Goal: Task Accomplishment & Management: Manage account settings

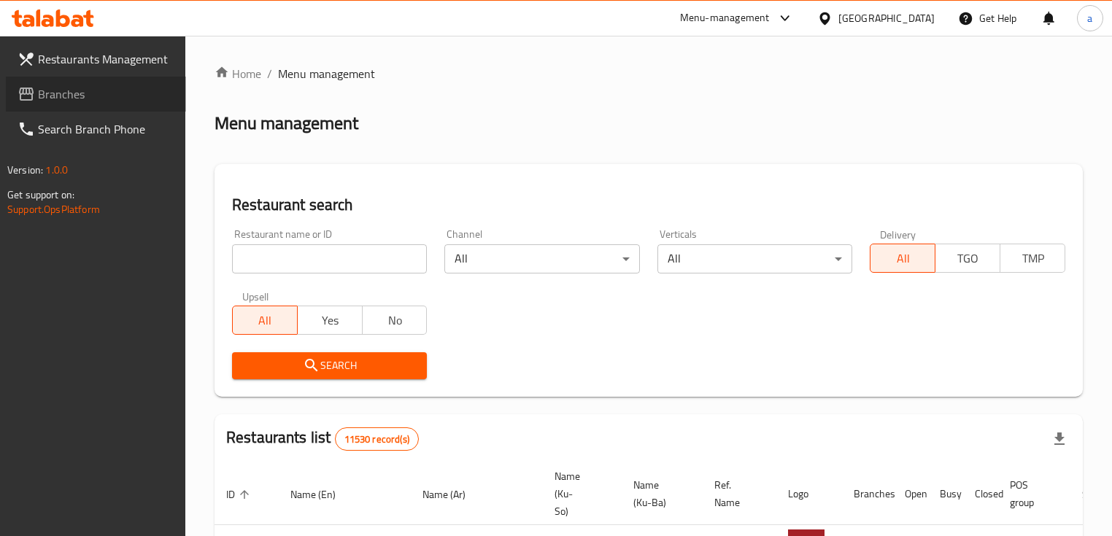
click at [105, 100] on span "Branches" at bounding box center [106, 94] width 136 height 18
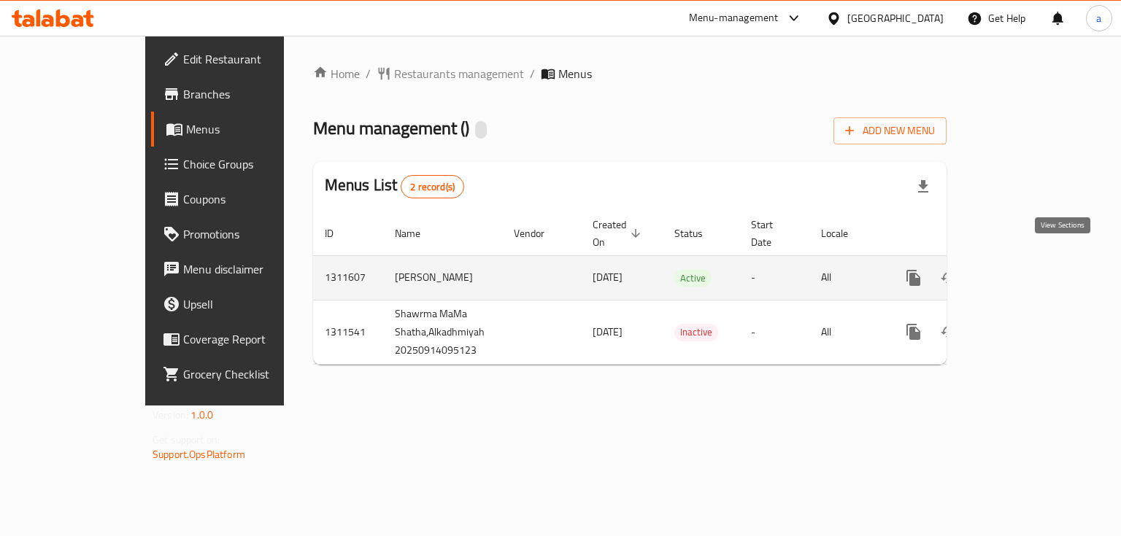
click at [1036, 268] on link "enhanced table" at bounding box center [1018, 277] width 35 height 35
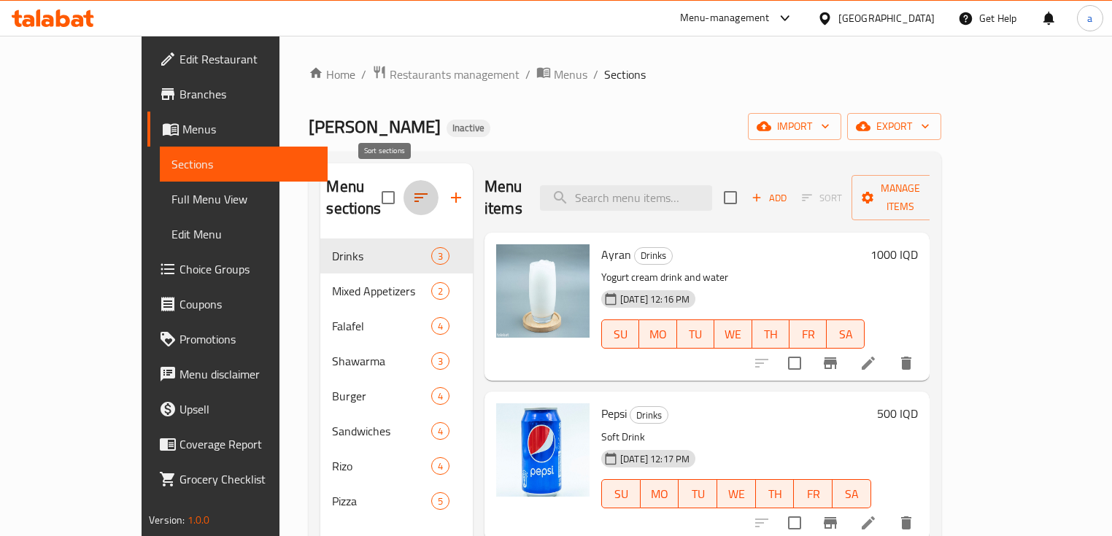
click at [412, 195] on icon "button" at bounding box center [421, 198] width 18 height 18
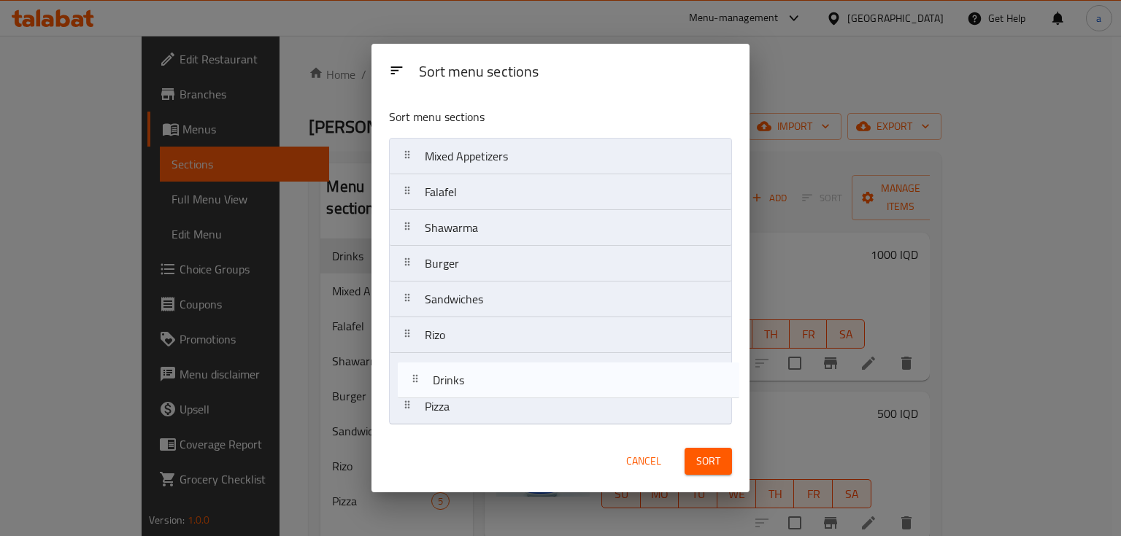
drag, startPoint x: 513, startPoint y: 165, endPoint x: 525, endPoint y: 417, distance: 252.7
click at [525, 422] on nav "Drinks Mixed Appetizers Falafel Shawarma Burger Sandwiches Rizo Pizza" at bounding box center [560, 281] width 342 height 287
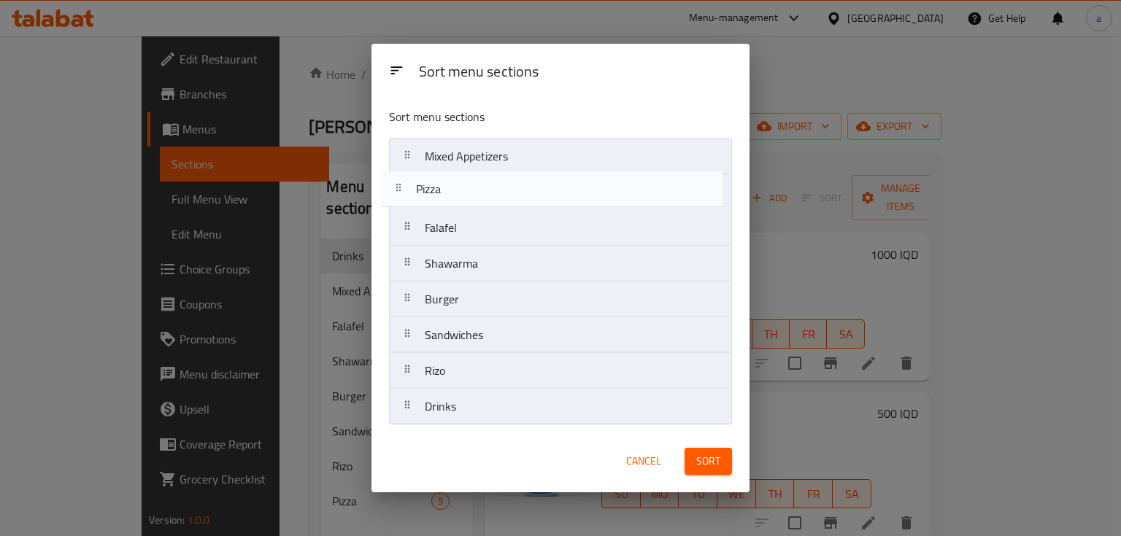
click at [572, 158] on nav "Mixed Appetizers Falafel Shawarma Burger Sandwiches Rizo Pizza Drinks" at bounding box center [560, 281] width 342 height 287
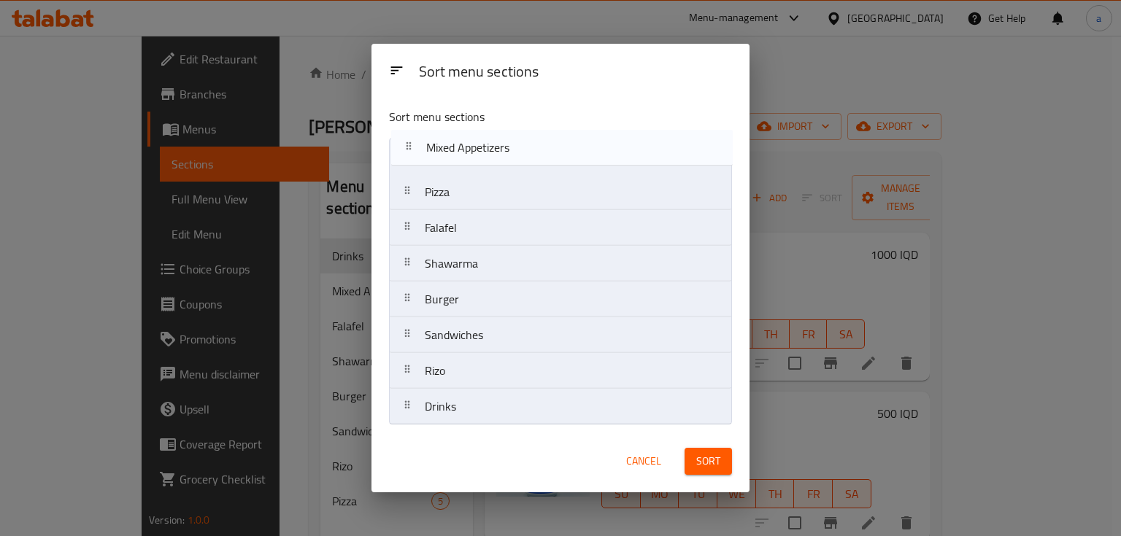
drag, startPoint x: 543, startPoint y: 201, endPoint x: 544, endPoint y: 150, distance: 51.8
click at [544, 150] on nav "Pizza Mixed Appetizers Falafel Shawarma Burger Sandwiches Rizo Drinks" at bounding box center [560, 281] width 342 height 287
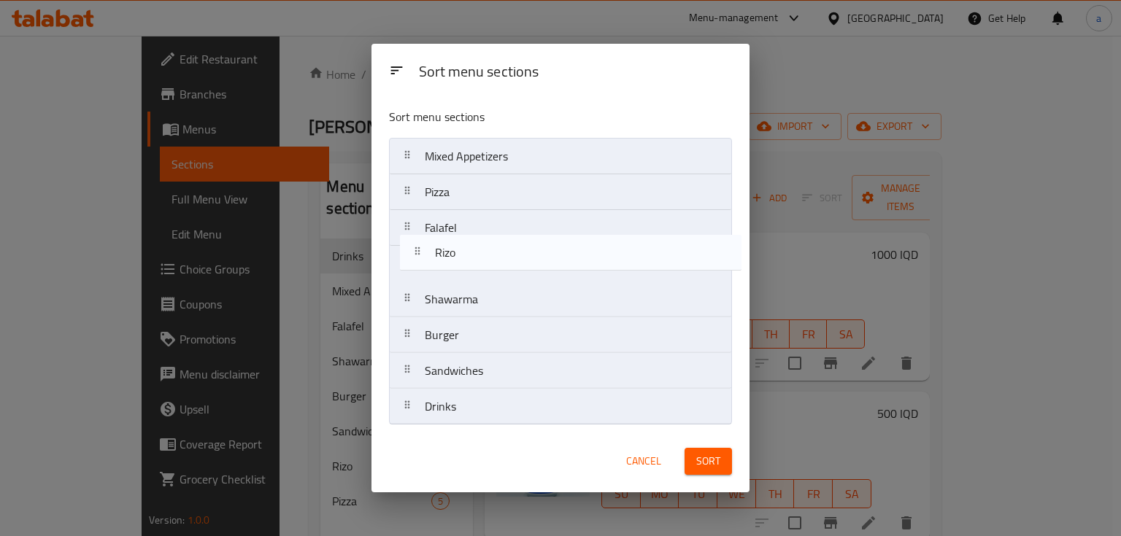
drag, startPoint x: 489, startPoint y: 369, endPoint x: 498, endPoint y: 217, distance: 152.0
click at [498, 217] on nav "Mixed Appetizers Pizza Falafel Shawarma Burger Sandwiches Rizo Drinks" at bounding box center [560, 281] width 342 height 287
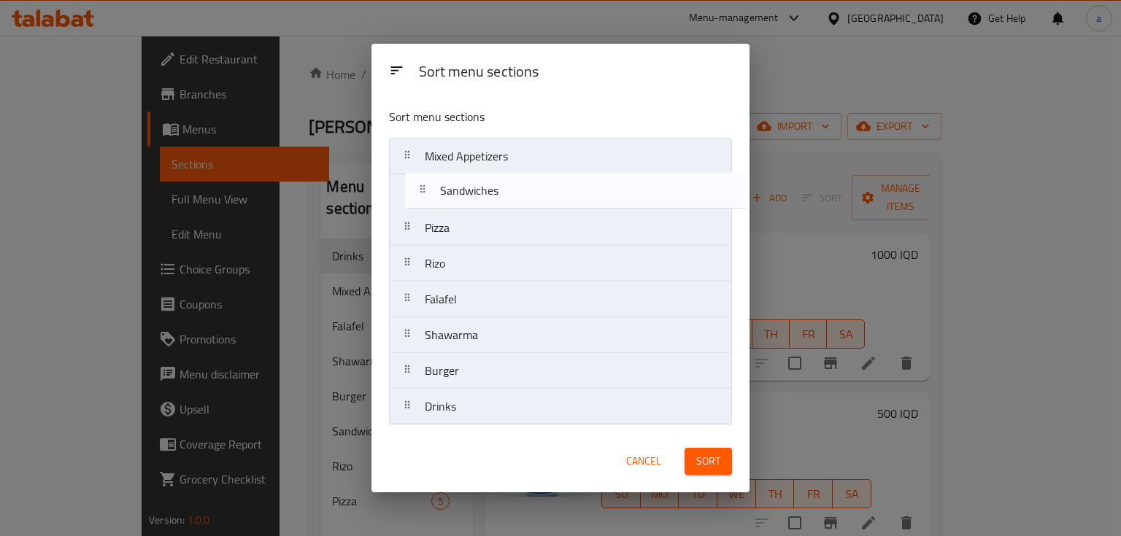
drag, startPoint x: 490, startPoint y: 377, endPoint x: 505, endPoint y: 184, distance: 193.9
click at [505, 184] on nav "Mixed Appetizers Pizza Rizo Falafel Shawarma Burger Sandwiches Drinks" at bounding box center [560, 281] width 342 height 287
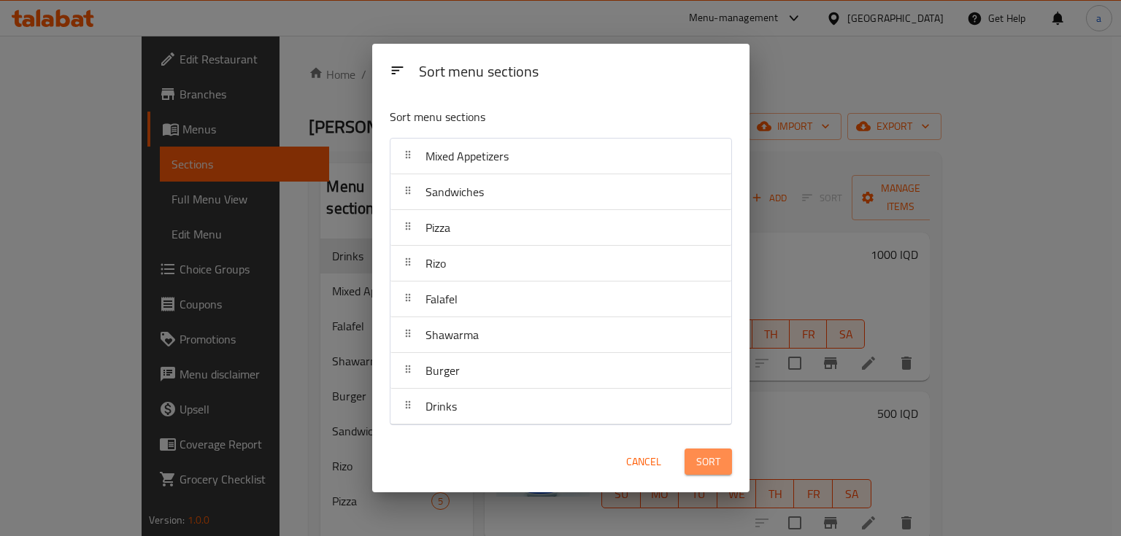
click at [707, 456] on span "Sort" at bounding box center [708, 462] width 24 height 18
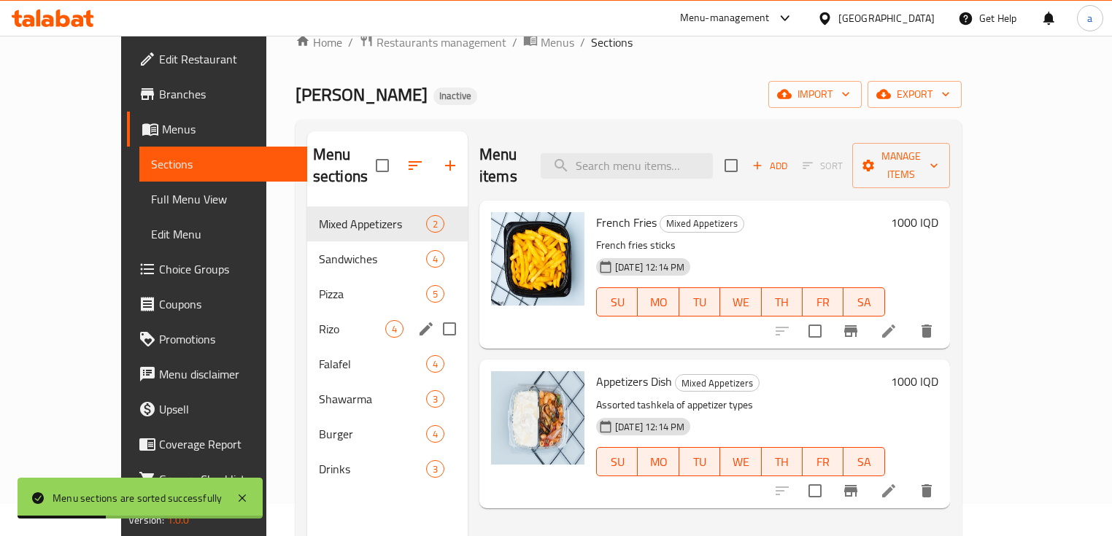
scroll to position [29, 0]
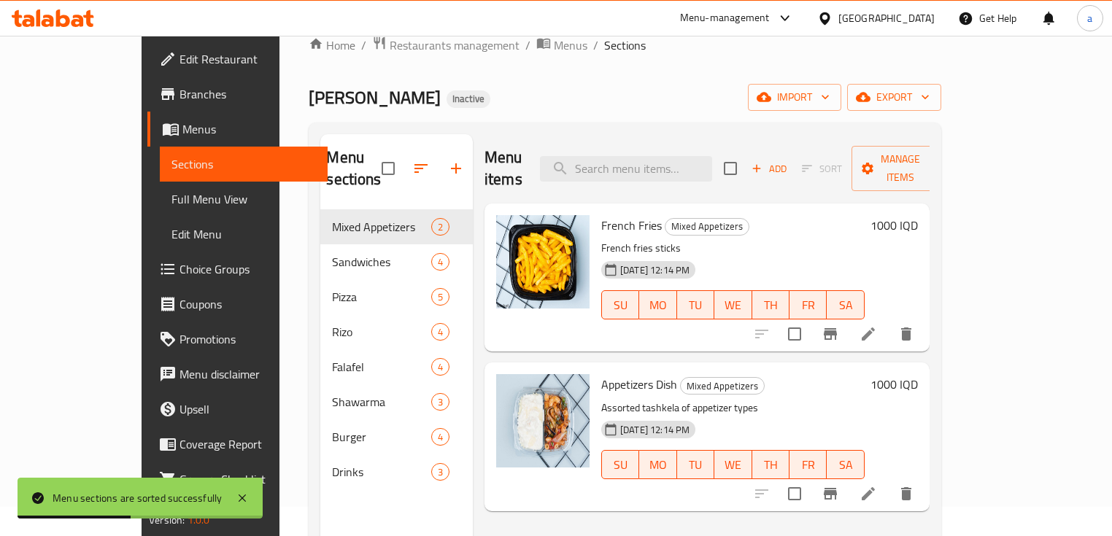
click at [160, 209] on link "Full Menu View" at bounding box center [244, 199] width 168 height 35
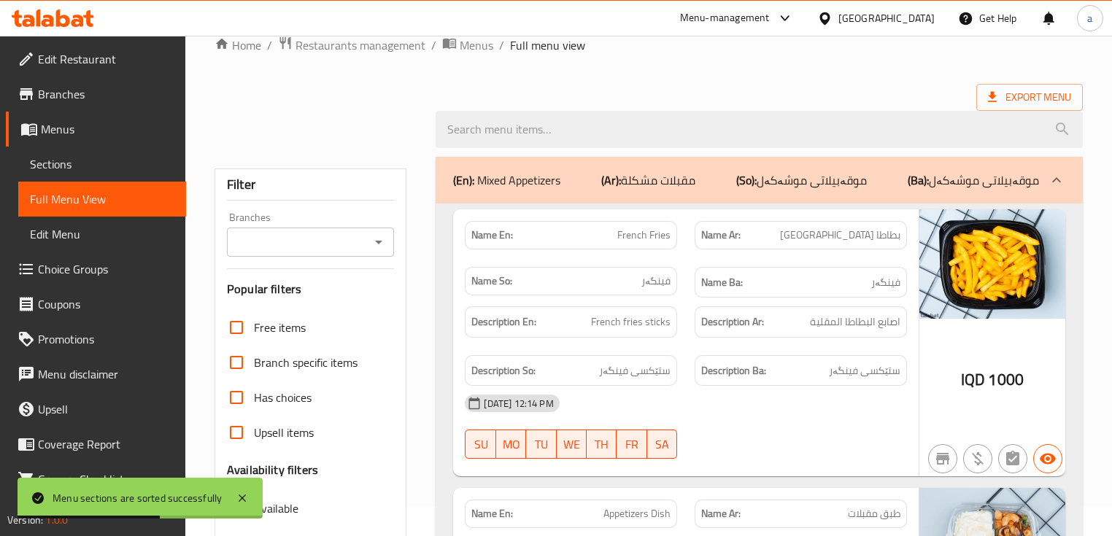
click at [374, 245] on icon "Open" at bounding box center [379, 242] width 18 height 18
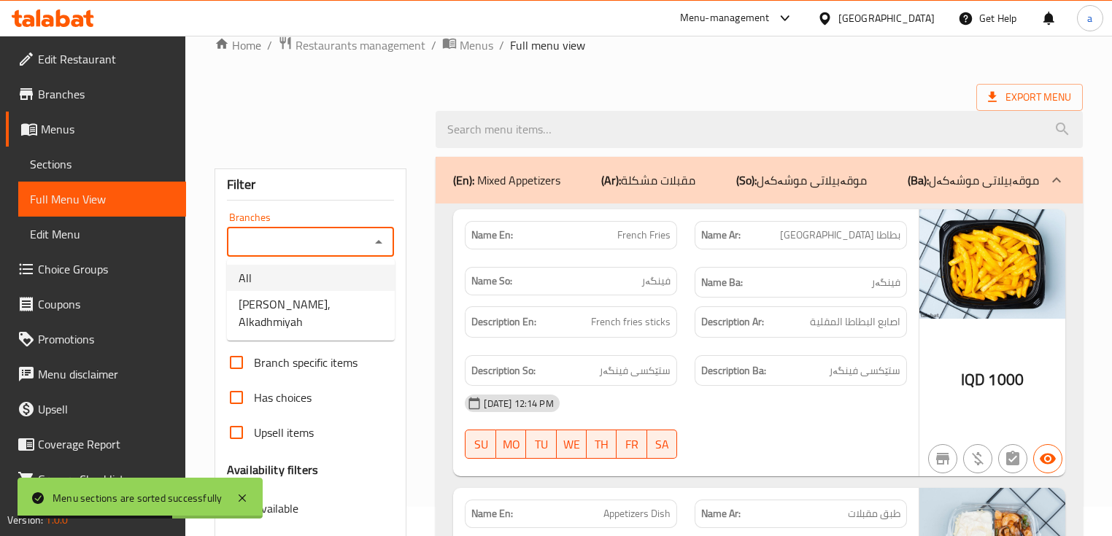
click at [360, 312] on span "Shawrma MaMa Shatha, Alkadhmiyah" at bounding box center [311, 312] width 144 height 35
type input "Shawrma MaMa Shatha, Alkadhmiyah"
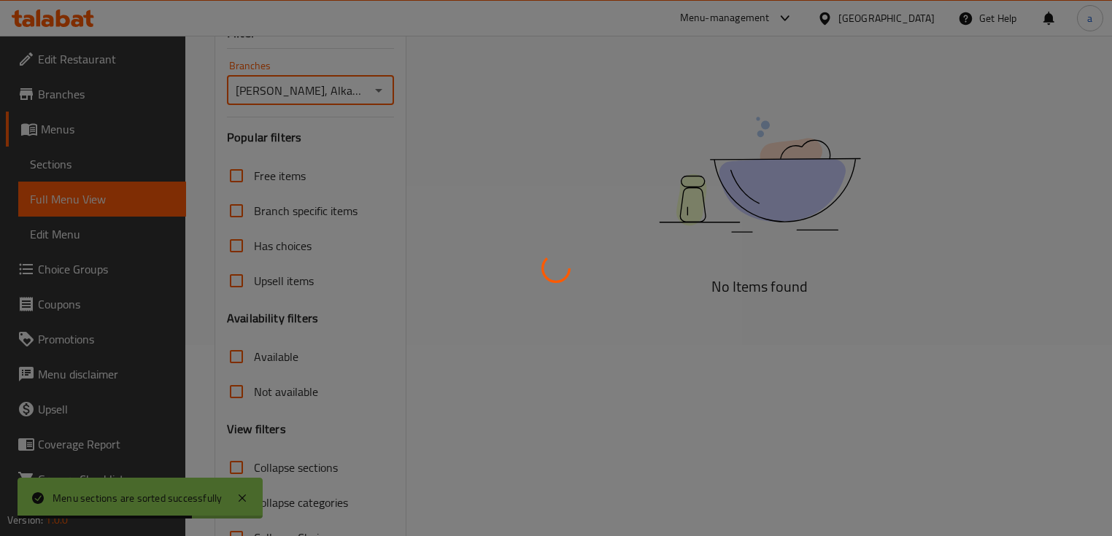
scroll to position [239, 0]
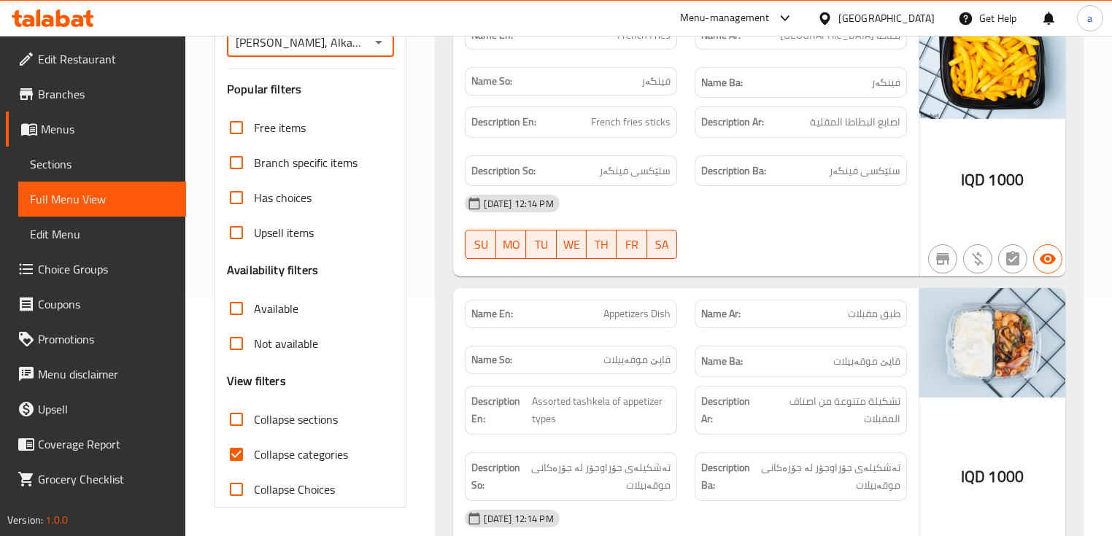
click at [310, 456] on span "Collapse categories" at bounding box center [301, 455] width 94 height 18
click at [254, 456] on input "Collapse categories" at bounding box center [236, 454] width 35 height 35
checkbox input "false"
click at [315, 422] on span "Collapse sections" at bounding box center [296, 420] width 84 height 18
click at [254, 422] on input "Collapse sections" at bounding box center [236, 419] width 35 height 35
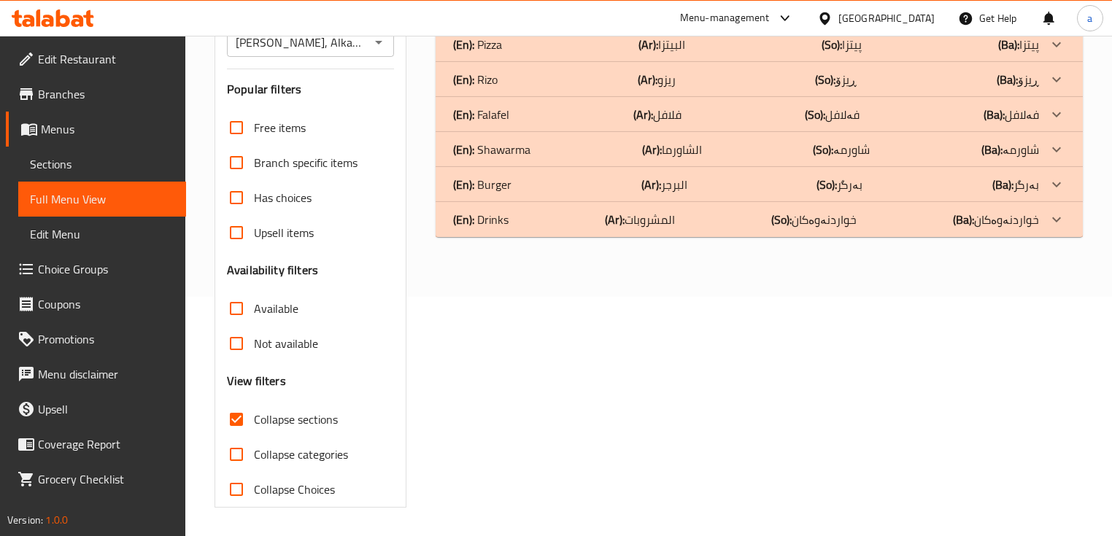
click at [317, 417] on span "Collapse sections" at bounding box center [296, 420] width 84 height 18
click at [254, 417] on input "Collapse sections" at bounding box center [236, 419] width 35 height 35
checkbox input "false"
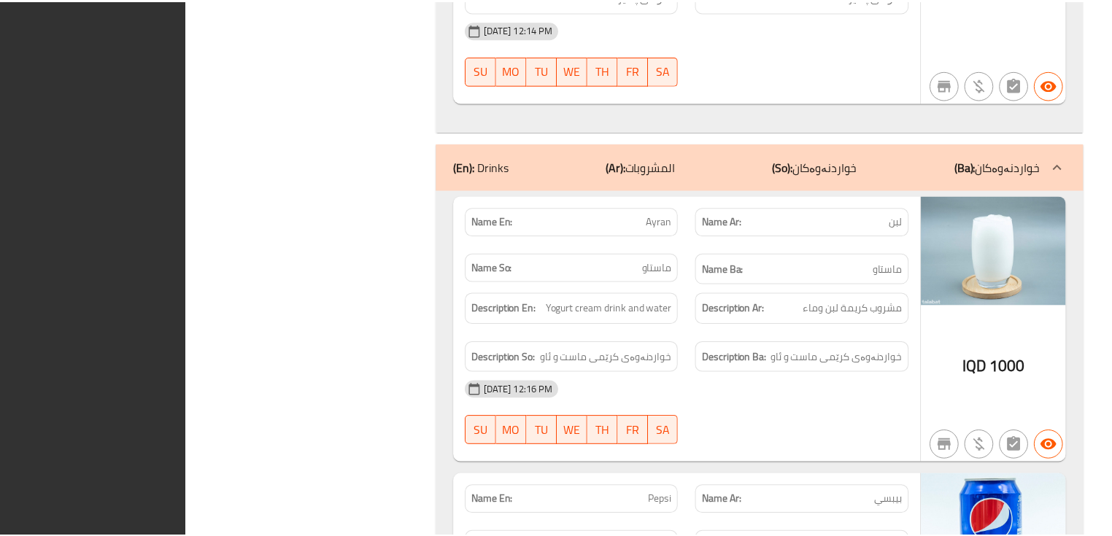
scroll to position [10884, 0]
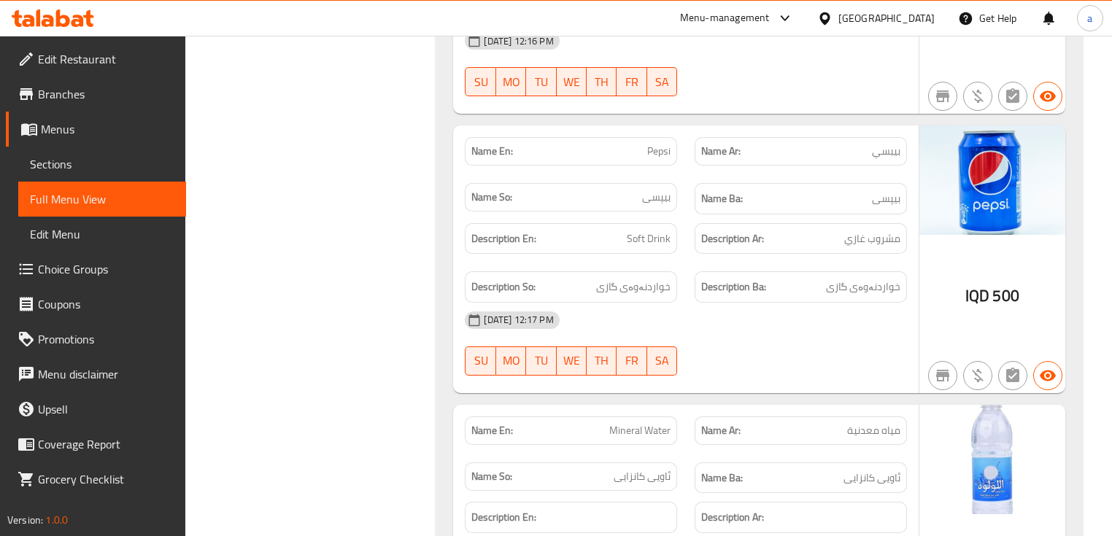
click at [63, 14] on icon at bounding box center [53, 18] width 82 height 18
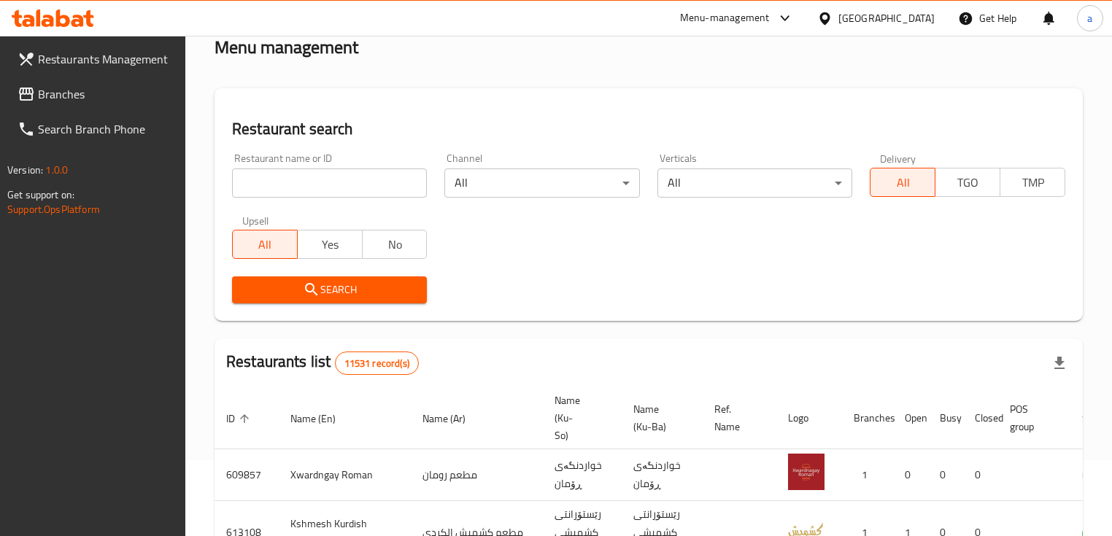
scroll to position [217, 0]
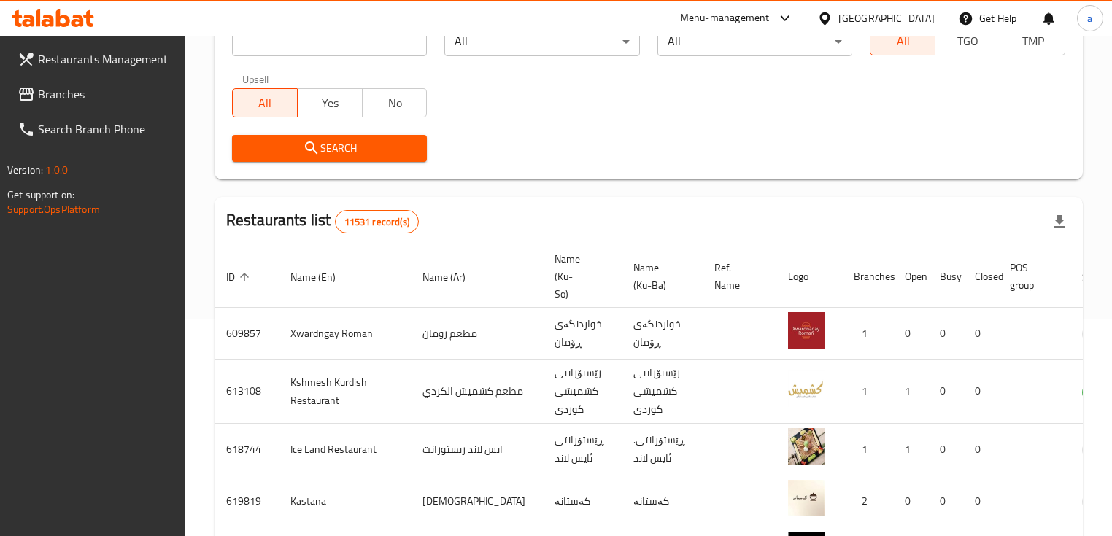
click at [137, 104] on link "Branches" at bounding box center [96, 94] width 180 height 35
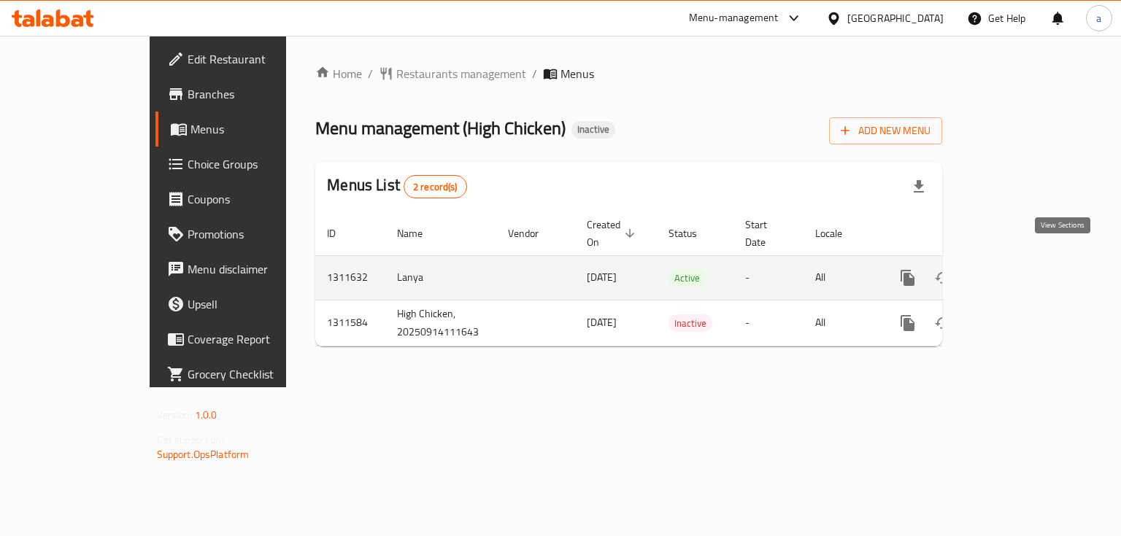
click at [1021, 269] on icon "enhanced table" at bounding box center [1013, 278] width 18 height 18
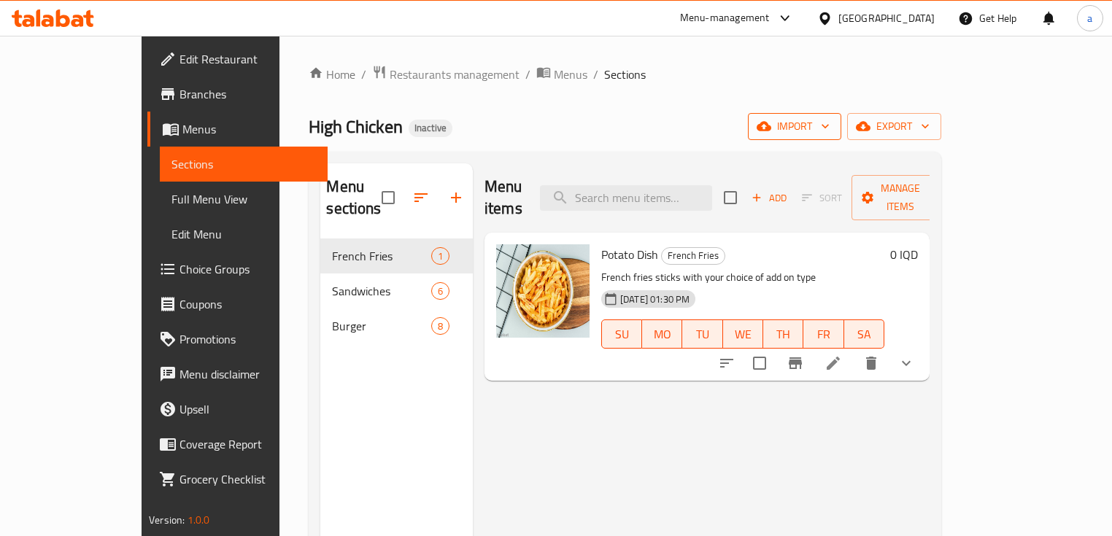
click at [830, 120] on span "import" at bounding box center [794, 126] width 70 height 18
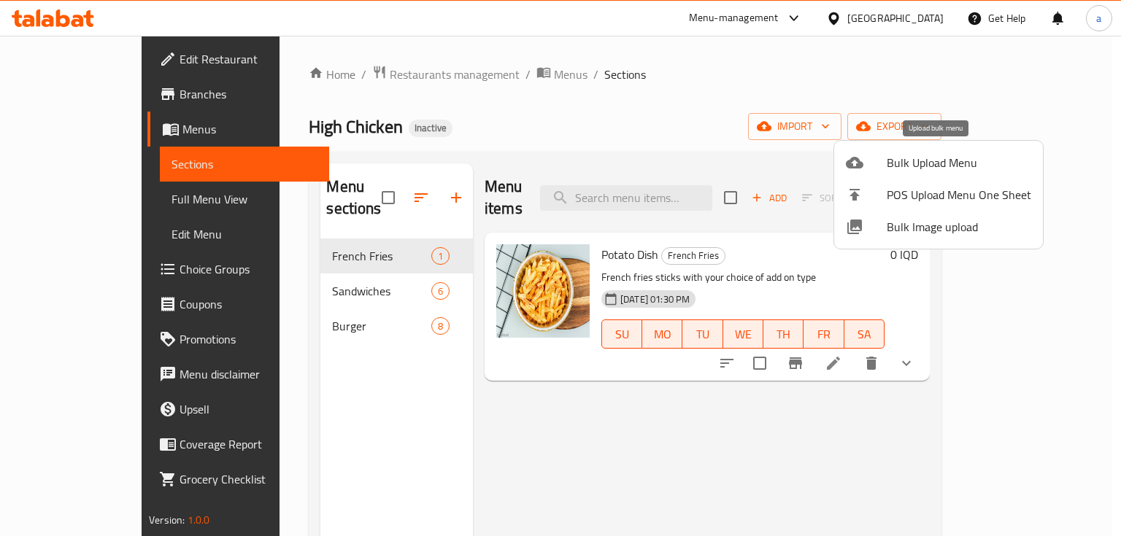
click at [867, 158] on div at bounding box center [866, 163] width 41 height 18
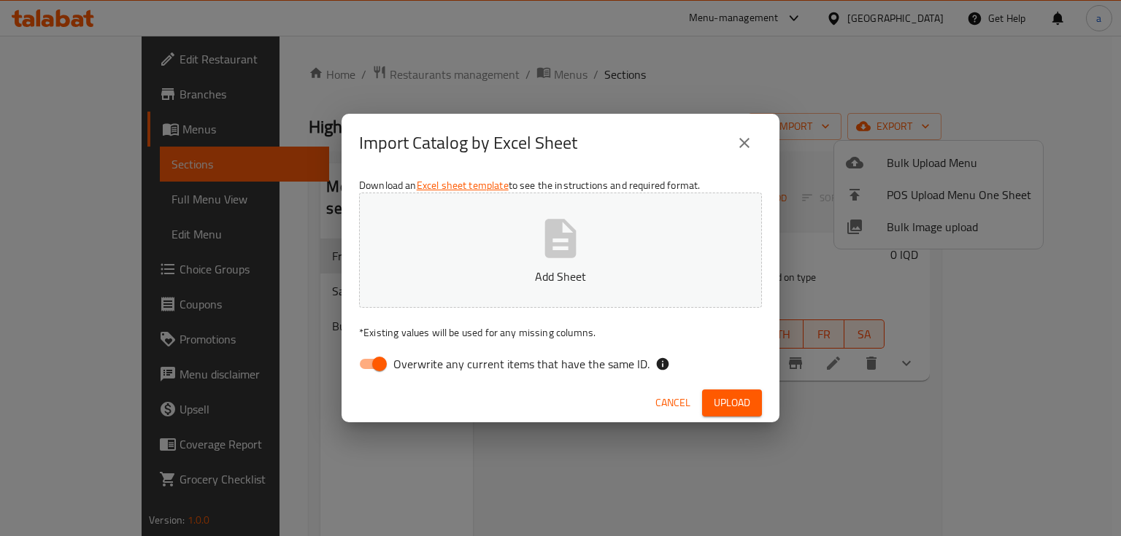
click at [366, 357] on input "Overwrite any current items that have the same ID." at bounding box center [379, 364] width 83 height 28
checkbox input "false"
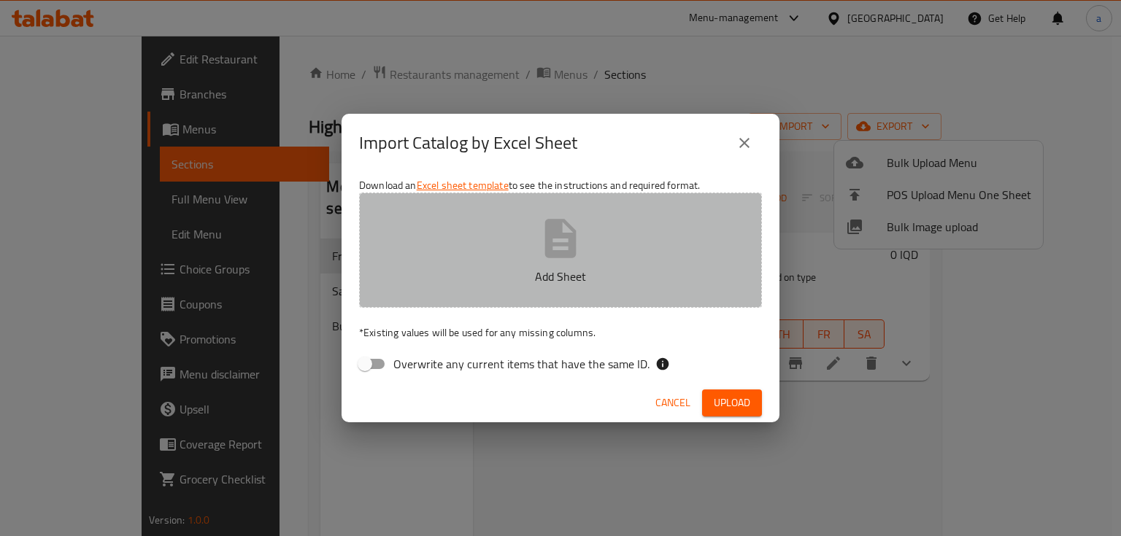
click at [499, 263] on button "Add Sheet" at bounding box center [560, 250] width 403 height 115
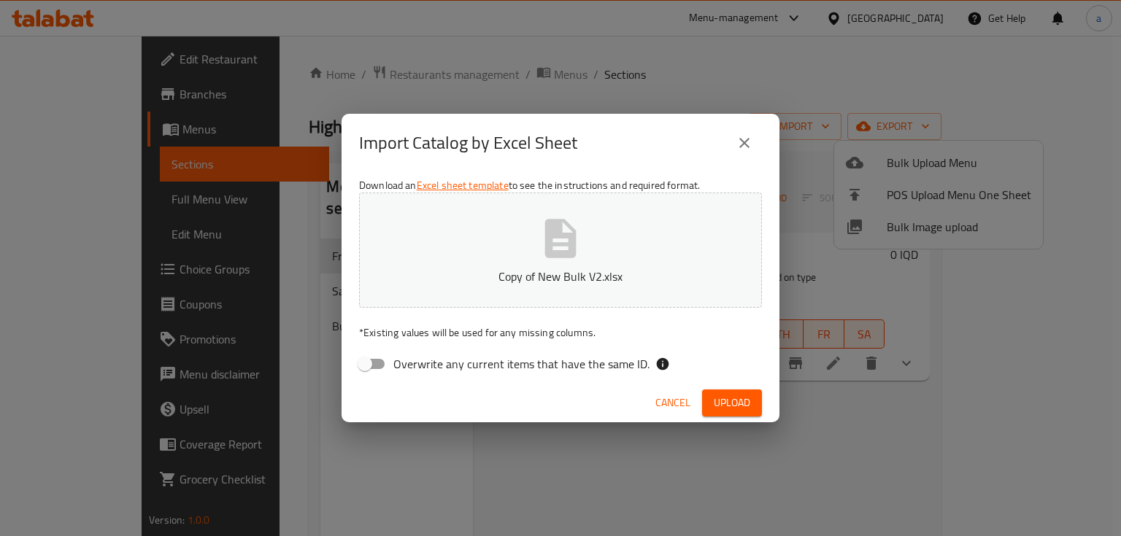
click at [741, 397] on span "Upload" at bounding box center [732, 403] width 36 height 18
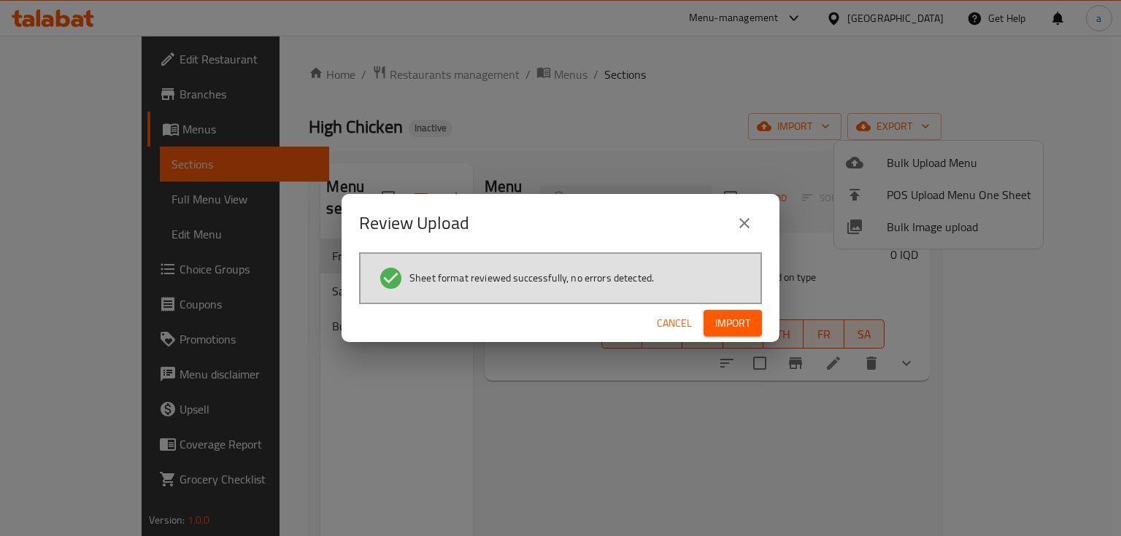
click at [721, 321] on span "Import" at bounding box center [732, 323] width 35 height 18
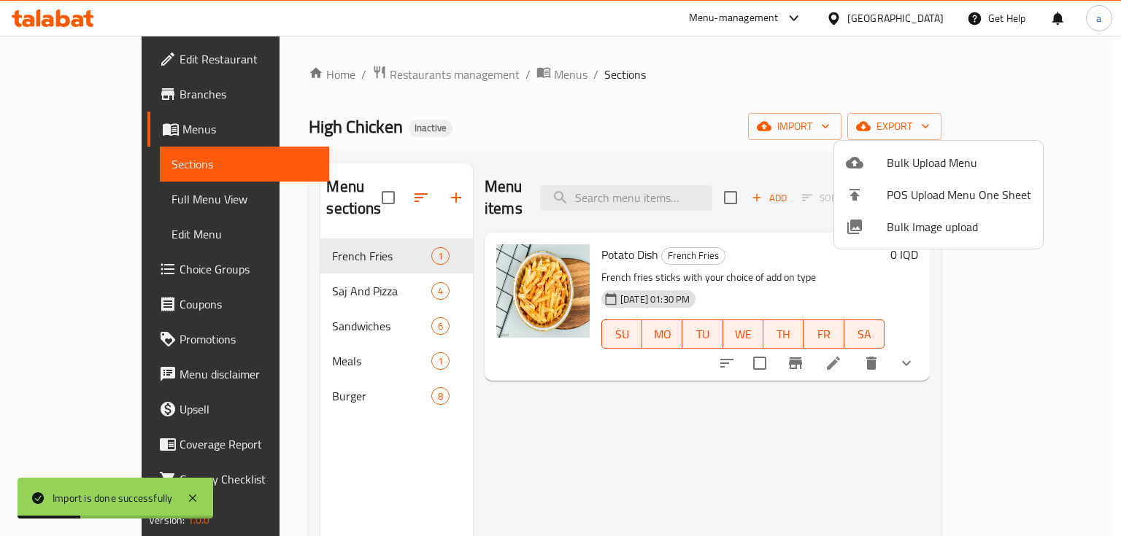
click at [306, 354] on div at bounding box center [560, 268] width 1121 height 536
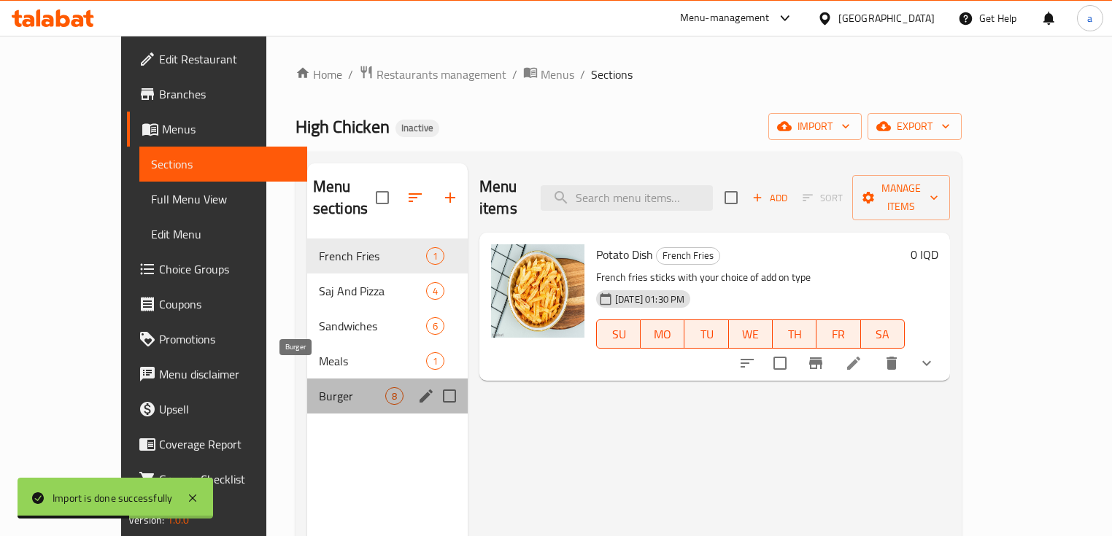
click at [319, 387] on span "Burger" at bounding box center [352, 396] width 66 height 18
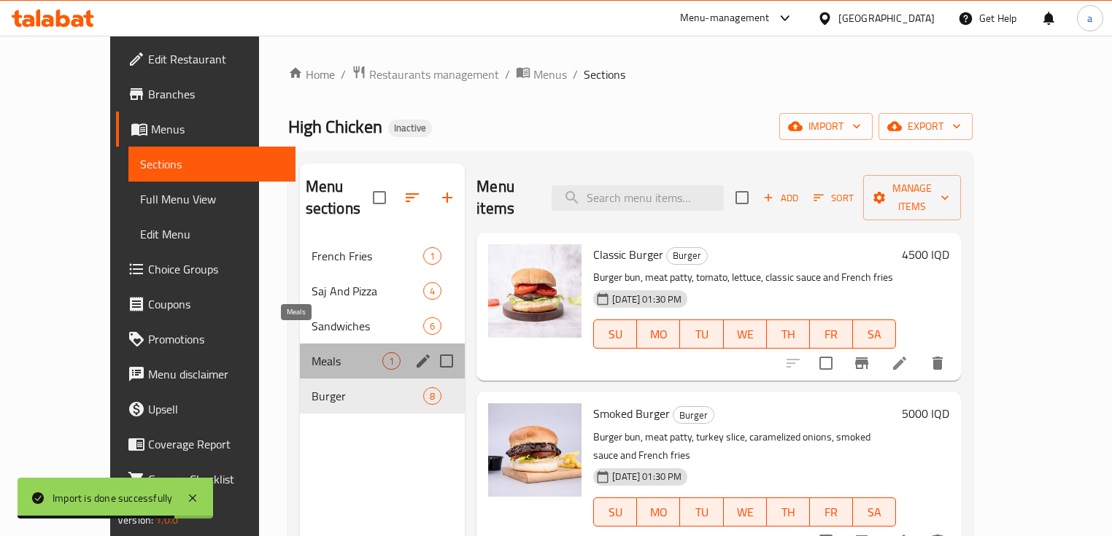
click at [318, 352] on span "Meals" at bounding box center [347, 361] width 71 height 18
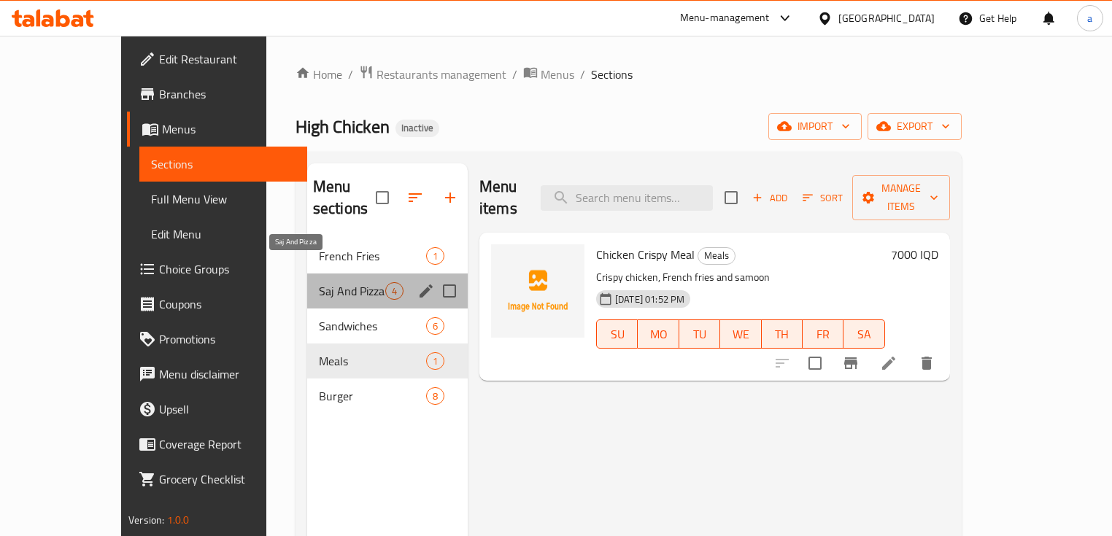
click at [329, 282] on span "Saj And Pizza" at bounding box center [352, 291] width 66 height 18
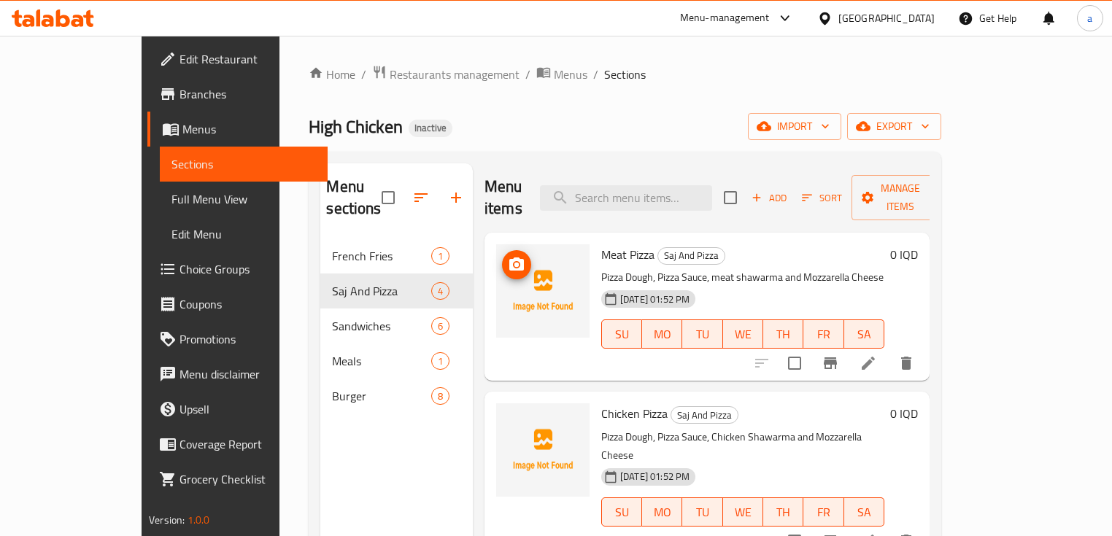
click at [508, 256] on icon "upload picture" at bounding box center [517, 265] width 18 height 18
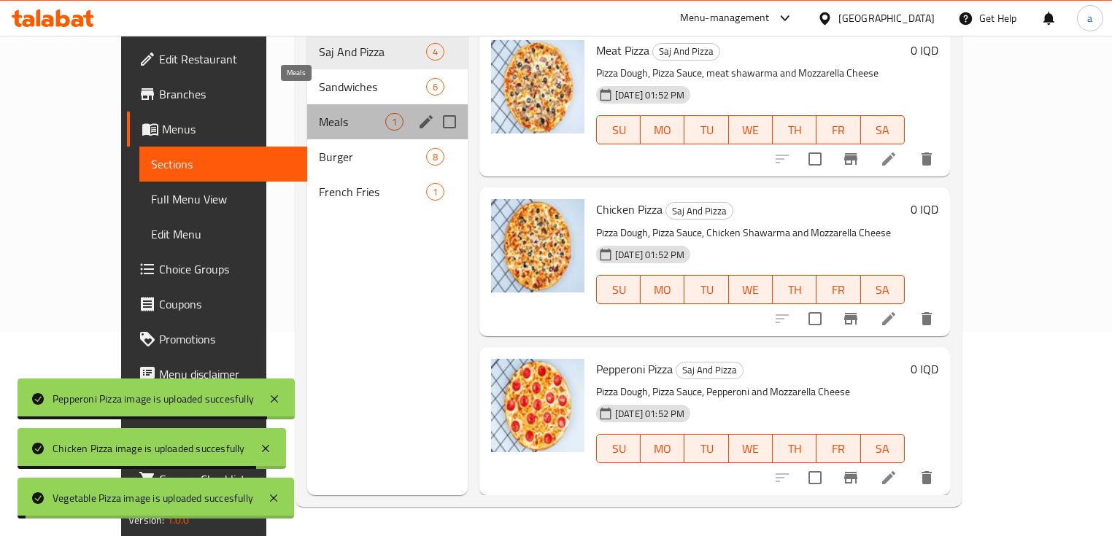
click at [319, 113] on span "Meals" at bounding box center [352, 122] width 66 height 18
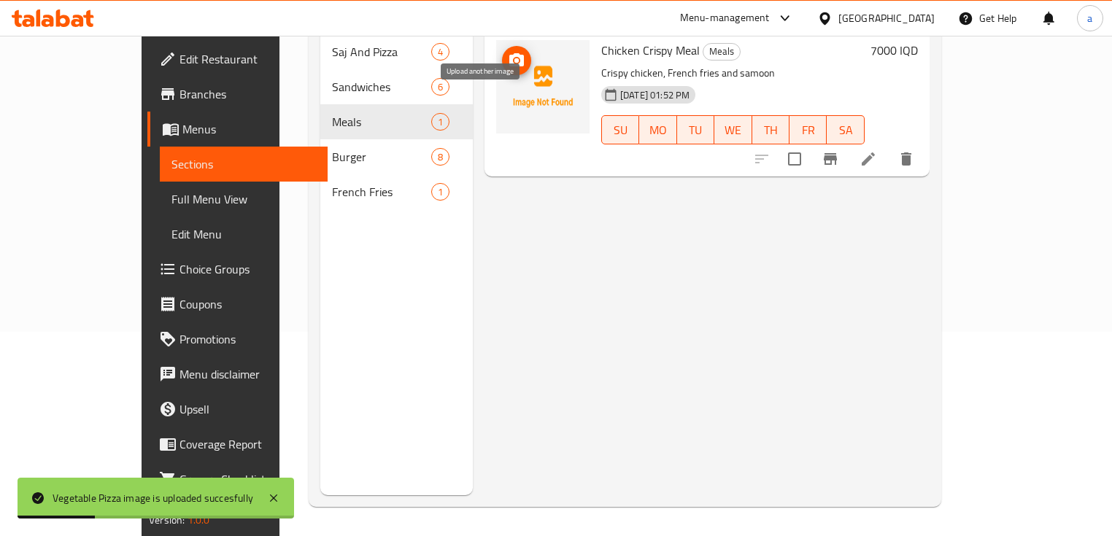
click at [502, 48] on button "upload picture" at bounding box center [516, 60] width 29 height 29
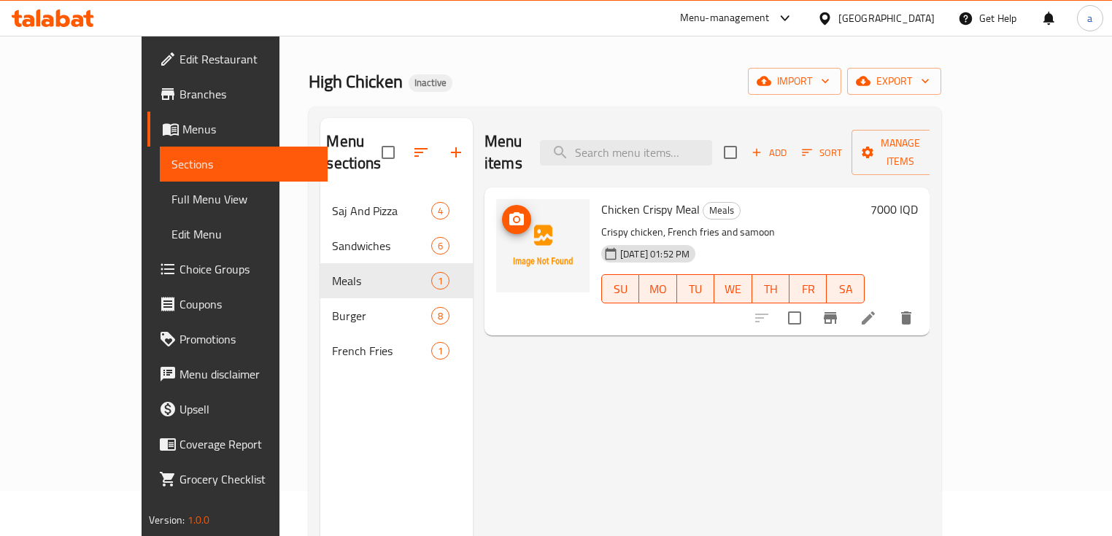
scroll to position [29, 0]
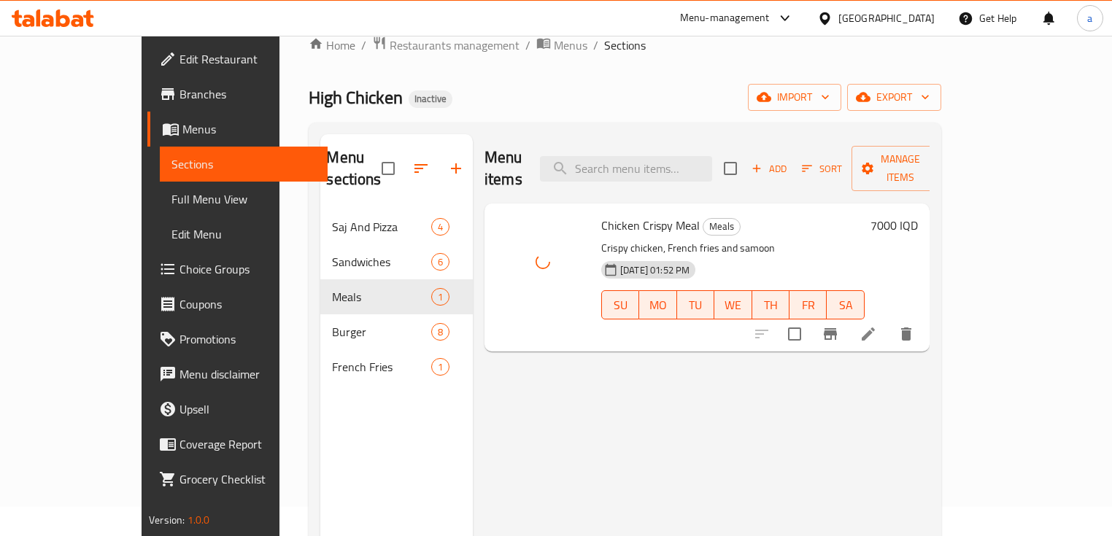
click at [171, 204] on span "Full Menu View" at bounding box center [243, 199] width 144 height 18
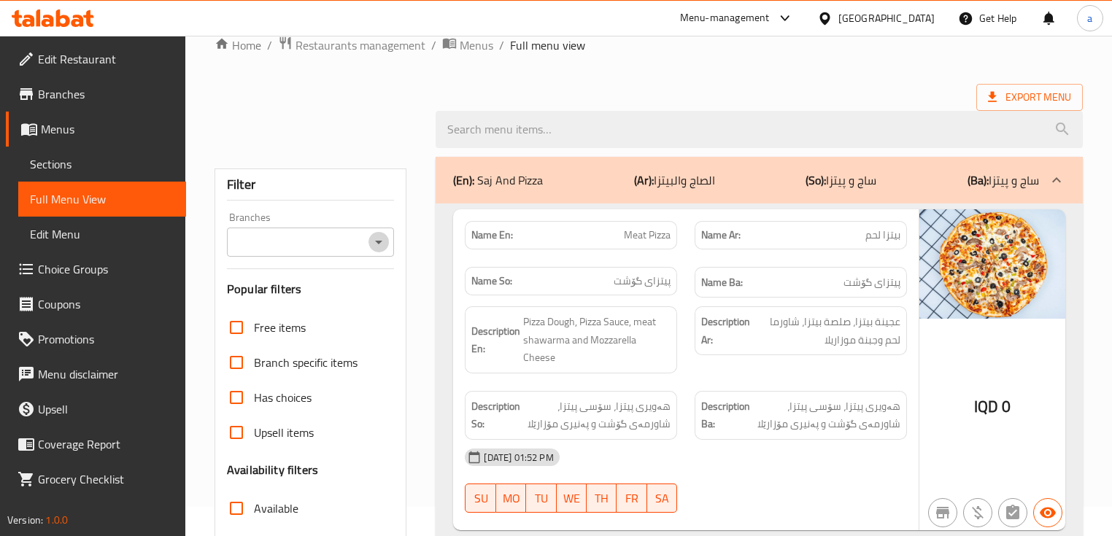
click at [376, 238] on icon "Open" at bounding box center [379, 242] width 18 height 18
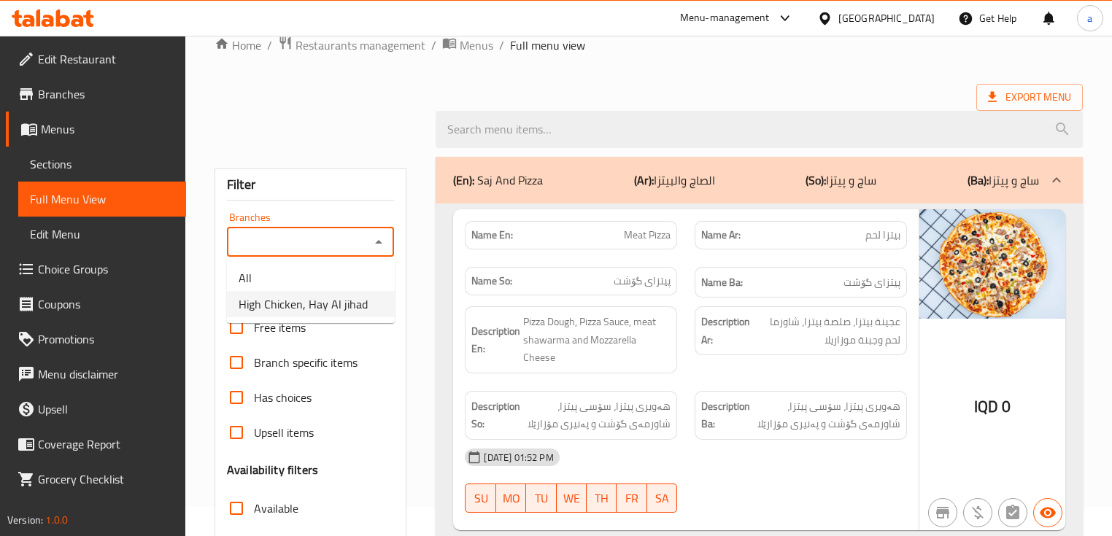
click at [336, 308] on span "High Chicken, Hay Al jihad" at bounding box center [303, 304] width 129 height 18
type input "High Chicken, Hay Al jihad"
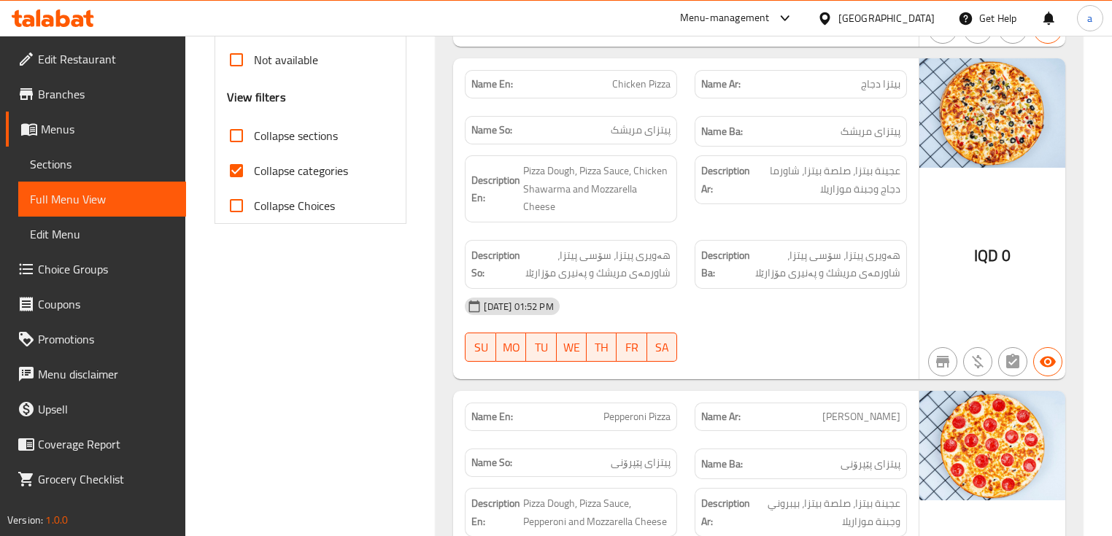
scroll to position [579, 0]
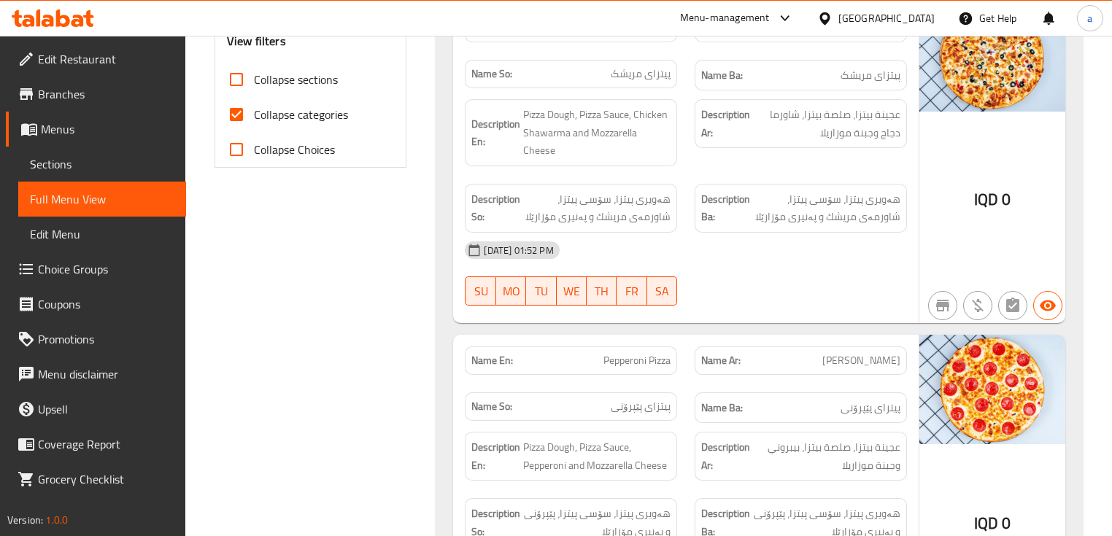
click at [322, 124] on label "Collapse categories" at bounding box center [283, 114] width 129 height 35
click at [254, 124] on input "Collapse categories" at bounding box center [236, 114] width 35 height 35
checkbox input "false"
click at [320, 80] on span "Collapse sections" at bounding box center [296, 80] width 84 height 18
click at [254, 80] on input "Collapse sections" at bounding box center [236, 79] width 35 height 35
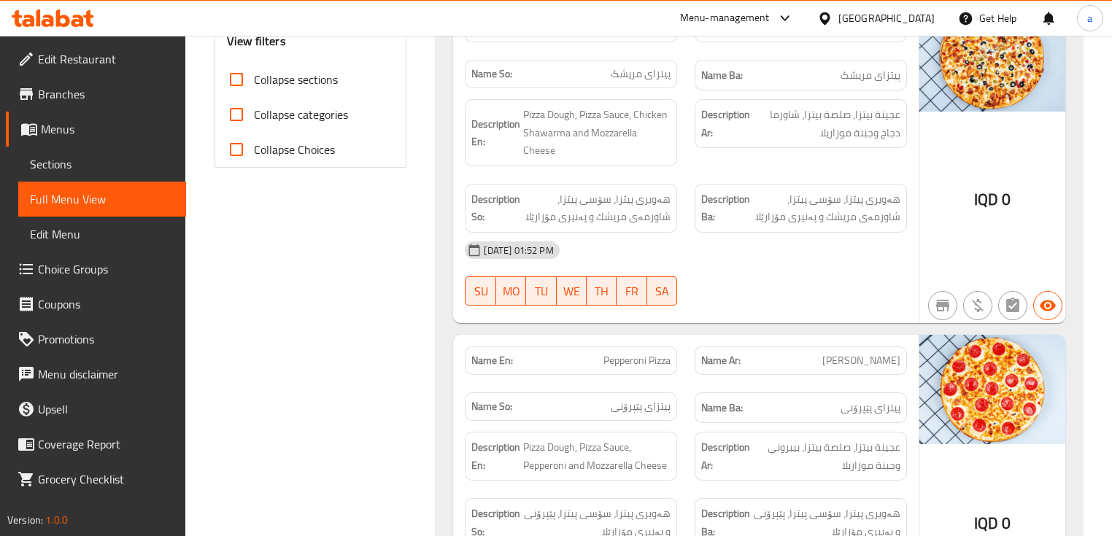
checkbox input "true"
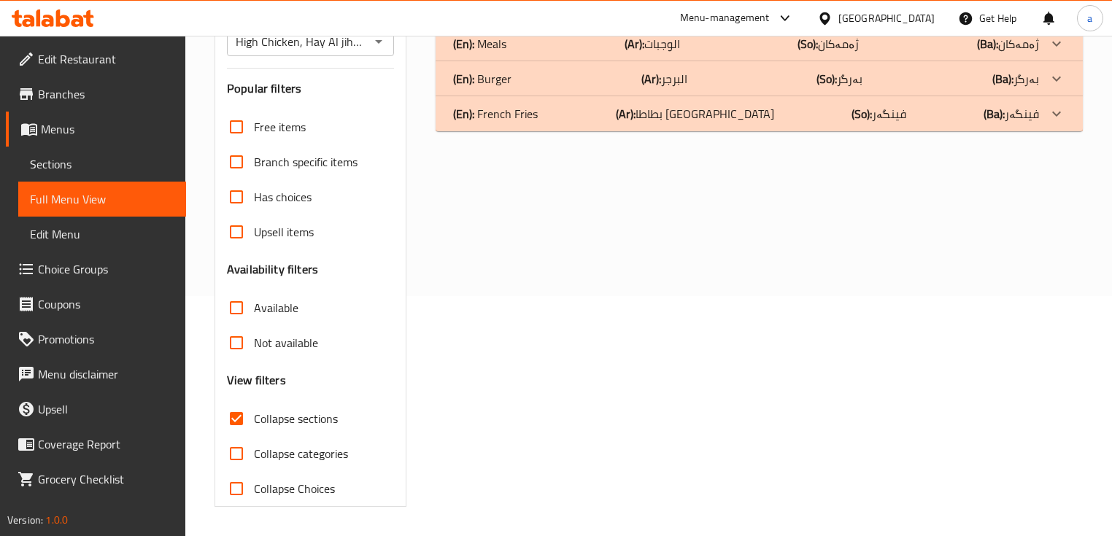
scroll to position [239, 0]
click at [102, 268] on span "Choice Groups" at bounding box center [106, 269] width 136 height 18
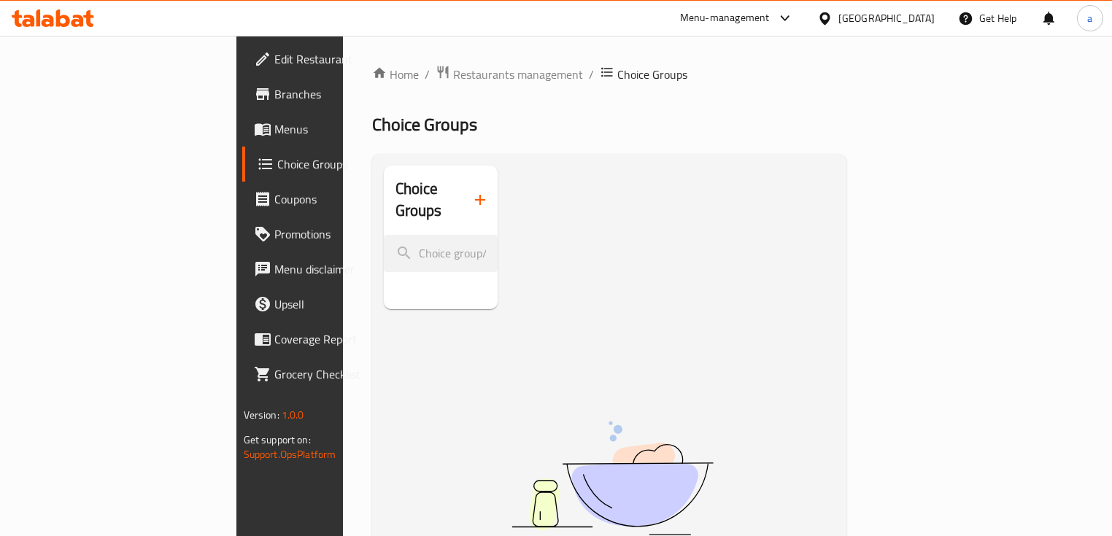
click at [463, 182] on button "button" at bounding box center [480, 199] width 35 height 35
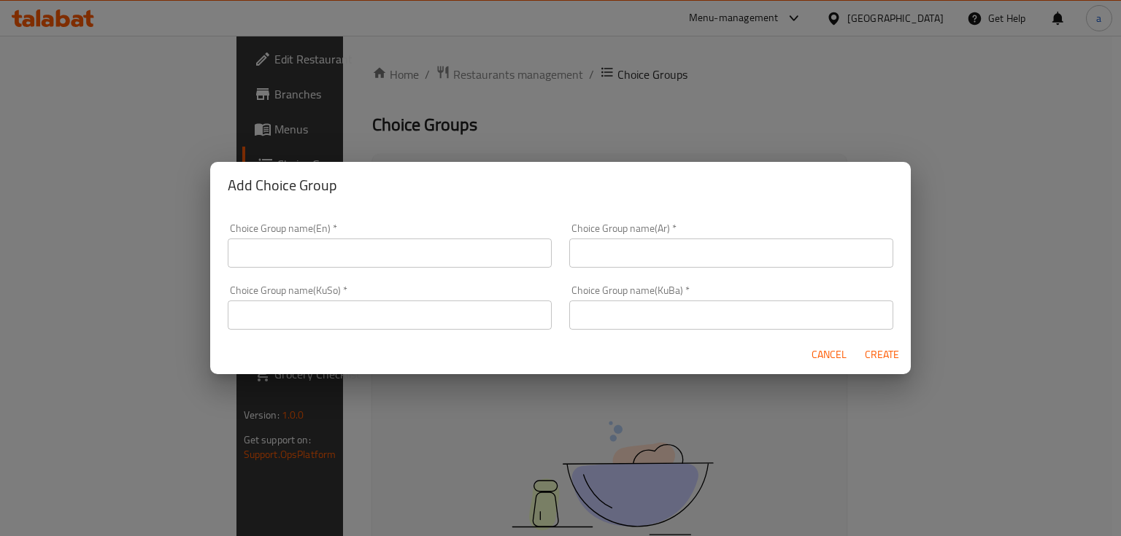
click at [335, 255] on input "text" at bounding box center [390, 253] width 324 height 29
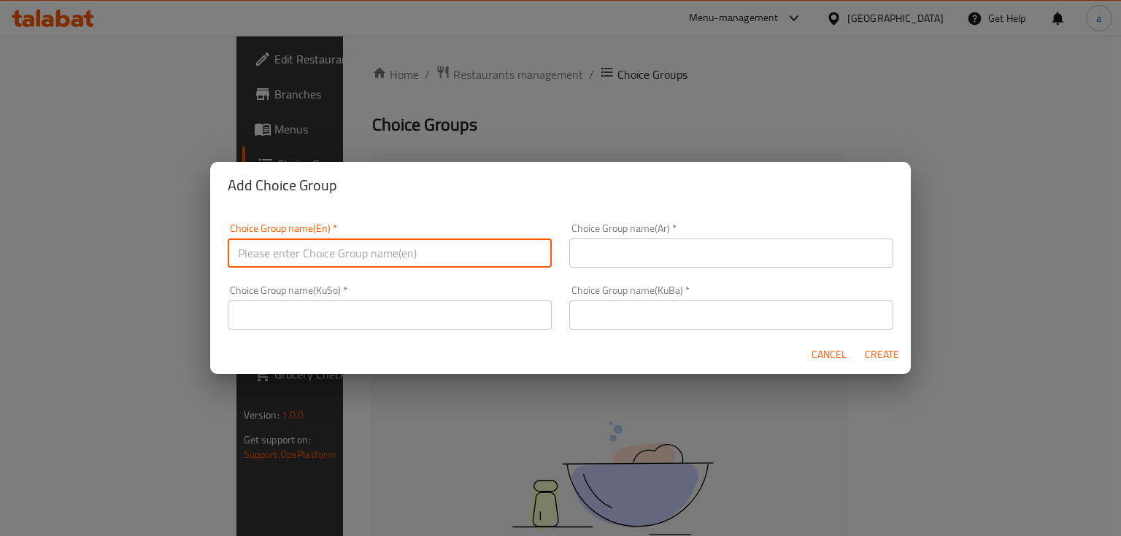
paste input "Your Choice Of Size:"
type input "Your Choice Of Size:"
drag, startPoint x: 610, startPoint y: 239, endPoint x: 584, endPoint y: 251, distance: 28.7
click at [603, 244] on input "text" at bounding box center [731, 253] width 324 height 29
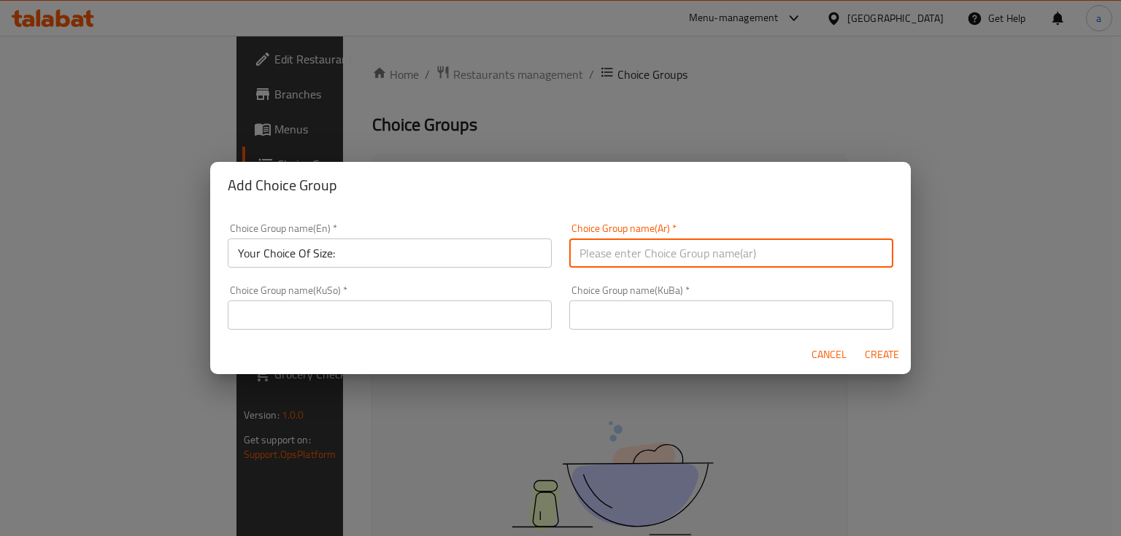
paste input "إختيارك من الحجم:"
type input "إختيارك من الحجم:"
click at [438, 319] on input "text" at bounding box center [390, 315] width 324 height 29
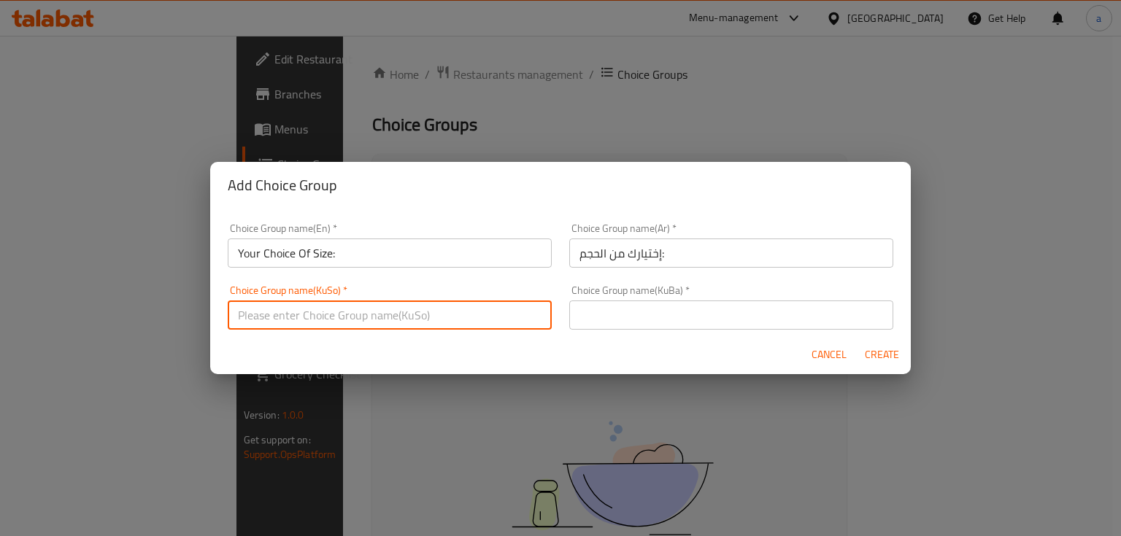
paste input "هەڵبژاردنت لە قەبارە:"
type input "هەڵبژاردنت لە قەبارە:"
click at [651, 326] on input "text" at bounding box center [731, 315] width 324 height 29
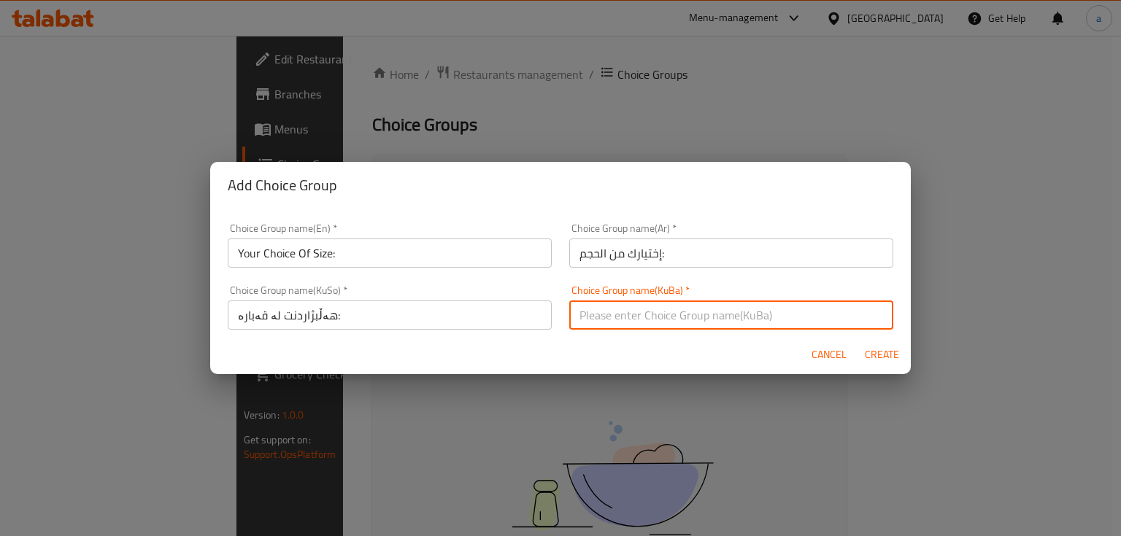
paste input "هەڵبژاردنت لە قەبارە:"
type input "هەڵبژاردنت لە قەبارە:"
click at [875, 347] on span "Create" at bounding box center [881, 355] width 35 height 18
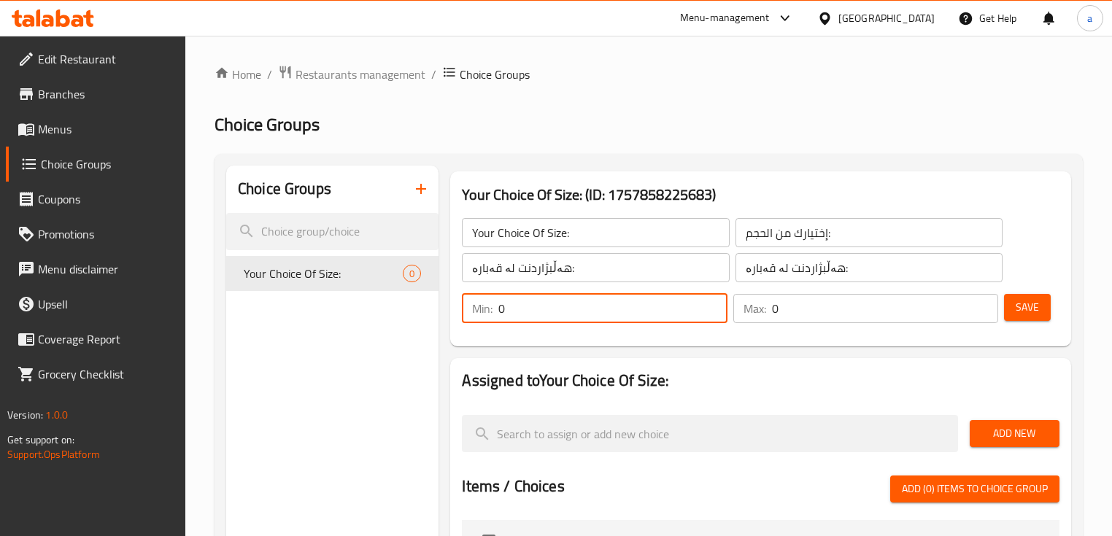
drag, startPoint x: 641, startPoint y: 321, endPoint x: 464, endPoint y: 312, distance: 177.5
click at [464, 312] on div "Min: 0 ​" at bounding box center [594, 308] width 265 height 29
type input "1"
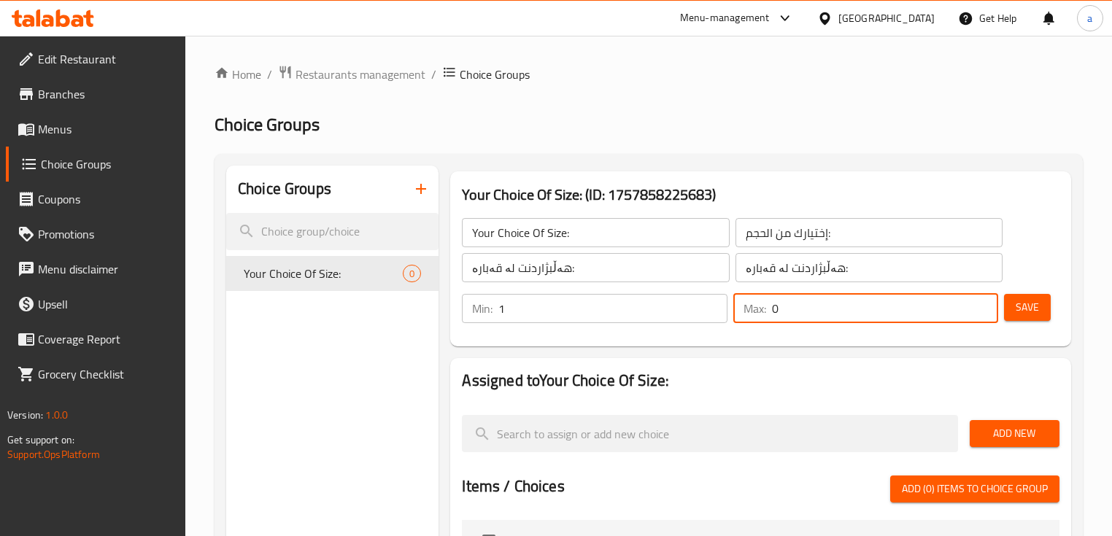
drag, startPoint x: 797, startPoint y: 317, endPoint x: 800, endPoint y: 338, distance: 20.6
click at [746, 332] on div "Min: 1 ​ Max: 0 ​ Save" at bounding box center [757, 308] width 608 height 47
type input "1"
click at [1027, 313] on span "Save" at bounding box center [1027, 307] width 23 height 18
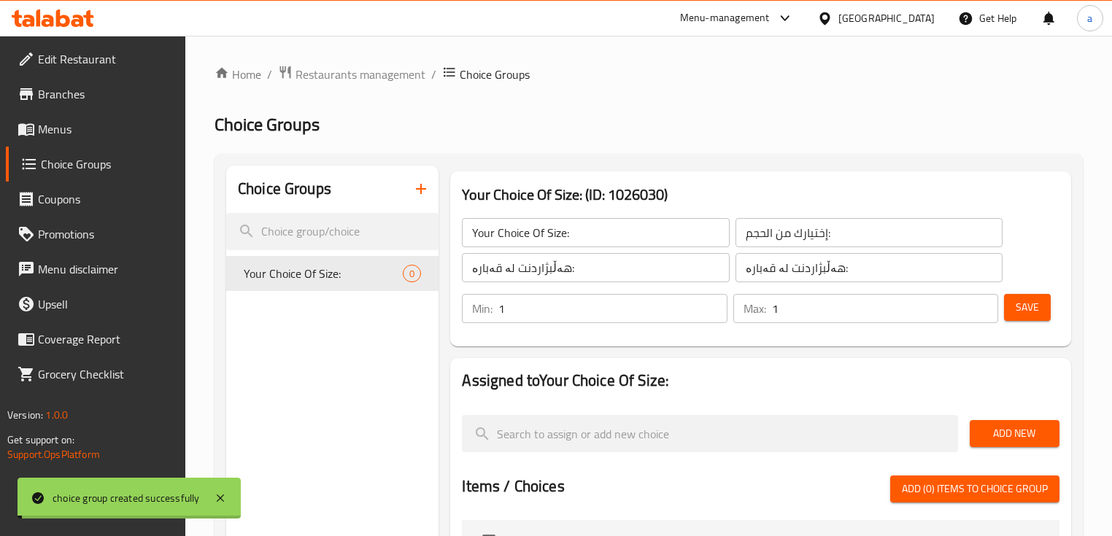
click at [1013, 434] on span "Add New" at bounding box center [1014, 434] width 66 height 18
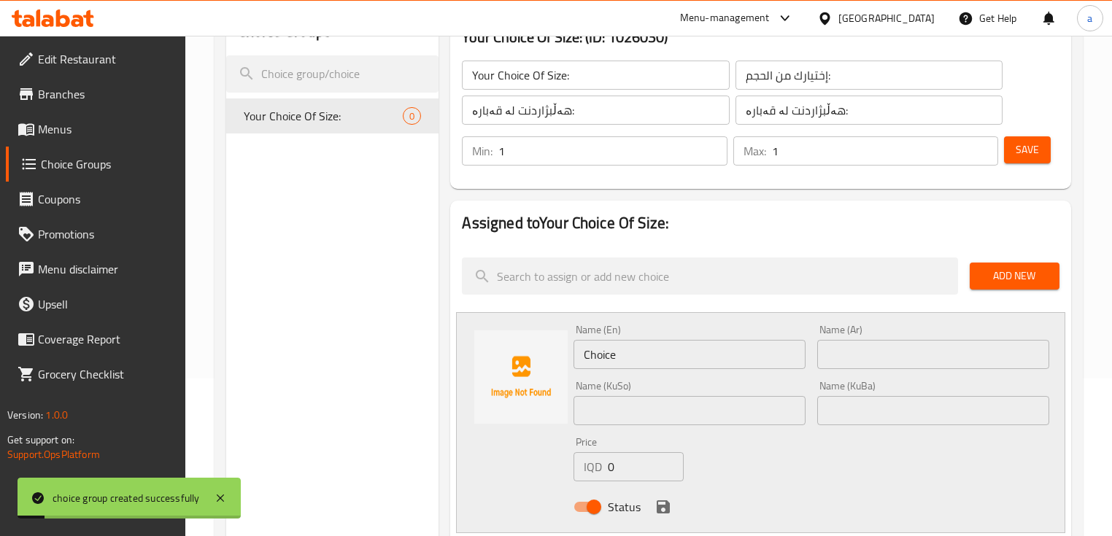
scroll to position [175, 0]
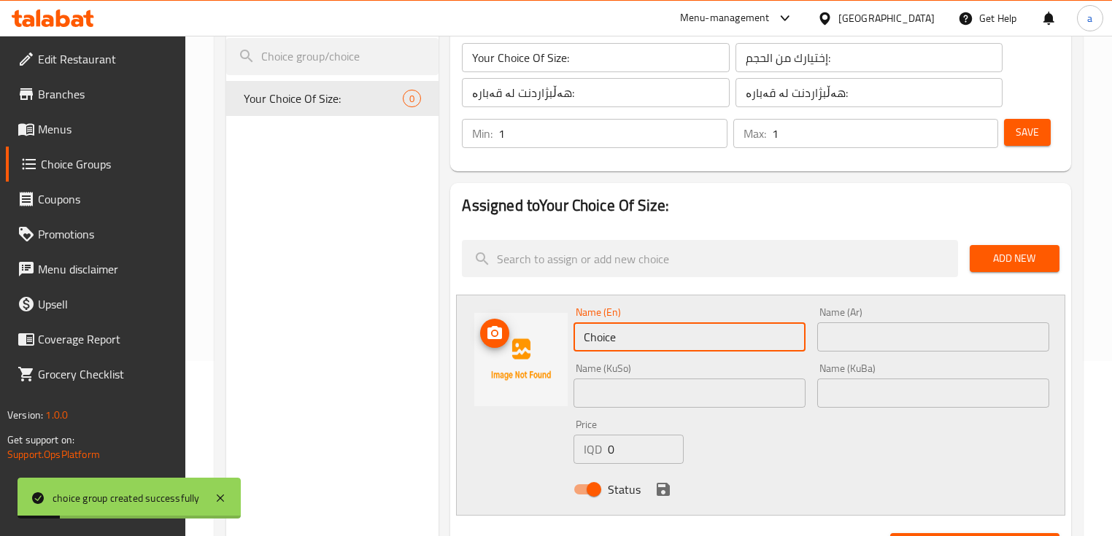
drag, startPoint x: 605, startPoint y: 334, endPoint x: 561, endPoint y: 333, distance: 43.8
click at [561, 333] on div "Name (En) Choice Name (En) Name (Ar) Name (Ar) Name (KuSo) Name (KuSo) Name (Ku…" at bounding box center [760, 405] width 608 height 221
paste input "بچووک"
drag, startPoint x: 559, startPoint y: 325, endPoint x: 534, endPoint y: 336, distance: 26.8
click at [534, 336] on div "Name (En) بچووک Name (En) Name (Ar) Name (Ar) Name (KuSo) Name (KuSo) Name (KuB…" at bounding box center [760, 405] width 608 height 221
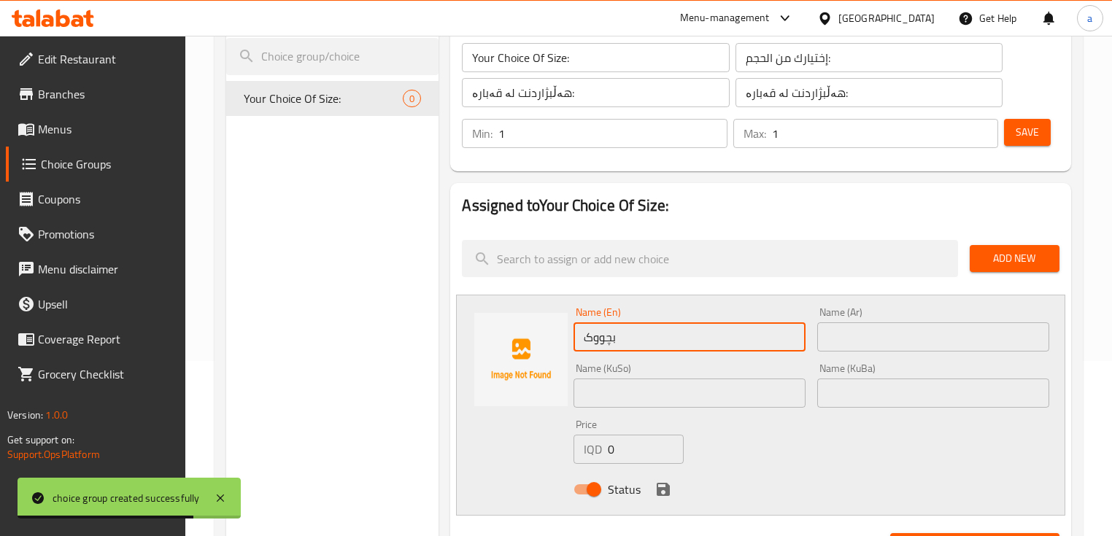
paste input "Small"
type input "Small"
drag, startPoint x: 832, startPoint y: 337, endPoint x: 764, endPoint y: 336, distance: 67.9
click at [832, 337] on input "text" at bounding box center [933, 336] width 232 height 29
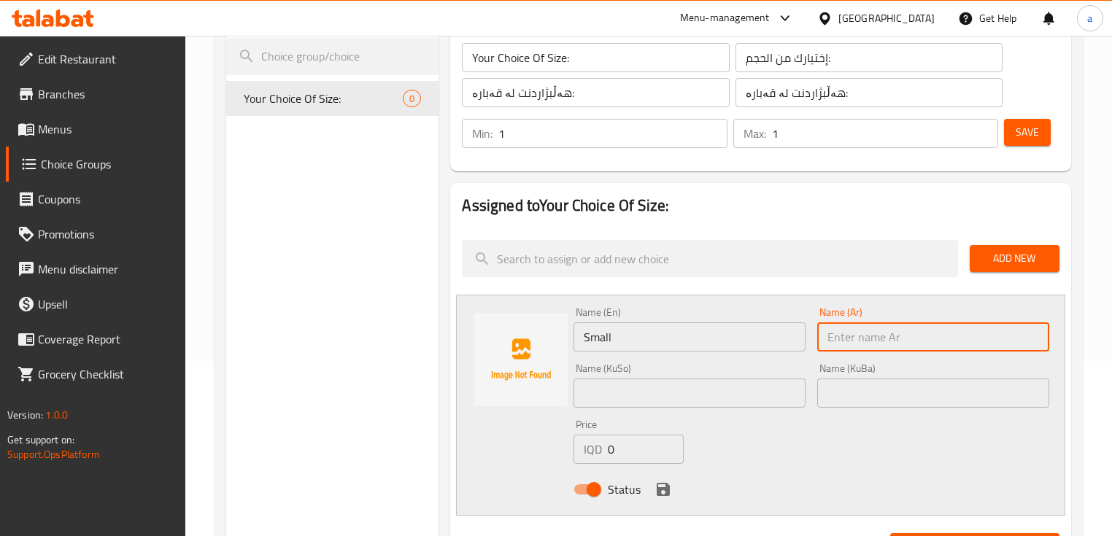
paste input "صغير"
type input "صغير"
click at [716, 381] on input "text" at bounding box center [689, 393] width 232 height 29
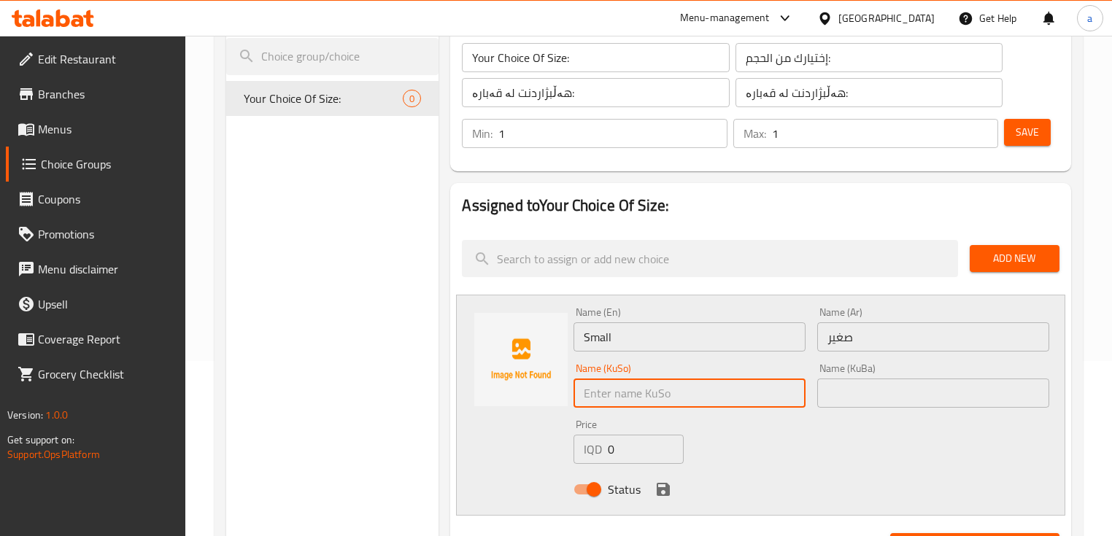
paste input "بچووک"
type input "بچووک"
click at [819, 390] on input "text" at bounding box center [933, 393] width 232 height 29
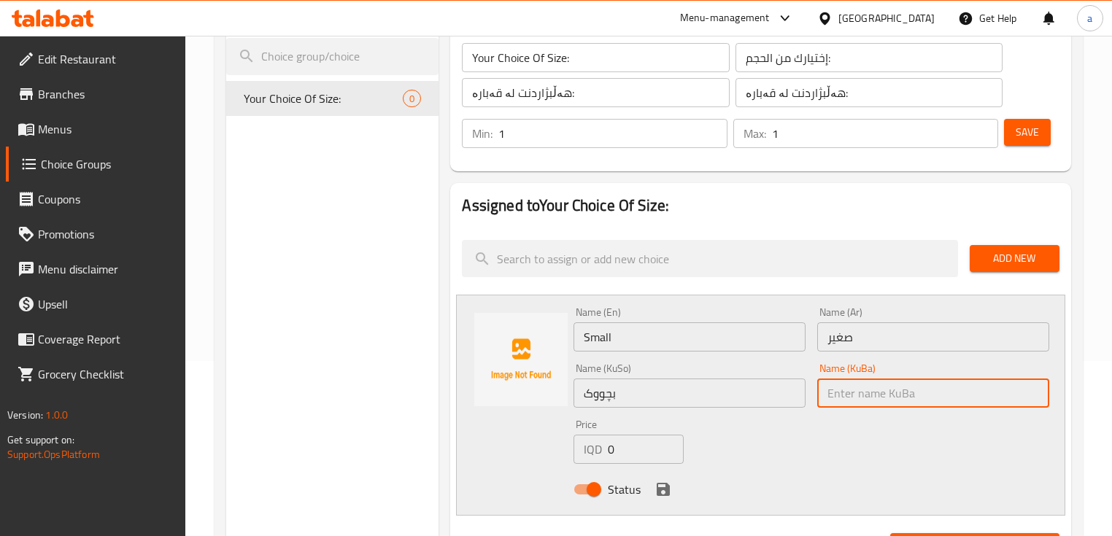
paste input "بچووک"
type input "بچووک"
click at [600, 458] on div "IQD 0 Price" at bounding box center [628, 449] width 110 height 29
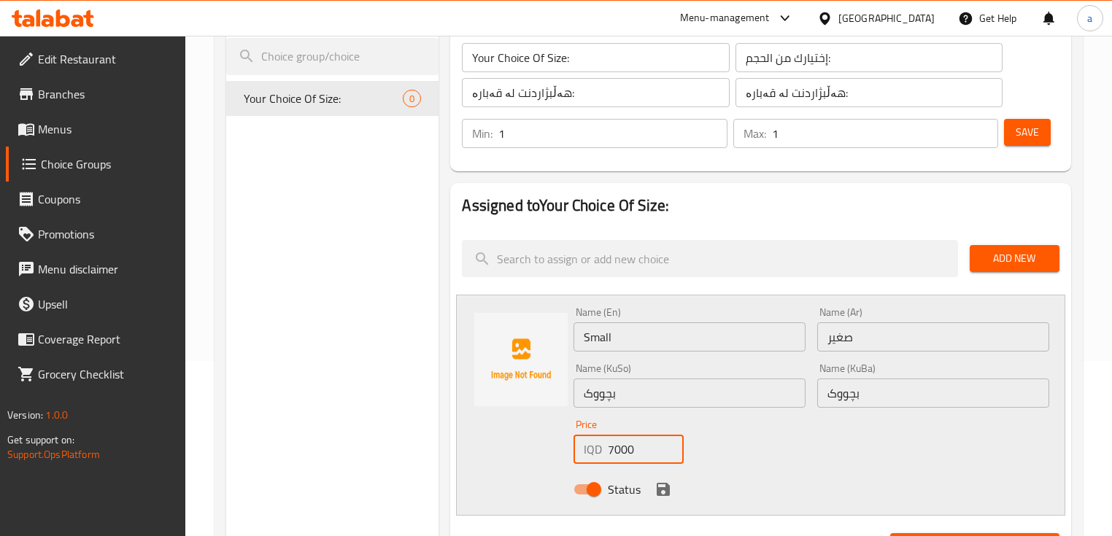
type input "7000"
click at [657, 482] on icon "save" at bounding box center [663, 490] width 18 height 18
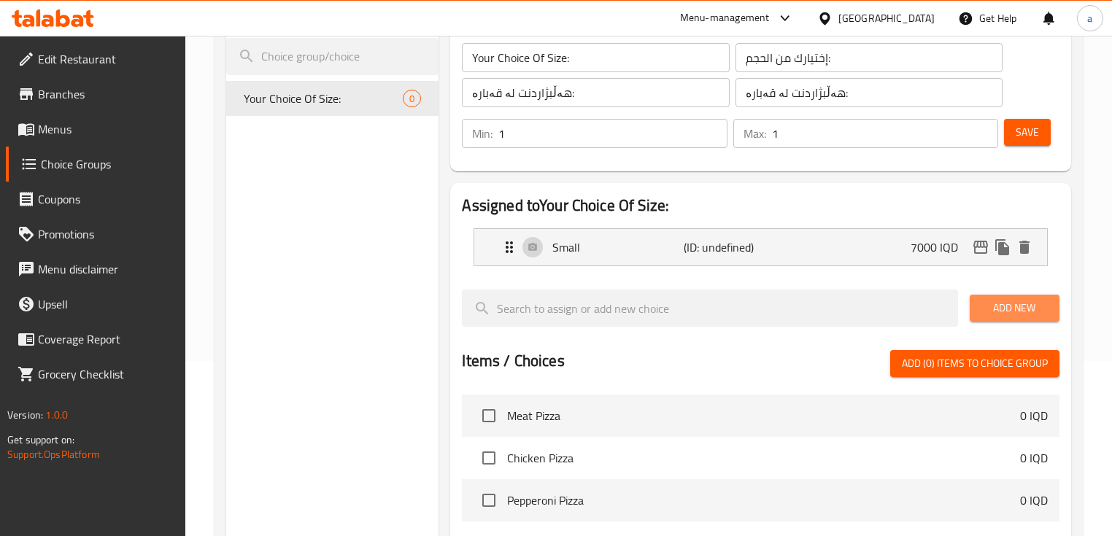
click at [1037, 306] on span "Add New" at bounding box center [1014, 308] width 66 height 18
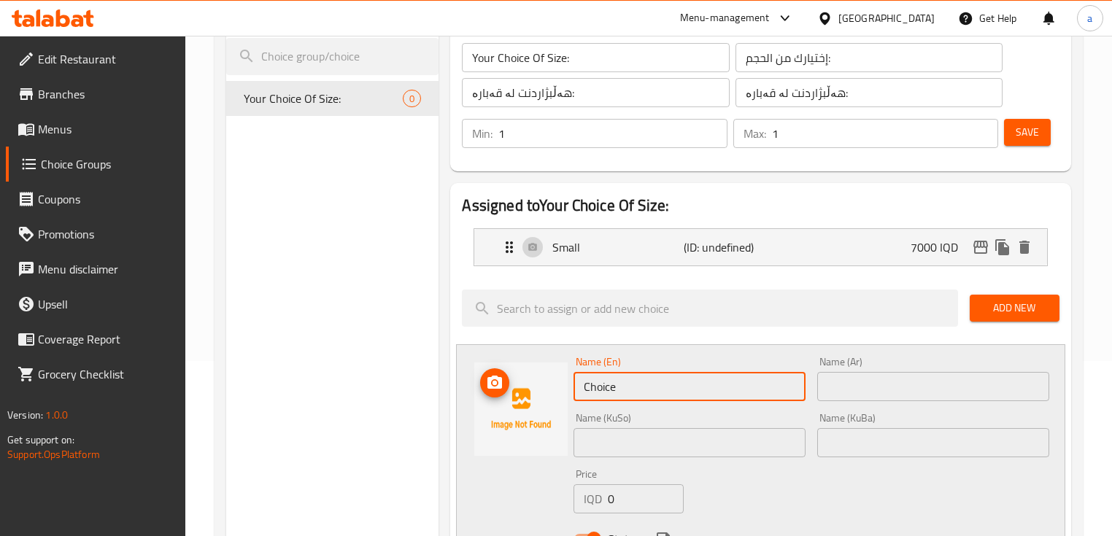
drag, startPoint x: 670, startPoint y: 388, endPoint x: 541, endPoint y: 401, distance: 129.8
click at [541, 401] on div "Name (En) Choice Name (En) Name (Ar) Name (Ar) Name (KuSo) Name (KuSo) Name (Ku…" at bounding box center [760, 454] width 608 height 221
paste input "Medium"
type input "Medium"
click at [852, 385] on input "text" at bounding box center [933, 386] width 232 height 29
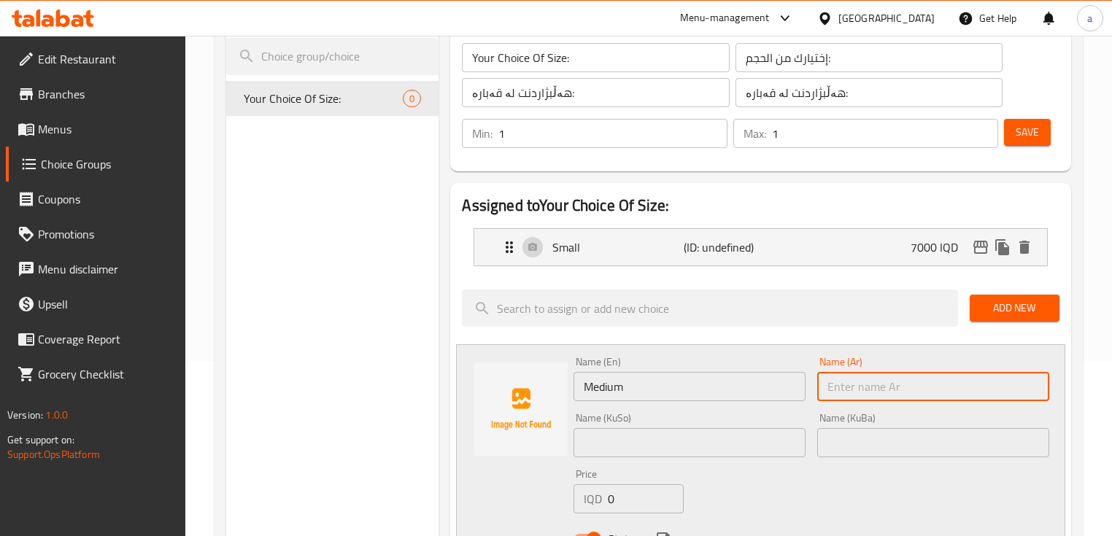
paste input "وسط"
type input "وسط"
click at [714, 437] on input "text" at bounding box center [689, 442] width 232 height 29
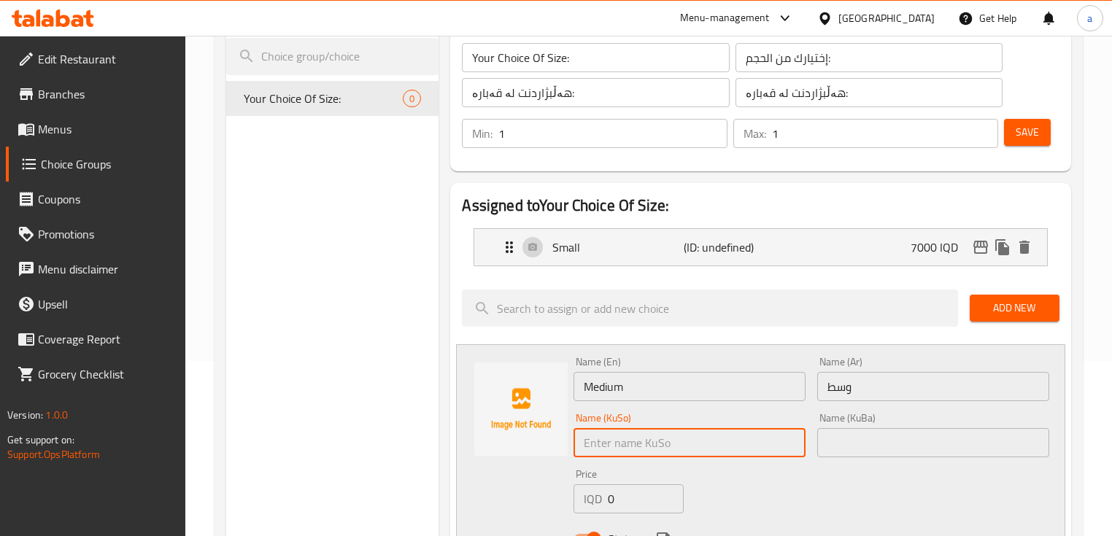
paste input "ناوەند"
type input "ناوەند"
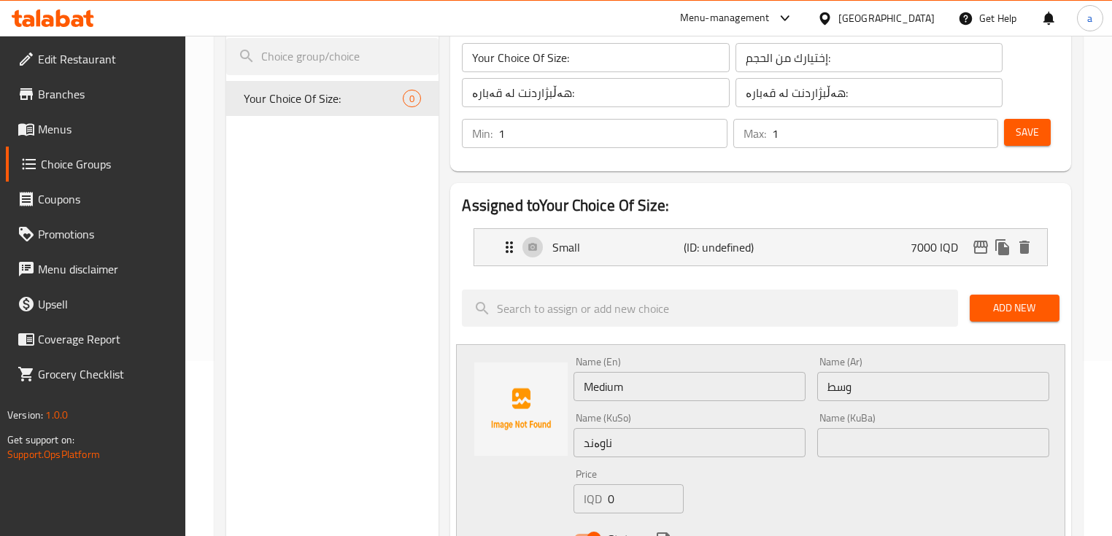
click at [870, 423] on div "Name (KuBa) Name (KuBa)" at bounding box center [933, 435] width 232 height 45
click at [863, 439] on input "text" at bounding box center [933, 442] width 232 height 29
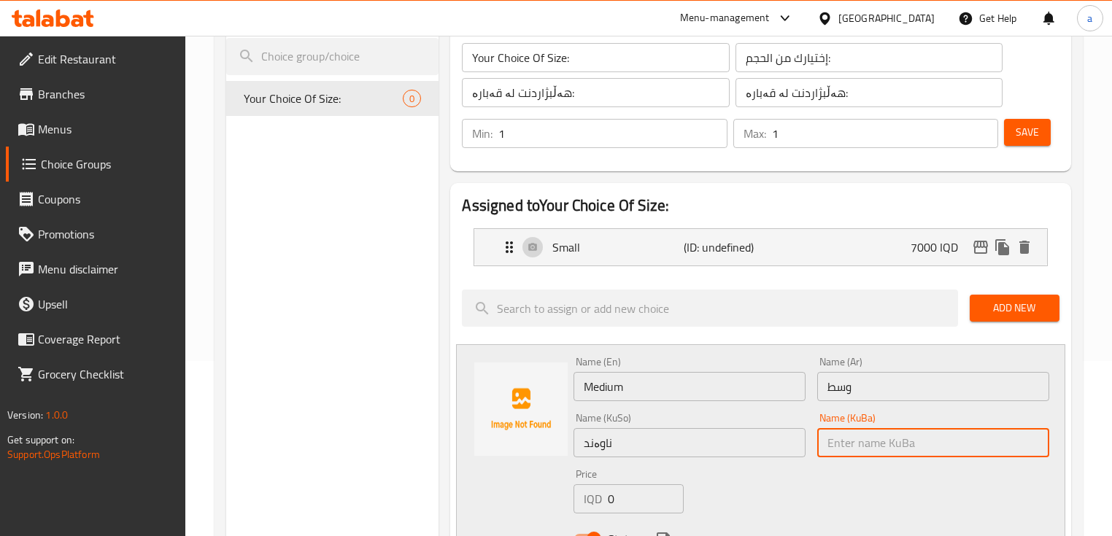
paste input "ناوەند"
type input "ناوەند"
drag, startPoint x: 617, startPoint y: 496, endPoint x: 606, endPoint y: 502, distance: 13.1
click at [606, 502] on div "IQD 0 Price" at bounding box center [628, 498] width 110 height 29
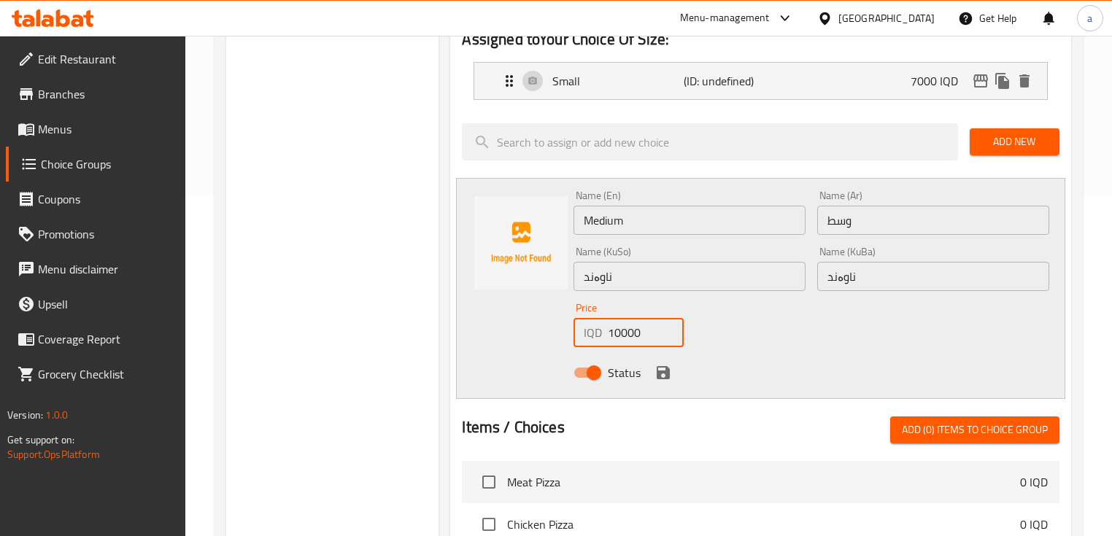
scroll to position [350, 0]
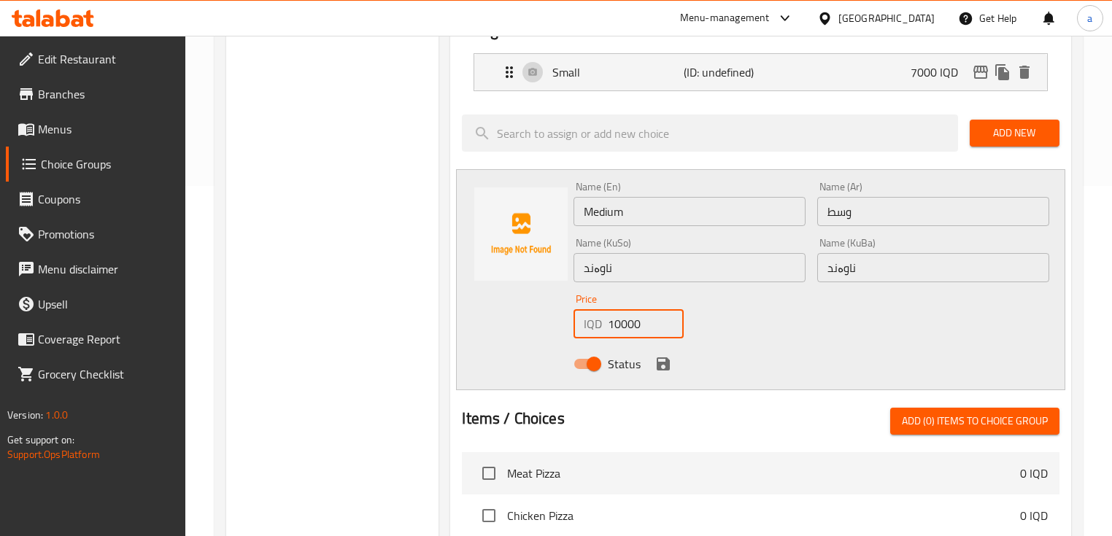
type input "10000"
click at [651, 368] on div "Status" at bounding box center [811, 363] width 487 height 39
click at [657, 365] on icon "save" at bounding box center [663, 363] width 13 height 13
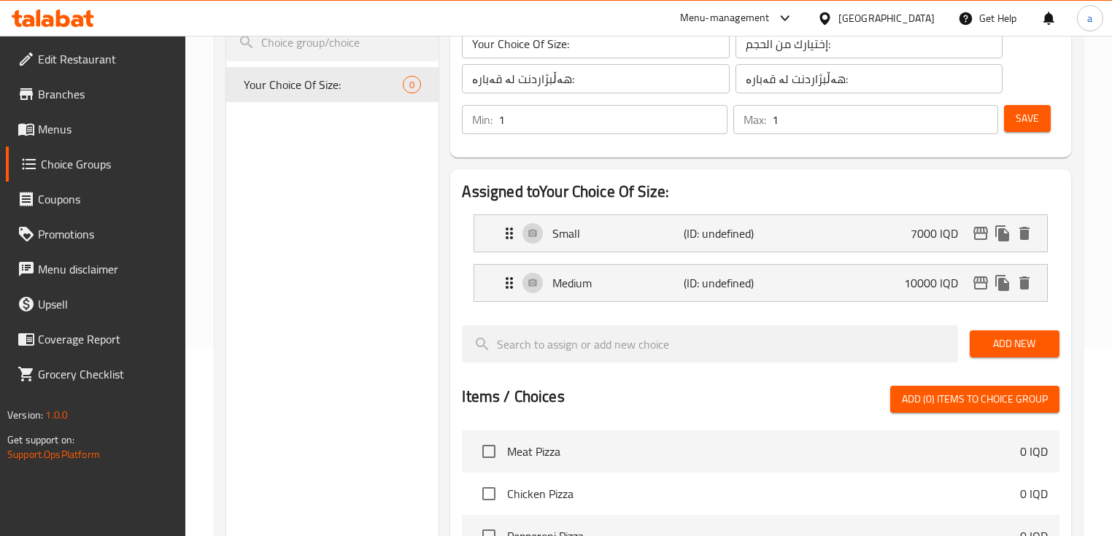
scroll to position [175, 0]
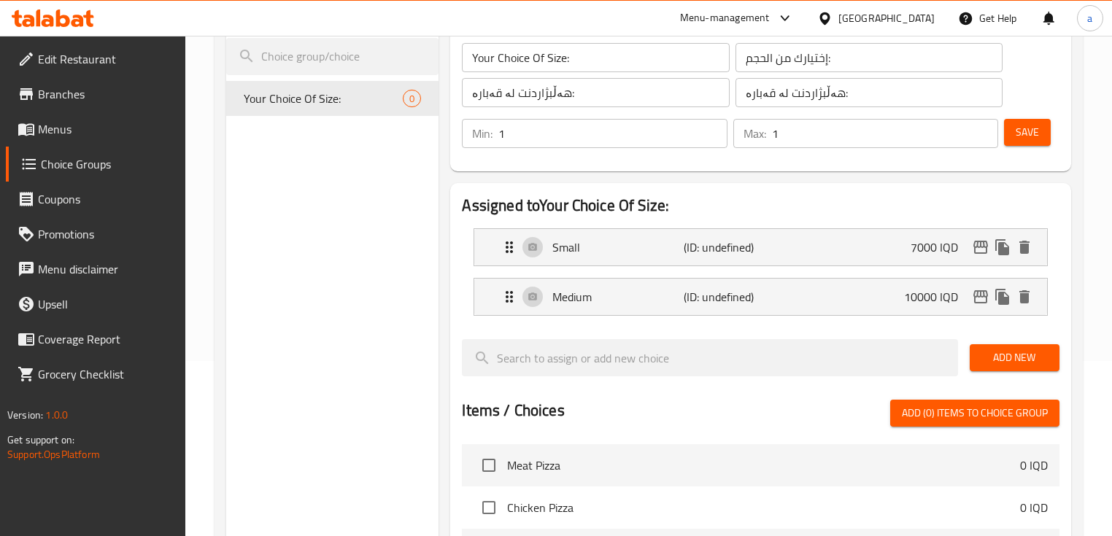
click at [1013, 140] on button "Save" at bounding box center [1027, 132] width 47 height 27
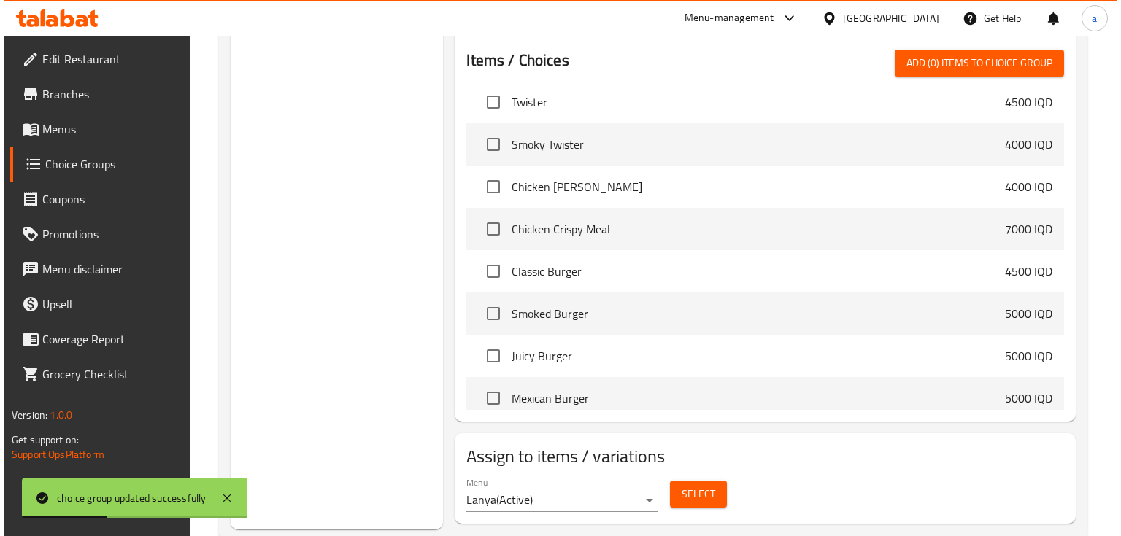
scroll to position [525, 0]
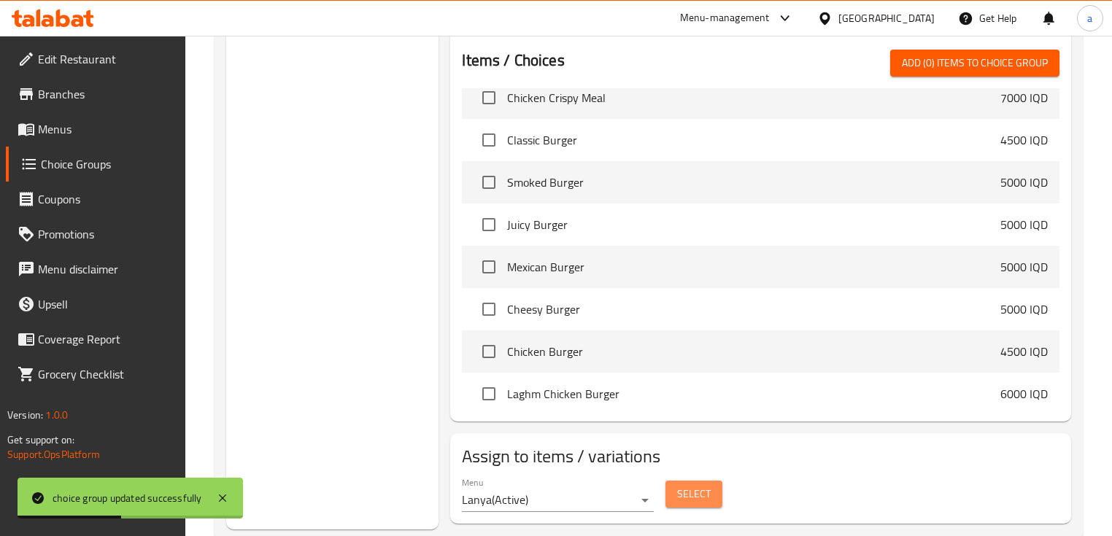
click at [693, 493] on span "Select" at bounding box center [694, 494] width 34 height 18
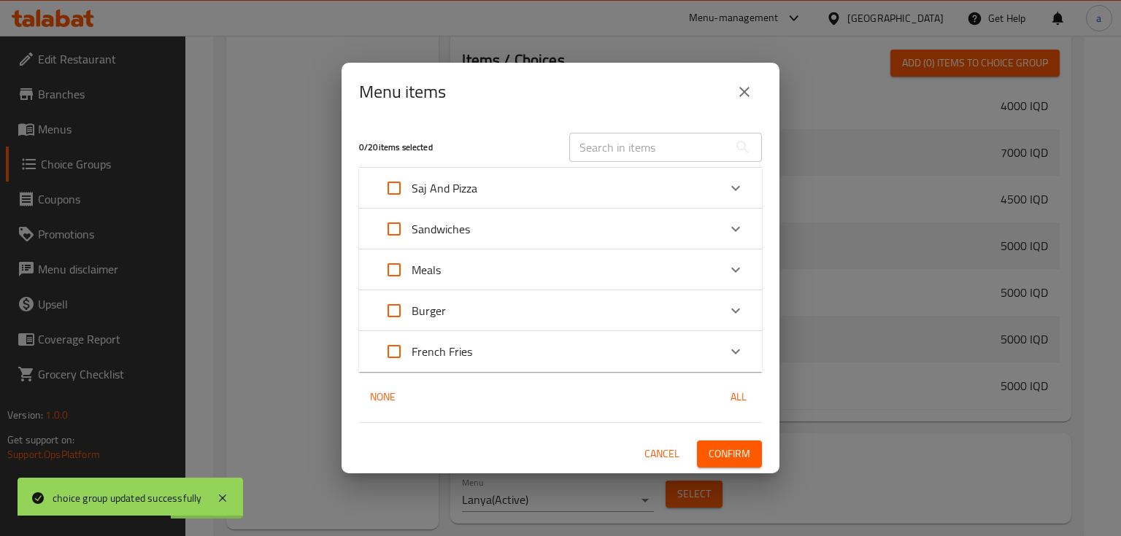
click at [700, 181] on div "Saj And Pizza" at bounding box center [546, 188] width 341 height 35
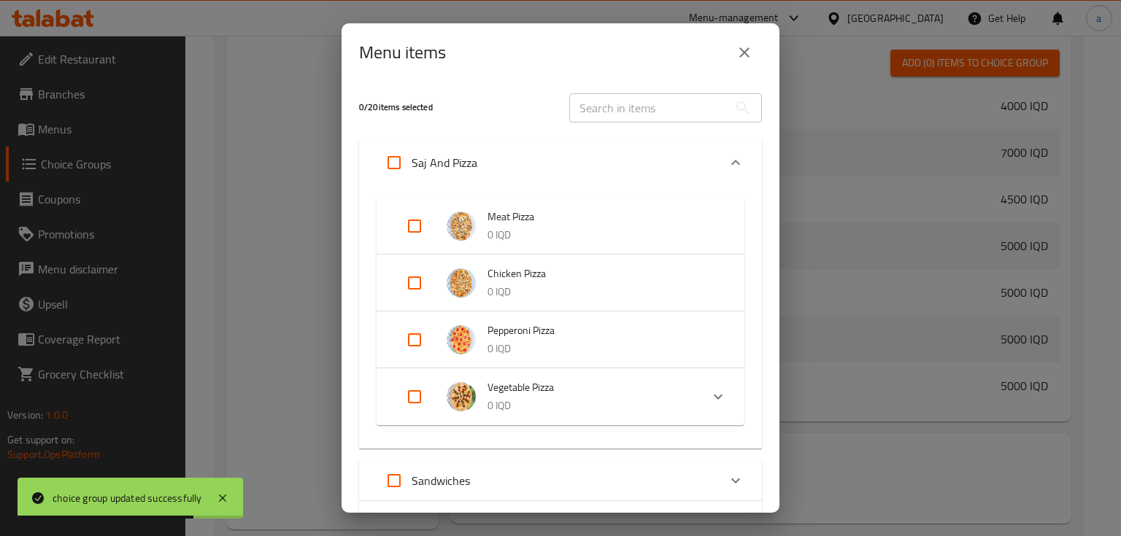
click at [411, 228] on input "Expand" at bounding box center [414, 226] width 35 height 35
checkbox input "true"
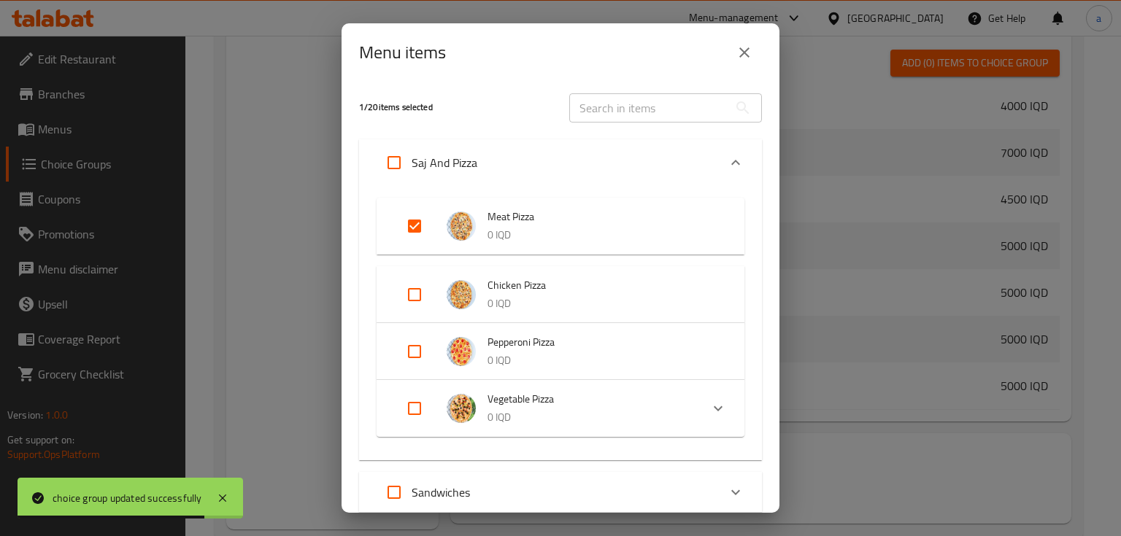
click at [422, 282] on input "Expand" at bounding box center [414, 294] width 35 height 35
checkbox input "true"
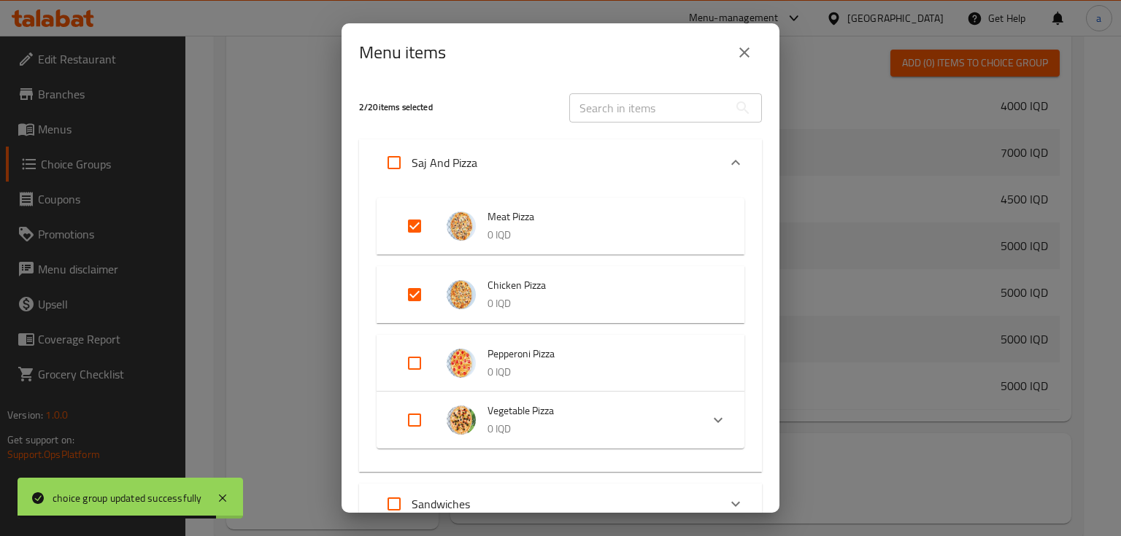
click at [409, 349] on input "Expand" at bounding box center [414, 363] width 35 height 35
checkbox input "true"
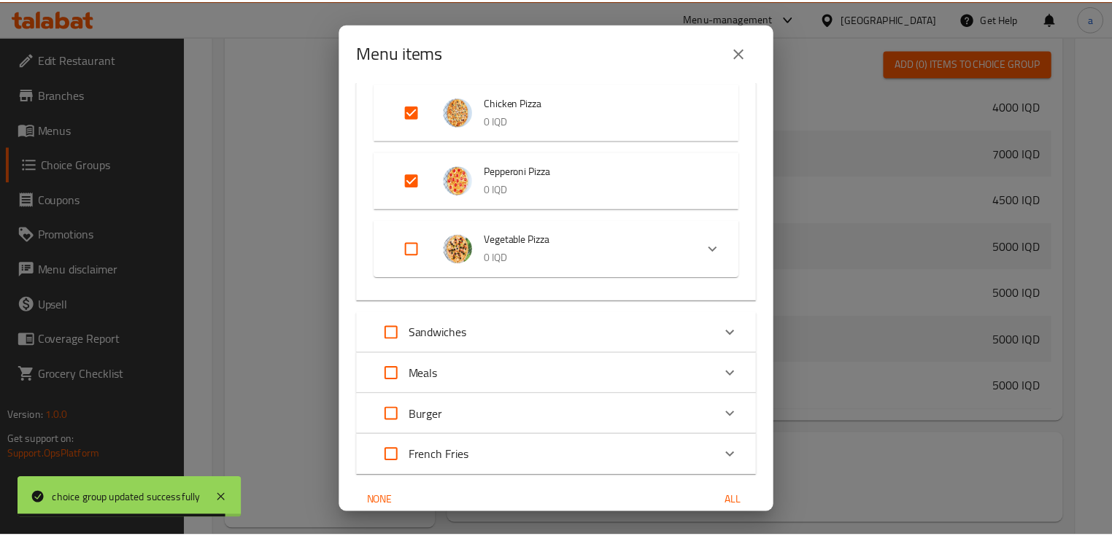
scroll to position [247, 0]
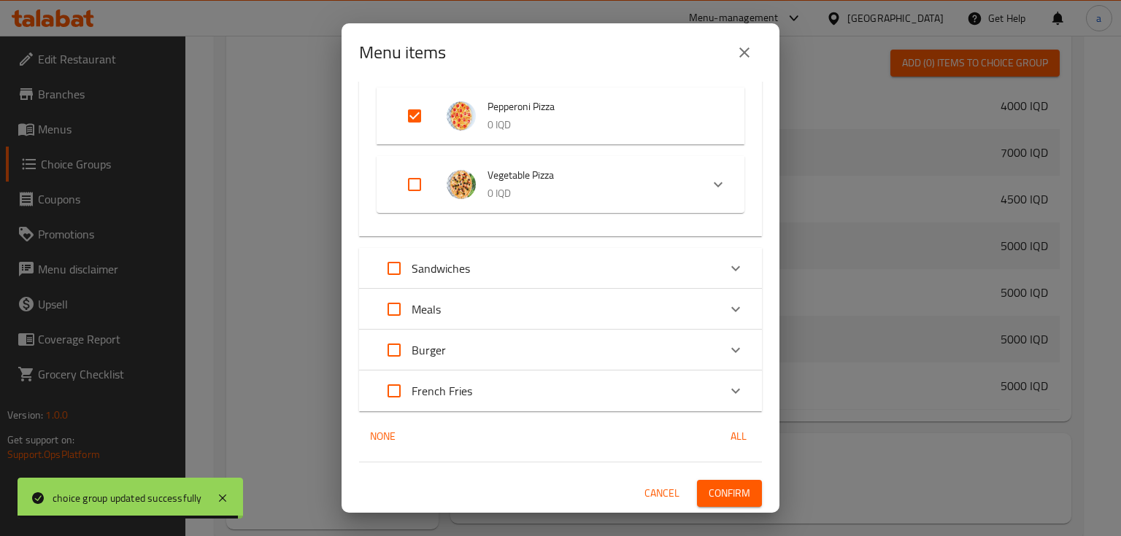
click at [719, 496] on span "Confirm" at bounding box center [729, 493] width 42 height 18
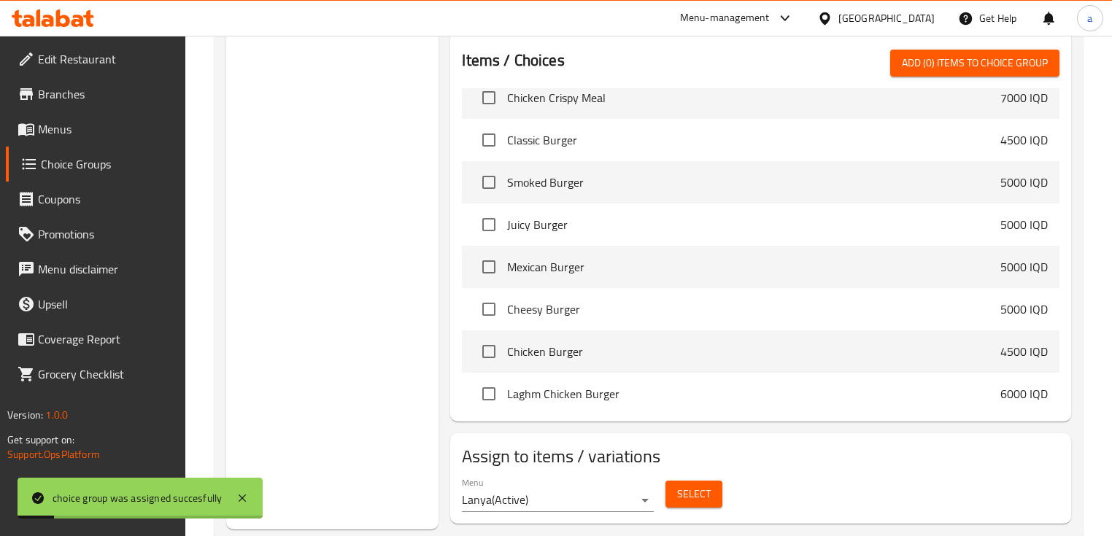
click at [112, 138] on link "Menus" at bounding box center [96, 129] width 180 height 35
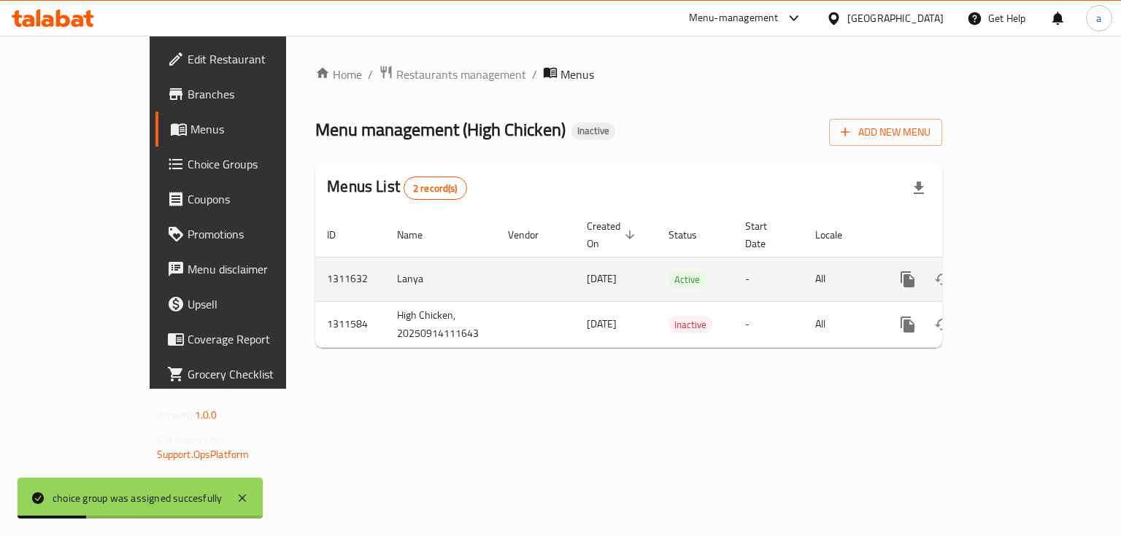
click at [1021, 271] on icon "enhanced table" at bounding box center [1013, 280] width 18 height 18
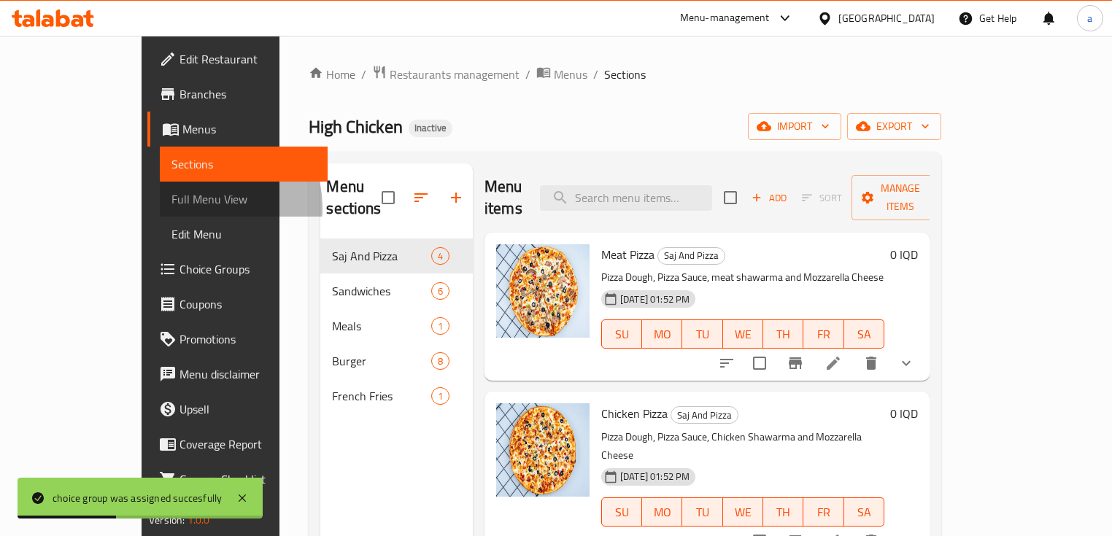
click at [171, 207] on span "Full Menu View" at bounding box center [243, 199] width 144 height 18
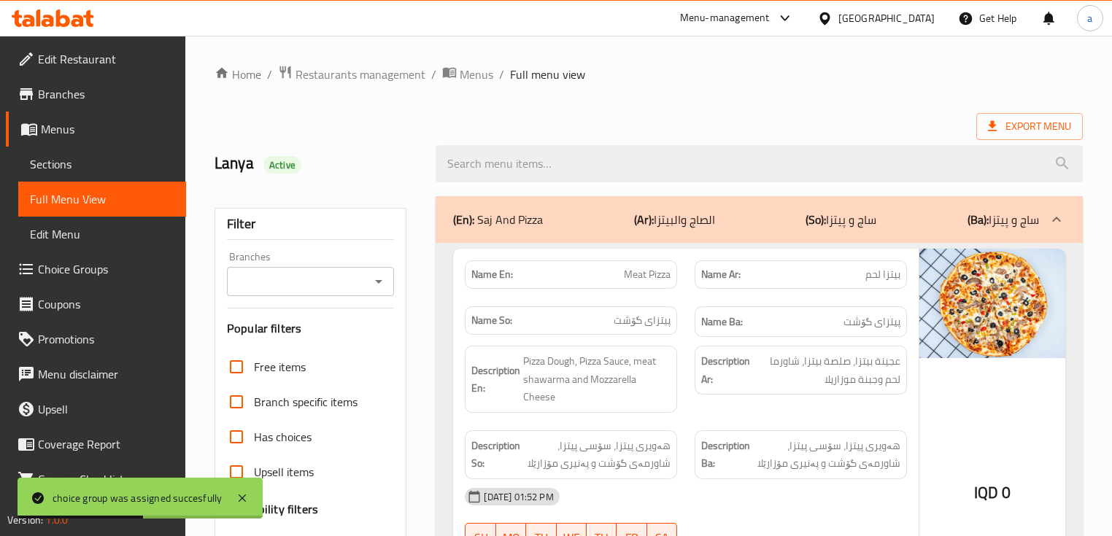
click at [377, 277] on icon "Open" at bounding box center [379, 282] width 18 height 18
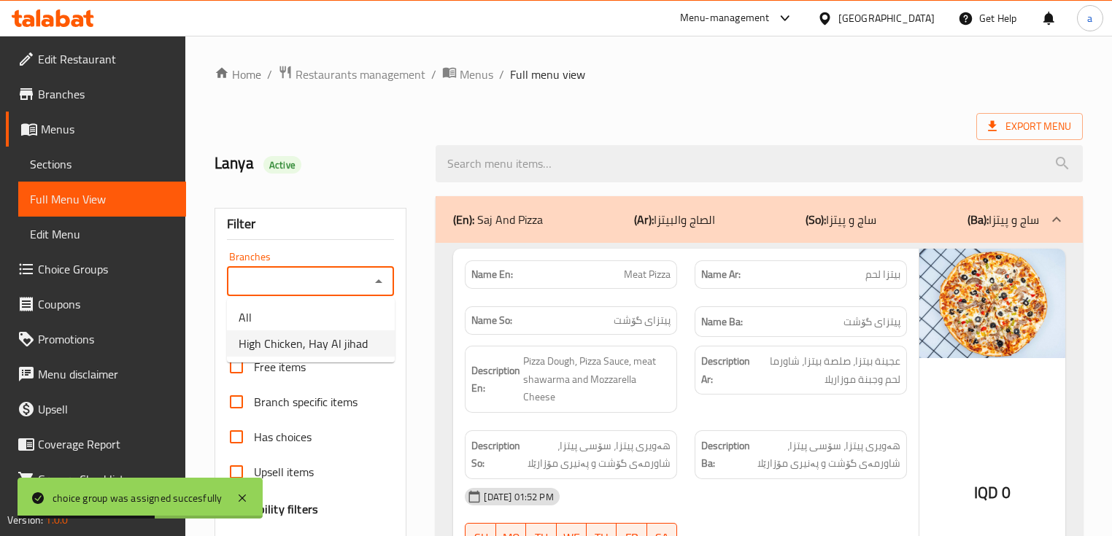
click at [329, 340] on span "High Chicken, Hay Al jihad" at bounding box center [303, 344] width 129 height 18
type input "High Chicken, Hay Al jihad"
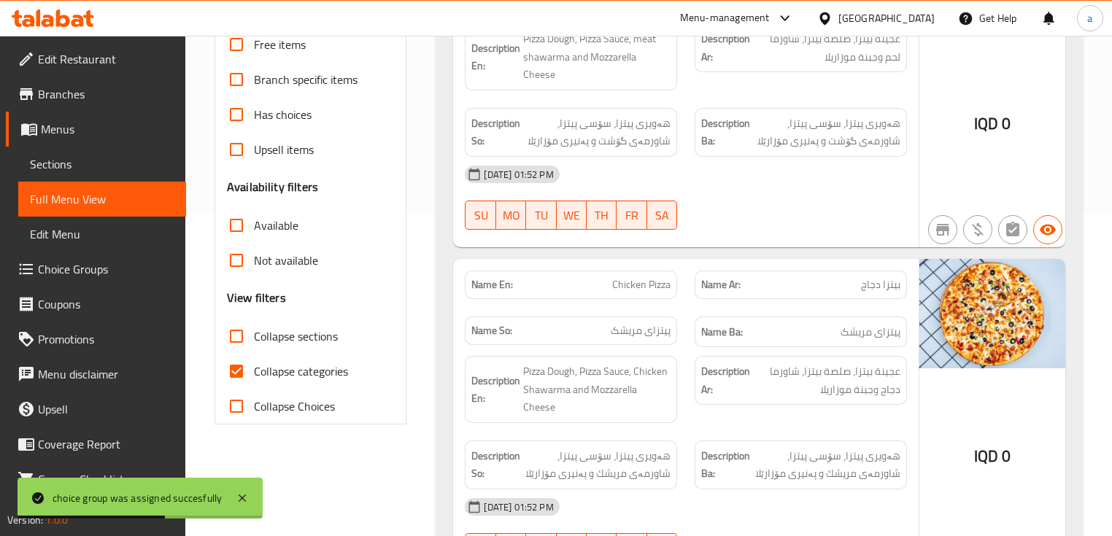
scroll to position [350, 0]
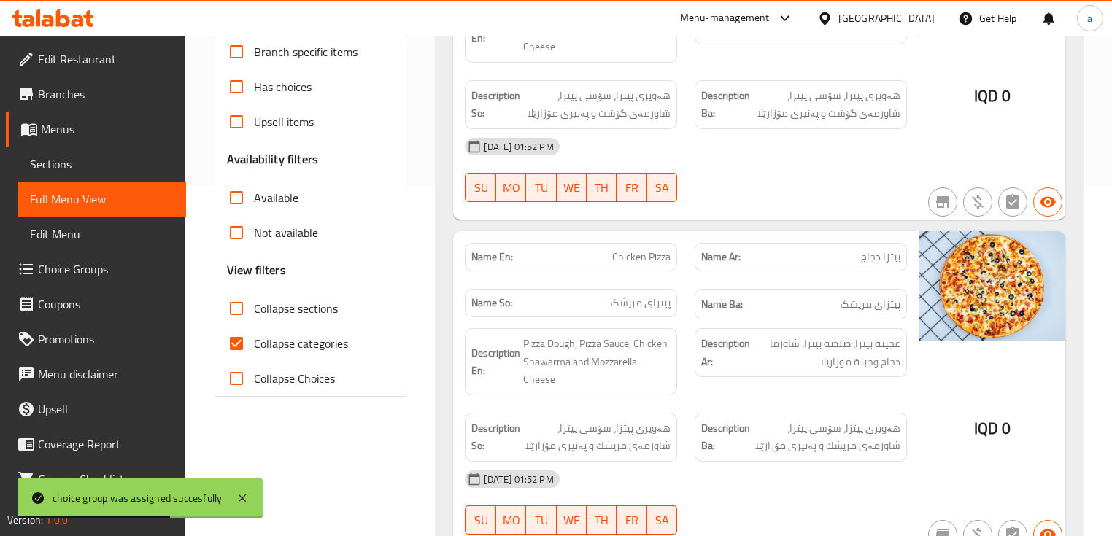
click at [303, 336] on span "Collapse categories" at bounding box center [301, 344] width 94 height 18
click at [254, 336] on input "Collapse categories" at bounding box center [236, 343] width 35 height 35
checkbox input "false"
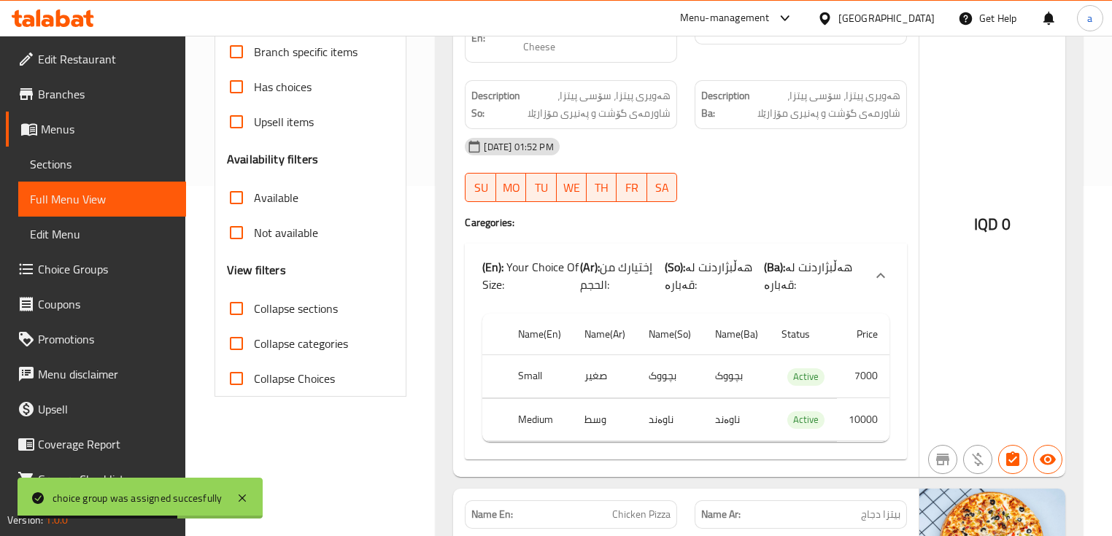
click at [312, 301] on span "Collapse sections" at bounding box center [296, 309] width 84 height 18
click at [254, 301] on input "Collapse sections" at bounding box center [236, 308] width 35 height 35
checkbox input "true"
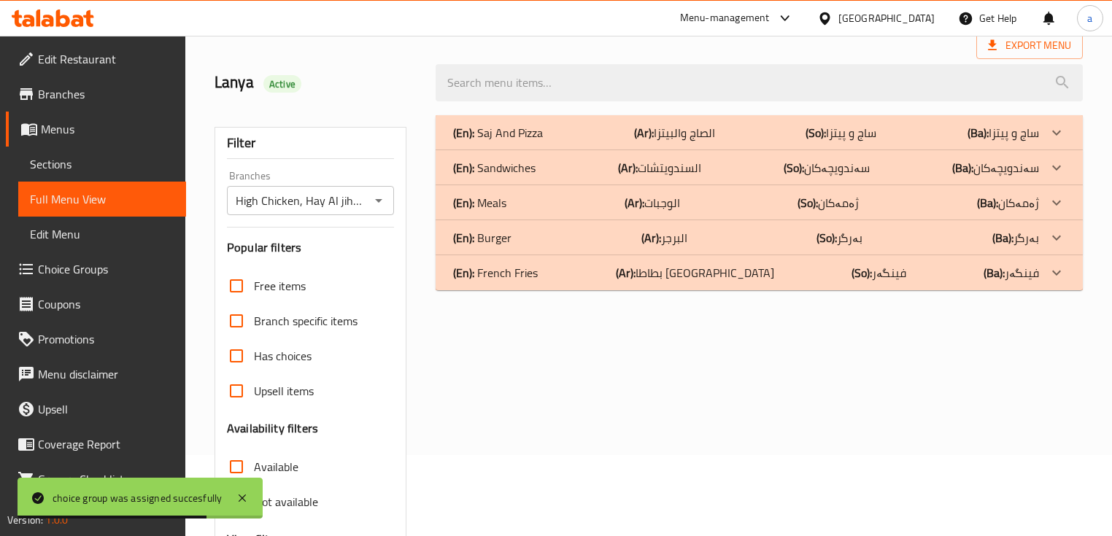
scroll to position [64, 0]
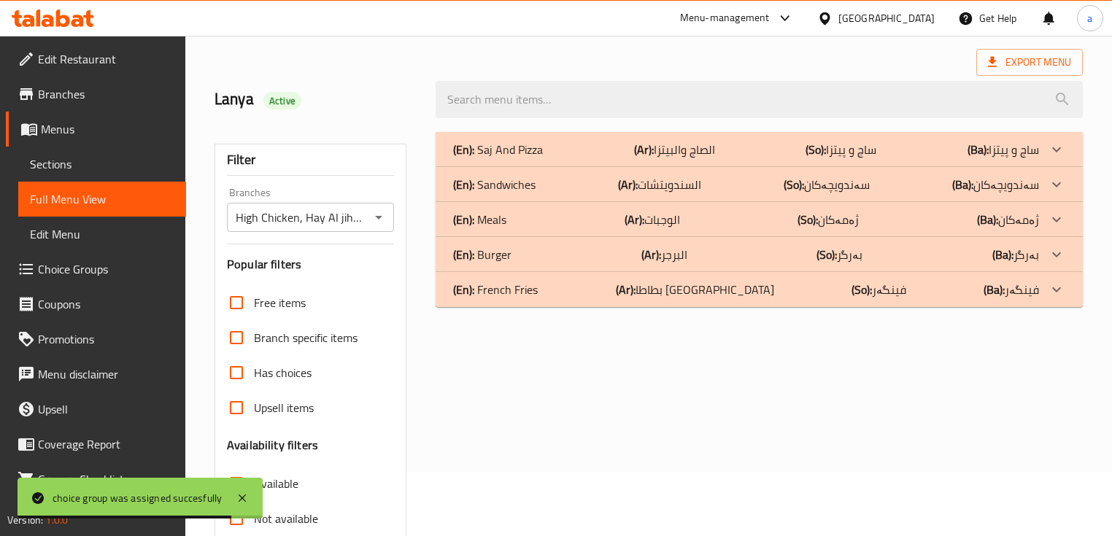
click at [1035, 220] on p "(Ba): ژەمەکان" at bounding box center [1008, 220] width 62 height 18
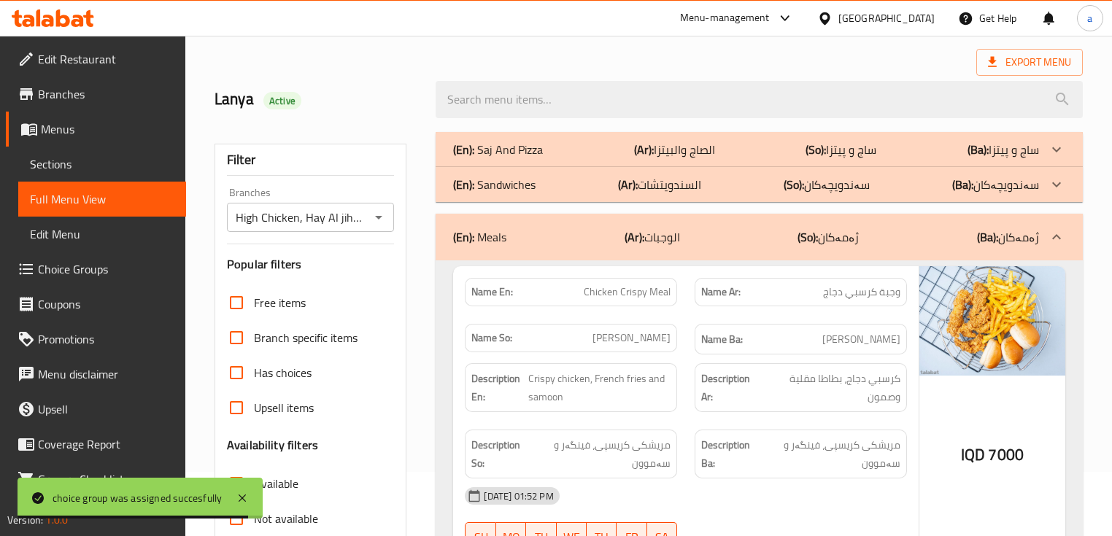
click at [1042, 155] on div at bounding box center [1056, 149] width 35 height 35
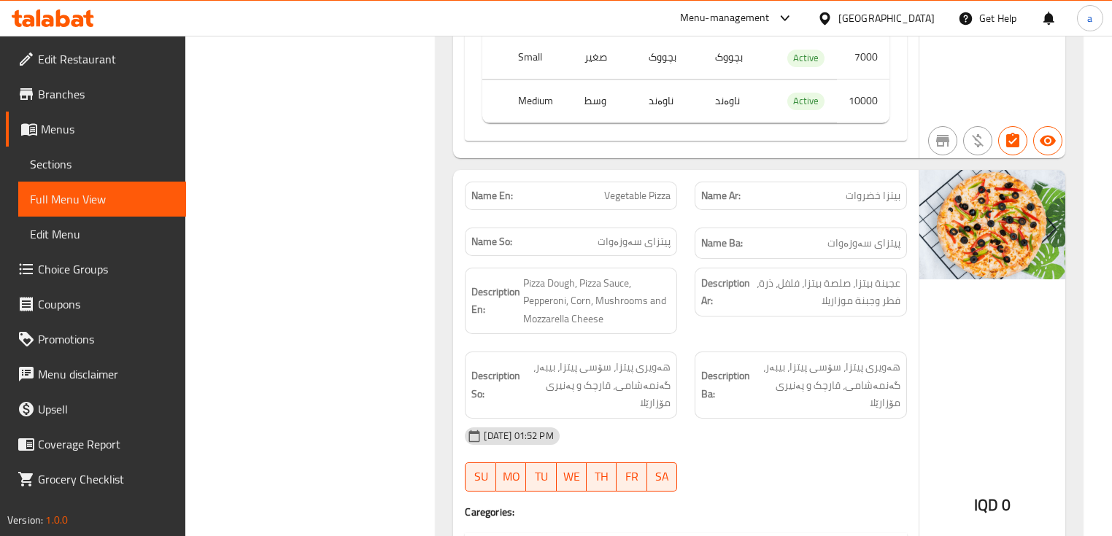
scroll to position [1815, 0]
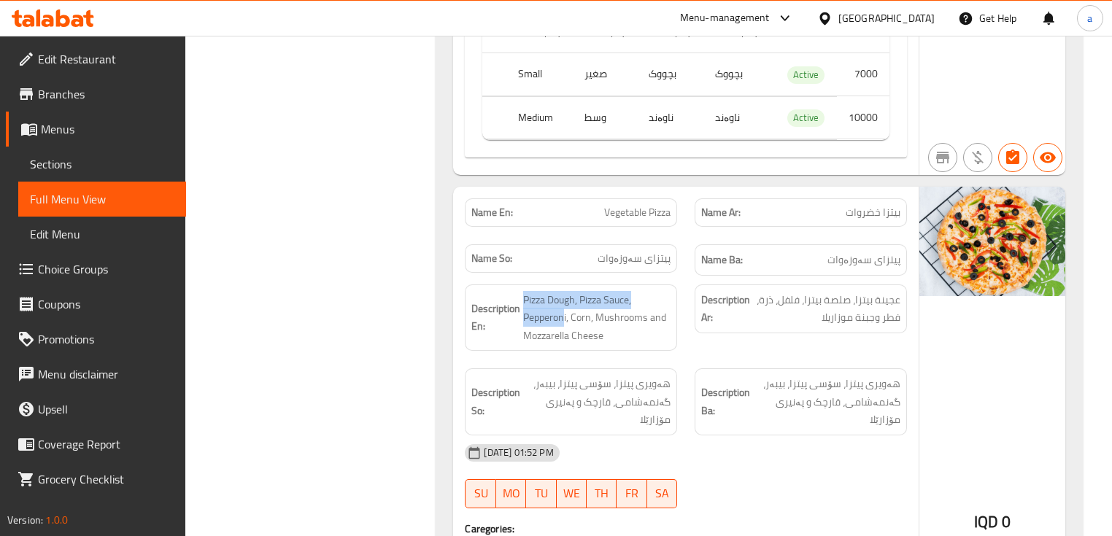
drag, startPoint x: 563, startPoint y: 282, endPoint x: 515, endPoint y: 283, distance: 48.2
click at [515, 291] on h6 "Description En: Pizza Dough, Pizza Sauce, Pepperoni, Corn, Mushrooms and Mozzar…" at bounding box center [570, 318] width 199 height 54
click at [517, 300] on strong "Description En:" at bounding box center [495, 318] width 49 height 36
click at [128, 160] on span "Sections" at bounding box center [102, 164] width 144 height 18
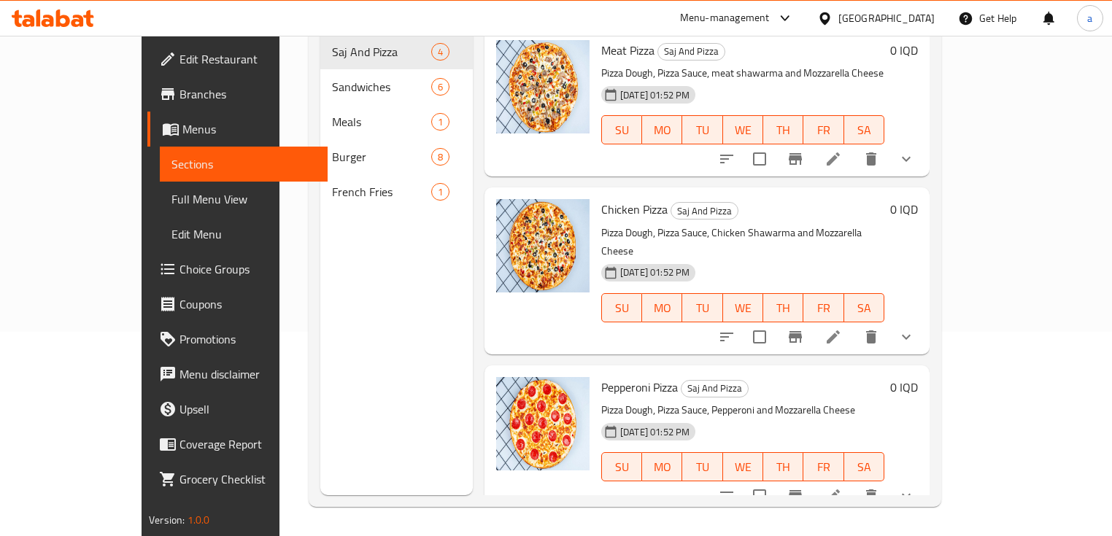
scroll to position [137, 0]
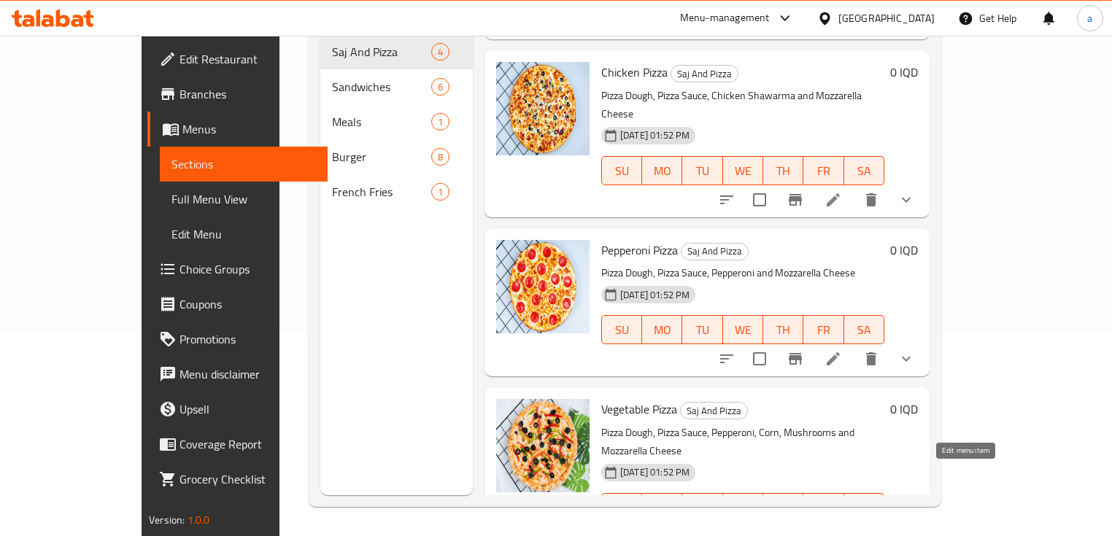
click at [842, 528] on icon at bounding box center [833, 537] width 18 height 18
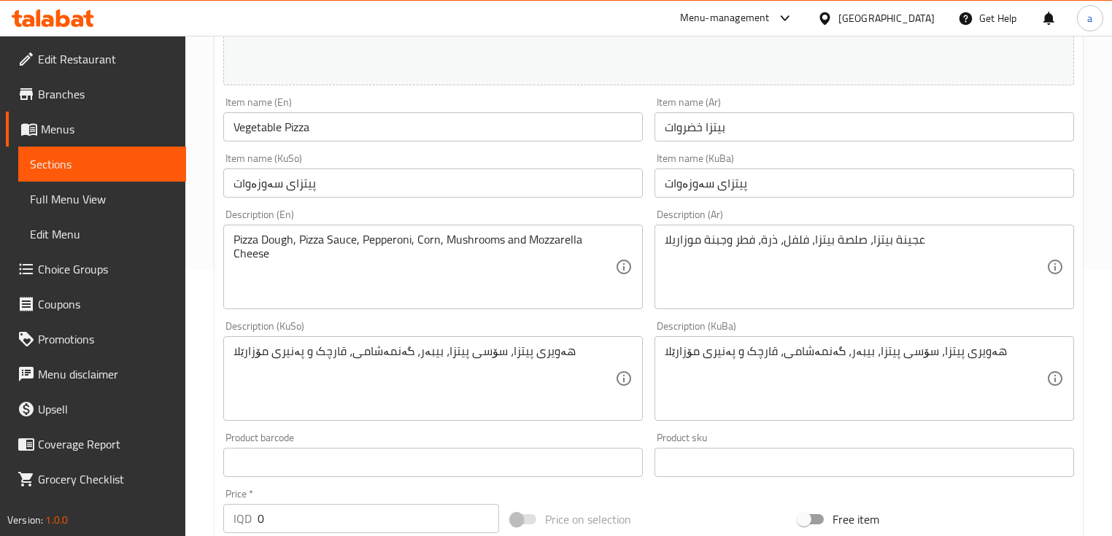
scroll to position [350, 0]
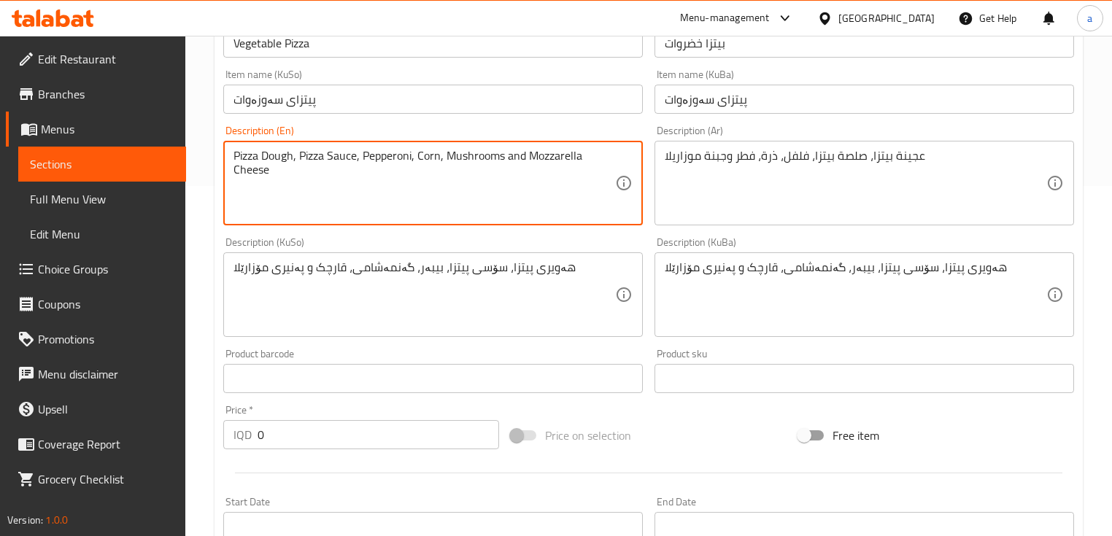
drag, startPoint x: 413, startPoint y: 158, endPoint x: 362, endPoint y: 165, distance: 51.6
click at [361, 159] on textarea "Pizza Dough, Pizza Sauce, Corn, Mushrooms and Mozzarella Cheese" at bounding box center [424, 183] width 382 height 69
click at [269, 158] on textarea "Pizza Dough, Pizza Sauce, peper, corn, mushrooms and Mozzarella cheese" at bounding box center [424, 183] width 382 height 69
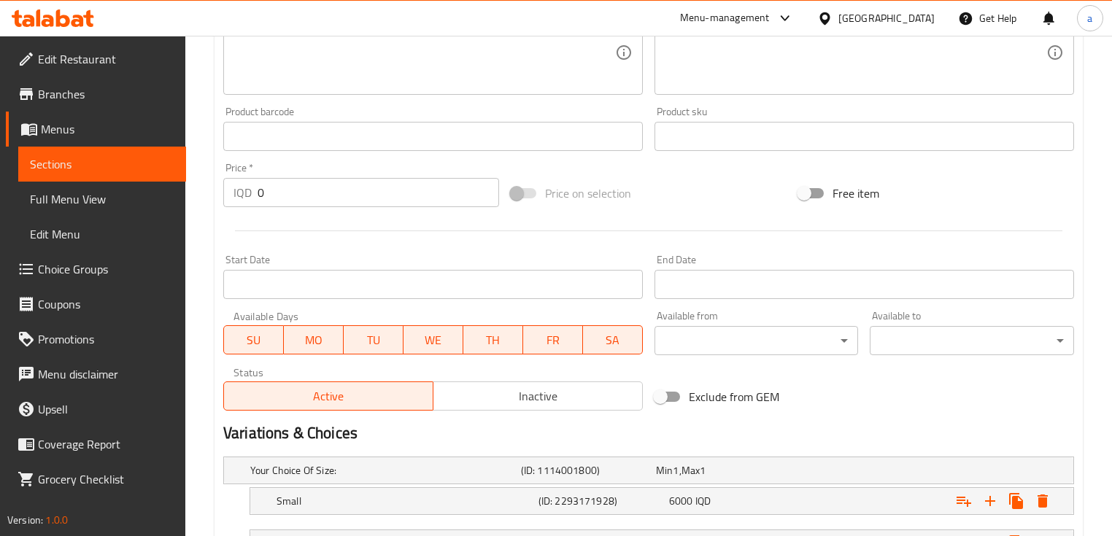
scroll to position [715, 0]
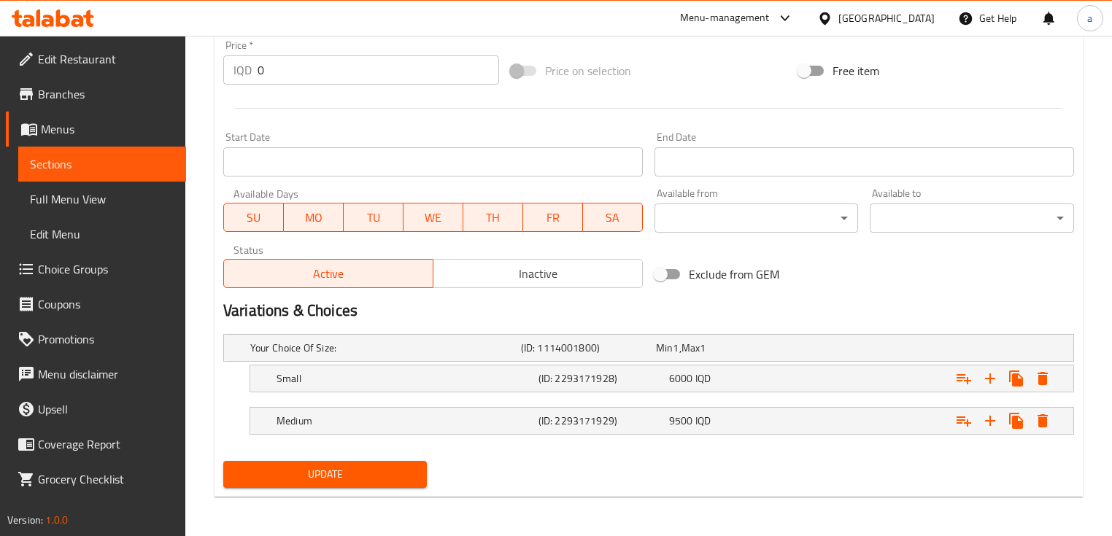
type textarea "Pizza dough, Pizza Sauce, peper, corn, mushrooms and Mozzarella cheese"
click at [405, 473] on span "Update" at bounding box center [325, 474] width 180 height 18
click at [382, 477] on span "Update" at bounding box center [325, 474] width 180 height 18
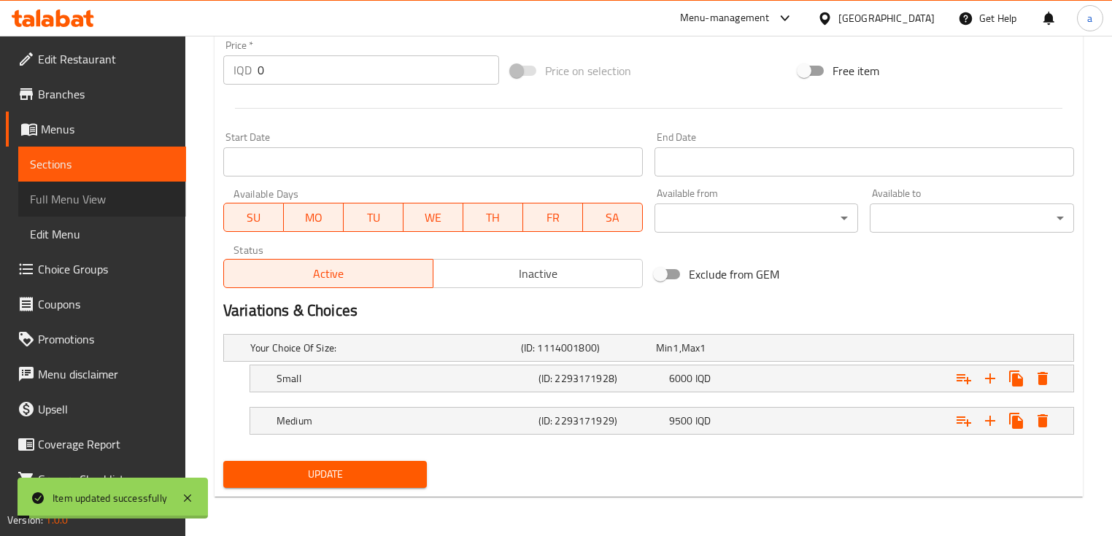
click at [117, 204] on span "Full Menu View" at bounding box center [102, 199] width 144 height 18
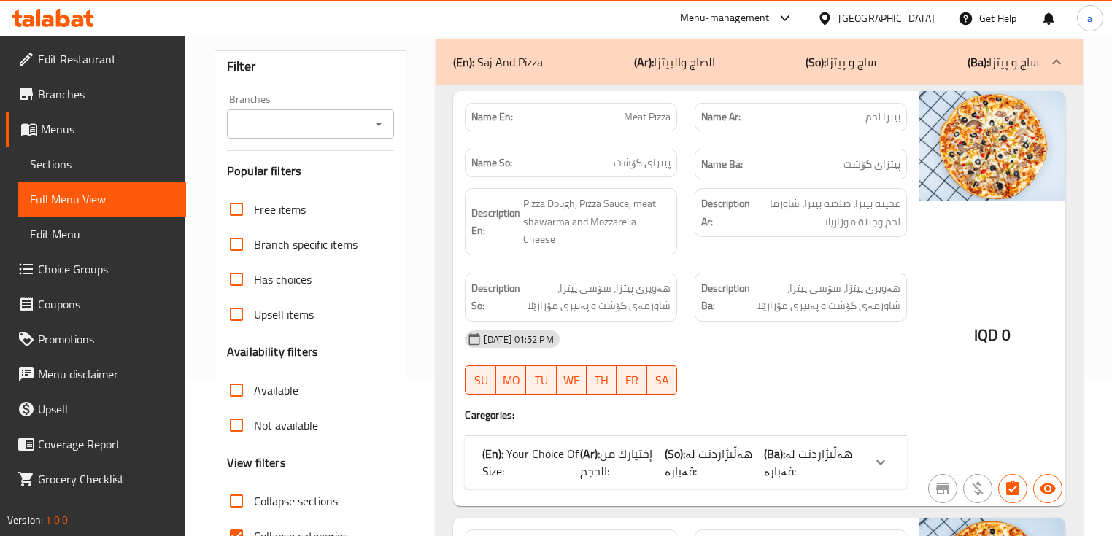
scroll to position [175, 0]
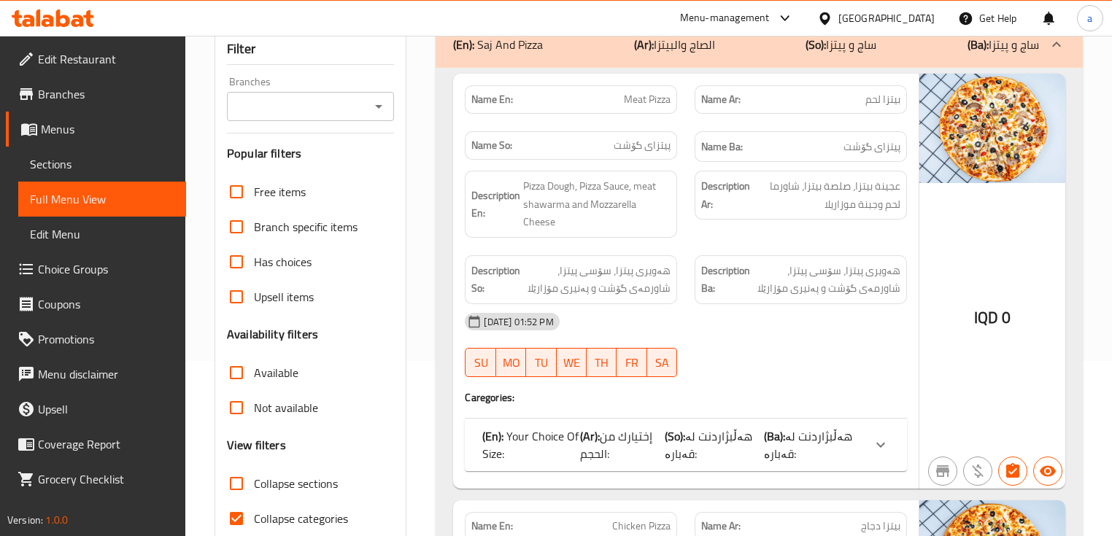
click at [379, 94] on div "Branches" at bounding box center [310, 106] width 167 height 29
click at [380, 111] on icon "Open" at bounding box center [379, 107] width 18 height 18
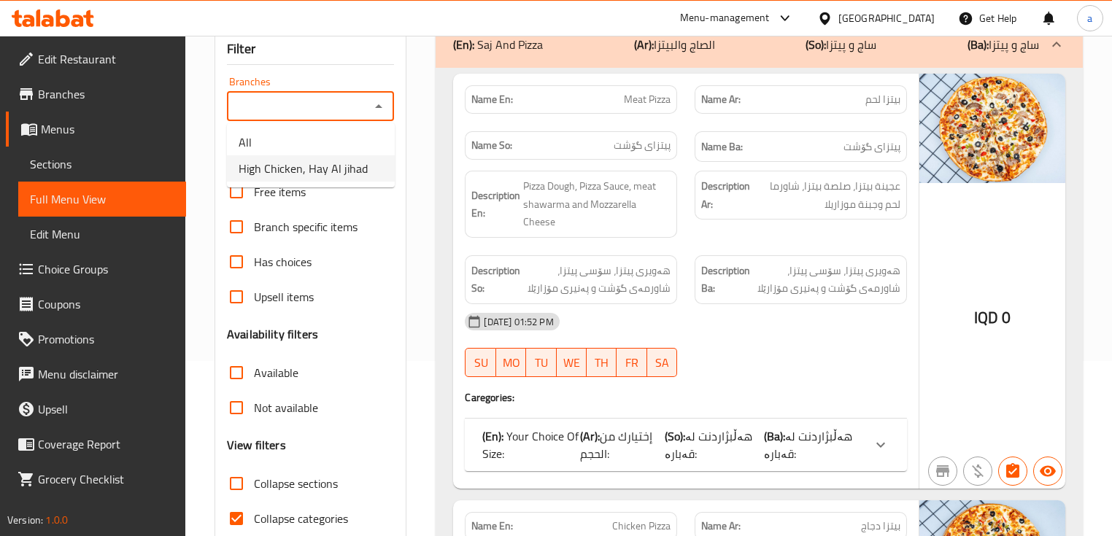
click at [341, 174] on span "High Chicken, Hay Al jihad" at bounding box center [303, 169] width 129 height 18
type input "High Chicken, Hay Al jihad"
click at [287, 510] on span "Collapse categories" at bounding box center [301, 519] width 94 height 18
click at [254, 510] on input "Collapse categories" at bounding box center [236, 518] width 35 height 35
checkbox input "false"
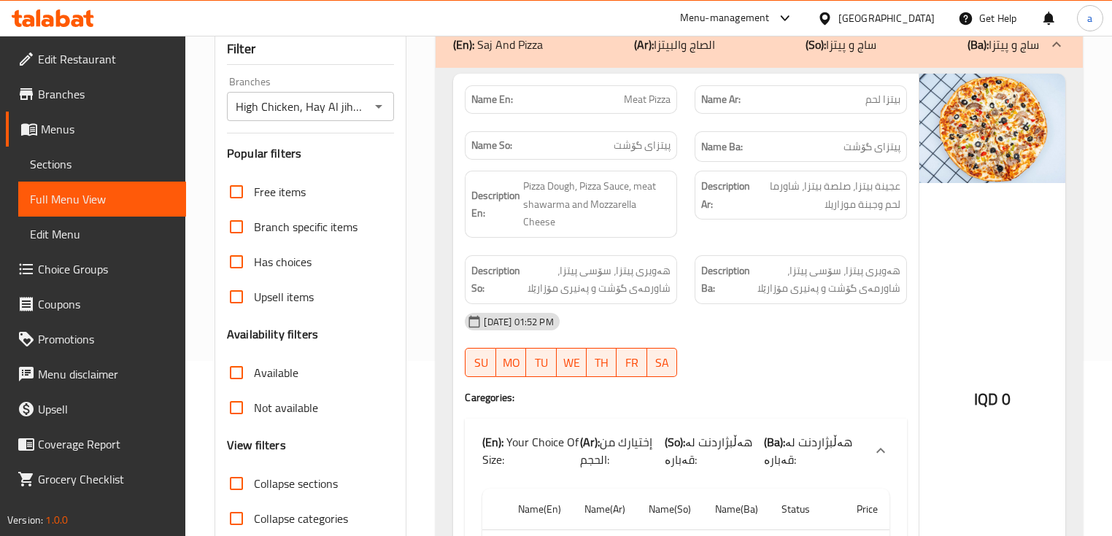
click at [297, 491] on span "Collapse sections" at bounding box center [296, 484] width 84 height 18
click at [254, 491] on input "Collapse sections" at bounding box center [236, 483] width 35 height 35
checkbox input "true"
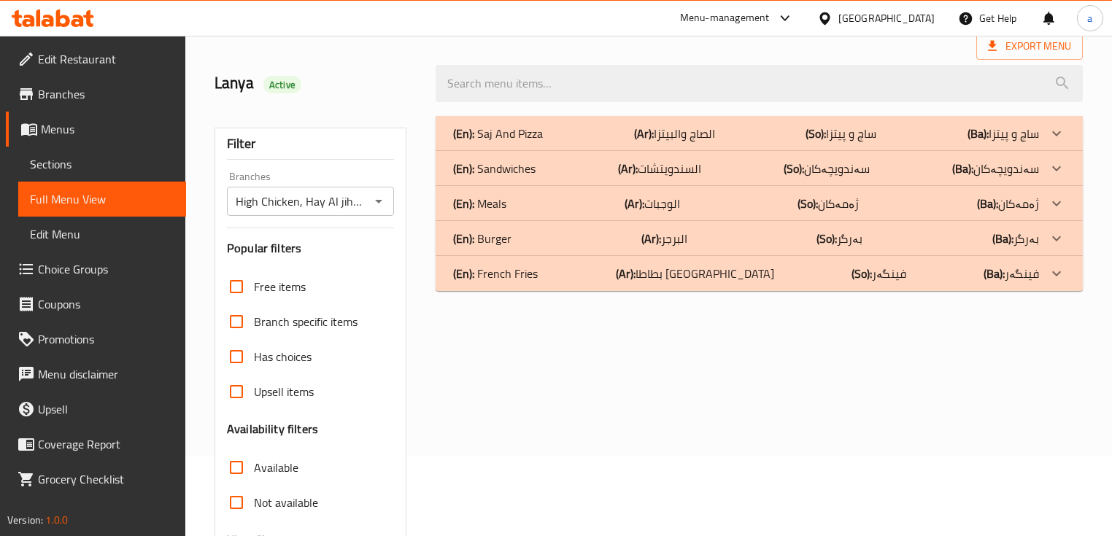
scroll to position [64, 0]
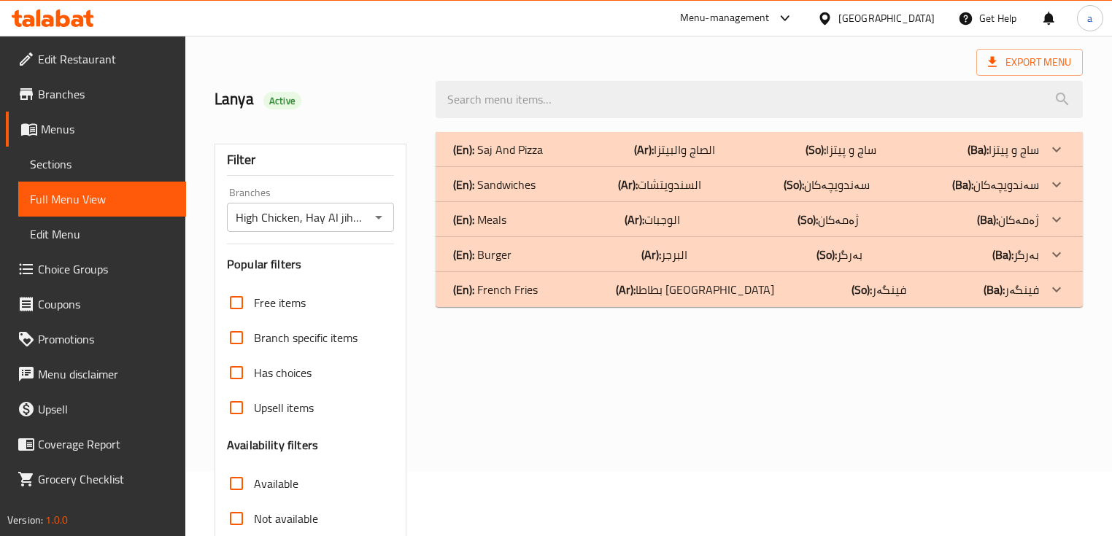
click at [1024, 211] on p "(Ba): ژەمەکان" at bounding box center [1008, 220] width 62 height 18
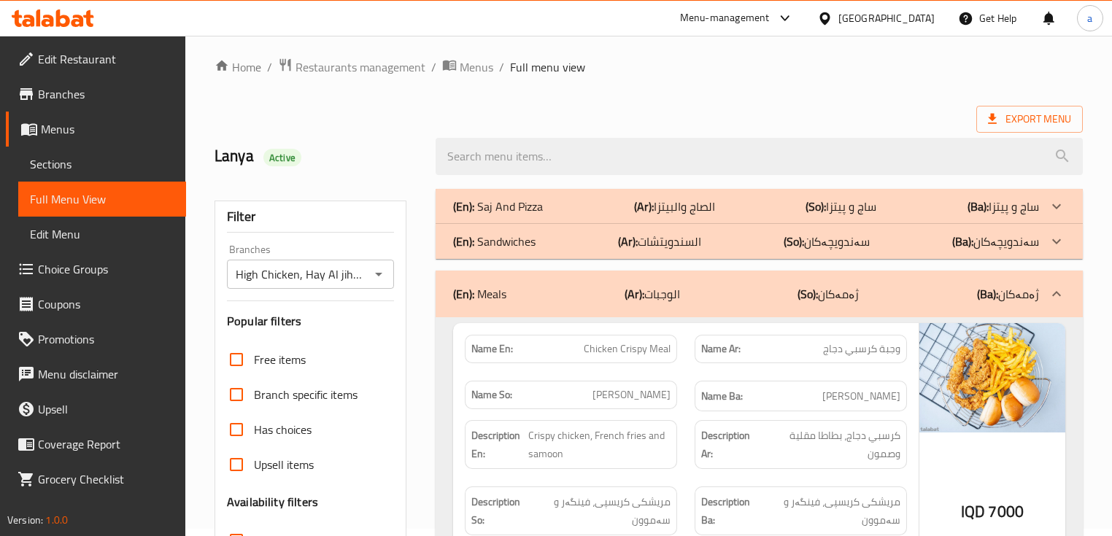
scroll to position [0, 0]
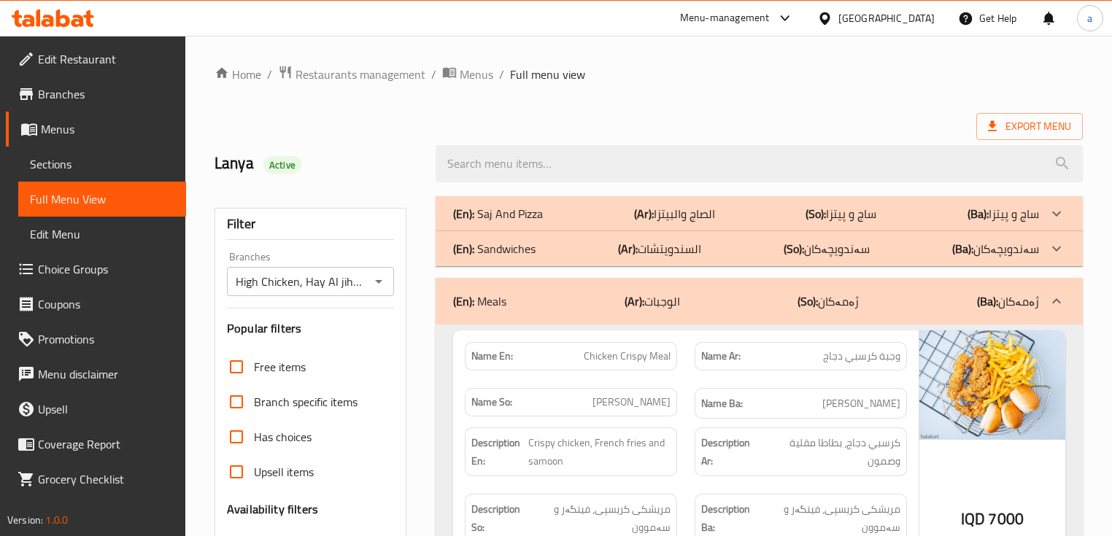
click at [1039, 213] on div at bounding box center [1056, 213] width 35 height 35
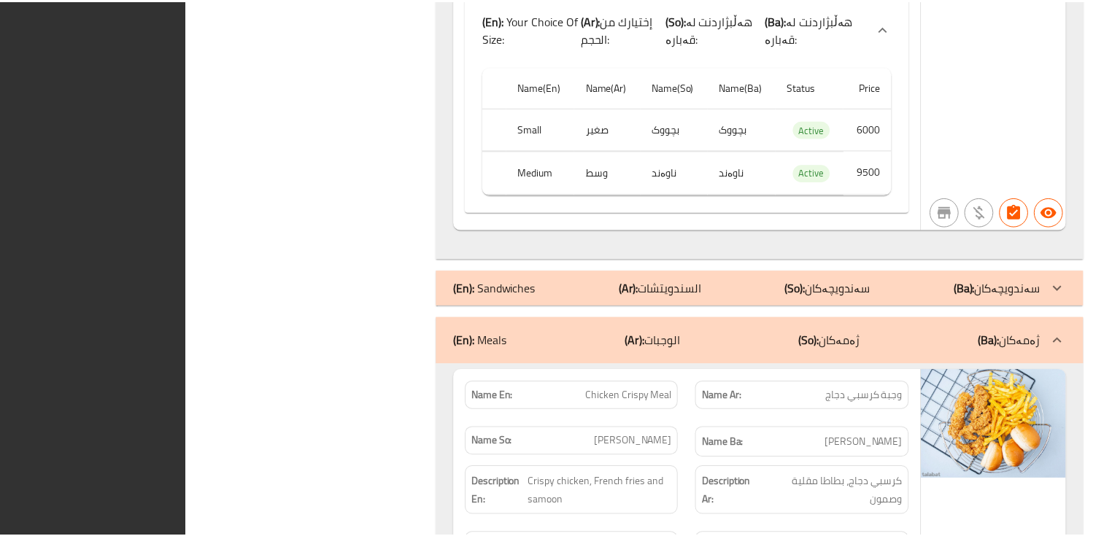
scroll to position [2586, 0]
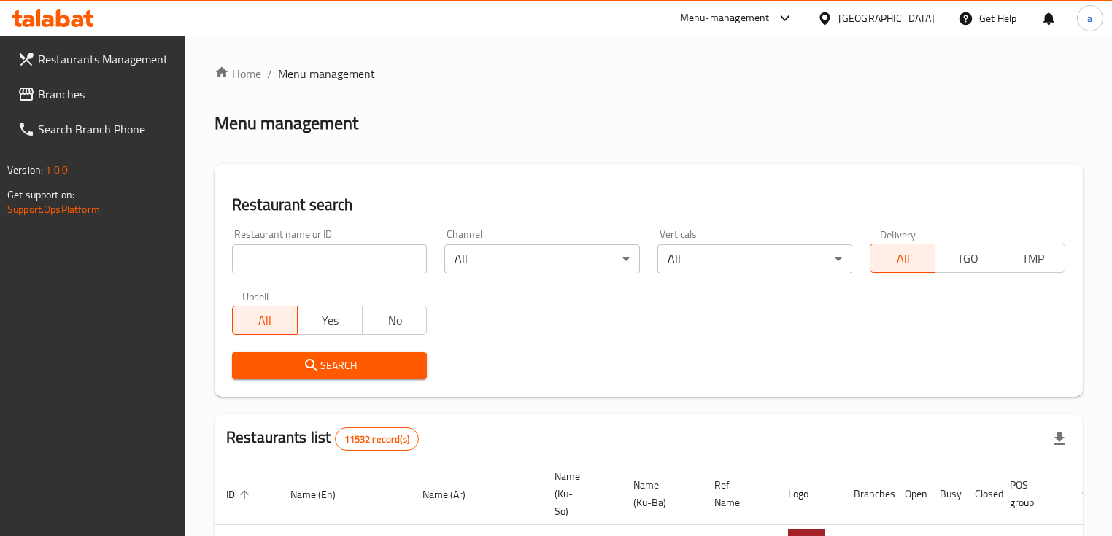
click at [106, 92] on span "Branches" at bounding box center [106, 94] width 136 height 18
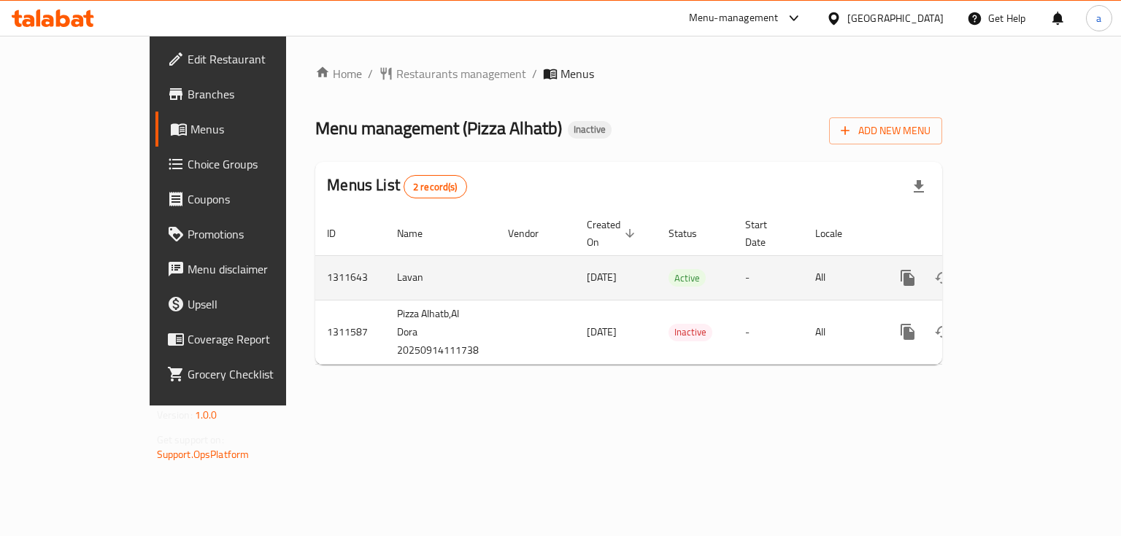
click at [1019, 271] on icon "enhanced table" at bounding box center [1012, 277] width 13 height 13
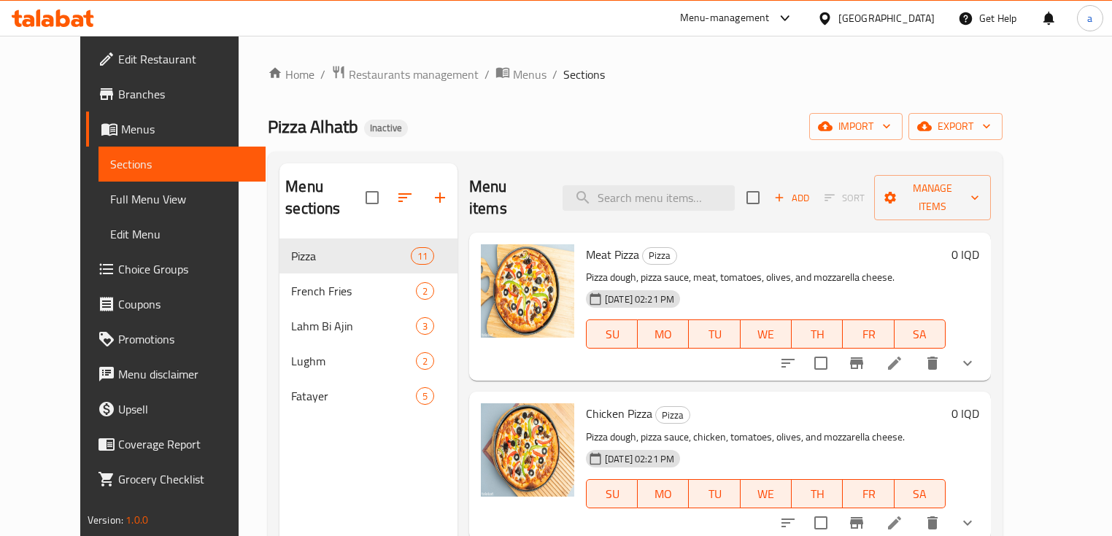
click at [403, 180] on div at bounding box center [412, 197] width 92 height 35
click at [431, 189] on icon "button" at bounding box center [440, 198] width 18 height 18
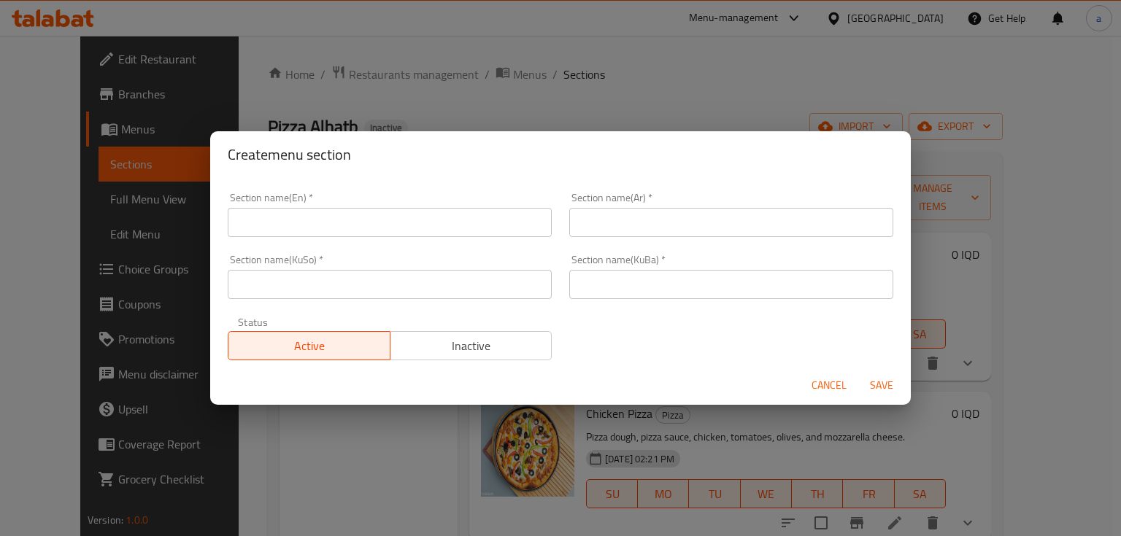
click at [428, 223] on input "text" at bounding box center [390, 222] width 324 height 29
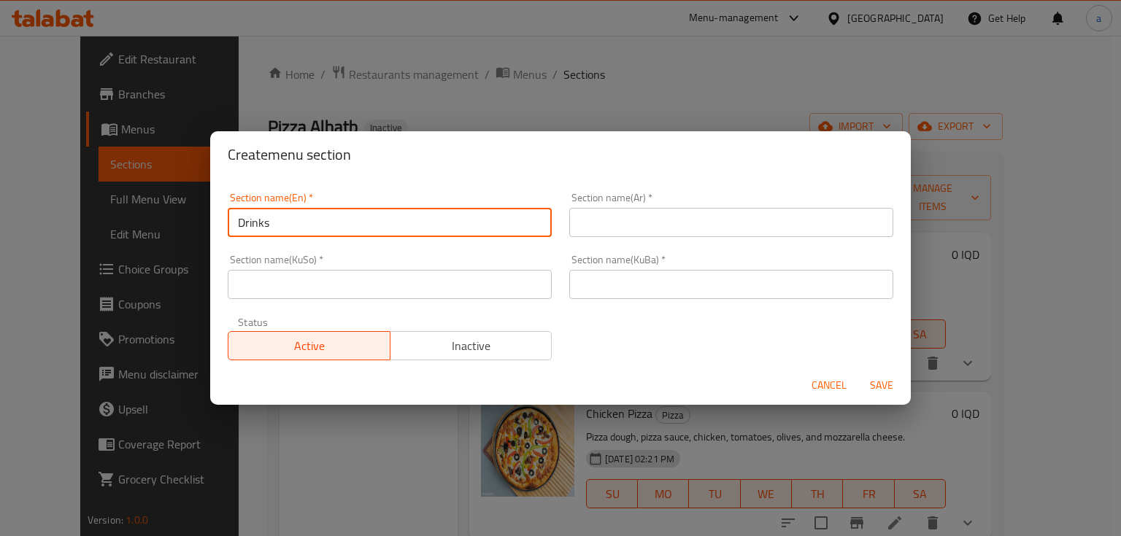
type input "Drinks"
click at [584, 231] on input "text" at bounding box center [731, 222] width 324 height 29
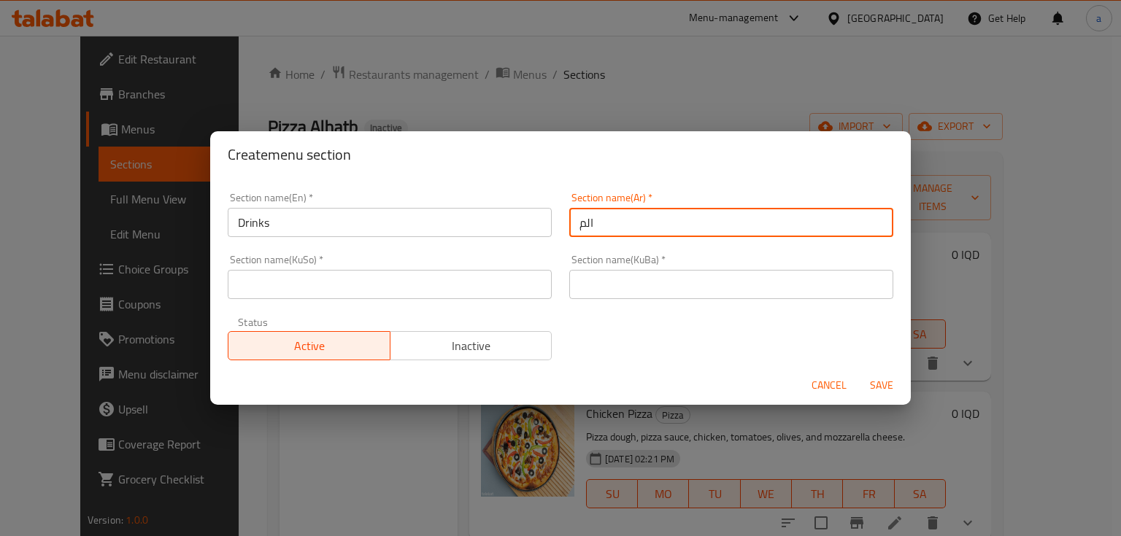
type input "المشروبات"
click at [450, 286] on input "text" at bounding box center [390, 284] width 324 height 29
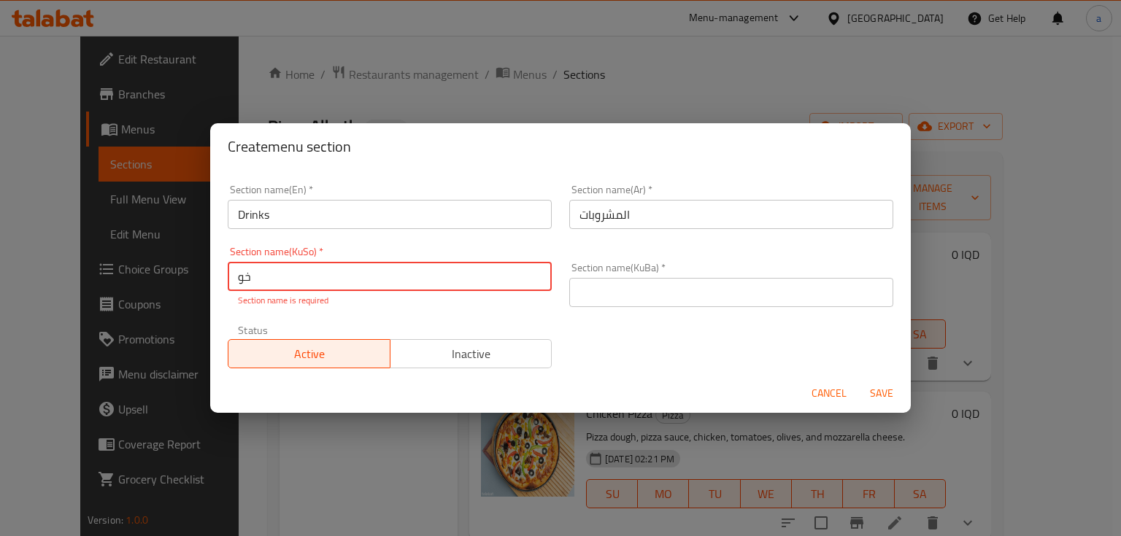
type input "خواردنەوەکان"
drag, startPoint x: 325, startPoint y: 287, endPoint x: 216, endPoint y: 278, distance: 109.1
click at [216, 278] on div "Section name(En)   * Drinks Section name(En) * Section name(Ar)   * المشروبات S…" at bounding box center [560, 272] width 700 height 204
click at [593, 303] on div "Section name(KuBa)   * Section name(KuBa) *" at bounding box center [730, 285] width 341 height 62
paste input "خواردنەوەکان"
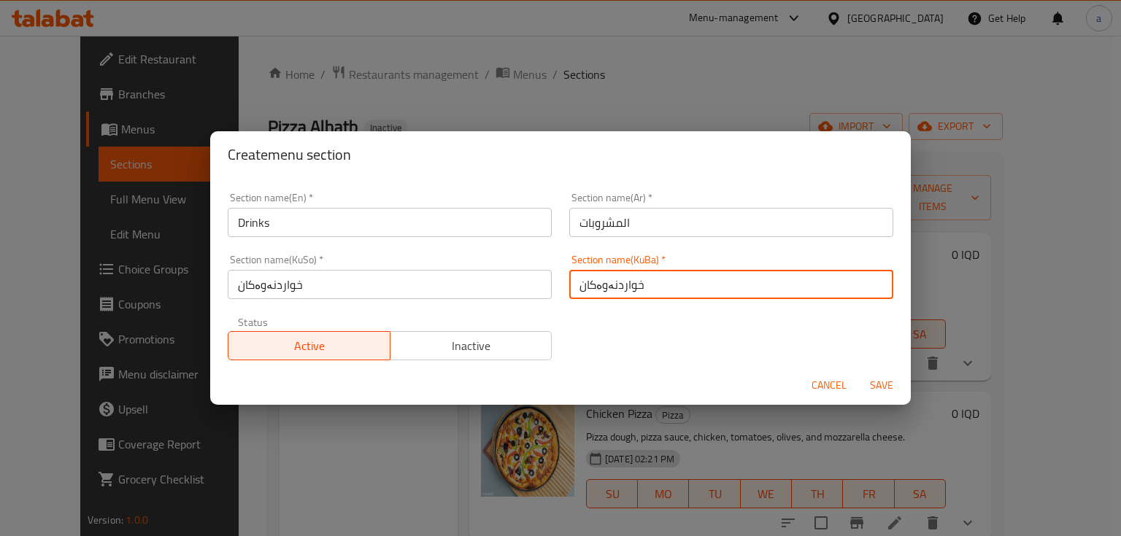
type input "خواردنەوەکان"
click at [886, 390] on span "Save" at bounding box center [881, 385] width 35 height 18
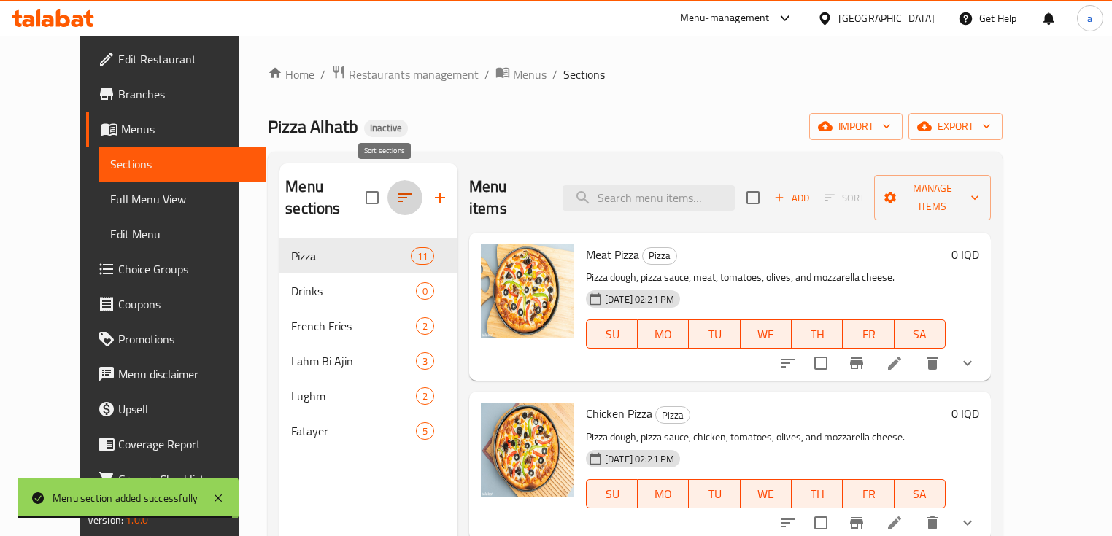
click at [398, 193] on icon "button" at bounding box center [404, 197] width 13 height 9
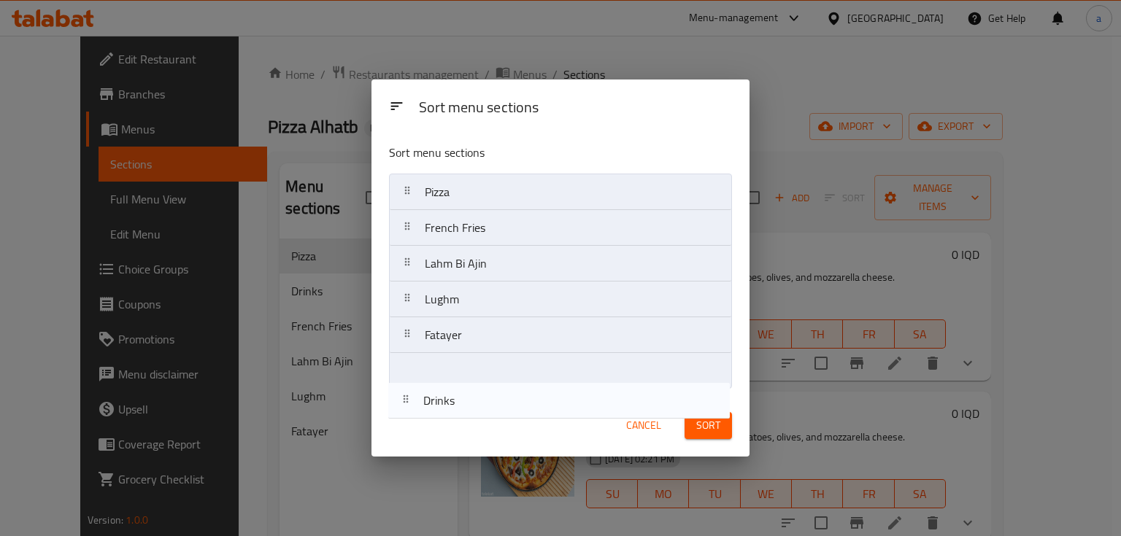
drag, startPoint x: 452, startPoint y: 236, endPoint x: 453, endPoint y: 403, distance: 166.3
click at [452, 411] on div "Sort menu sections Sort menu sections Pizza Drinks French Fries Lahm Bi Ajin Lu…" at bounding box center [559, 269] width 377 height 378
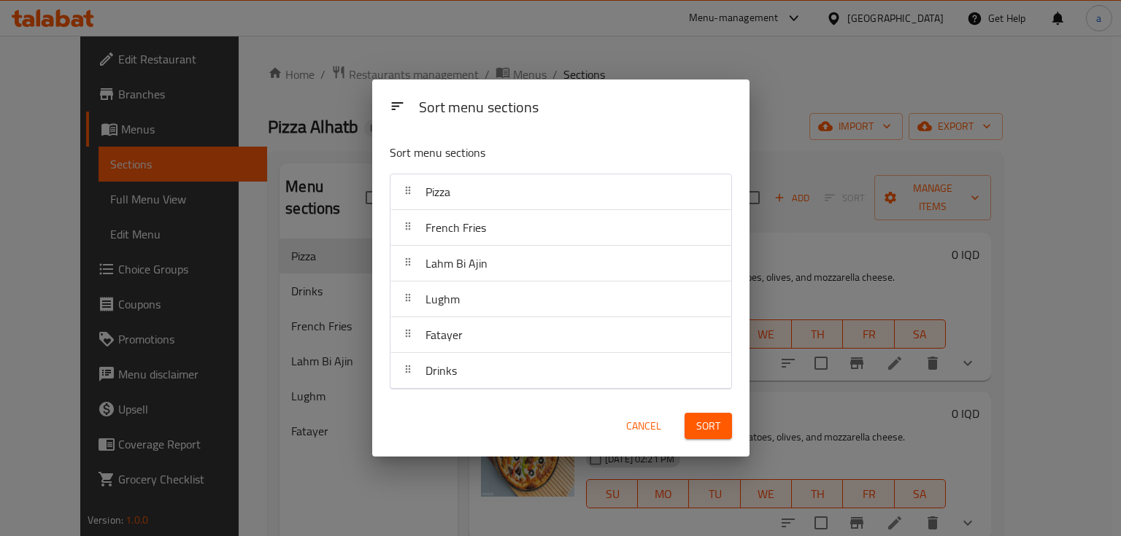
click at [716, 418] on span "Sort" at bounding box center [708, 426] width 24 height 18
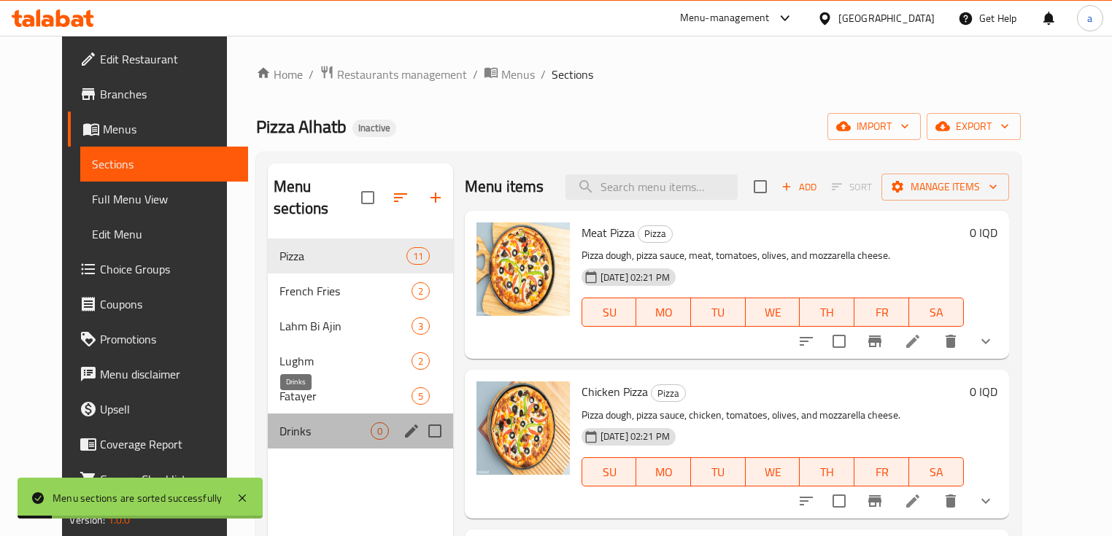
click at [279, 422] on span "Drinks" at bounding box center [324, 431] width 91 height 18
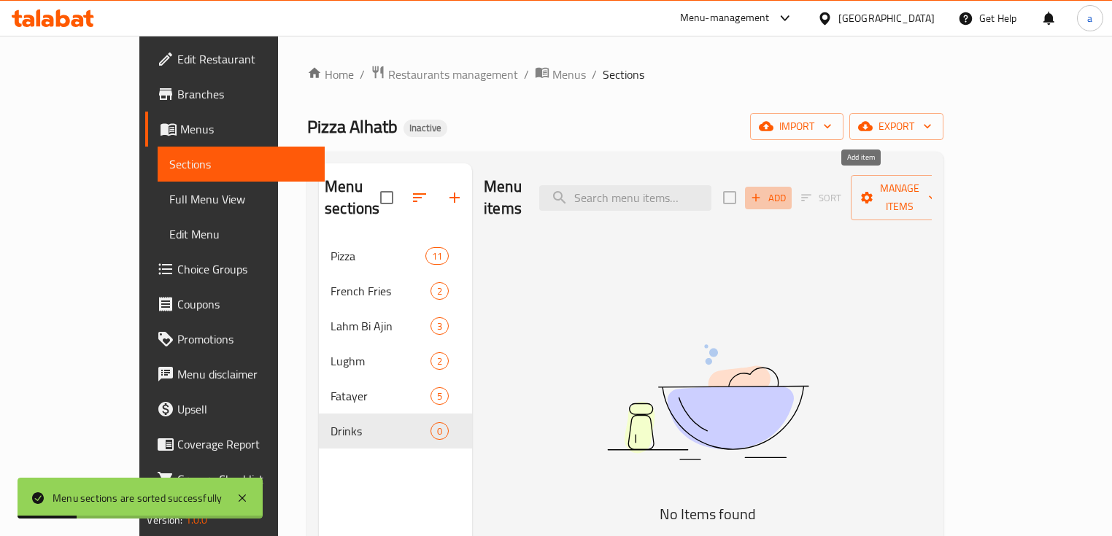
click at [760, 194] on icon "button" at bounding box center [756, 198] width 8 height 8
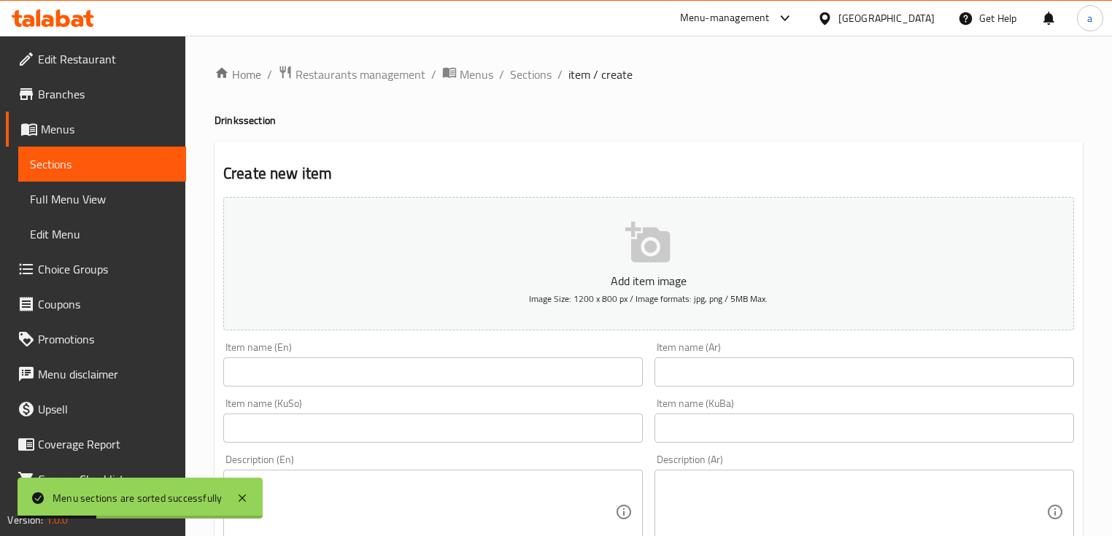
click at [438, 374] on input "text" at bounding box center [432, 371] width 419 height 29
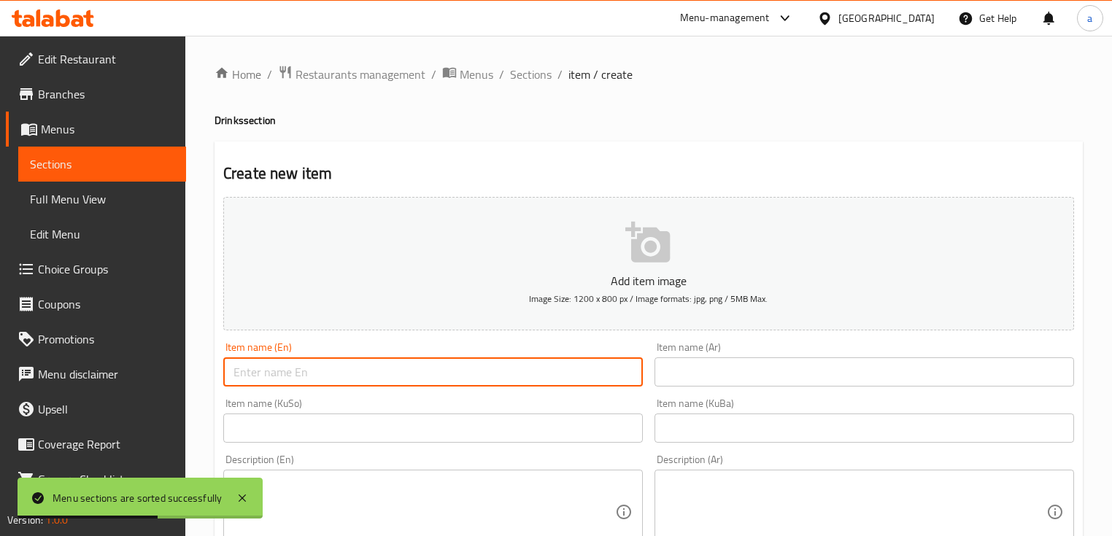
paste input "Soft Drinks"
type input "Soft Drinks"
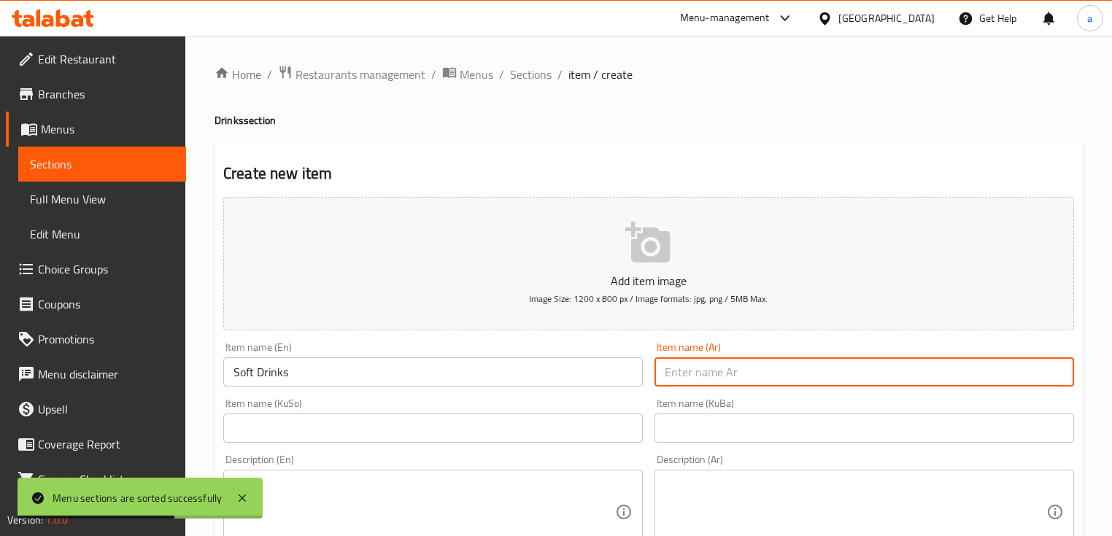
click at [755, 376] on input "text" at bounding box center [863, 371] width 419 height 29
paste input "المشروبات الغازية"
type input "المشروبات الغازية"
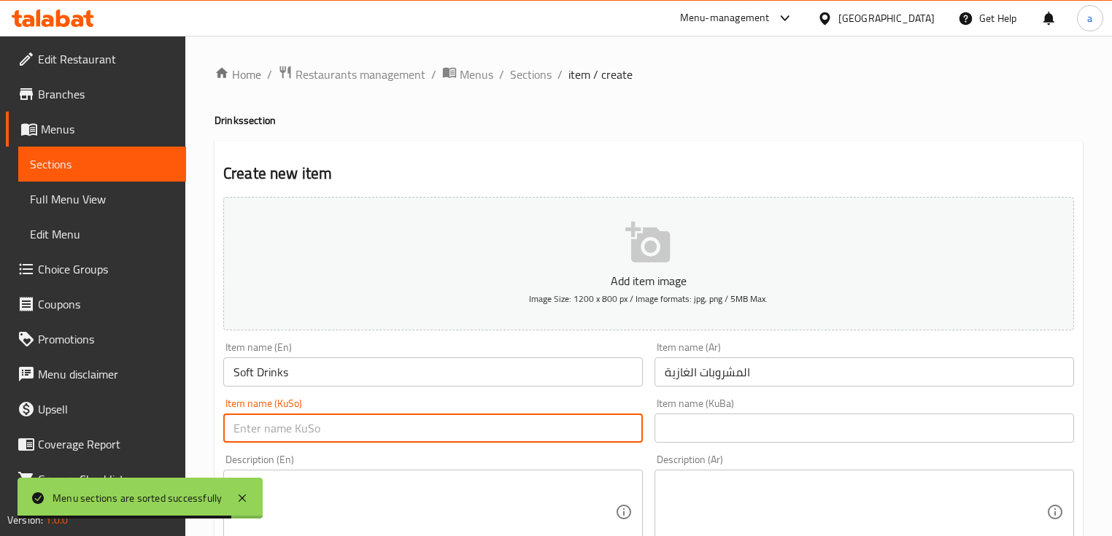
click at [597, 435] on input "text" at bounding box center [432, 428] width 419 height 29
paste input "خواردنەوە گازییەکان"
type input "خواردنەوە گازییەکان"
click at [694, 446] on div "Item name (KuBa) Item name (KuBa)" at bounding box center [864, 421] width 431 height 56
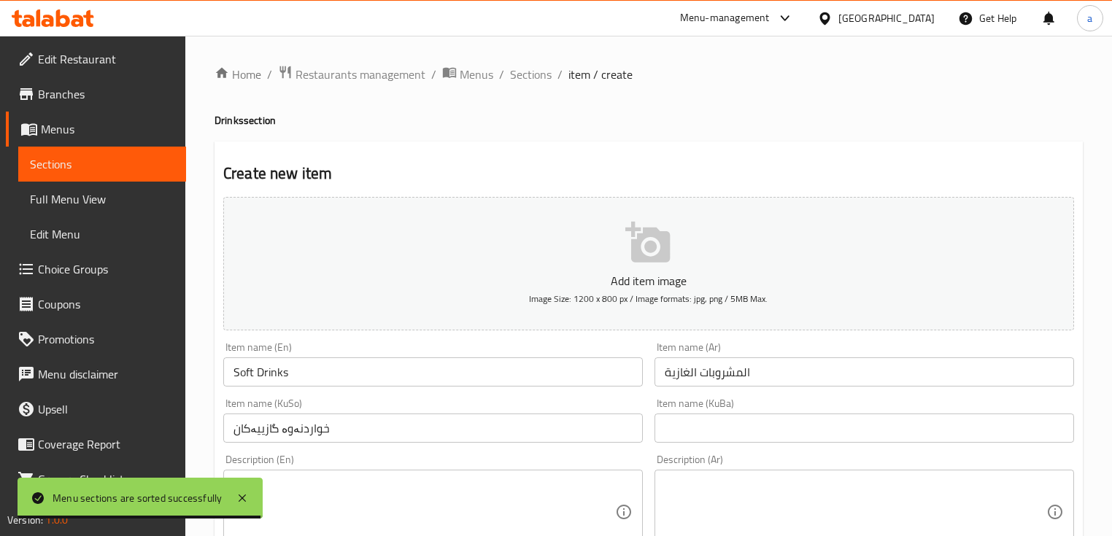
drag, startPoint x: 687, startPoint y: 435, endPoint x: 652, endPoint y: 420, distance: 37.9
click at [687, 435] on input "text" at bounding box center [863, 428] width 419 height 29
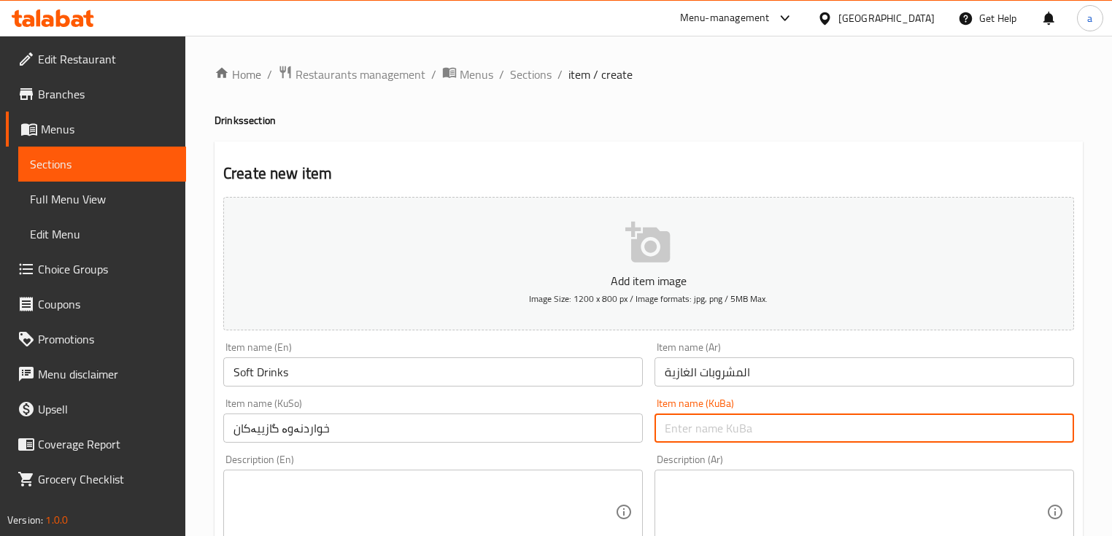
paste input "خواردنەوە گازییەکان"
type input "خواردنەوە گازییەکان"
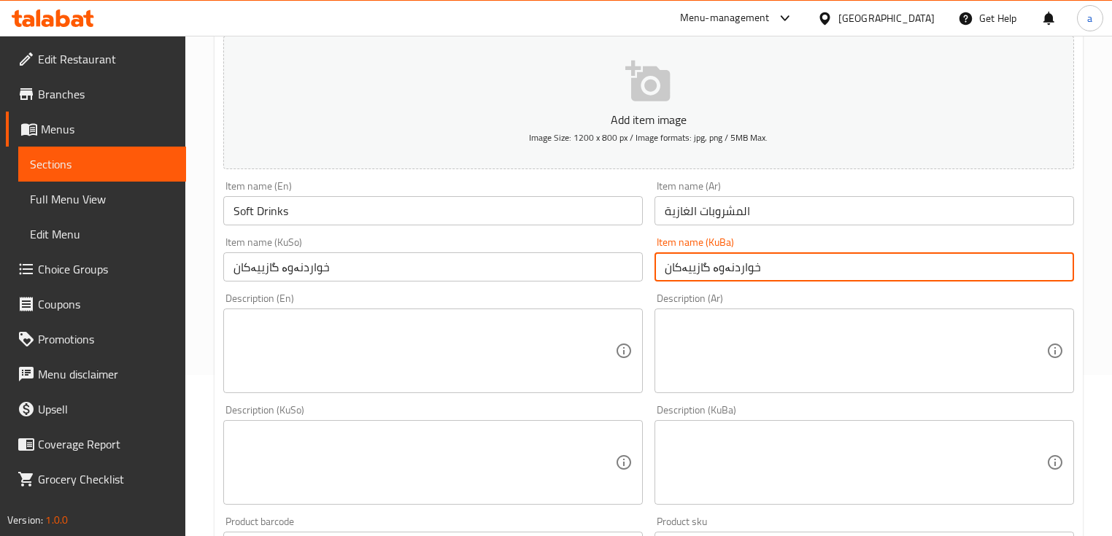
scroll to position [175, 0]
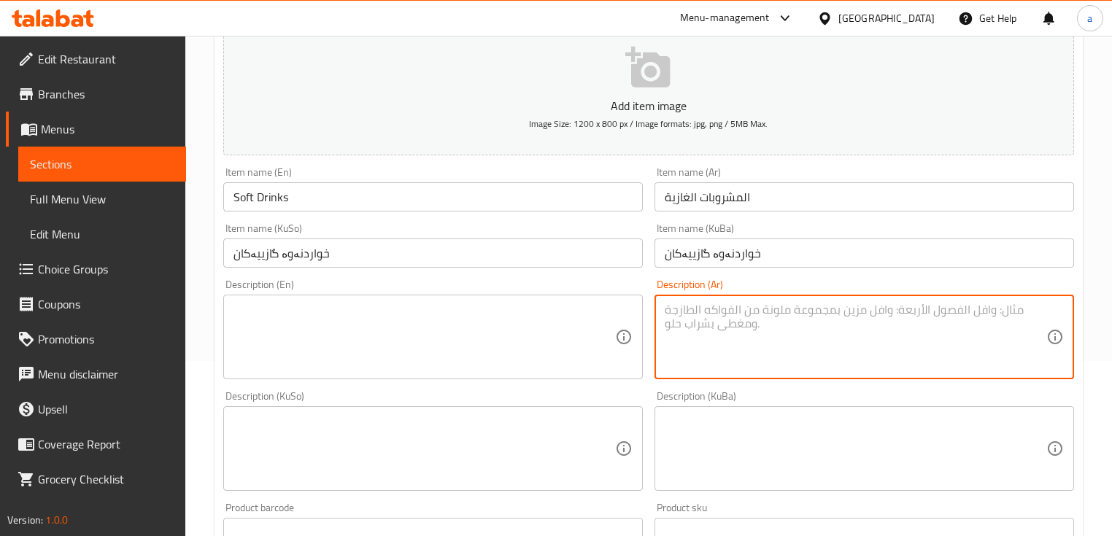
click at [718, 322] on textarea at bounding box center [856, 337] width 382 height 69
paste textarea "مشروب غازي حسب الاختيار"
type textarea "مشروب غازي حسب الاختيار"
click at [347, 325] on textarea at bounding box center [424, 337] width 382 height 69
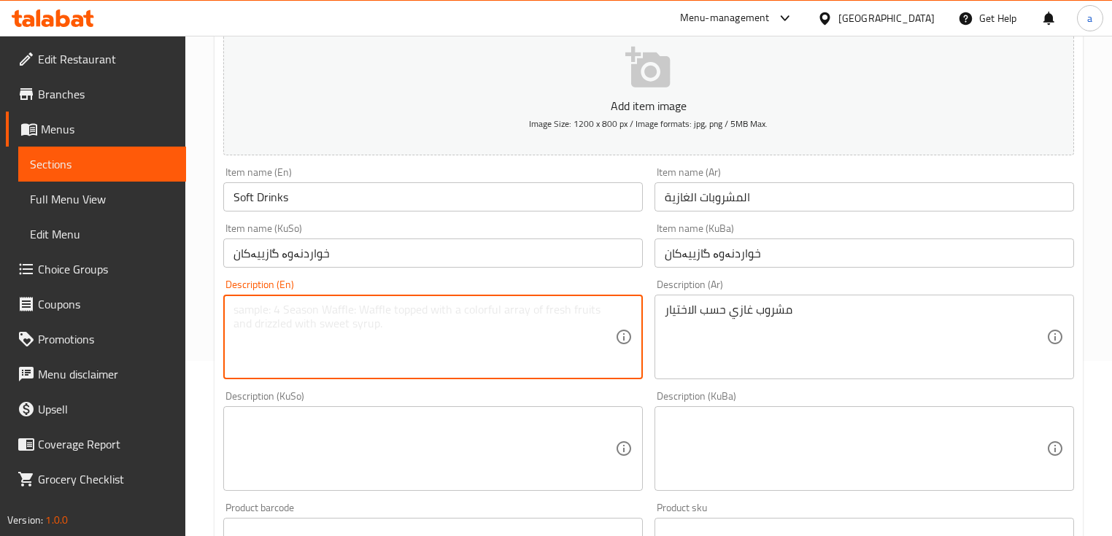
paste textarea "Your choice of soft drink"
type textarea "Your choice of soft drink"
click at [401, 419] on textarea at bounding box center [424, 448] width 382 height 69
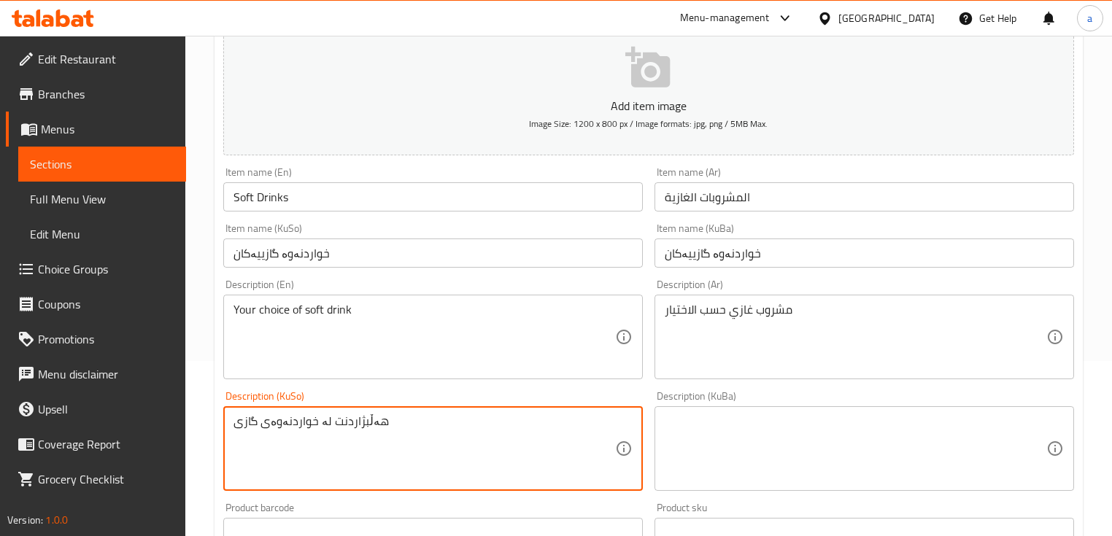
drag, startPoint x: 431, startPoint y: 437, endPoint x: 193, endPoint y: 430, distance: 238.7
click at [193, 430] on div "Home / Restaurants management / Menus / Sections / item / create Drinks section…" at bounding box center [648, 442] width 927 height 1163
paste textarea
type textarea "هەڵبژاردنت لە خواردنەوەی گازی"
click at [700, 431] on textarea at bounding box center [856, 448] width 382 height 69
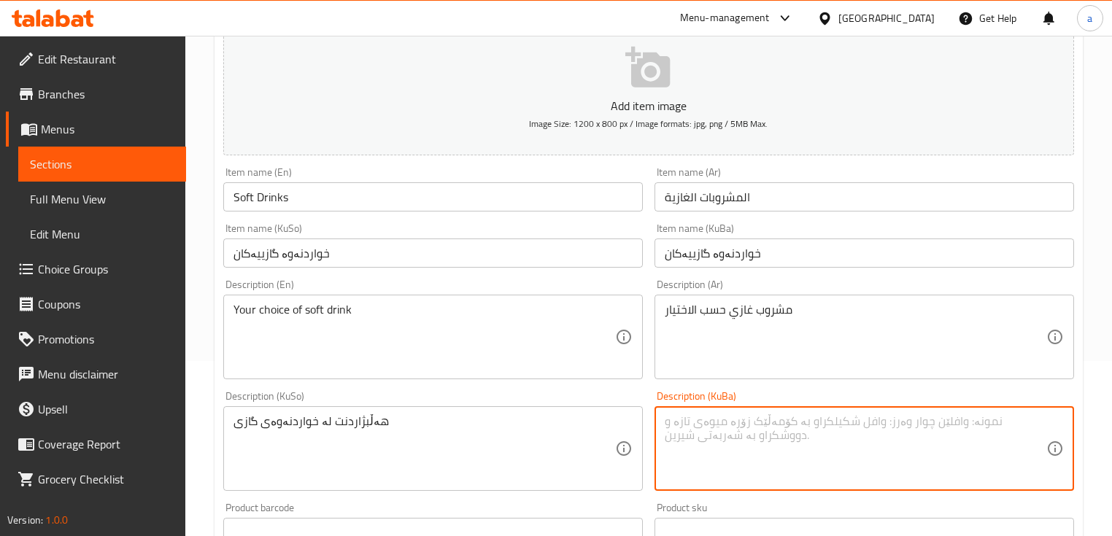
paste textarea "هەڵبژاردنت لە خواردنەوەی گازی"
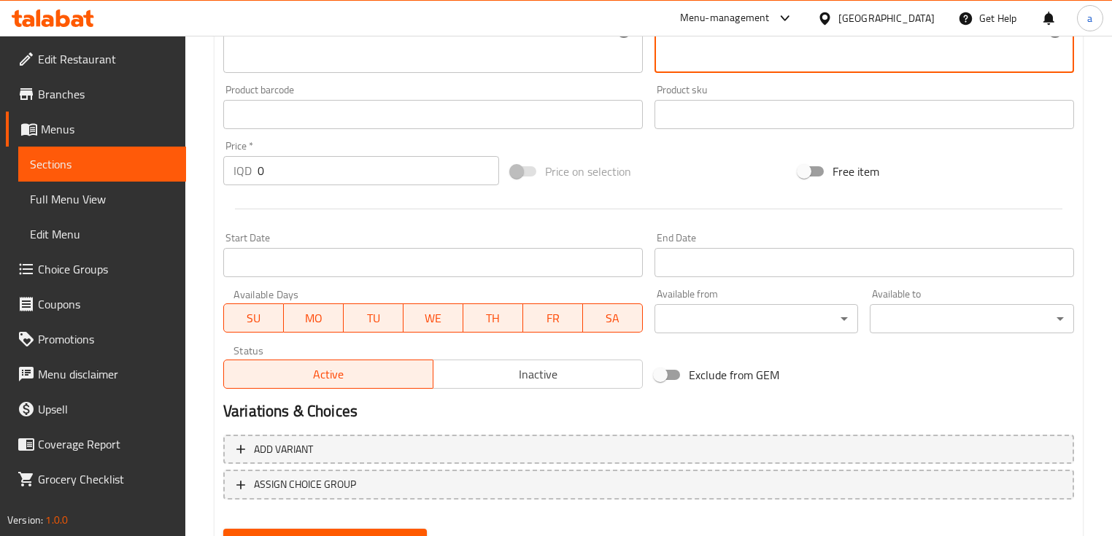
scroll to position [662, 0]
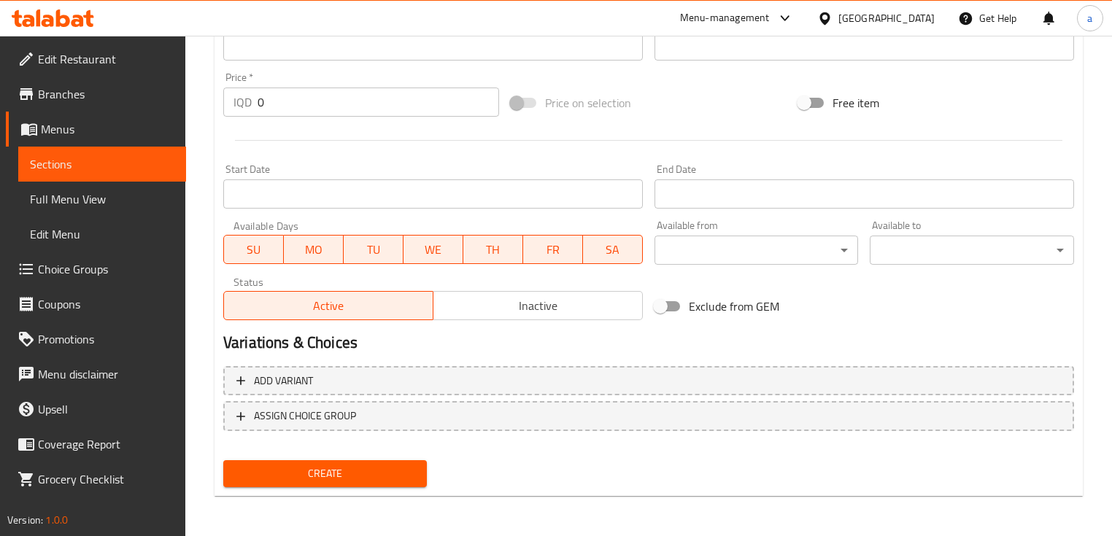
type textarea "هەڵبژاردنت لە خواردنەوەی گازی"
click at [324, 466] on span "Create" at bounding box center [325, 474] width 180 height 18
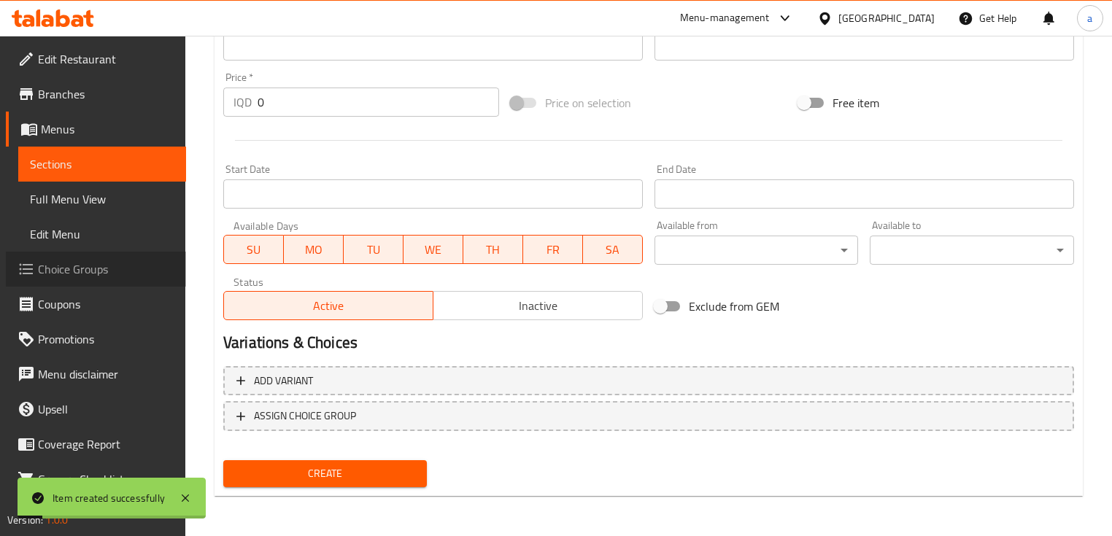
click at [139, 279] on link "Choice Groups" at bounding box center [96, 269] width 180 height 35
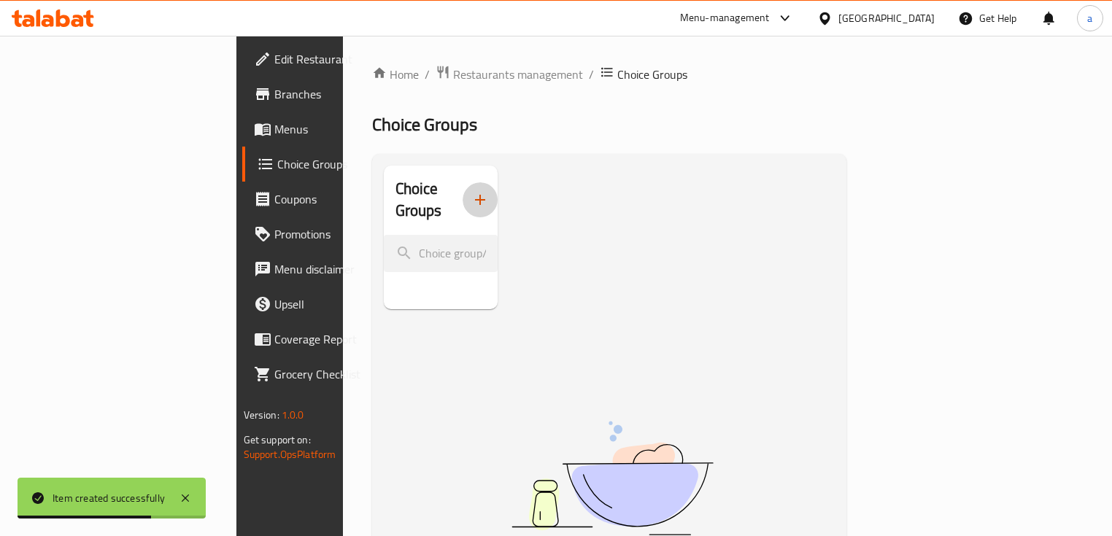
click at [463, 201] on button "button" at bounding box center [480, 199] width 35 height 35
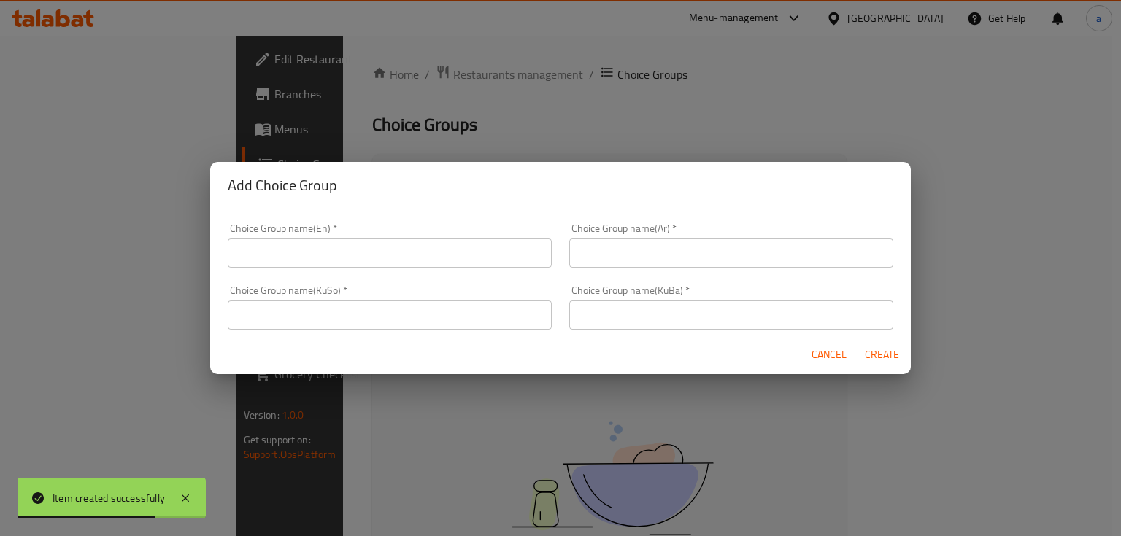
click at [414, 196] on h2 "Add Choice Group" at bounding box center [560, 185] width 665 height 23
click at [414, 245] on input "text" at bounding box center [390, 253] width 324 height 29
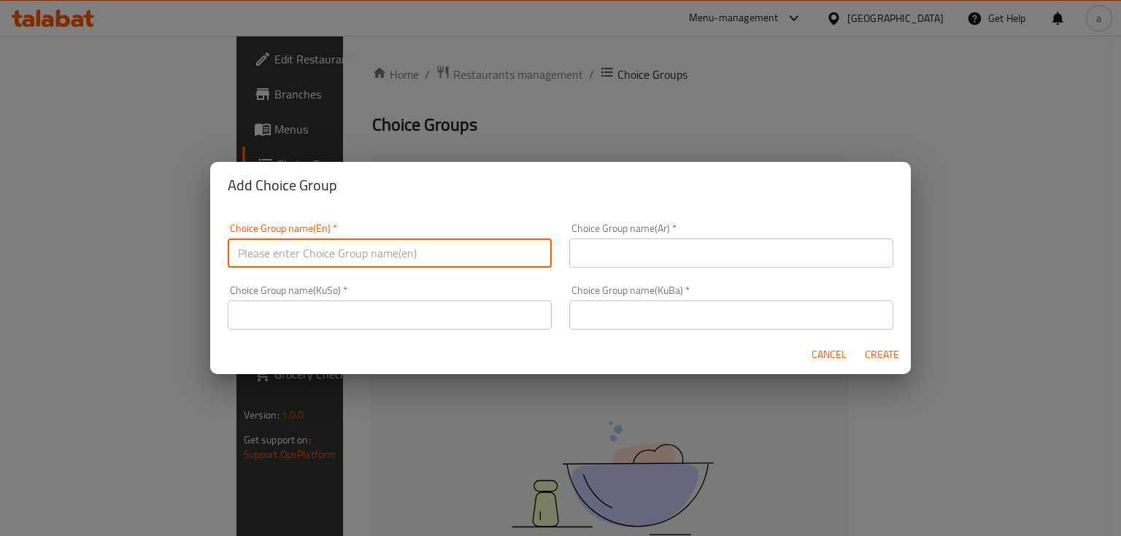
click at [464, 260] on input "text" at bounding box center [390, 253] width 324 height 29
type input "ی"
drag, startPoint x: 330, startPoint y: 258, endPoint x: 335, endPoint y: 266, distance: 9.5
click at [330, 258] on input "Your Choice Of Size:" at bounding box center [390, 253] width 324 height 29
drag, startPoint x: 384, startPoint y: 254, endPoint x: 225, endPoint y: 271, distance: 160.7
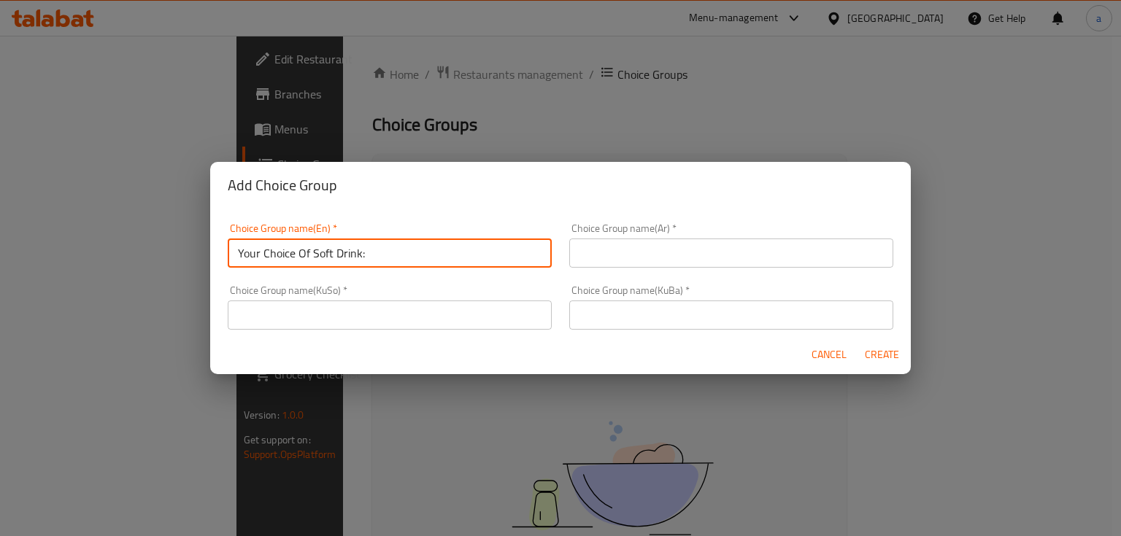
click at [225, 271] on div "Choice Group name(En)   * Your Choice Of Soft Drink: Choice Group name(En) *" at bounding box center [389, 245] width 341 height 62
type input "Your Choice Of Soft Drink:"
click at [623, 242] on input "text" at bounding box center [731, 253] width 324 height 29
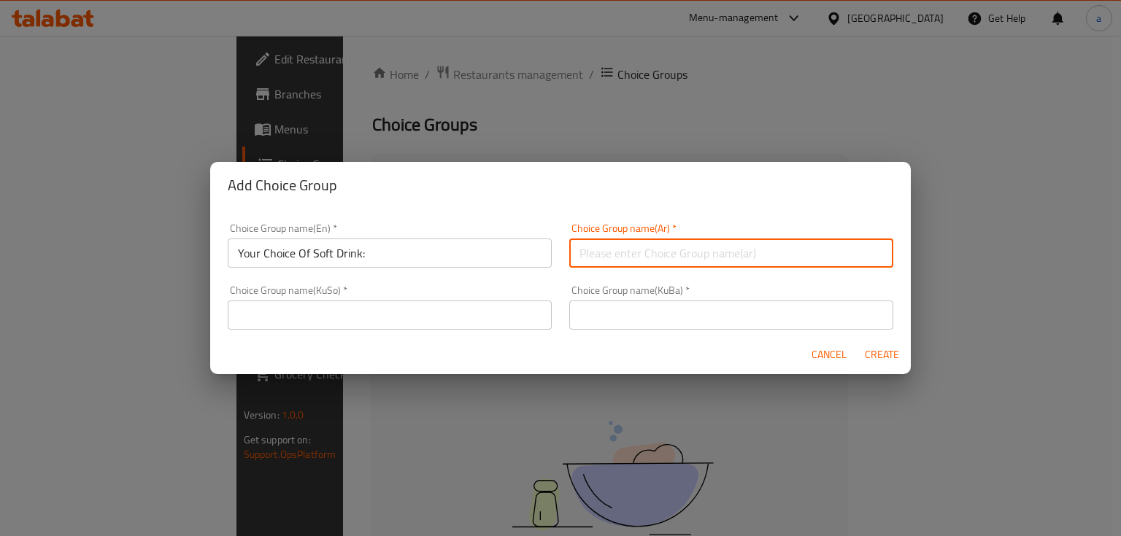
paste input "اختيارك من المشروبات الغازية:"
type input "اختيارك من المشروبات الغازية:"
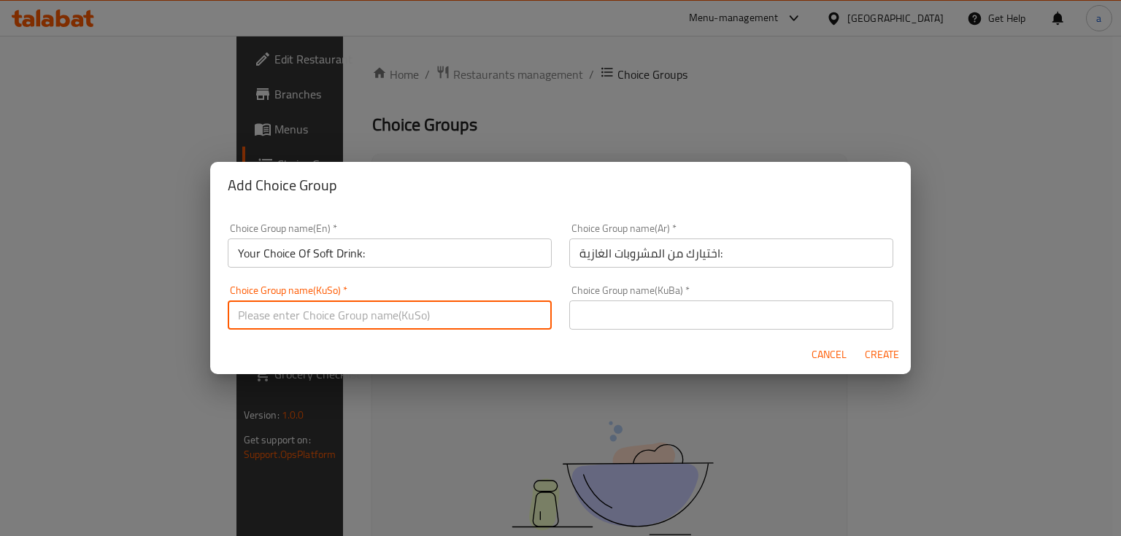
click at [445, 306] on input "text" at bounding box center [390, 315] width 324 height 29
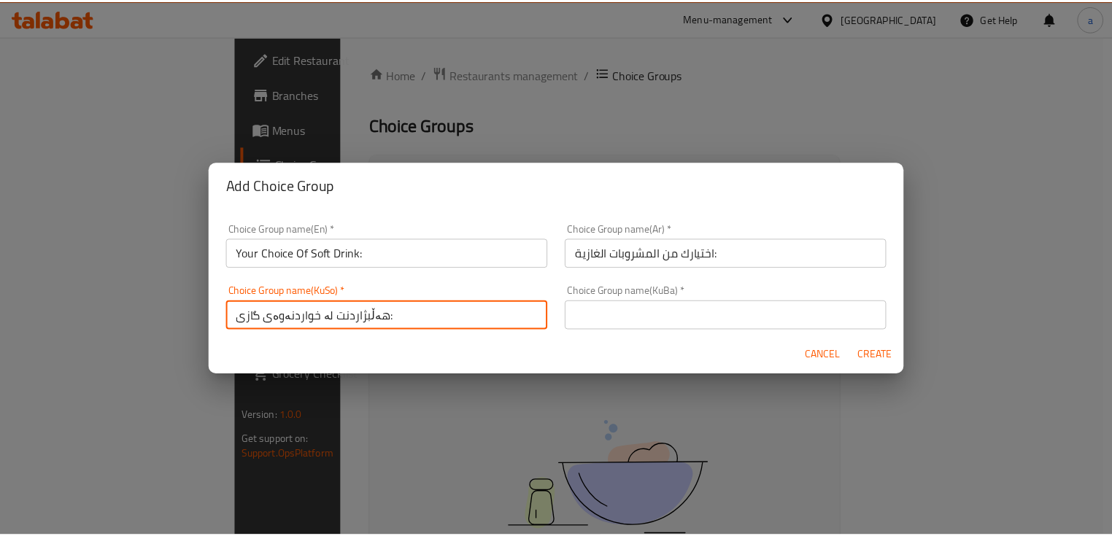
scroll to position [3, 0]
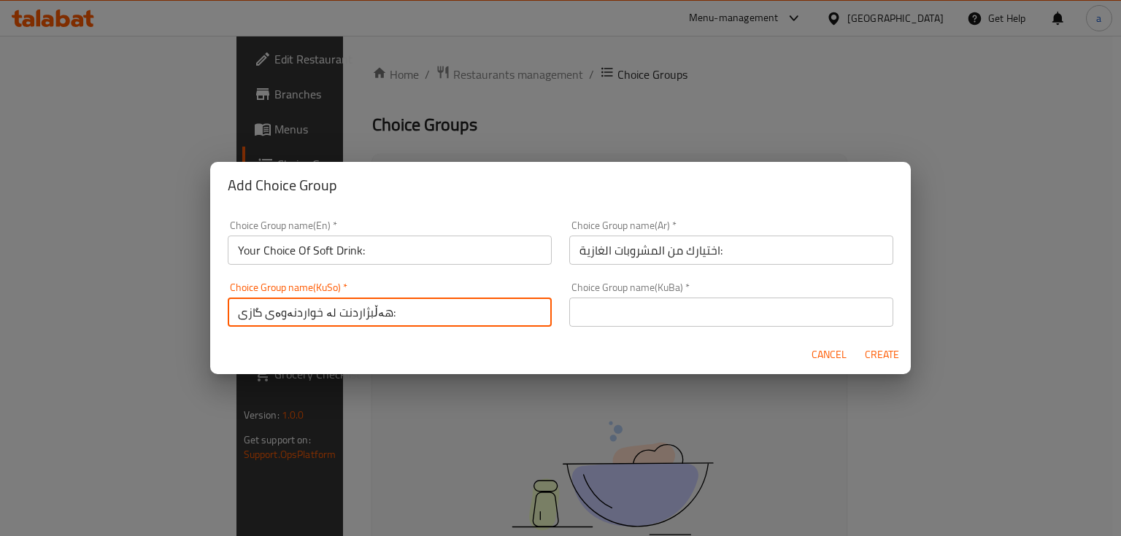
drag, startPoint x: 421, startPoint y: 309, endPoint x: 379, endPoint y: 319, distance: 43.4
click at [379, 319] on input "هەڵبژاردنت لە خواردنەوەی گازی:" at bounding box center [390, 312] width 324 height 29
type input "هەڵبژاردنت لە خواردنەوەی گازی:"
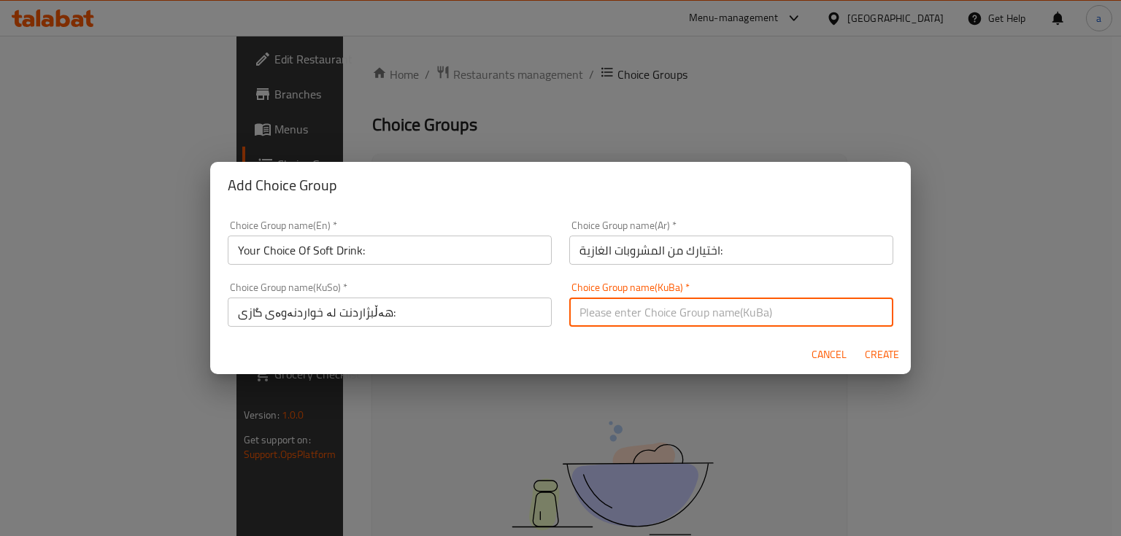
click at [604, 315] on input "text" at bounding box center [731, 312] width 324 height 29
paste input "هەڵبژاردنت لە خواردنەوەی گازی:"
type input "هەڵبژاردنت لە خواردنەوەی گازی:"
click at [866, 348] on span "Create" at bounding box center [881, 355] width 35 height 18
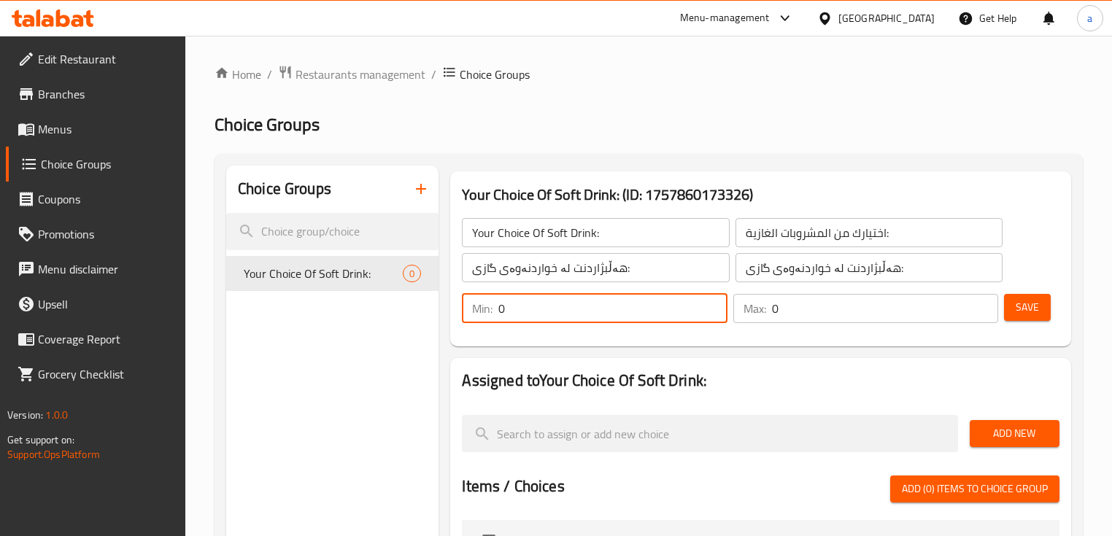
drag, startPoint x: 572, startPoint y: 316, endPoint x: 470, endPoint y: 320, distance: 102.2
click at [470, 320] on div "Min: 0 ​" at bounding box center [594, 308] width 265 height 29
type input "1"
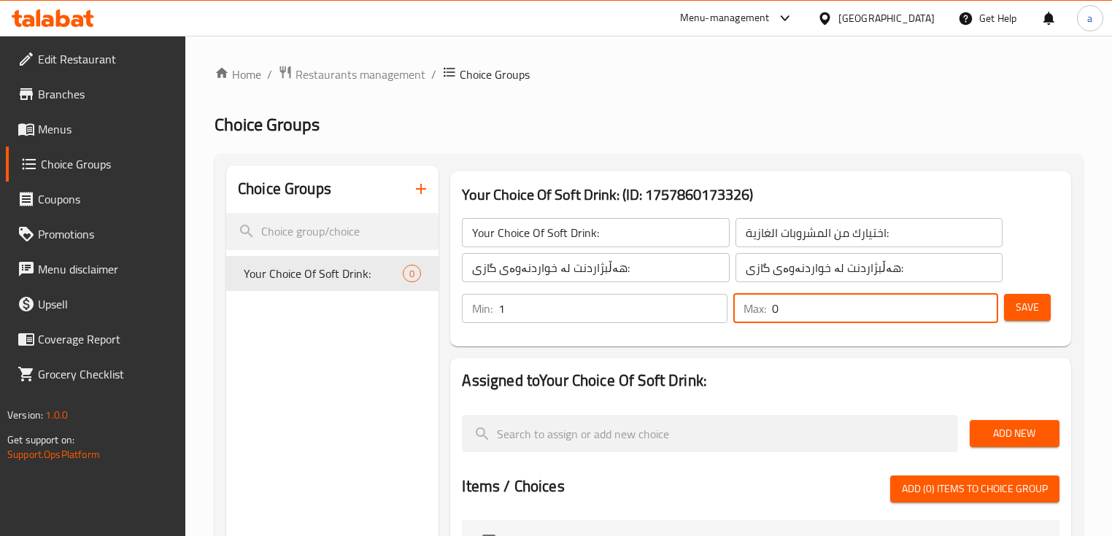
drag, startPoint x: 781, startPoint y: 309, endPoint x: 760, endPoint y: 314, distance: 20.9
click at [760, 314] on div "Max: 0 ​" at bounding box center [865, 308] width 265 height 29
type input "1"
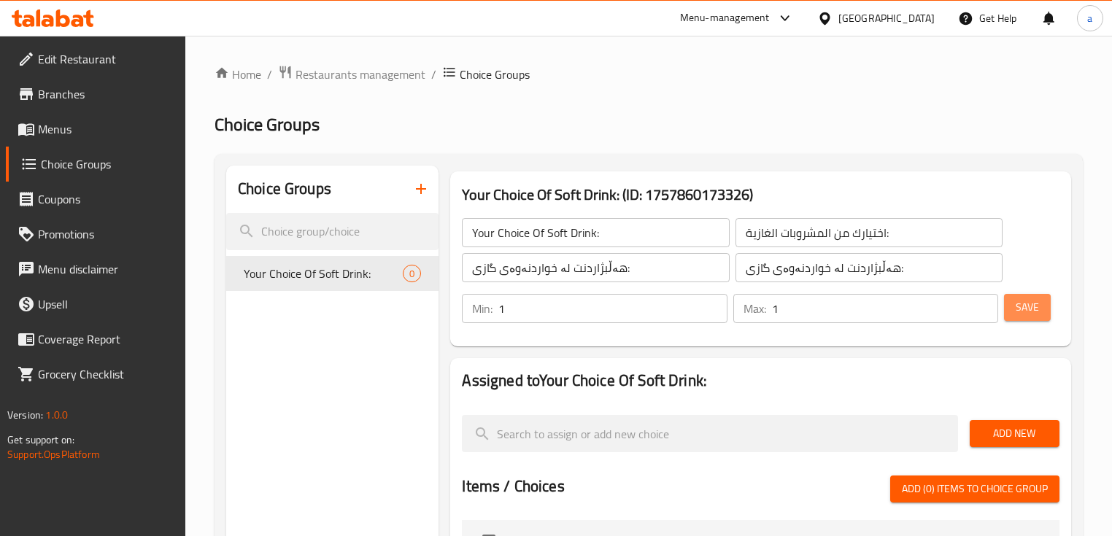
drag, startPoint x: 1028, startPoint y: 306, endPoint x: 986, endPoint y: 303, distance: 42.4
click at [1028, 306] on span "Save" at bounding box center [1027, 307] width 23 height 18
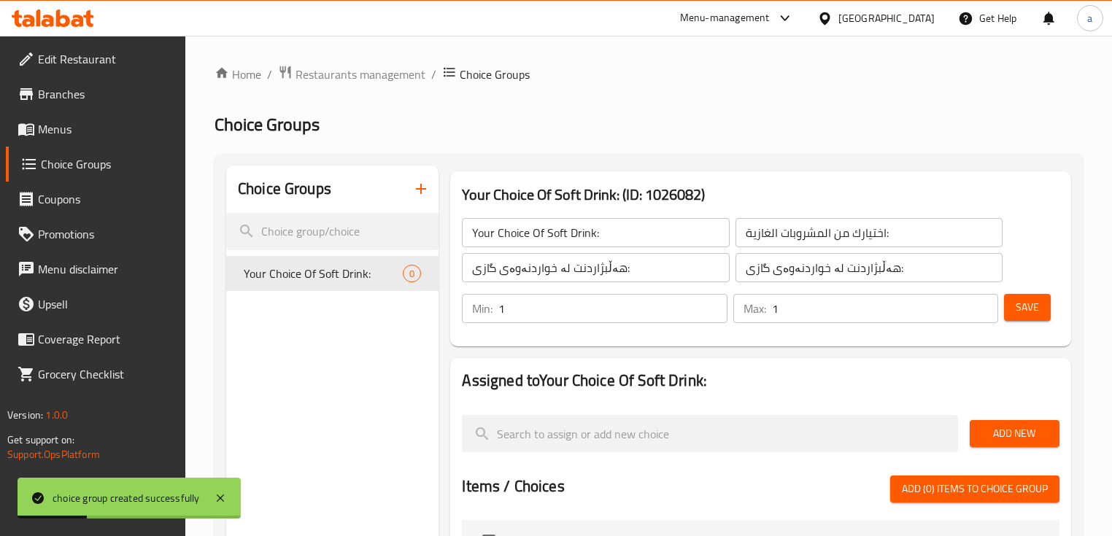
click at [1016, 433] on span "Add New" at bounding box center [1014, 434] width 66 height 18
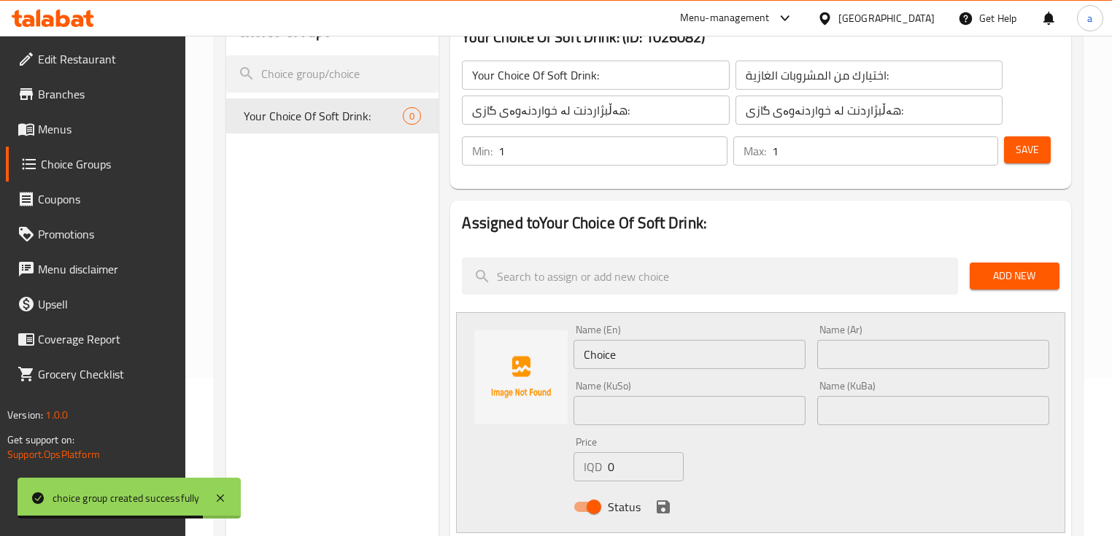
scroll to position [175, 0]
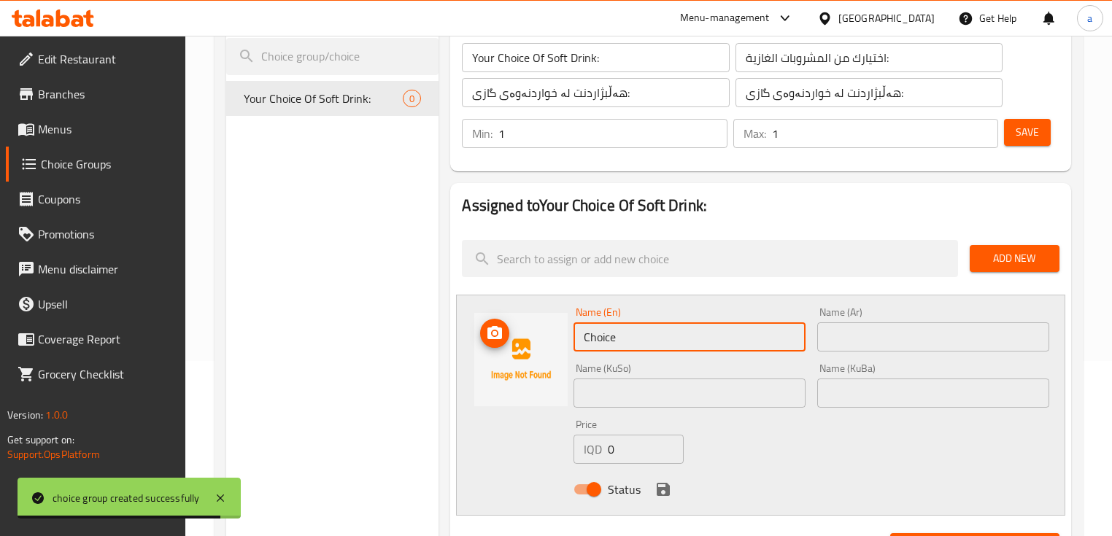
drag, startPoint x: 516, startPoint y: 338, endPoint x: 522, endPoint y: 342, distance: 7.9
click at [521, 342] on div "Name (En) Choice Name (En) Name (Ar) Name (Ar) Name (KuSo) Name (KuSo) Name (Ku…" at bounding box center [760, 405] width 608 height 221
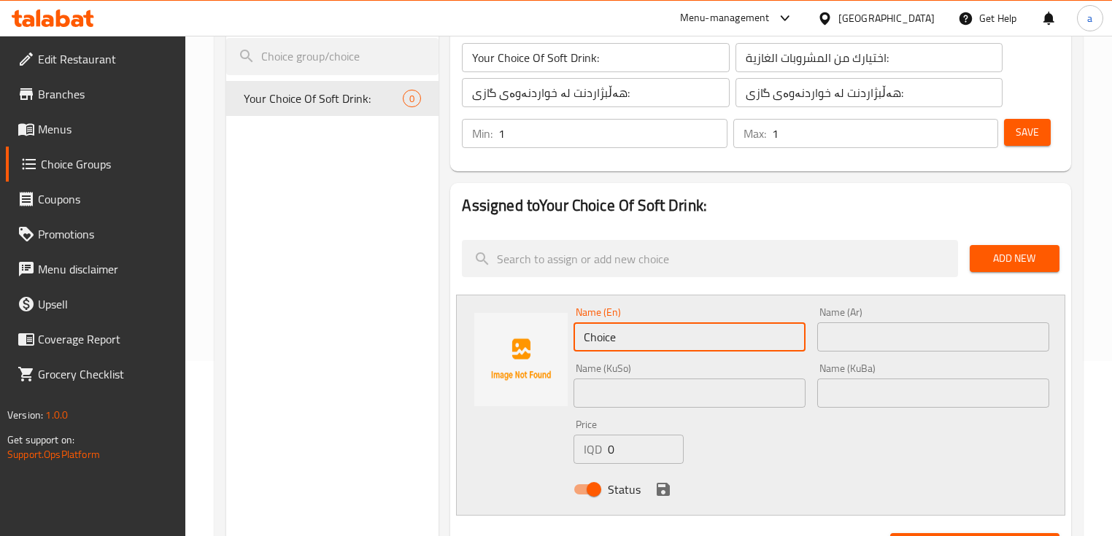
paste input "Pepsi"
type input "Pepsi"
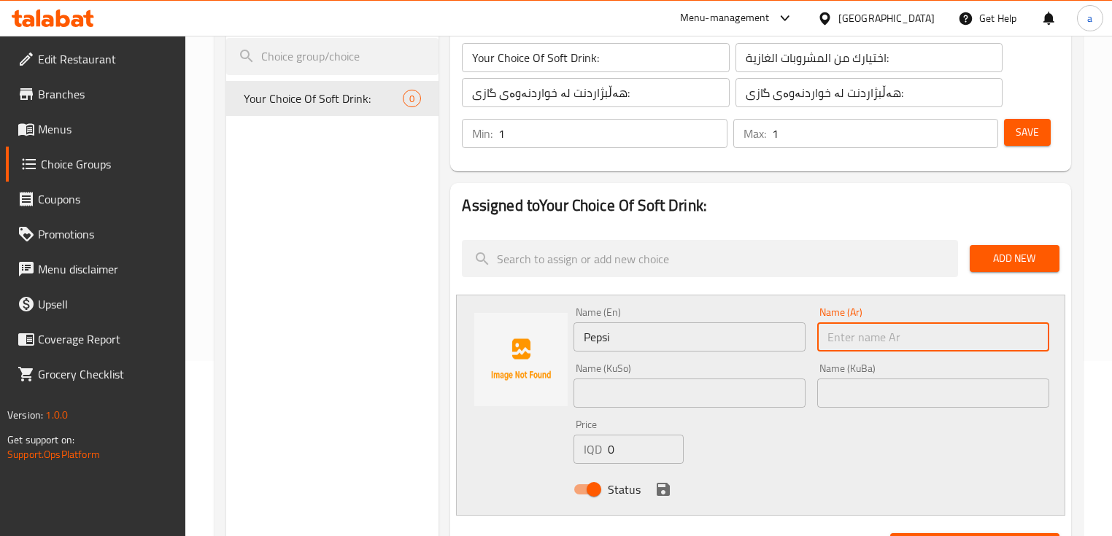
drag, startPoint x: 847, startPoint y: 347, endPoint x: 838, endPoint y: 345, distance: 8.9
click at [847, 347] on input "text" at bounding box center [933, 336] width 232 height 29
paste input "بيبسي"
type input "بيبسي"
click at [773, 398] on input "text" at bounding box center [689, 393] width 232 height 29
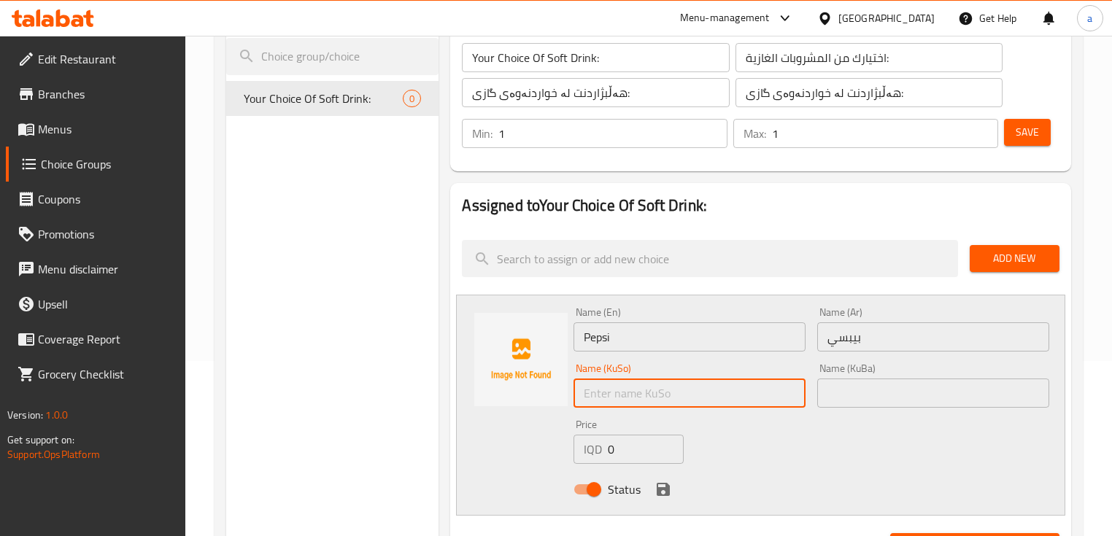
paste input "بیپسی"
type input "بیپسی"
click at [847, 391] on input "text" at bounding box center [933, 393] width 232 height 29
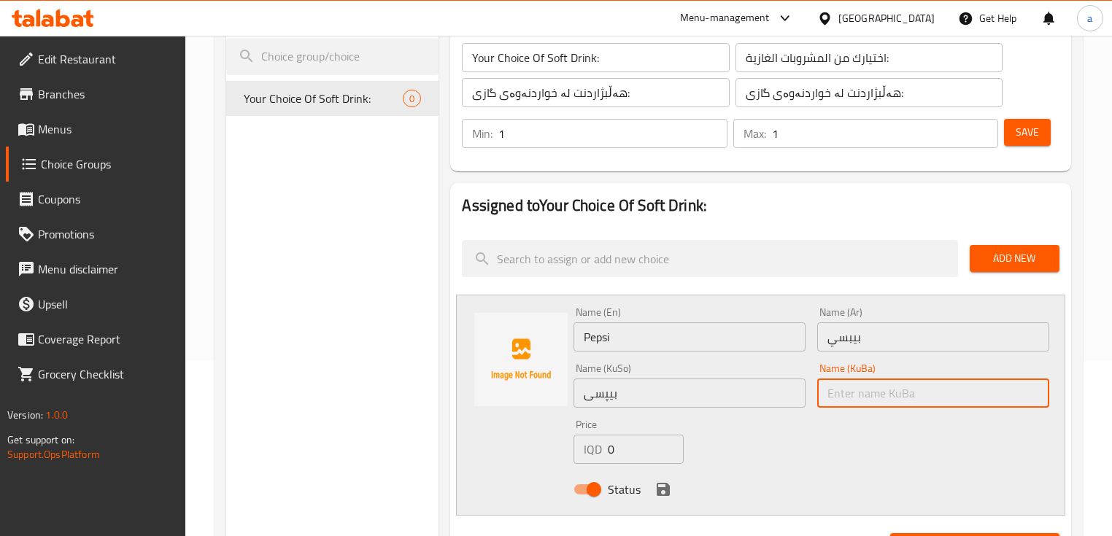
paste input "بیپسی"
type input "بیپسی"
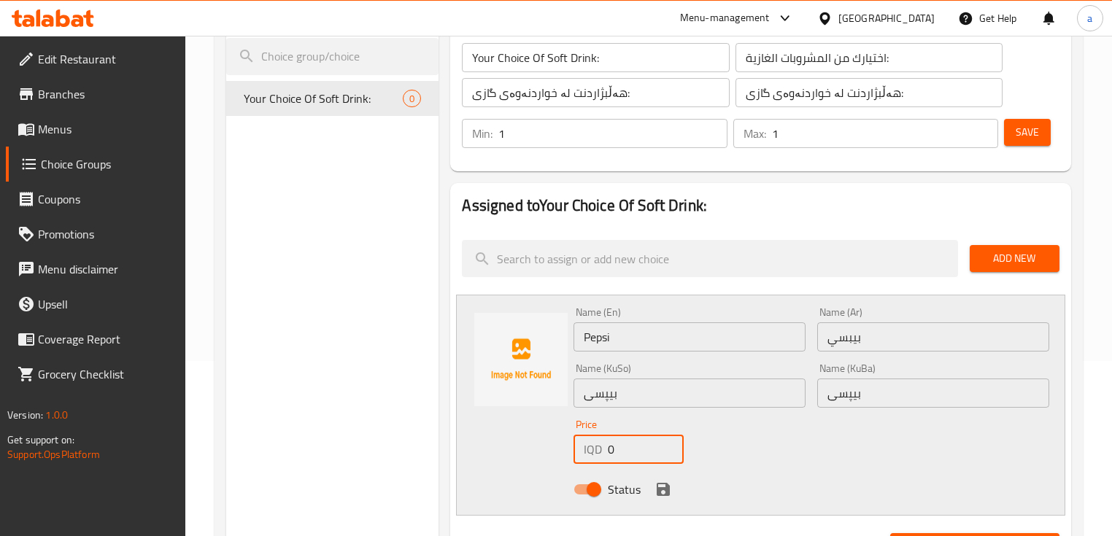
drag, startPoint x: 620, startPoint y: 443, endPoint x: 599, endPoint y: 447, distance: 21.6
click at [599, 447] on div "IQD 0 Price" at bounding box center [628, 449] width 110 height 29
paste input "75"
type input "750"
click at [661, 496] on icon "save" at bounding box center [663, 490] width 18 height 18
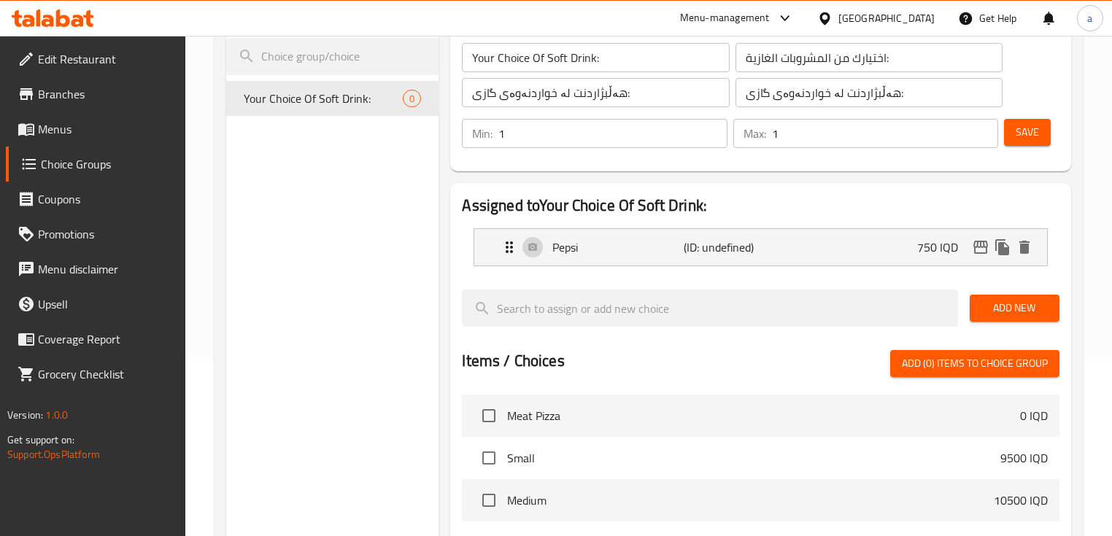
drag, startPoint x: 984, startPoint y: 313, endPoint x: 870, endPoint y: 287, distance: 117.5
click at [984, 312] on span "Add New" at bounding box center [1014, 308] width 66 height 18
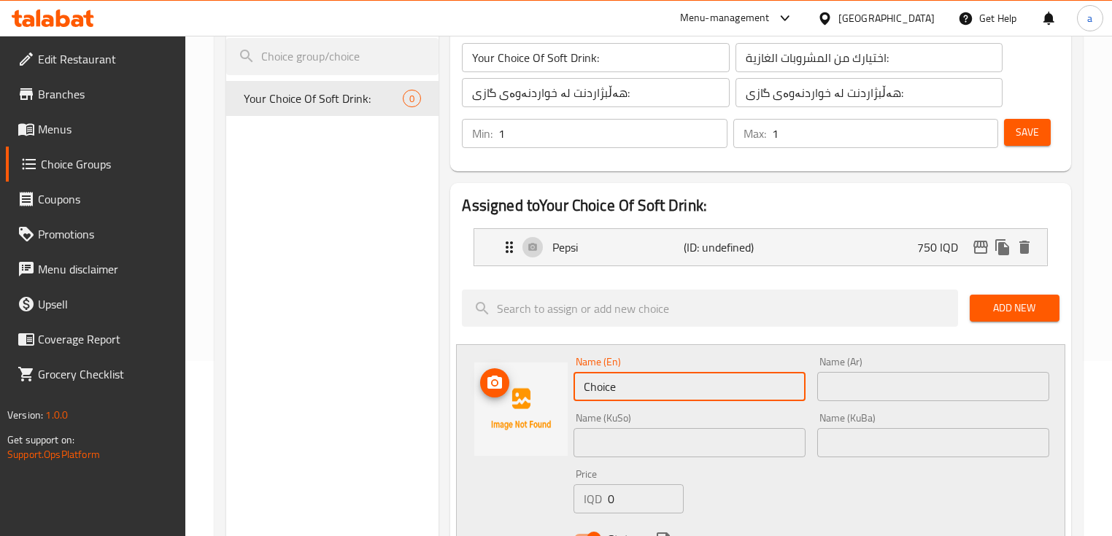
drag, startPoint x: 619, startPoint y: 385, endPoint x: 560, endPoint y: 386, distance: 59.1
click at [560, 386] on div "Name (En) Choice Name (En) Name (Ar) Name (Ar) Name (KuSo) Name (KuSo) Name (Ku…" at bounding box center [760, 454] width 608 height 221
paste input "Diet Pepsi"
type input "Diet Pepsi"
click at [879, 393] on input "text" at bounding box center [933, 386] width 232 height 29
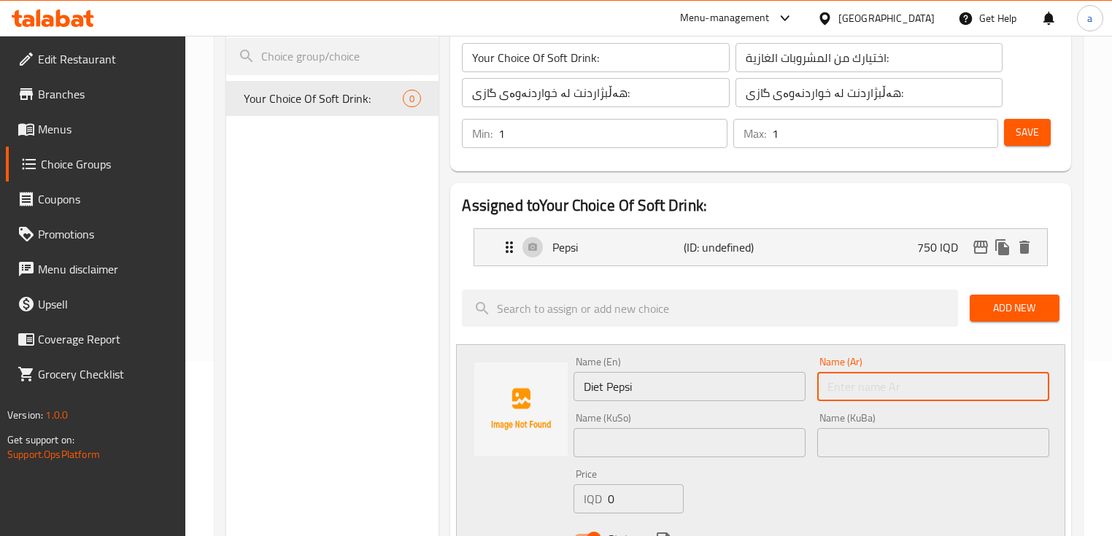
paste input "[PERSON_NAME]"
type input "[PERSON_NAME]"
click at [749, 441] on input "text" at bounding box center [689, 442] width 232 height 29
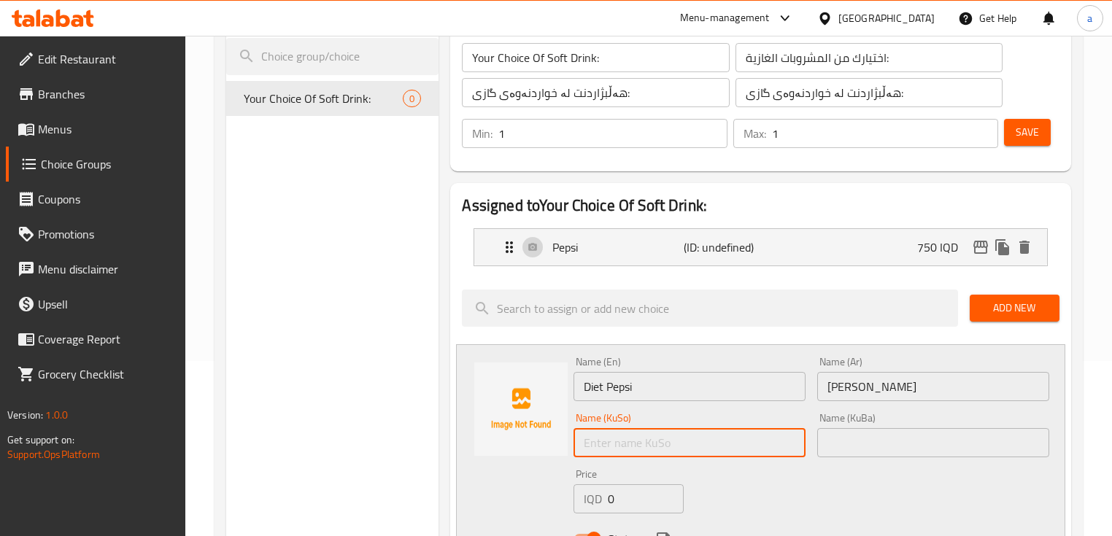
paste input "بیپسی دایت"
type input "بیپسی دایت"
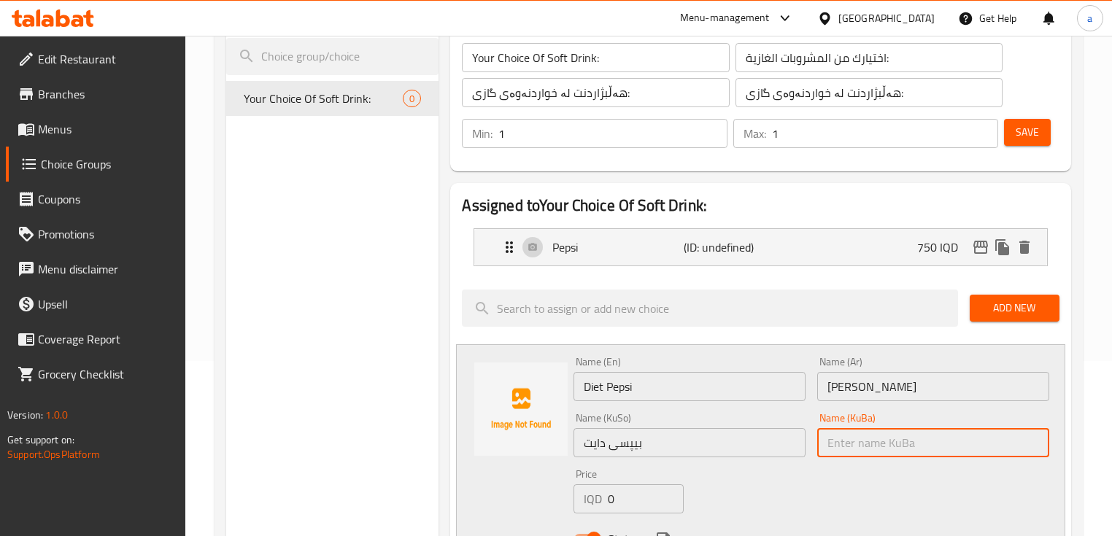
drag, startPoint x: 889, startPoint y: 449, endPoint x: 842, endPoint y: 423, distance: 54.2
click at [889, 449] on input "text" at bounding box center [933, 442] width 232 height 29
paste input "بیپسی دایت"
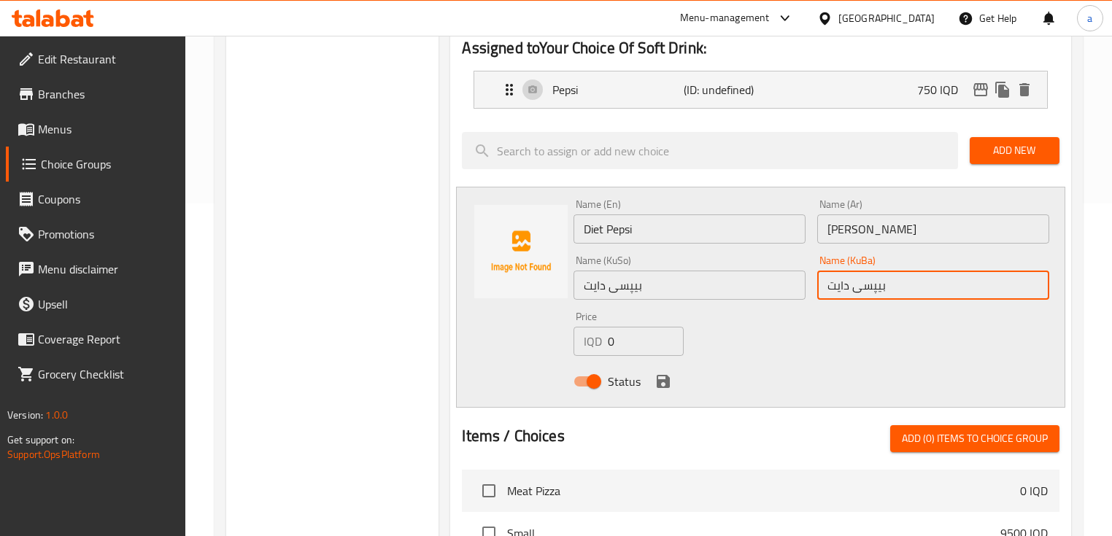
scroll to position [350, 0]
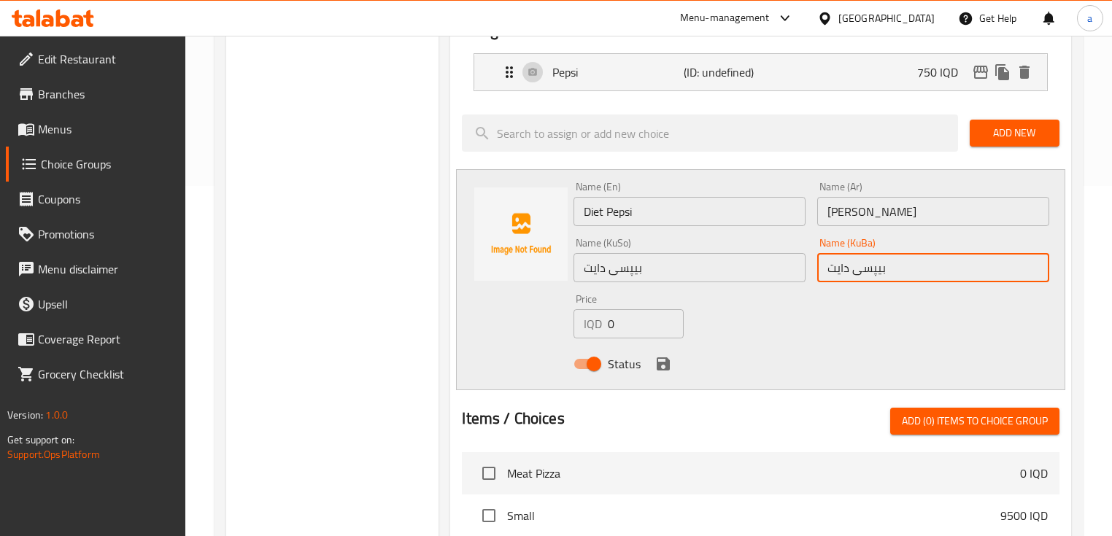
type input "بیپسی دایت"
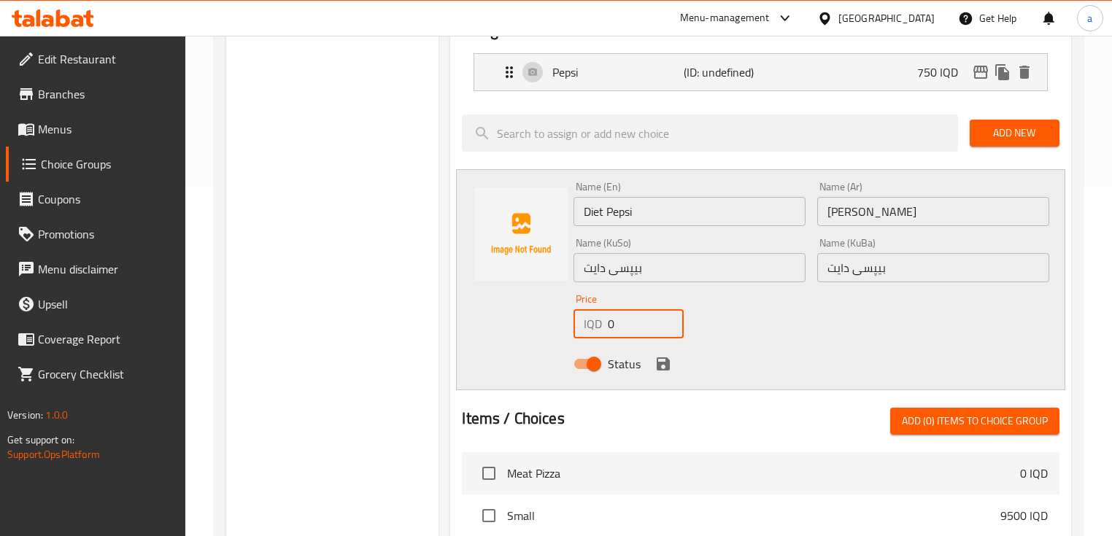
drag, startPoint x: 636, startPoint y: 317, endPoint x: 596, endPoint y: 330, distance: 42.5
click at [596, 330] on div "IQD 0 Price" at bounding box center [628, 323] width 110 height 29
paste input "75"
type input "750"
click at [673, 361] on div "Status" at bounding box center [811, 363] width 487 height 39
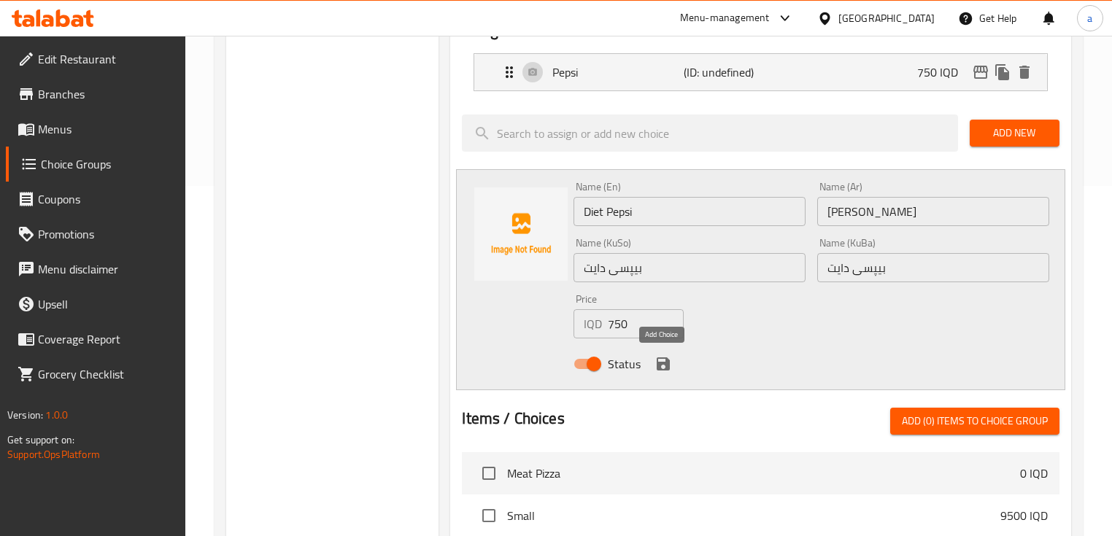
click at [667, 363] on icon "save" at bounding box center [663, 363] width 13 height 13
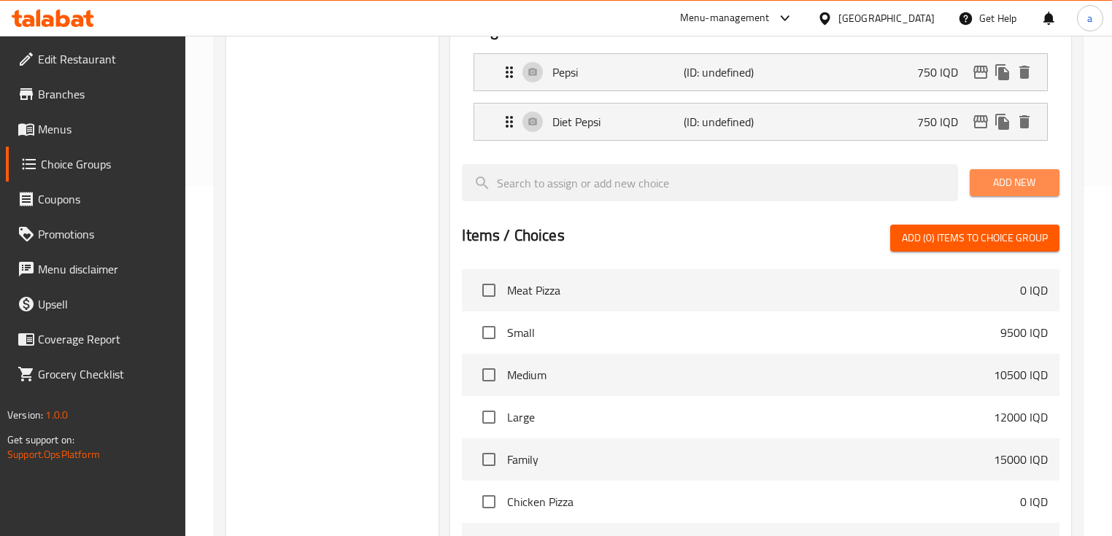
click at [1017, 179] on span "Add New" at bounding box center [1014, 183] width 66 height 18
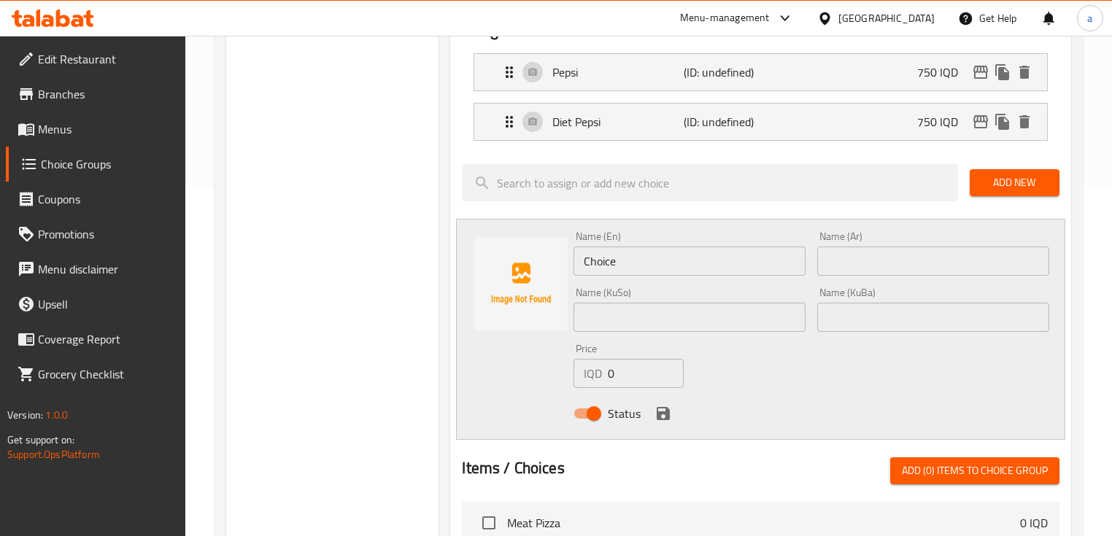
drag, startPoint x: 640, startPoint y: 260, endPoint x: 534, endPoint y: 276, distance: 106.9
click at [534, 276] on div "Name (En) Choice Name (En) Name (Ar) Name (Ar) Name (KuSo) Name (KuSo) Name (Ku…" at bounding box center [760, 329] width 608 height 221
paste input "Mirinda Appl"
type input "[PERSON_NAME]"
click at [851, 271] on input "text" at bounding box center [933, 261] width 232 height 29
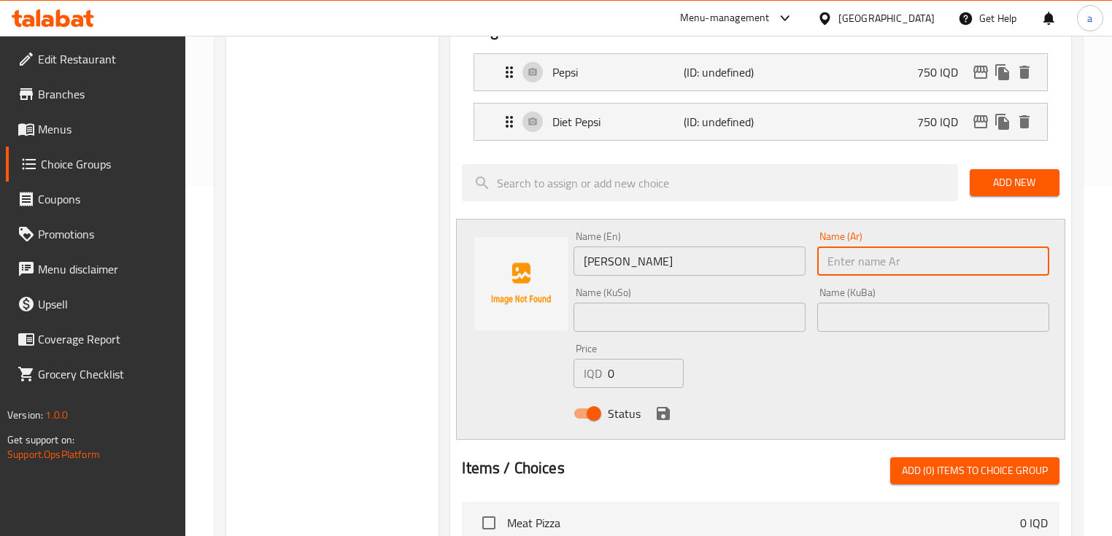
paste input "ميرندا تفاح"
type input "ميرندا تفاح"
click at [708, 314] on input "text" at bounding box center [689, 317] width 232 height 29
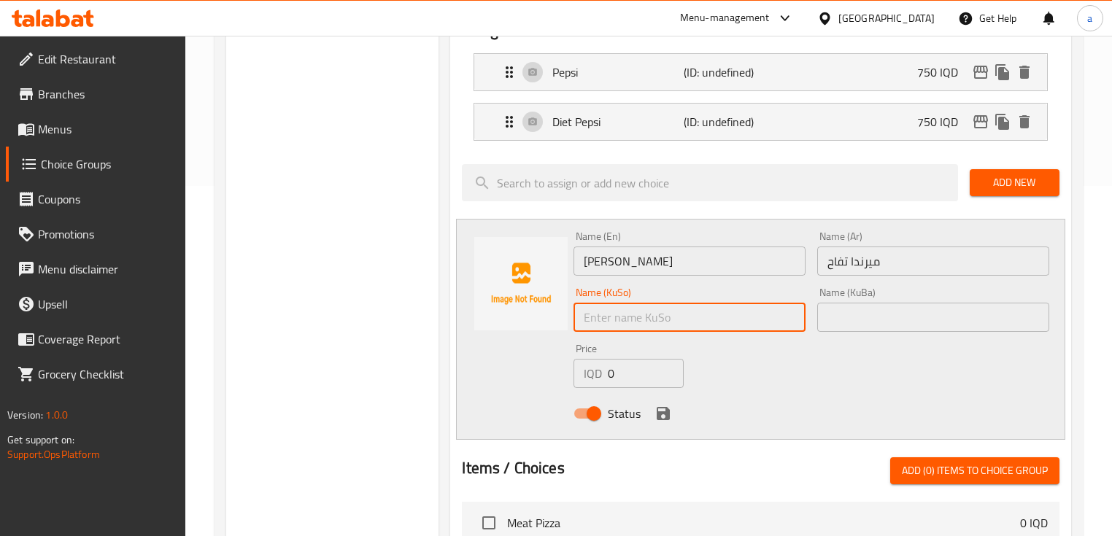
paste input "[PERSON_NAME]"
type input "[PERSON_NAME]"
click at [873, 327] on input "text" at bounding box center [933, 317] width 232 height 29
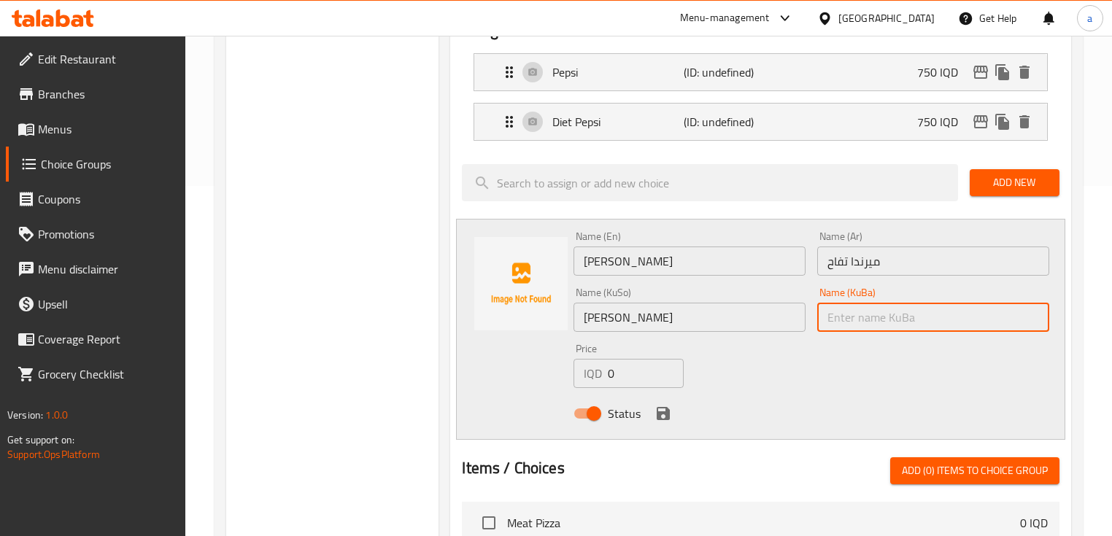
paste input "[PERSON_NAME]"
type input "[PERSON_NAME]"
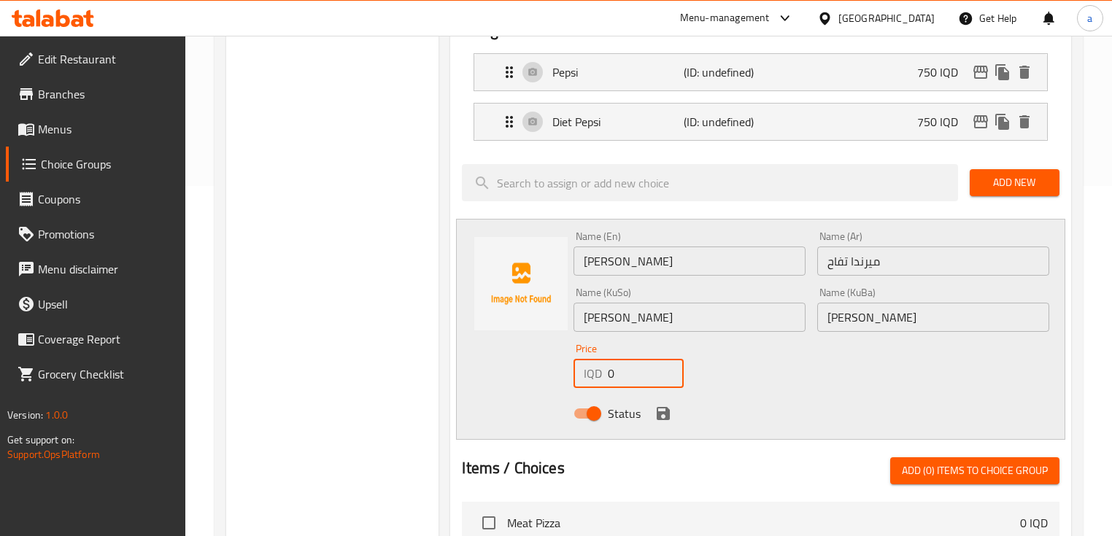
drag, startPoint x: 627, startPoint y: 378, endPoint x: 595, endPoint y: 383, distance: 33.2
click at [581, 379] on div "IQD 0 Price" at bounding box center [628, 373] width 110 height 29
type input "750"
click at [656, 422] on button "save" at bounding box center [663, 414] width 22 height 22
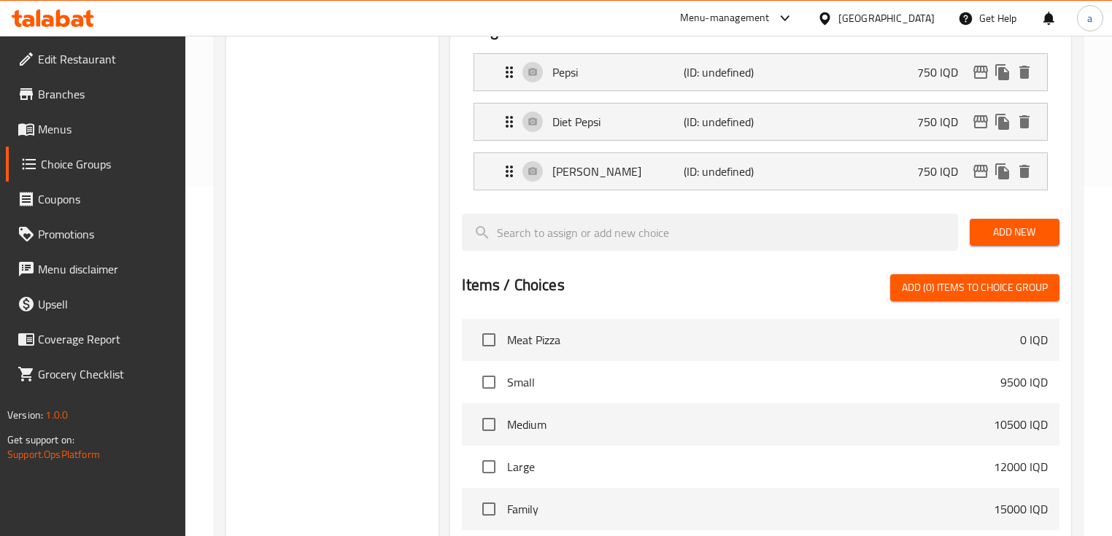
click at [976, 236] on button "Add New" at bounding box center [1015, 232] width 90 height 27
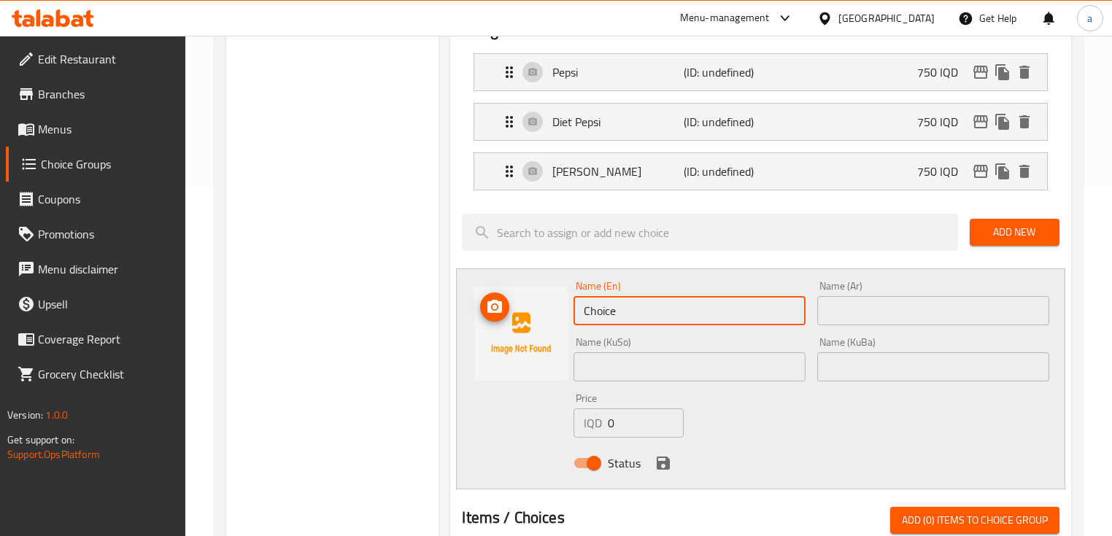
drag, startPoint x: 538, startPoint y: 316, endPoint x: 549, endPoint y: 316, distance: 10.9
click at [538, 317] on div "Name (En) Choice Name (En) Name (Ar) Name (Ar) Name (KuSo) Name (KuSo) Name (Ku…" at bounding box center [760, 378] width 608 height 221
paste input "Shani"
type input "Shani"
click at [920, 312] on input "text" at bounding box center [933, 310] width 232 height 29
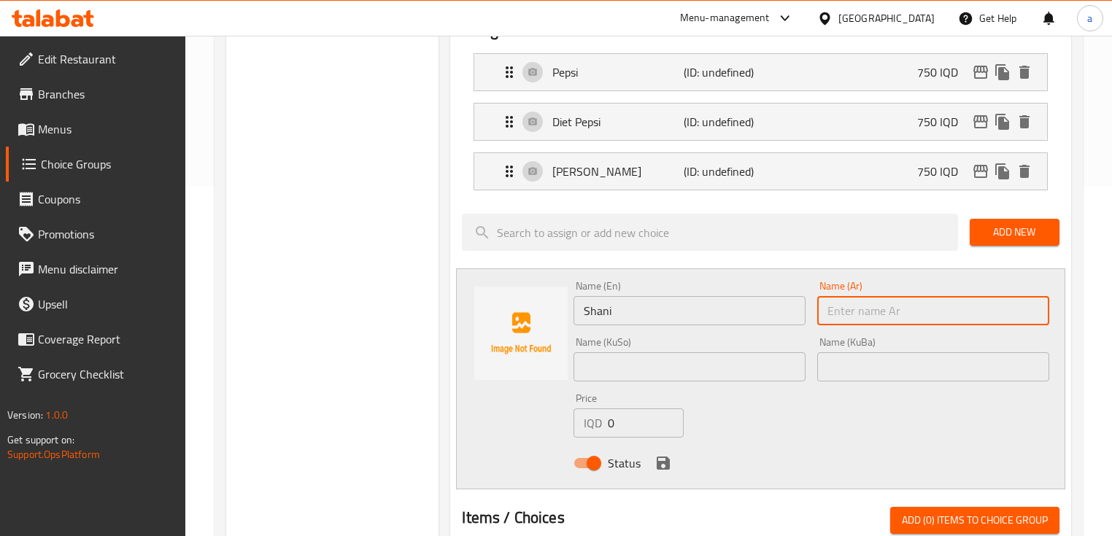
paste input "شاني"
type input "شاني"
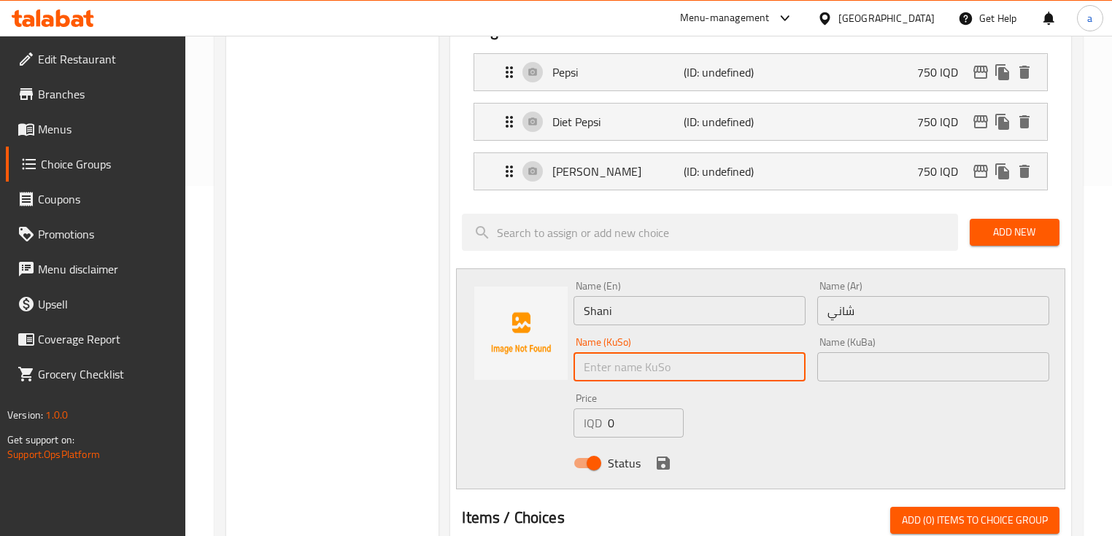
drag, startPoint x: 727, startPoint y: 366, endPoint x: 706, endPoint y: 370, distance: 21.5
click at [727, 366] on input "text" at bounding box center [689, 366] width 232 height 29
paste input "شانى"
type input "شانى"
click at [894, 376] on input "text" at bounding box center [933, 366] width 232 height 29
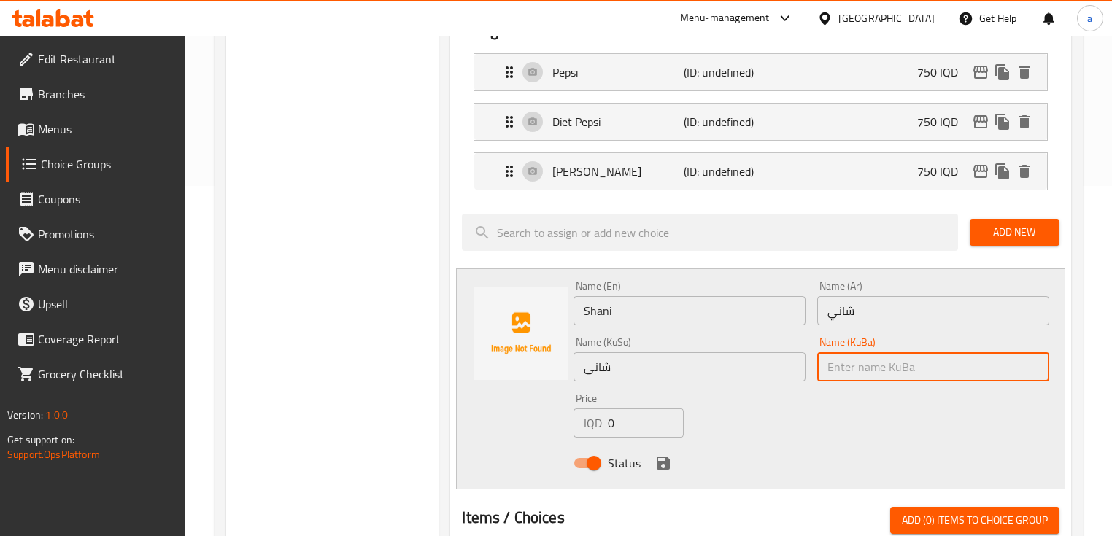
paste input "شانى"
type input "شانى"
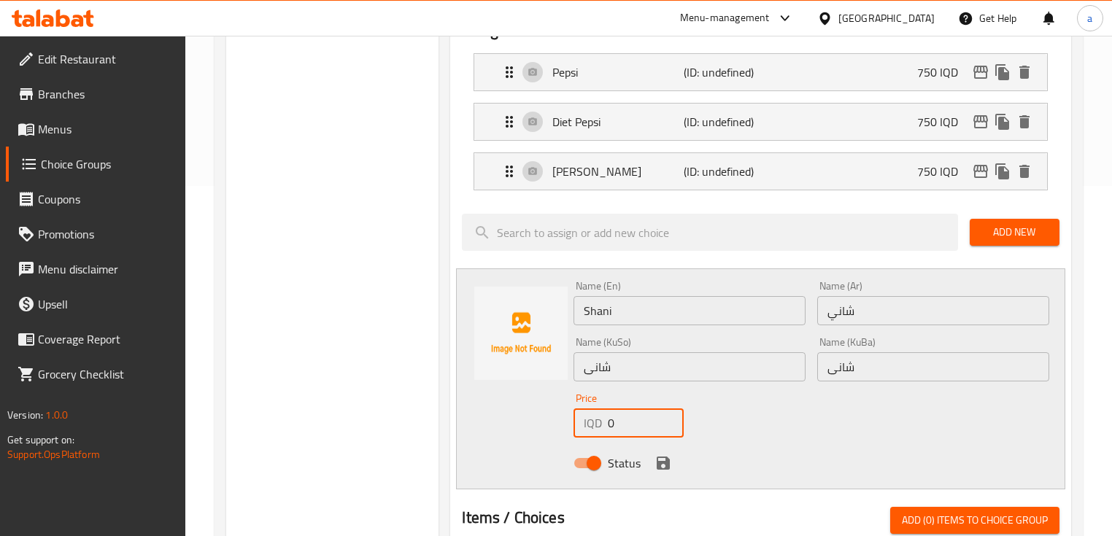
drag, startPoint x: 602, startPoint y: 425, endPoint x: 596, endPoint y: 443, distance: 18.5
click at [606, 441] on div "Price IQD 0 Price" at bounding box center [629, 415] width 122 height 56
type input "750"
click at [665, 465] on icon "save" at bounding box center [663, 463] width 13 height 13
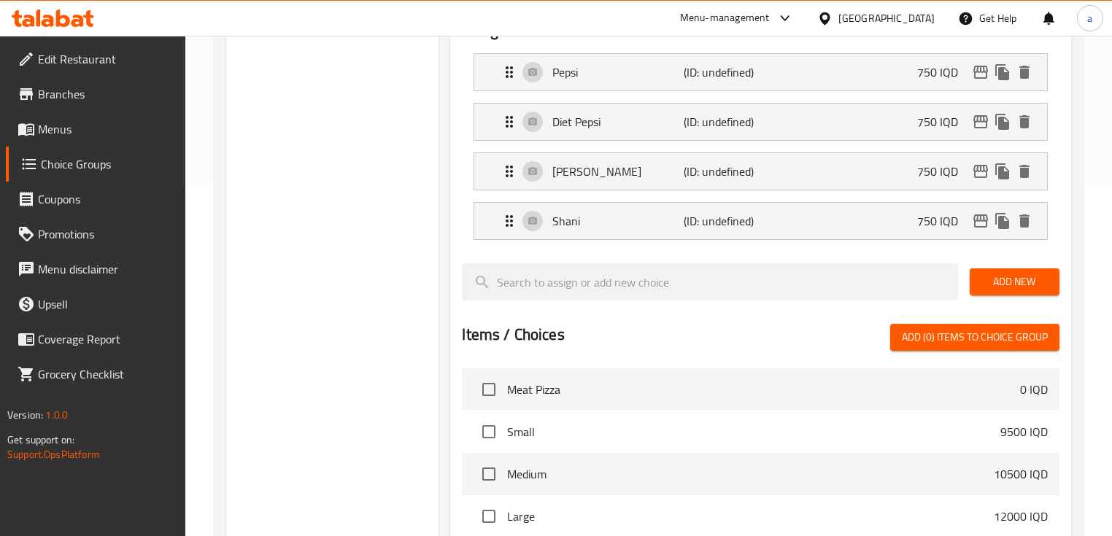
click at [1001, 277] on span "Add New" at bounding box center [1014, 282] width 66 height 18
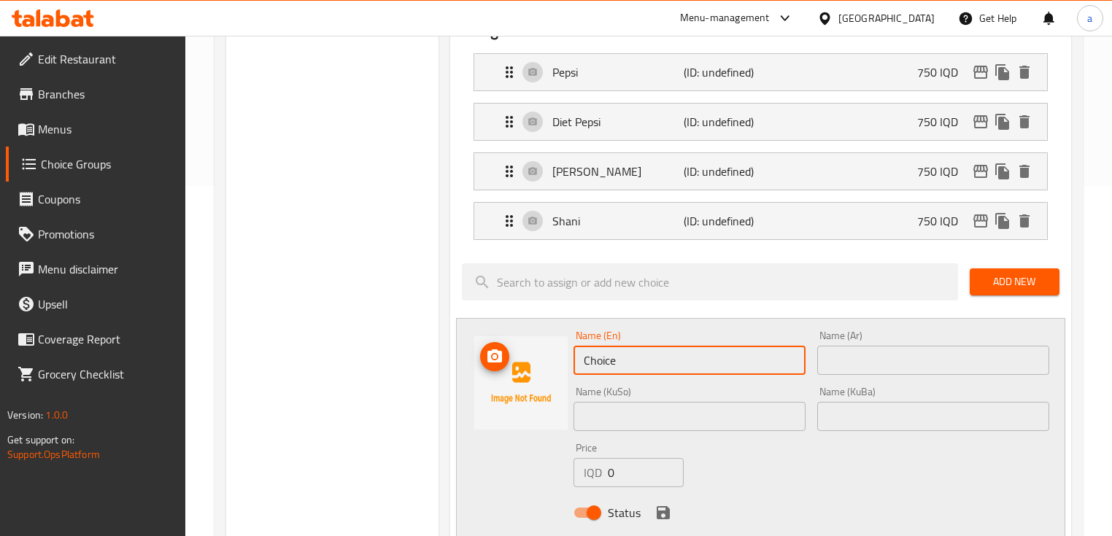
drag, startPoint x: 661, startPoint y: 368, endPoint x: 565, endPoint y: 374, distance: 95.7
click at [565, 374] on div "Name (En) Choice Name (En) Name (Ar) Name (Ar) Name (KuSo) Name (KuSo) Name (Ku…" at bounding box center [760, 428] width 608 height 221
paste input "Mountain Dew"
type input "Mountain Dew"
drag, startPoint x: 865, startPoint y: 354, endPoint x: 824, endPoint y: 350, distance: 40.3
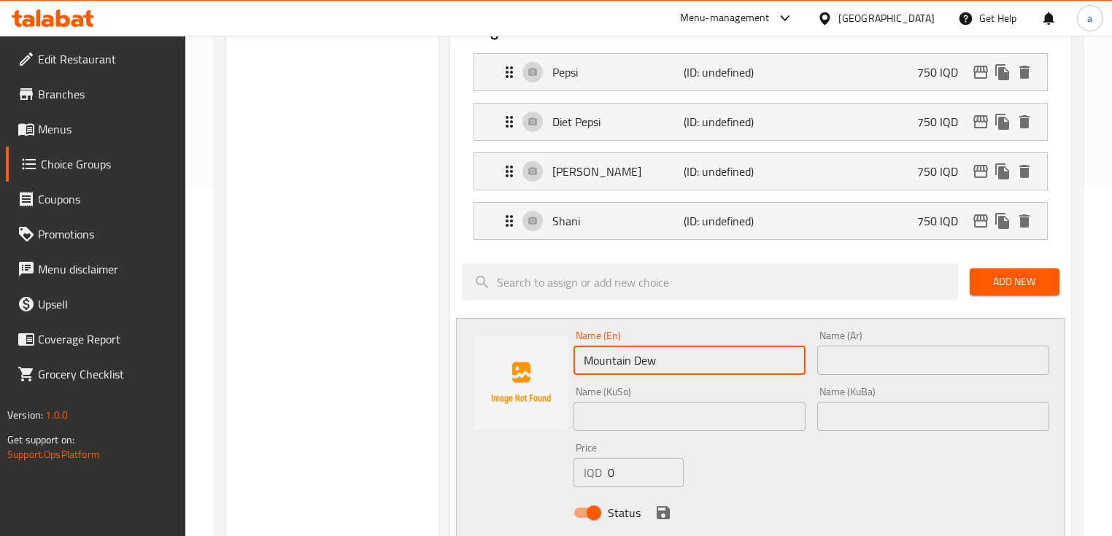
click at [865, 354] on input "text" at bounding box center [933, 360] width 232 height 29
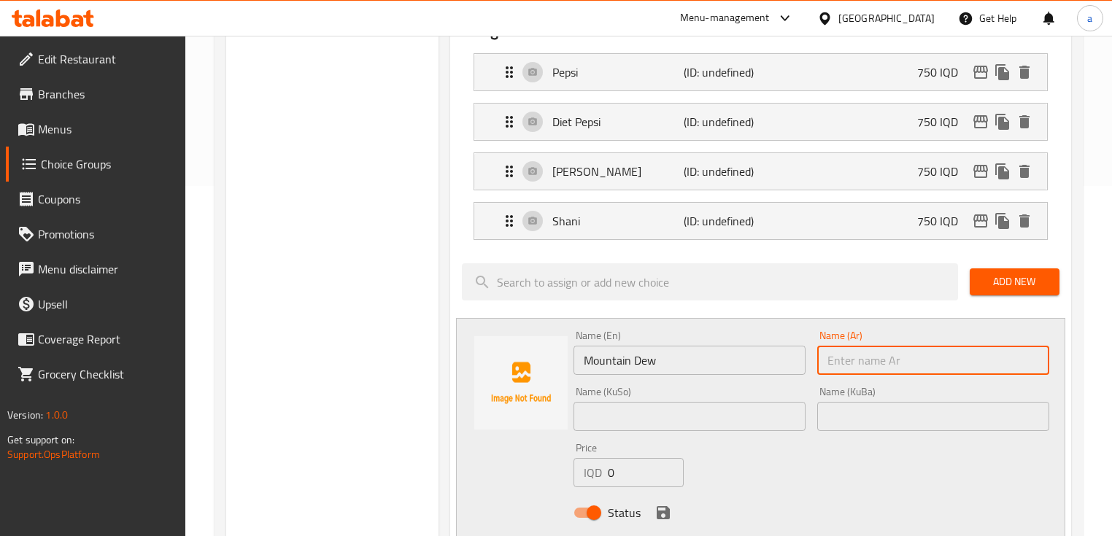
paste input "ماونتن ديو"
type input "ماونتن ديو"
drag, startPoint x: 732, startPoint y: 411, endPoint x: 721, endPoint y: 409, distance: 11.9
click at [732, 414] on input "text" at bounding box center [689, 416] width 232 height 29
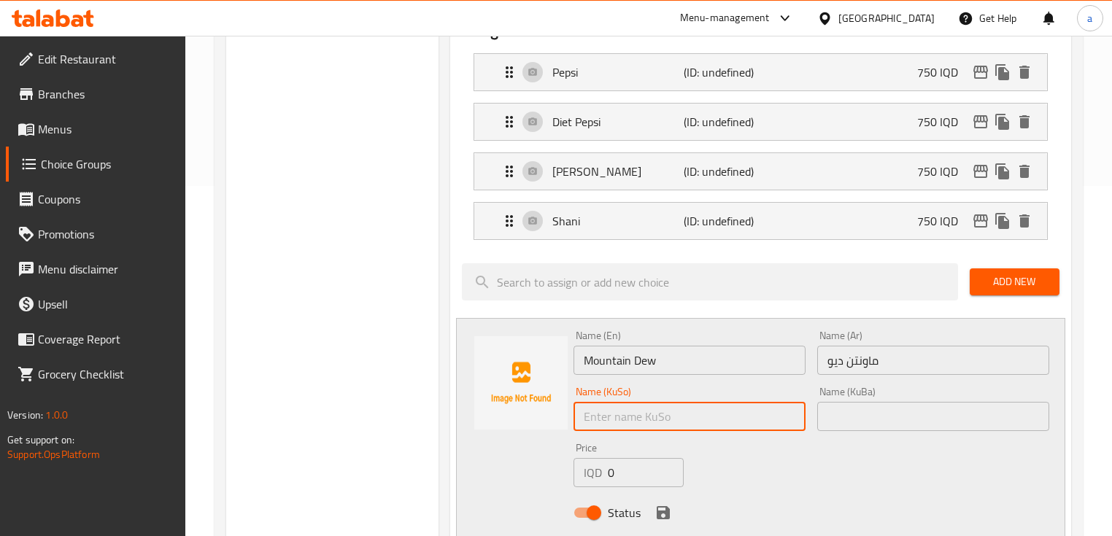
paste input "[PERSON_NAME]"
type input "[PERSON_NAME]"
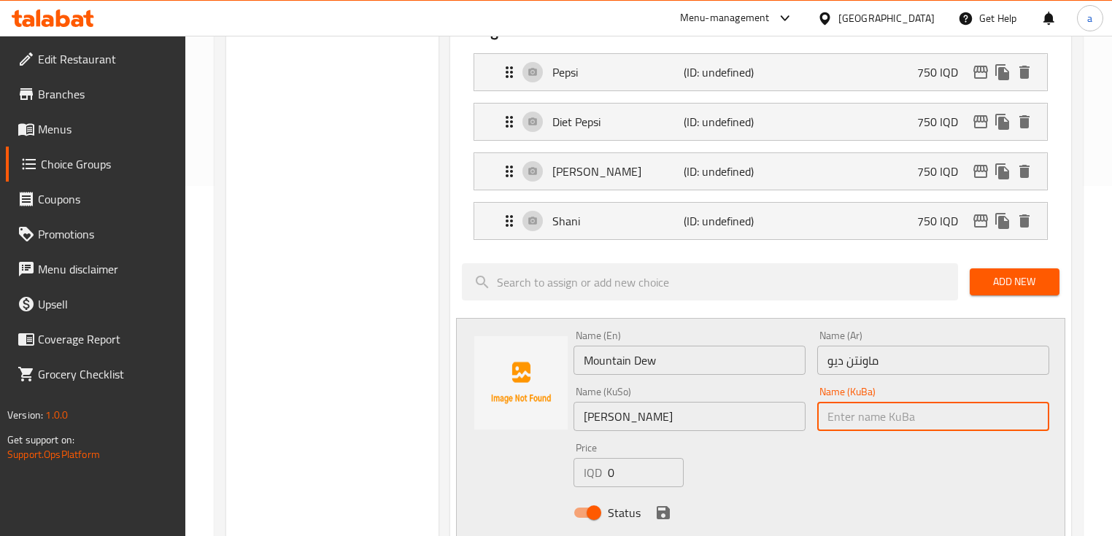
drag, startPoint x: 840, startPoint y: 412, endPoint x: 814, endPoint y: 408, distance: 25.9
click at [840, 412] on input "text" at bounding box center [933, 416] width 232 height 29
paste input "[PERSON_NAME]"
type input "[PERSON_NAME]"
drag, startPoint x: 605, startPoint y: 471, endPoint x: 593, endPoint y: 476, distance: 12.5
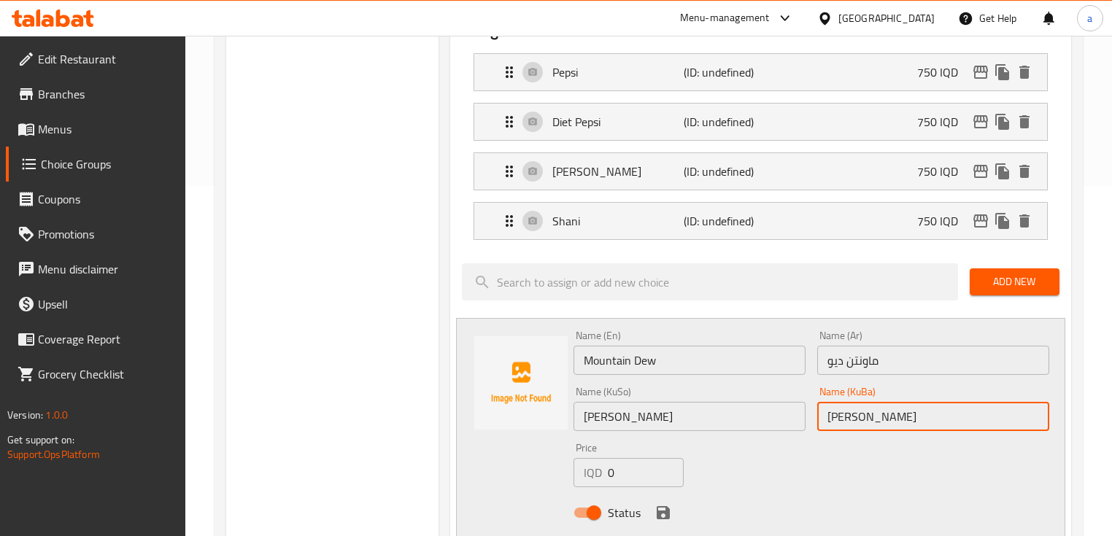
click at [593, 476] on div "IQD 0 Price" at bounding box center [628, 472] width 110 height 29
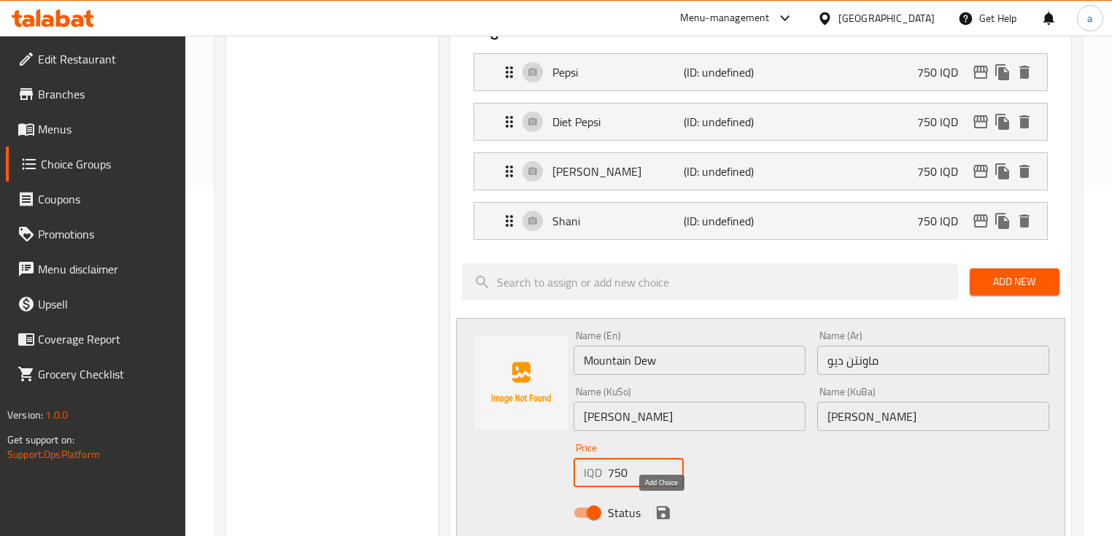
type input "750"
drag, startPoint x: 660, startPoint y: 508, endPoint x: 697, endPoint y: 479, distance: 47.3
click at [660, 508] on icon "save" at bounding box center [663, 513] width 18 height 18
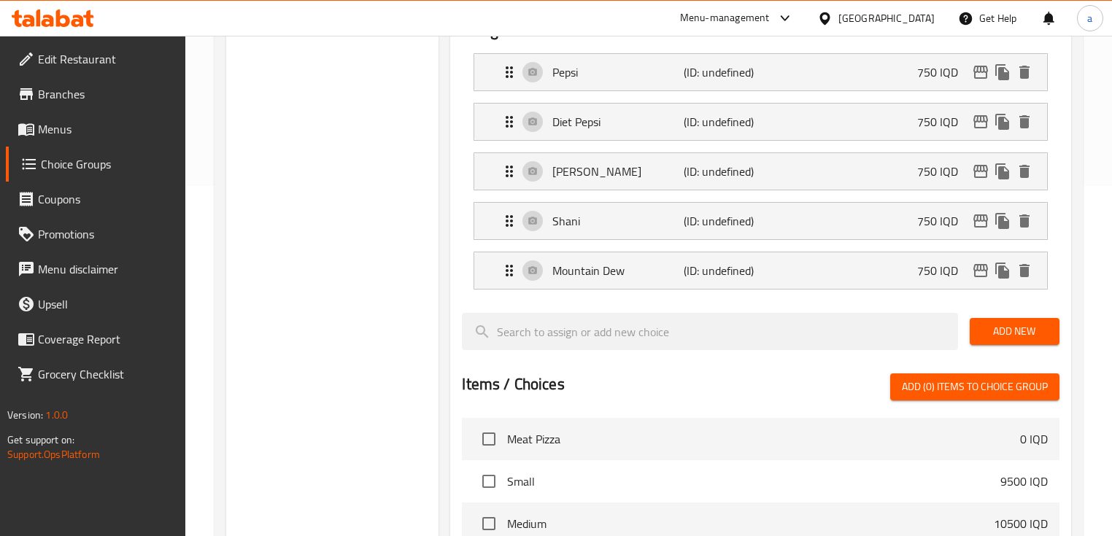
click at [1005, 328] on span "Add New" at bounding box center [1014, 331] width 66 height 18
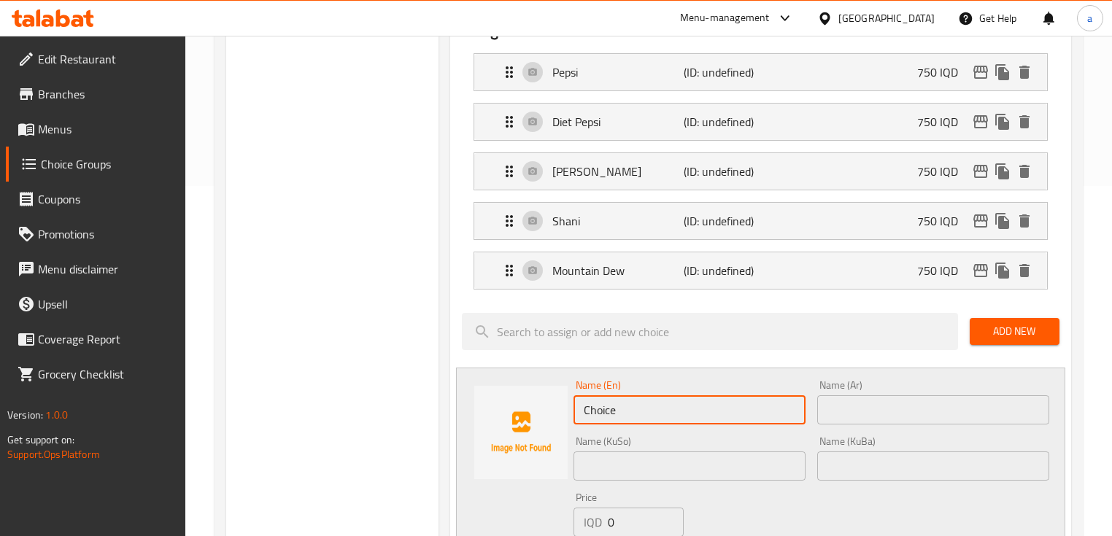
drag, startPoint x: 639, startPoint y: 419, endPoint x: 549, endPoint y: 411, distance: 90.1
click at [549, 411] on div "Name (En) Choice Name (En) Name (Ar) Name (Ar) Name (KuSo) Name (KuSo) Name (Ku…" at bounding box center [760, 478] width 608 height 221
paste input "Traubi"
type input "Traubi"
click at [824, 416] on input "text" at bounding box center [933, 409] width 232 height 29
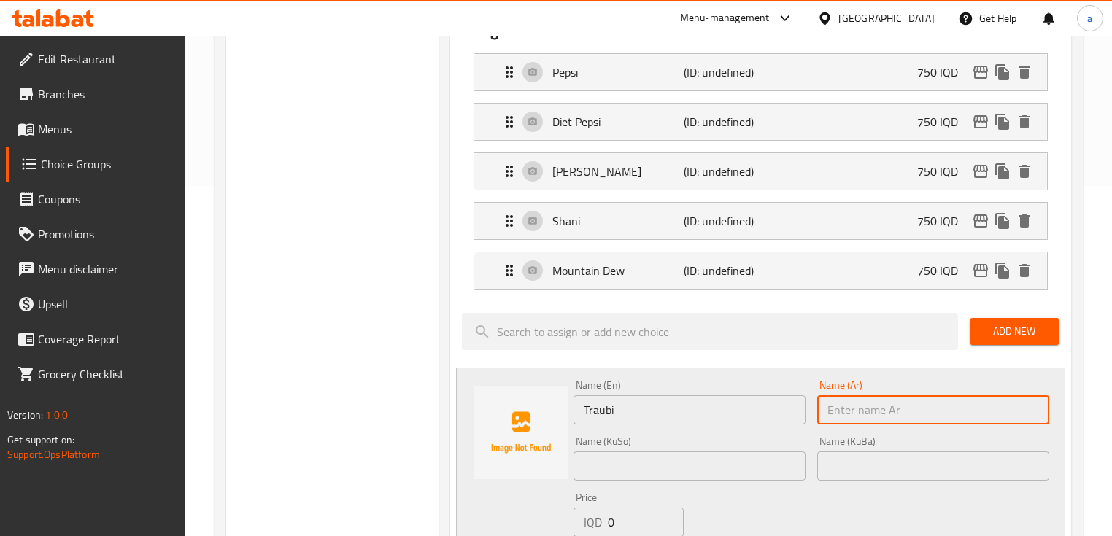
paste input "تراوبي"
type input "تراوبي"
click at [714, 466] on input "text" at bounding box center [689, 466] width 232 height 29
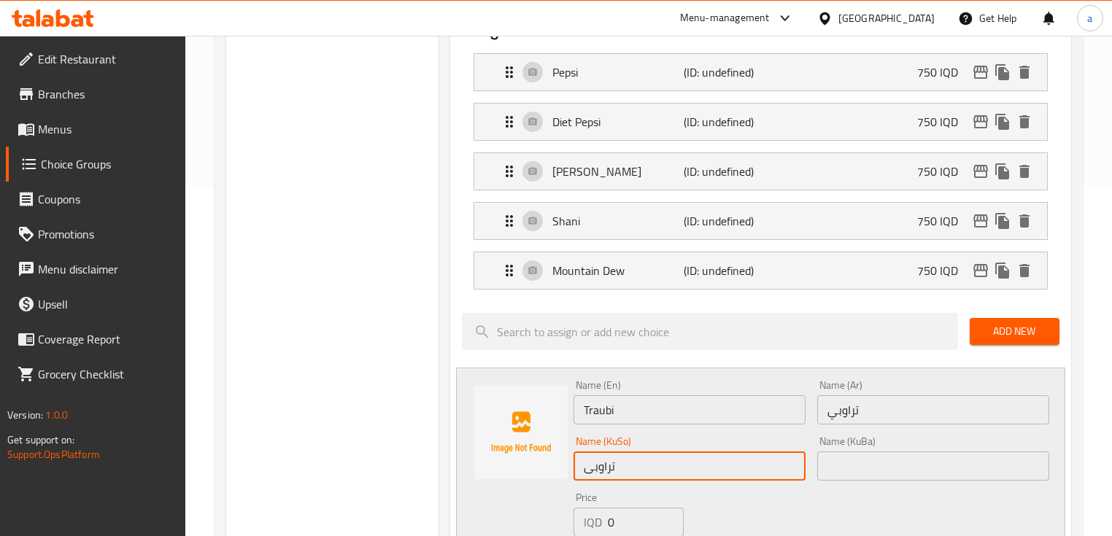
type input "تراوبی"
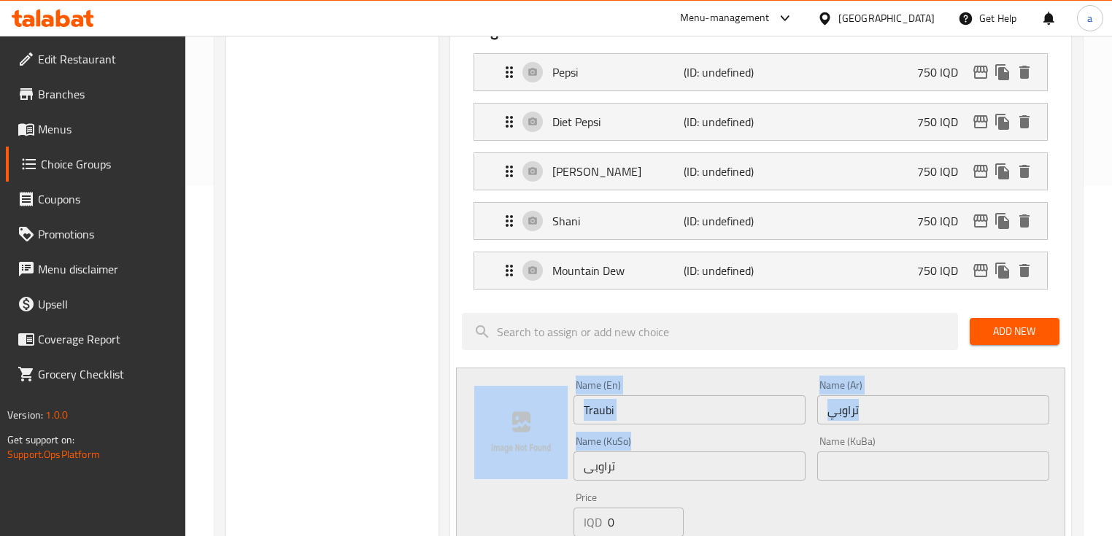
drag, startPoint x: 565, startPoint y: 492, endPoint x: 550, endPoint y: 491, distance: 15.4
click at [550, 491] on div "Name (En) Traubi Name (En) Name (Ar) تراوبي Name (Ar) Name (KuSo) تراوبی Name (…" at bounding box center [760, 478] width 608 height 221
click at [638, 457] on input "تراوبی" at bounding box center [689, 466] width 232 height 29
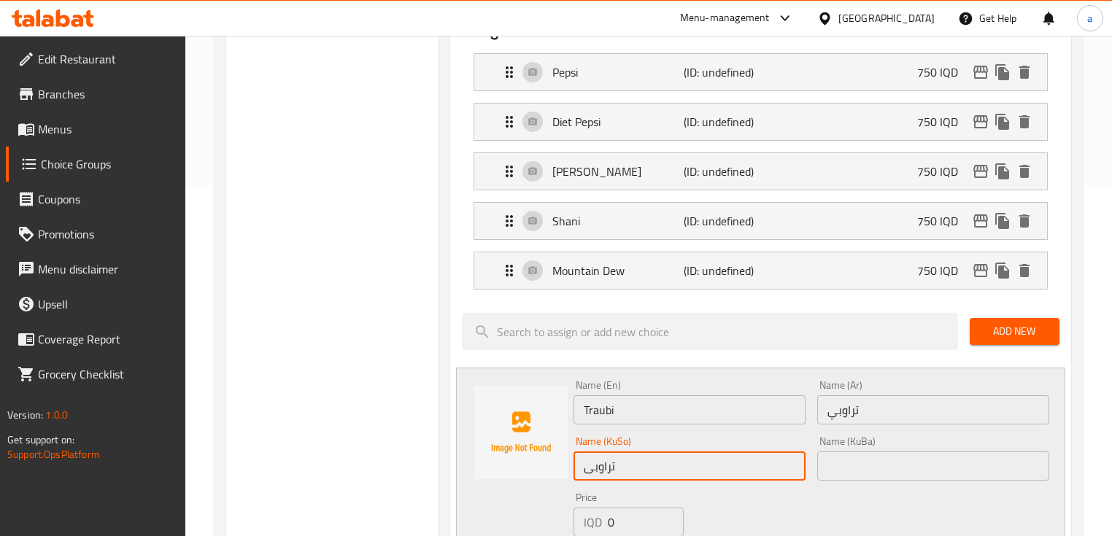
drag, startPoint x: 637, startPoint y: 463, endPoint x: 579, endPoint y: 463, distance: 58.4
click at [579, 463] on input "تراوبی" at bounding box center [689, 466] width 232 height 29
drag, startPoint x: 835, startPoint y: 477, endPoint x: 803, endPoint y: 473, distance: 33.0
click at [835, 477] on input "text" at bounding box center [933, 466] width 232 height 29
paste input "تراوبی"
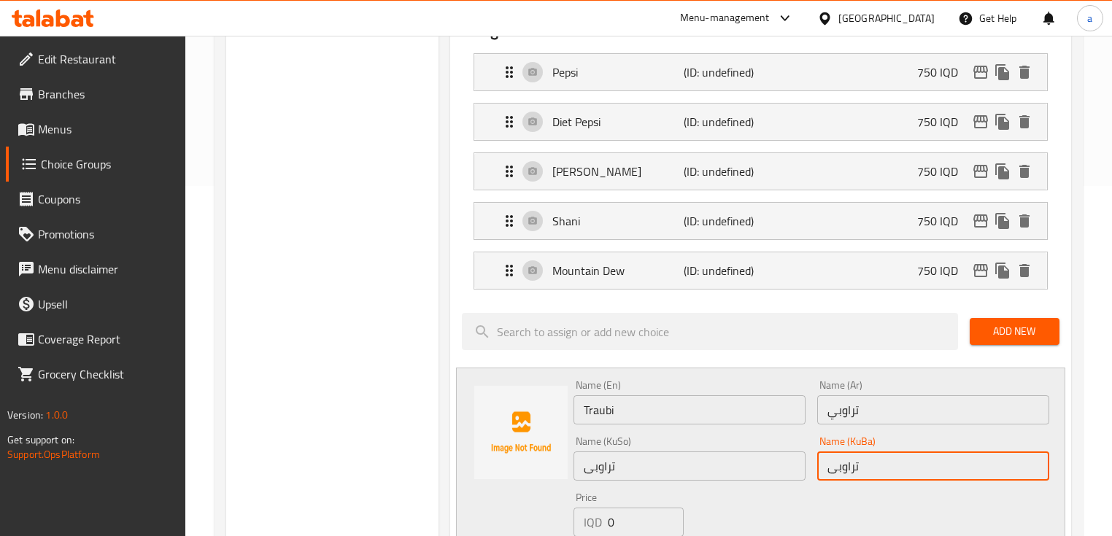
type input "تراوبی"
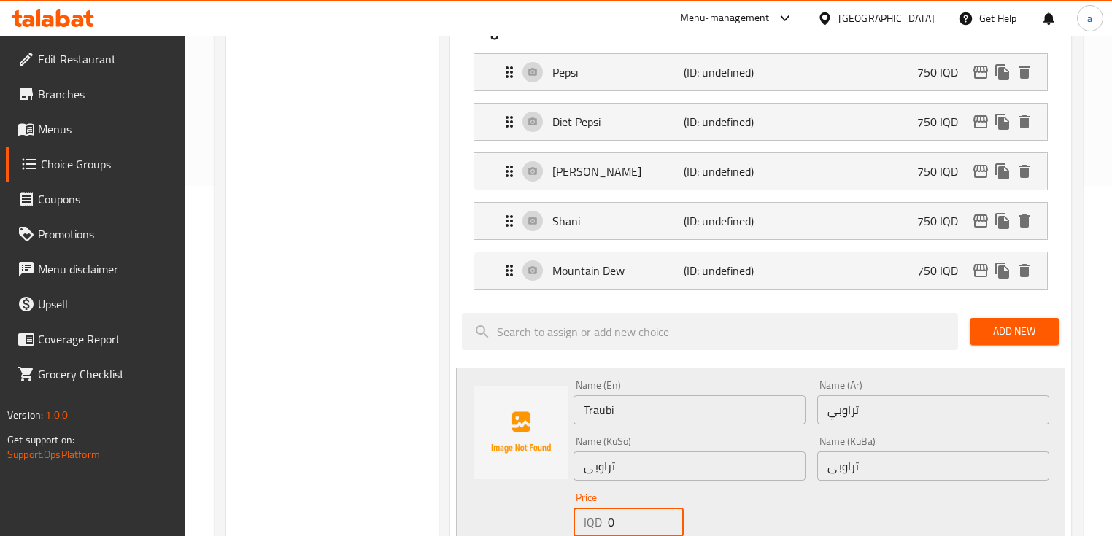
drag, startPoint x: 595, startPoint y: 517, endPoint x: 583, endPoint y: 522, distance: 13.7
click at [583, 520] on div "IQD 0 Price" at bounding box center [628, 522] width 110 height 29
click at [632, 521] on input "number" at bounding box center [646, 522] width 76 height 29
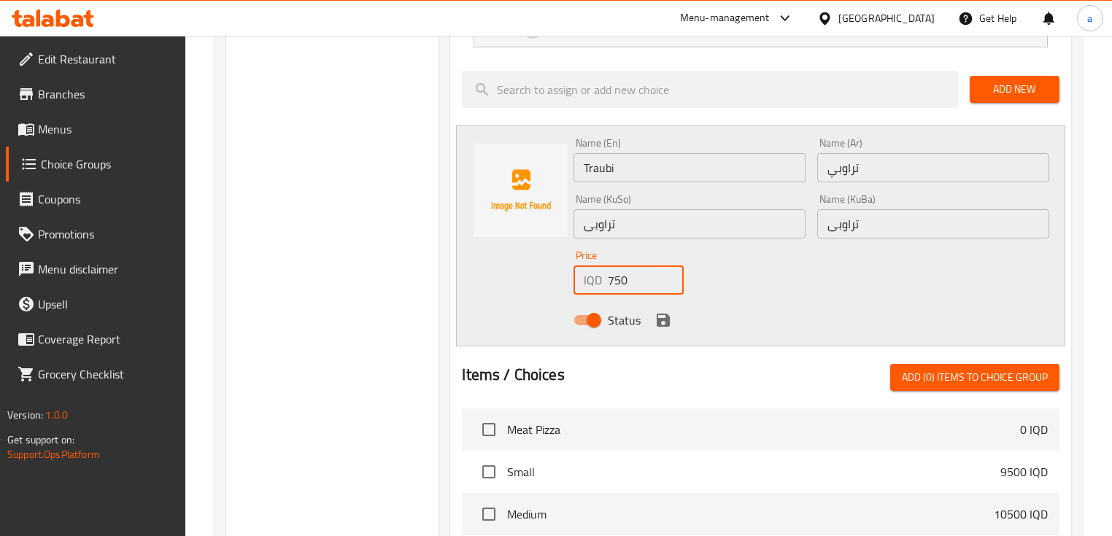
scroll to position [700, 0]
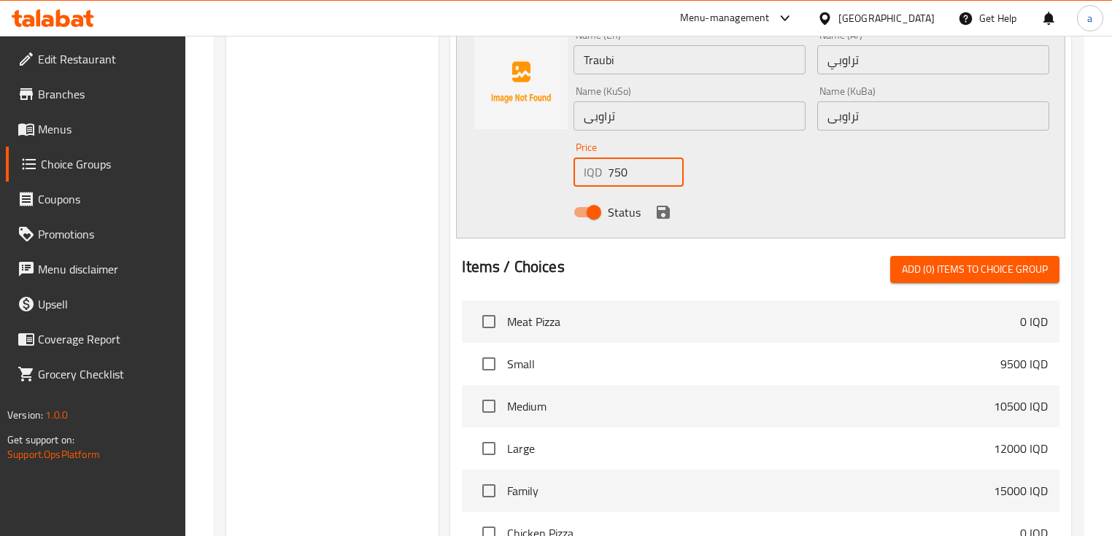
type input "750"
click at [665, 216] on icon "save" at bounding box center [663, 212] width 13 height 13
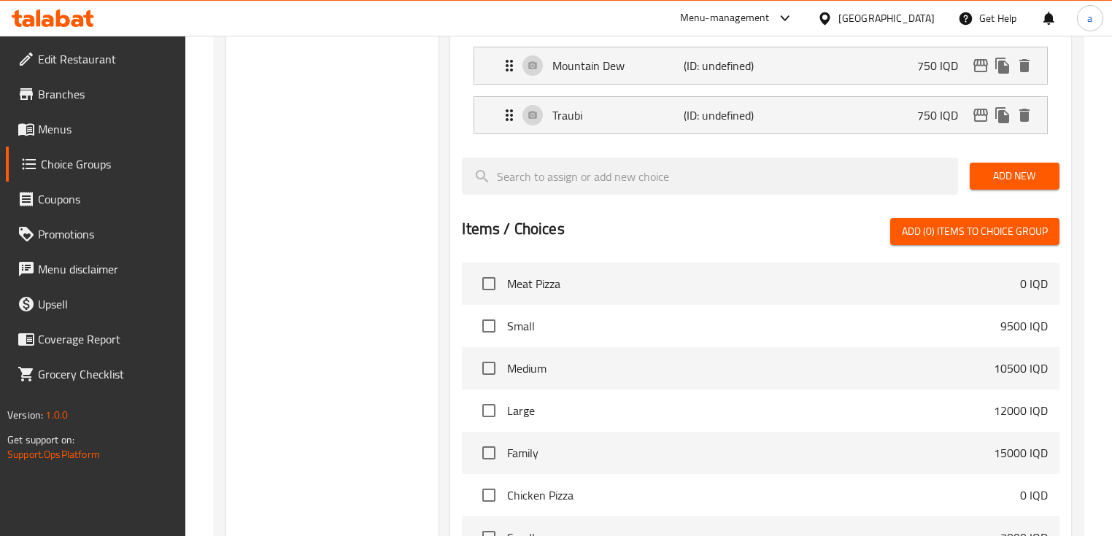
scroll to position [525, 0]
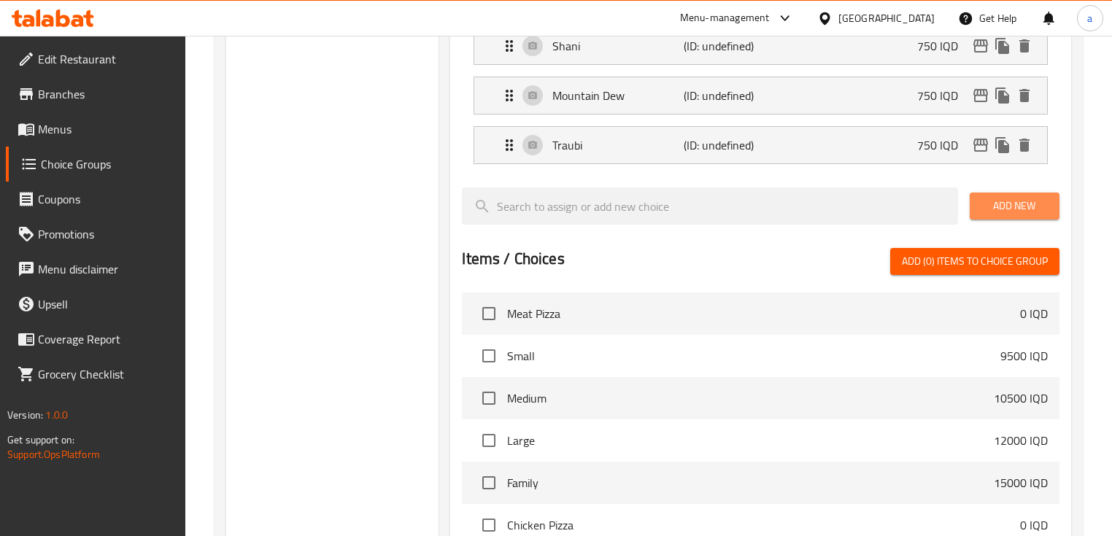
click at [993, 198] on span "Add New" at bounding box center [1014, 206] width 66 height 18
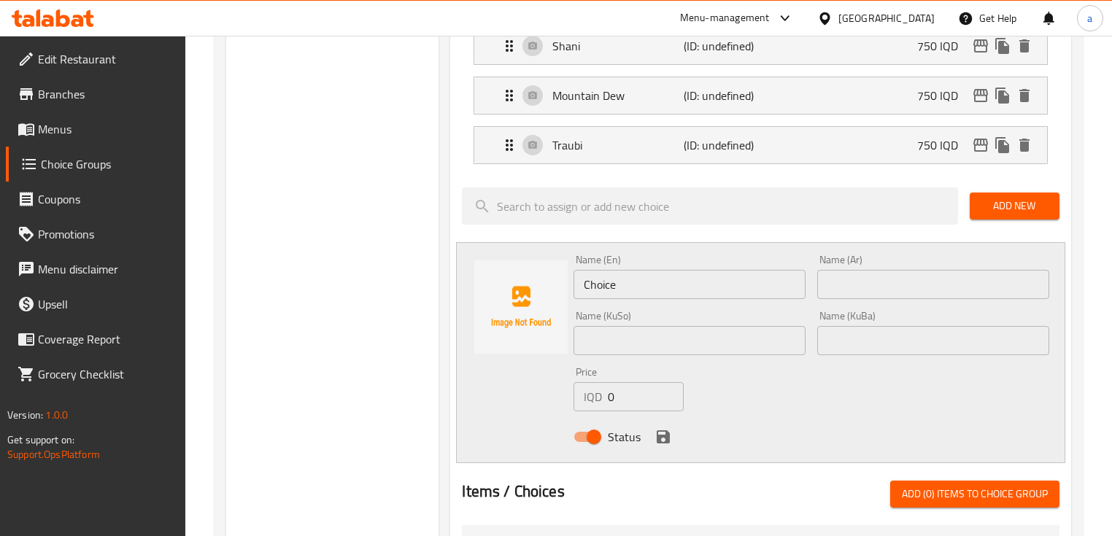
click at [845, 274] on input "text" at bounding box center [933, 284] width 232 height 29
paste input "فينو"
drag, startPoint x: 835, startPoint y: 283, endPoint x: 796, endPoint y: 287, distance: 39.6
click at [796, 287] on div "Name (En) Choice Name (En) Name (Ar) فينو Name (Ar) Name (KuSo) Name (KuSo) Nam…" at bounding box center [811, 353] width 487 height 208
paste input "ليمون"
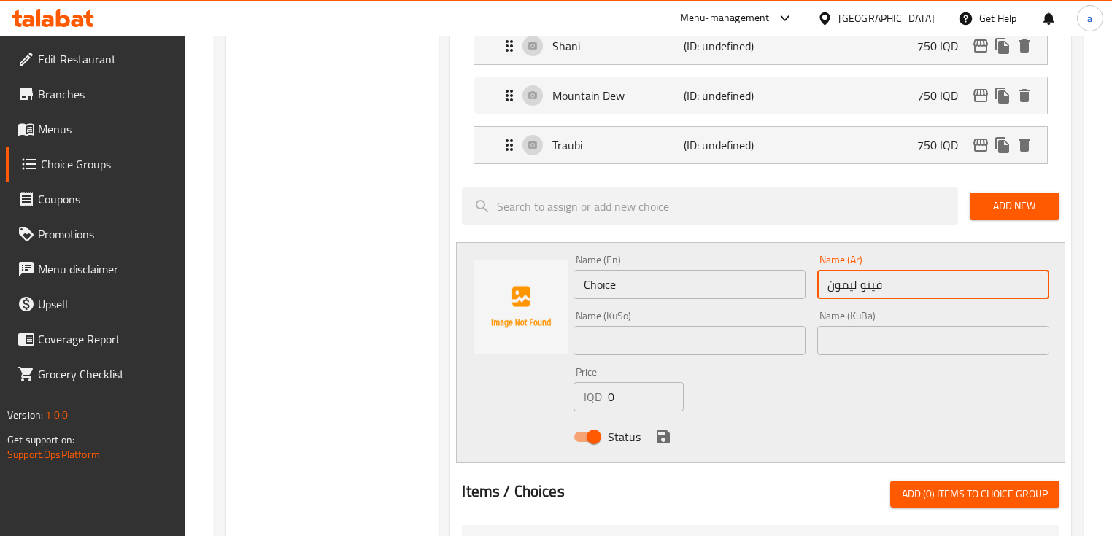
type input "فينو ليمون"
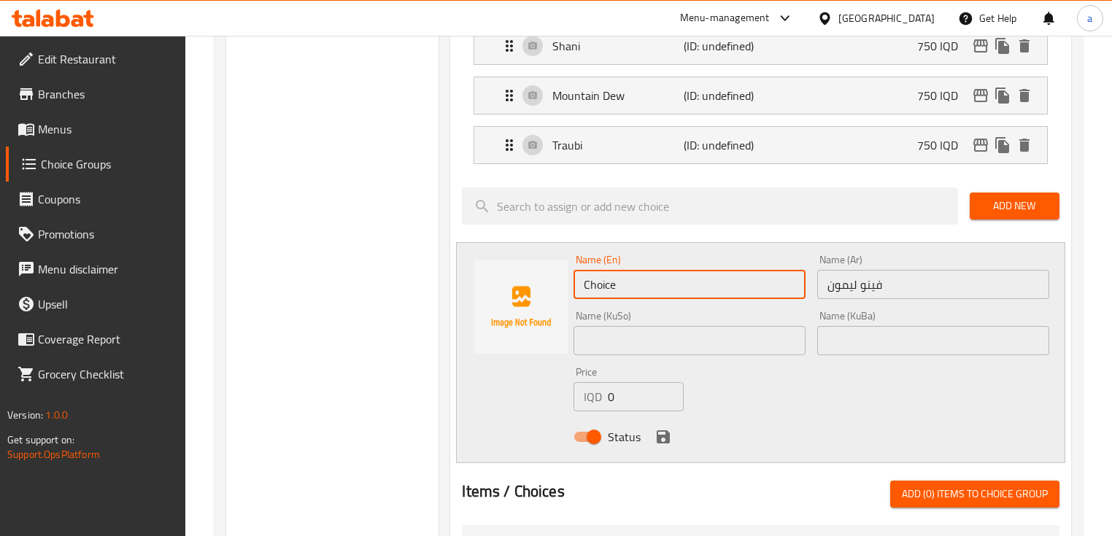
drag, startPoint x: 654, startPoint y: 286, endPoint x: 559, endPoint y: 277, distance: 95.2
click at [559, 277] on div "Name (En) Choice Name (En) Name (Ar) فينو ليمون Name (Ar) Name (KuSo) Name (KuS…" at bounding box center [760, 352] width 608 height 221
type input "L"
type input "Lemon Vino"
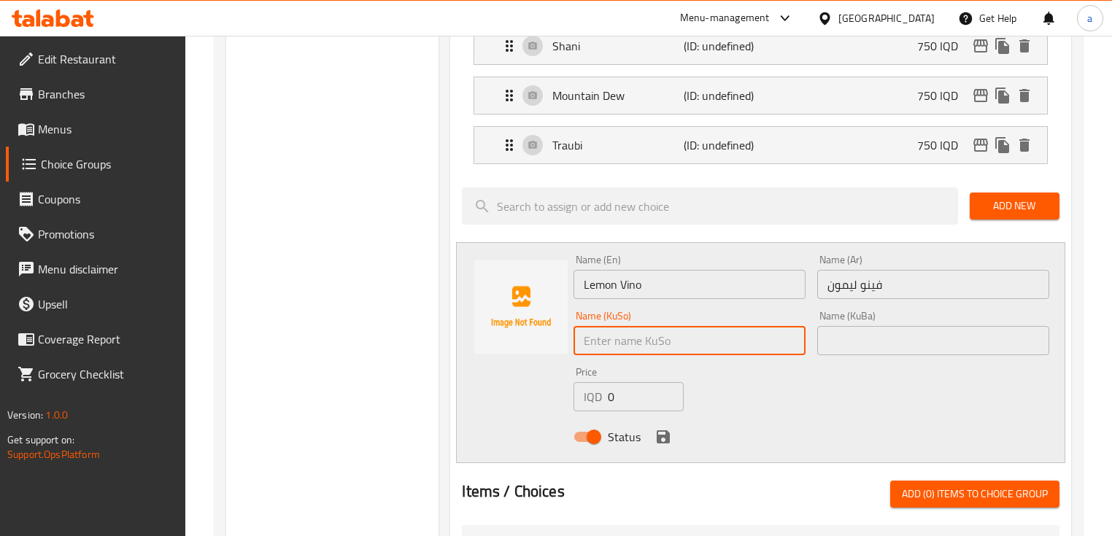
click at [657, 333] on input "text" at bounding box center [689, 340] width 232 height 29
type input "ف"
drag, startPoint x: 665, startPoint y: 338, endPoint x: 587, endPoint y: 339, distance: 78.1
click at [587, 339] on input "ڤینۆی لیمۆ" at bounding box center [689, 340] width 232 height 29
click at [601, 347] on input "ڤینۆی لیمۆ" at bounding box center [689, 340] width 232 height 29
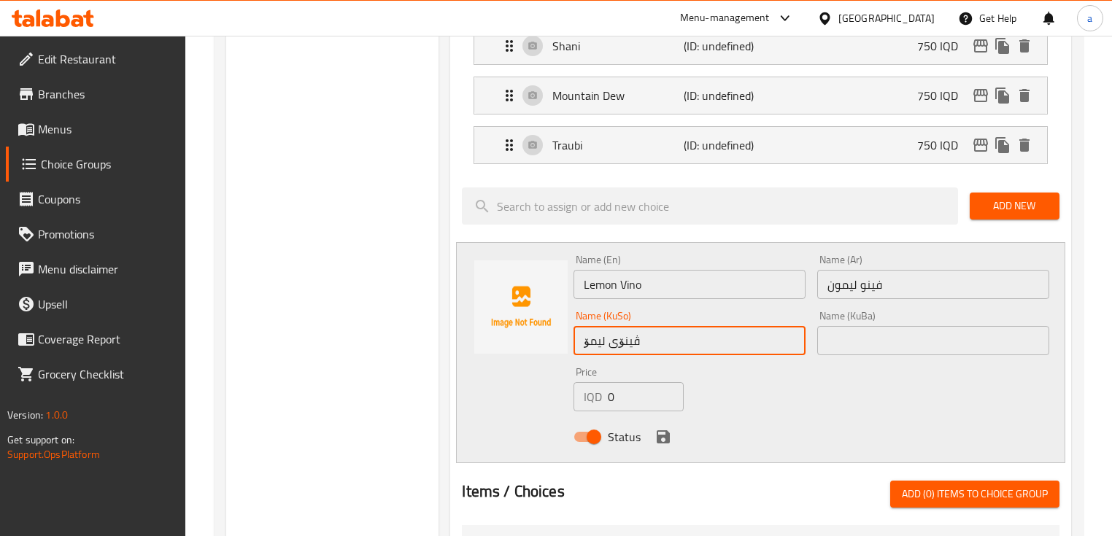
click at [601, 347] on input "ڤینۆی لیمۆ" at bounding box center [689, 340] width 232 height 29
type input "ڤینۆی لیمۆ"
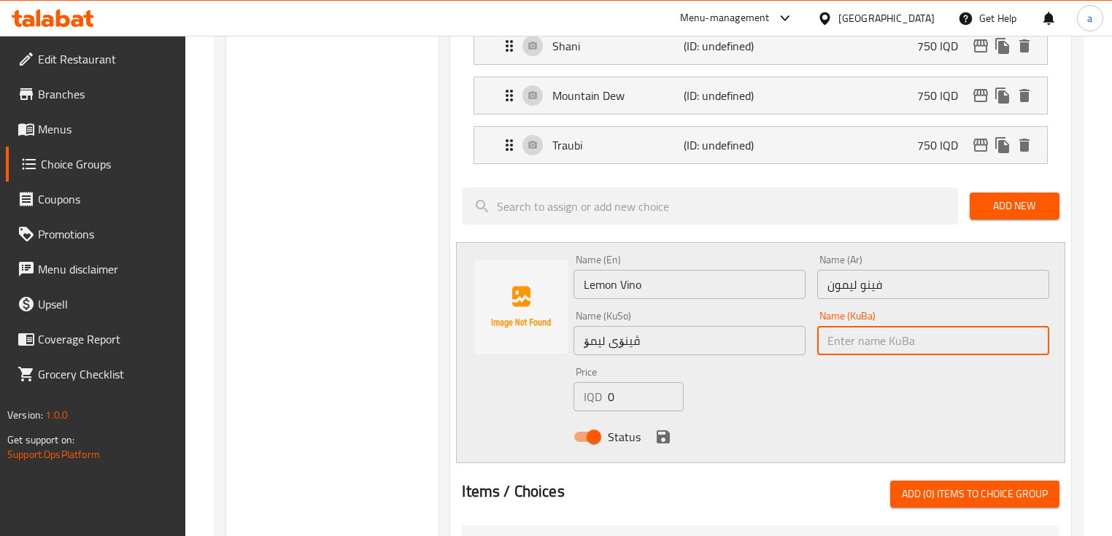
click at [849, 344] on input "text" at bounding box center [933, 340] width 232 height 29
paste input "ڤینۆی لیمۆ"
type input "ڤینۆی لیمۆ"
click at [591, 397] on div "IQD 0 Price" at bounding box center [628, 396] width 110 height 29
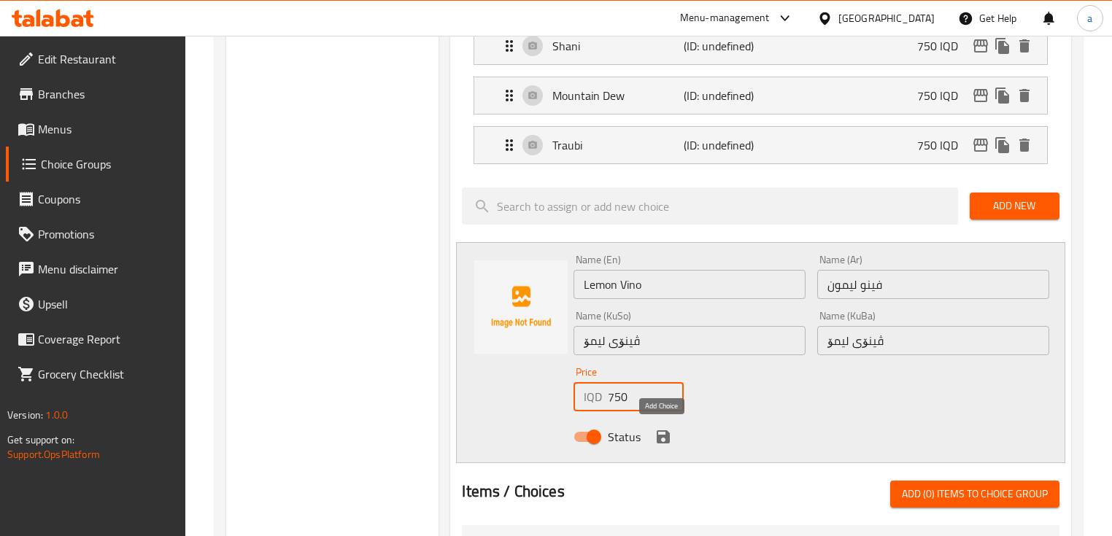
type input "750"
click at [654, 434] on icon "save" at bounding box center [663, 437] width 18 height 18
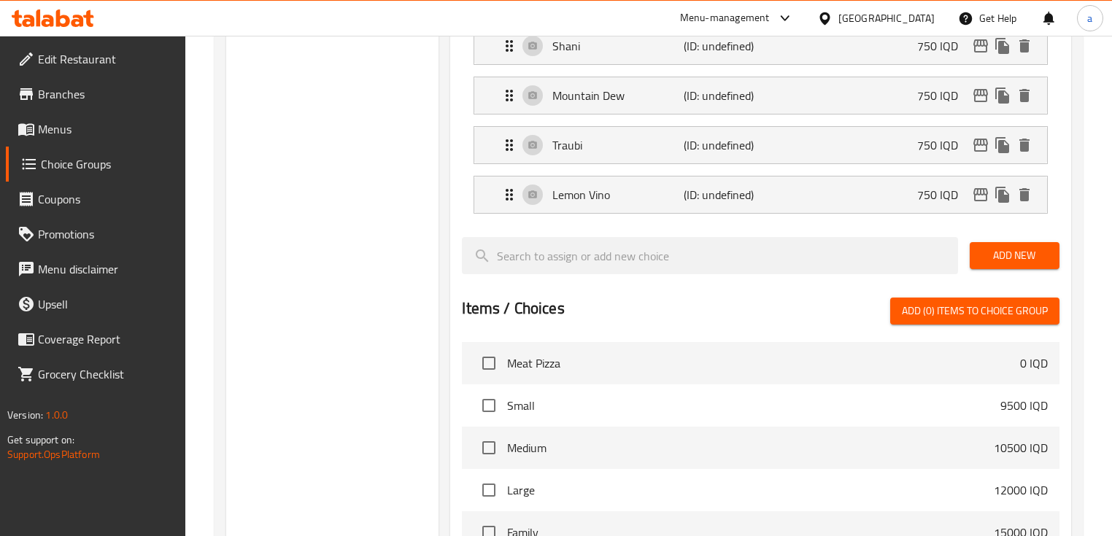
click at [986, 243] on button "Add New" at bounding box center [1015, 255] width 90 height 27
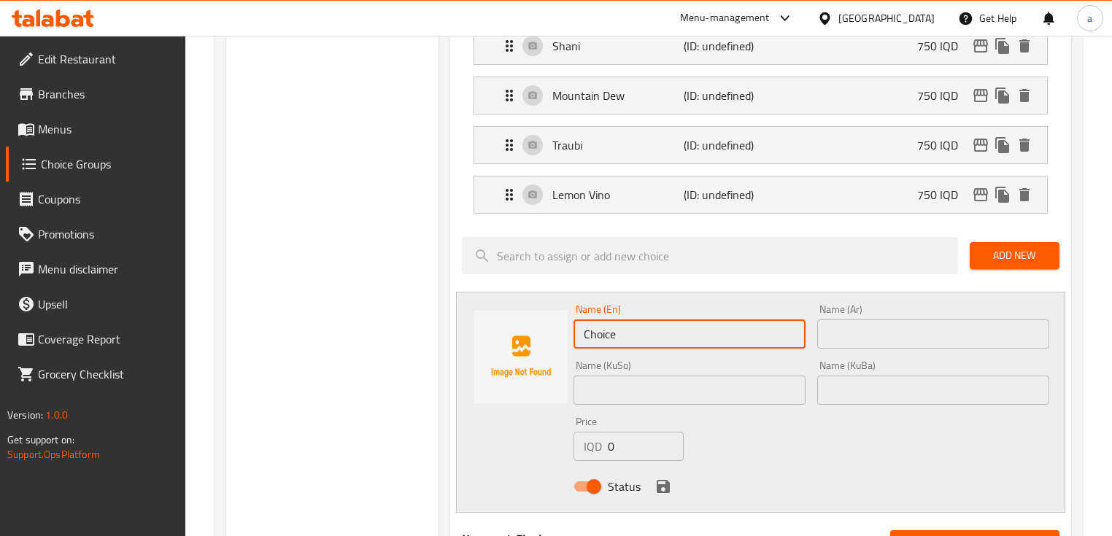
drag, startPoint x: 693, startPoint y: 339, endPoint x: 581, endPoint y: 343, distance: 112.4
click at [581, 343] on input "Choice" at bounding box center [689, 334] width 232 height 29
paste input "Lemon Soda"
type input "Lemon Soda"
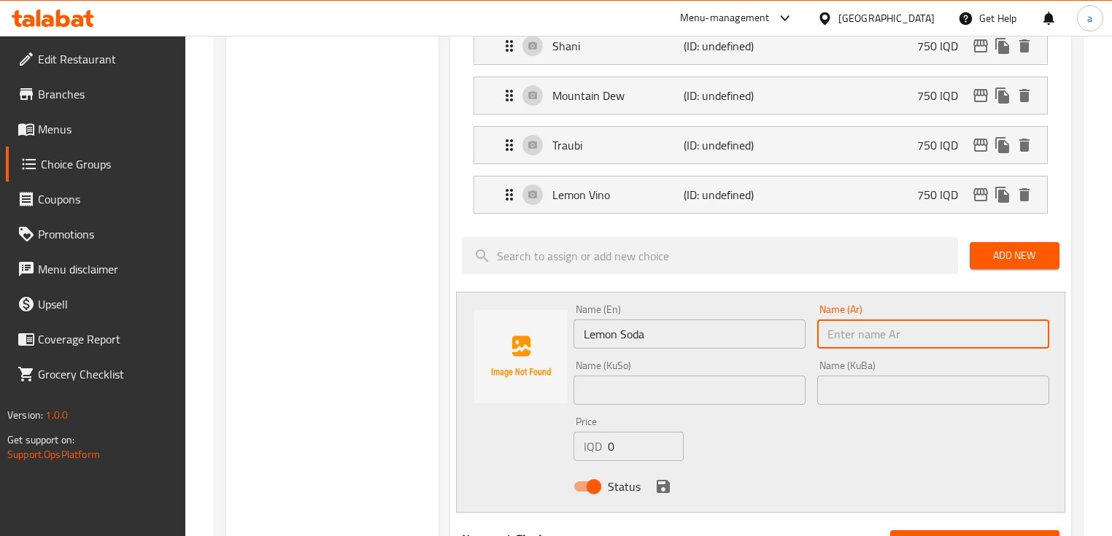
drag, startPoint x: 838, startPoint y: 331, endPoint x: 765, endPoint y: 321, distance: 72.9
click at [838, 331] on input "text" at bounding box center [933, 334] width 232 height 29
paste input "صودا ليمون"
type input "صودا ليمون"
drag, startPoint x: 708, startPoint y: 395, endPoint x: 593, endPoint y: 330, distance: 132.7
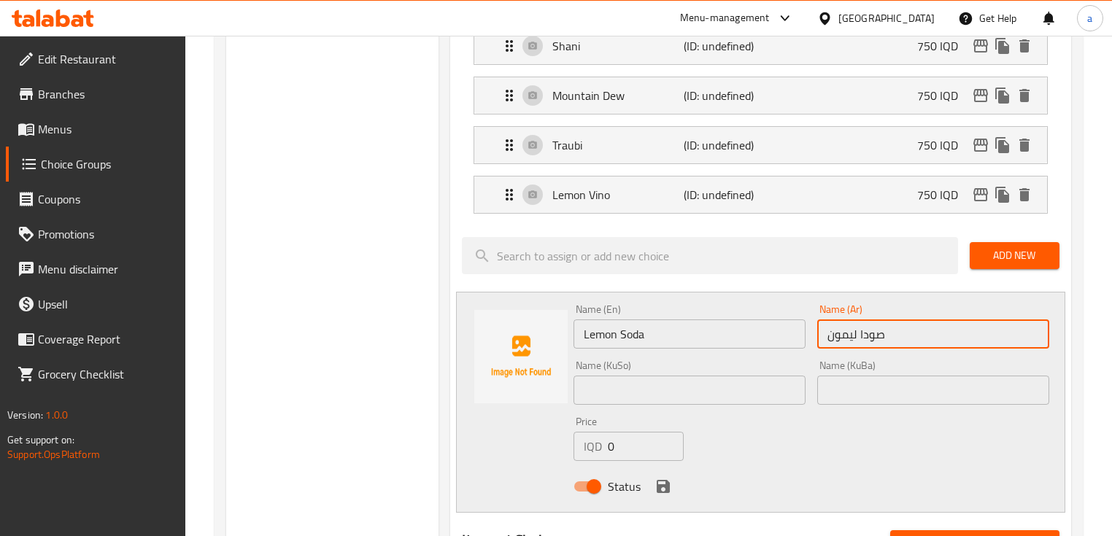
click at [708, 395] on input "text" at bounding box center [689, 390] width 232 height 29
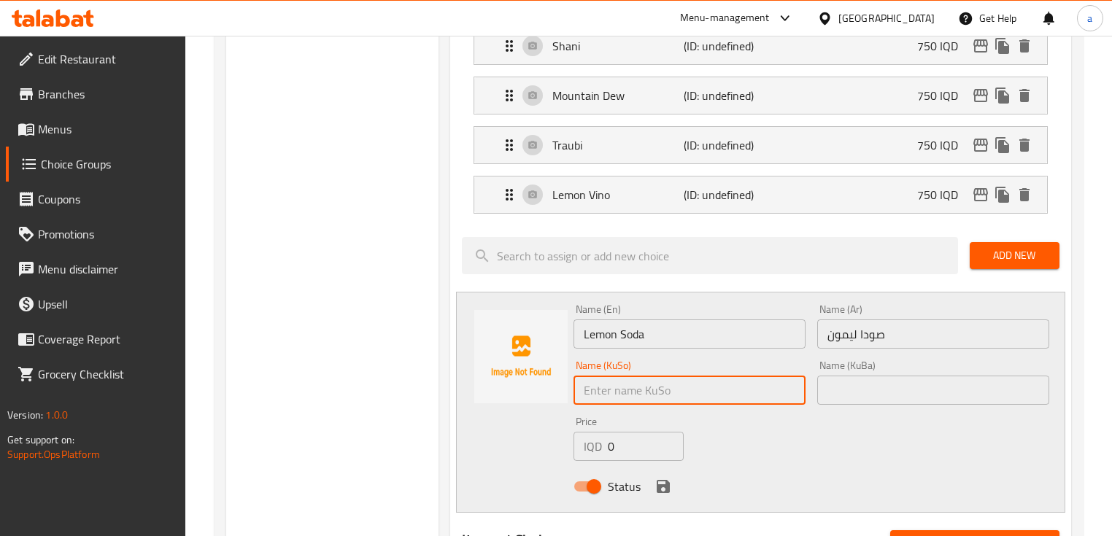
paste input "سۆدەی لیمۆ"
type input "سۆدەی لیمۆ"
drag, startPoint x: 859, startPoint y: 388, endPoint x: 753, endPoint y: 357, distance: 110.3
click at [858, 389] on input "text" at bounding box center [933, 390] width 232 height 29
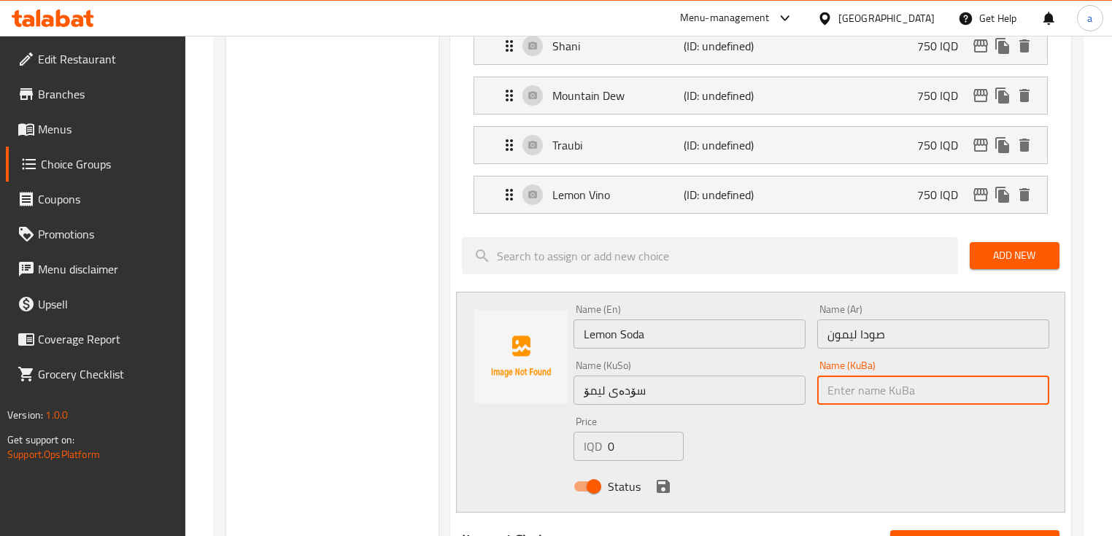
paste input "سۆدەی لیمۆ"
type input "سۆدەی لیمۆ"
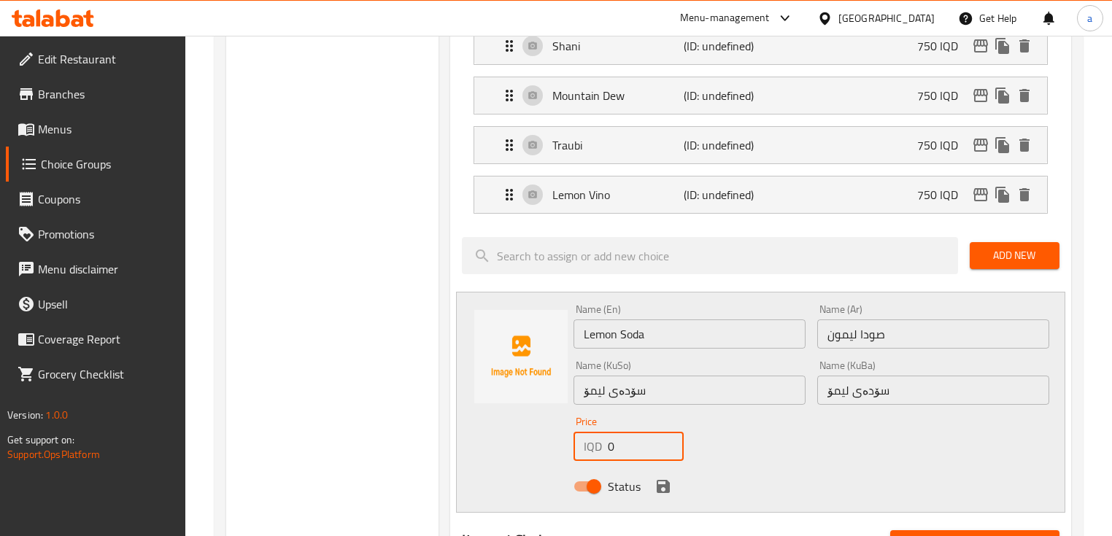
click at [603, 451] on div "IQD 0 Price" at bounding box center [628, 446] width 110 height 29
type input "750"
click at [660, 484] on icon "save" at bounding box center [663, 486] width 13 height 13
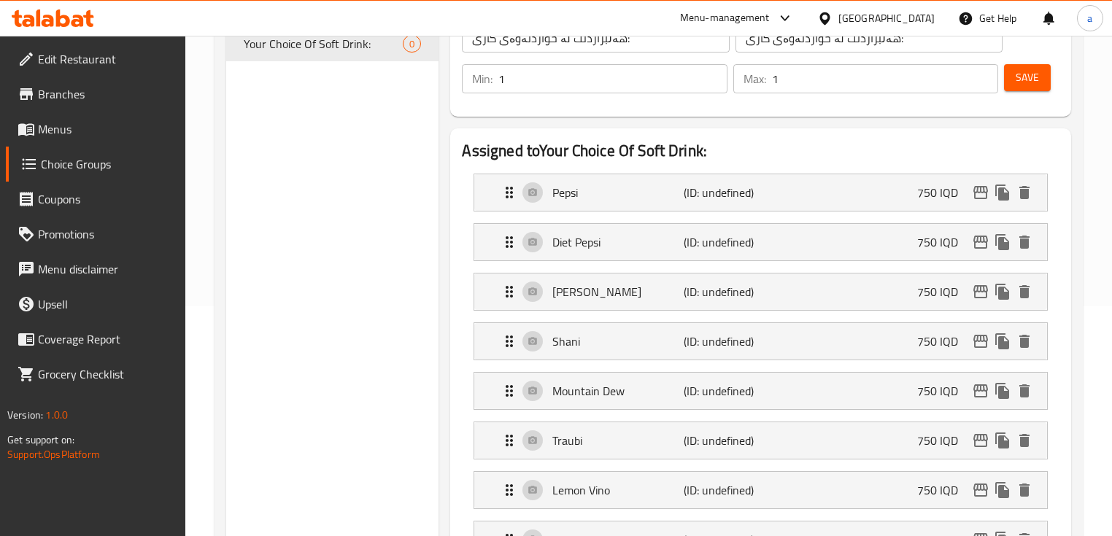
scroll to position [175, 0]
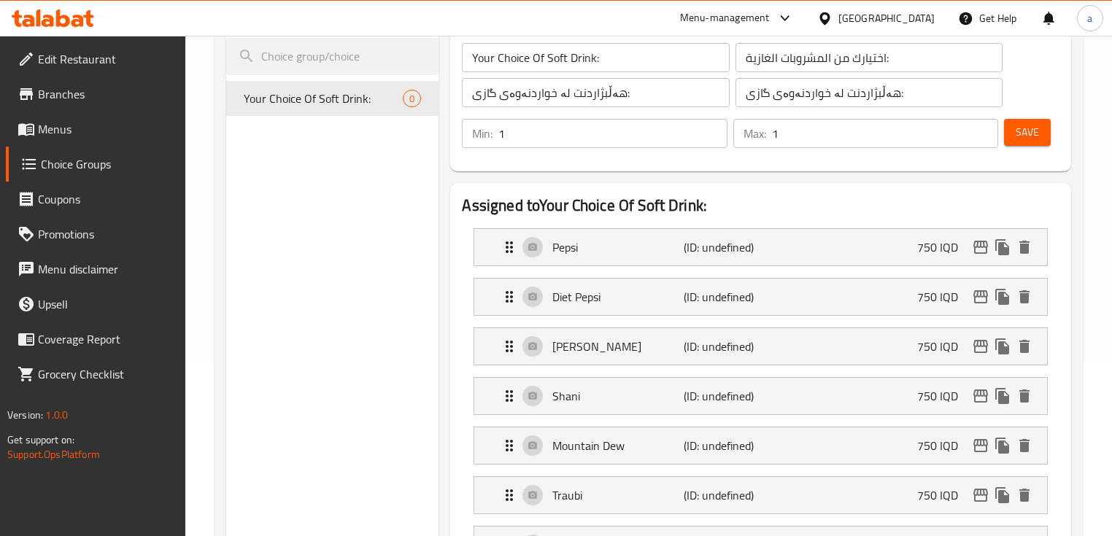
click at [1038, 138] on span "Save" at bounding box center [1027, 132] width 23 height 18
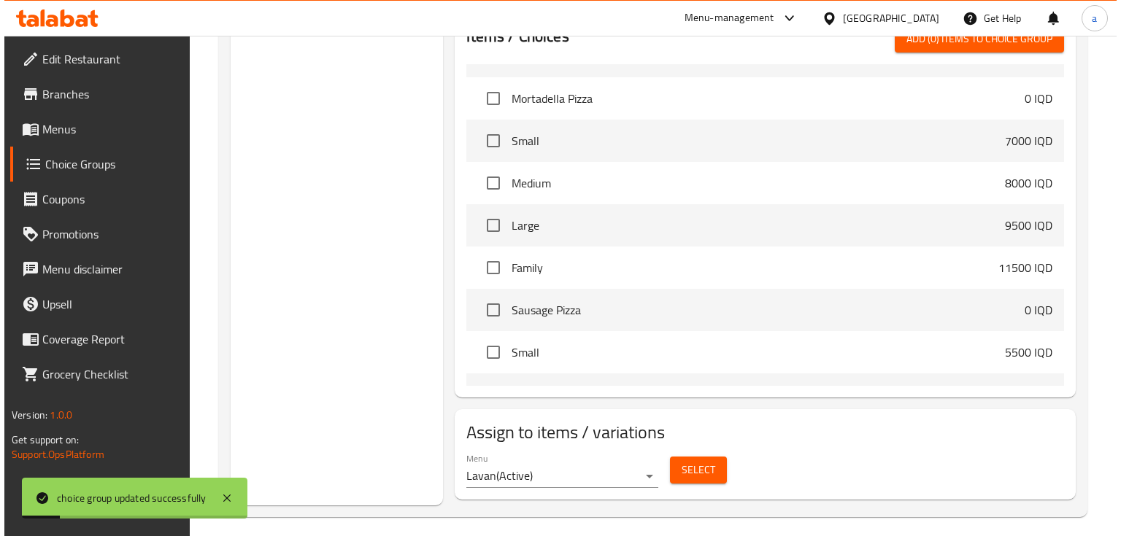
scroll to position [855, 0]
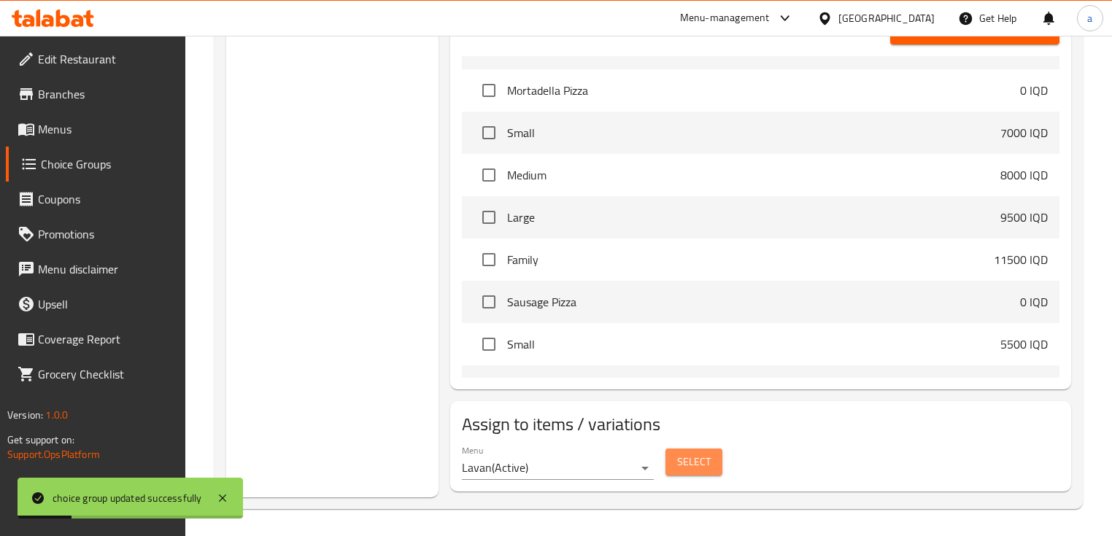
click at [697, 462] on span "Select" at bounding box center [694, 462] width 34 height 18
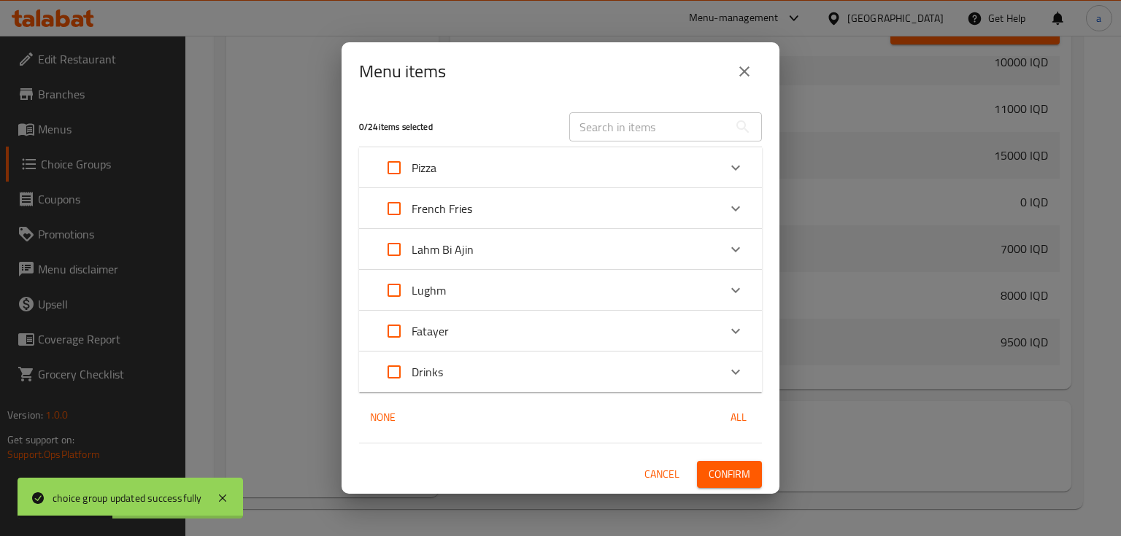
click at [600, 384] on div "Drinks" at bounding box center [546, 372] width 341 height 35
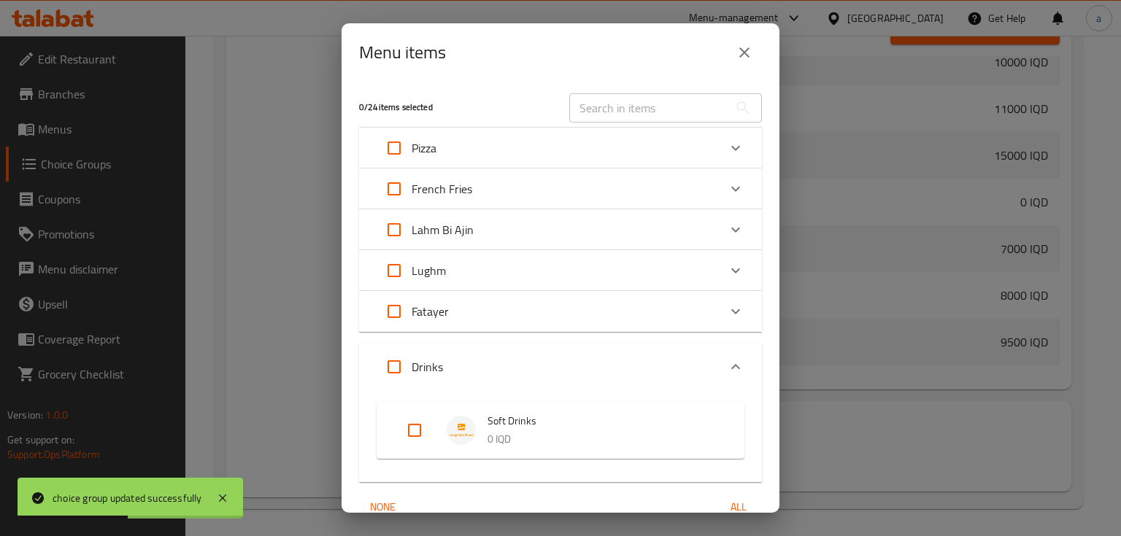
click at [417, 426] on input "Expand" at bounding box center [414, 430] width 35 height 35
checkbox input "true"
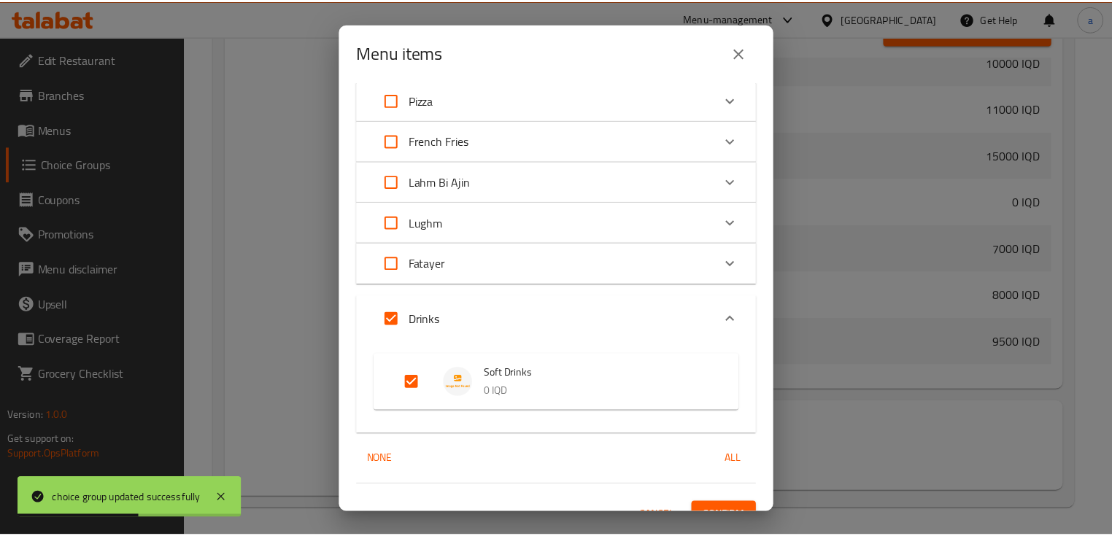
scroll to position [70, 0]
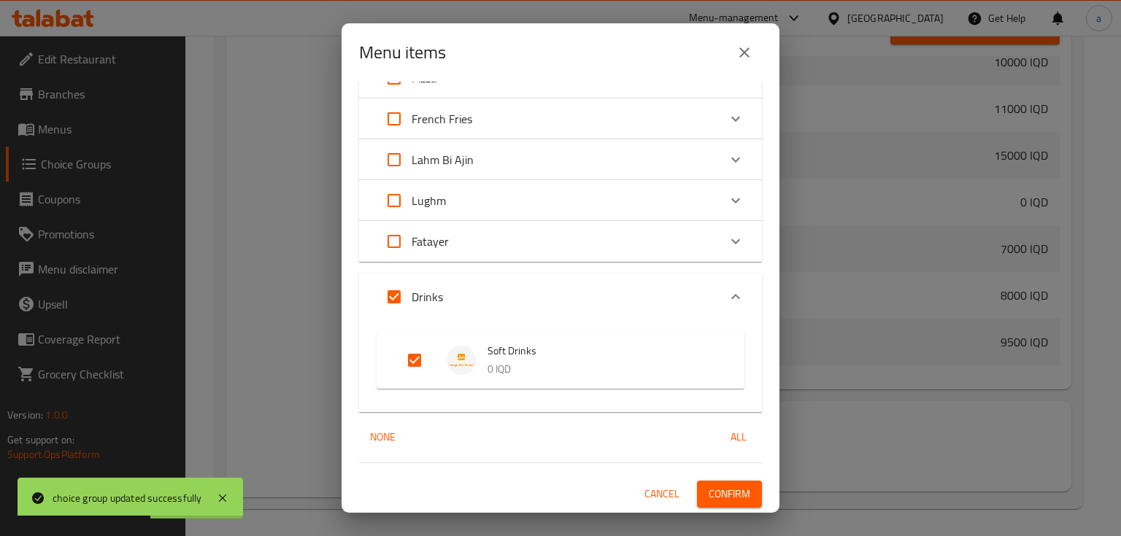
click at [697, 490] on button "Confirm" at bounding box center [729, 494] width 65 height 27
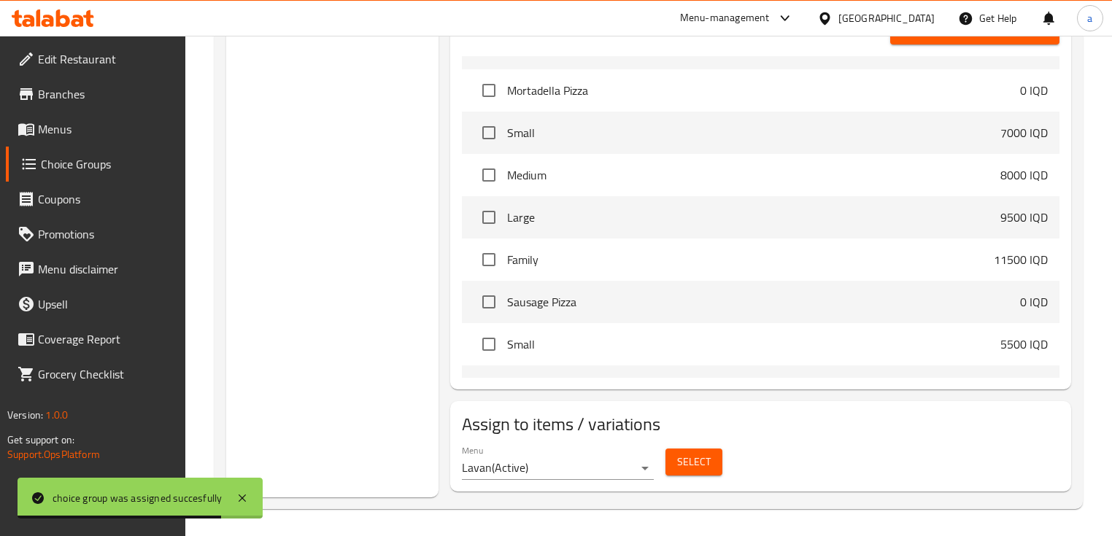
click at [116, 136] on span "Menus" at bounding box center [106, 129] width 136 height 18
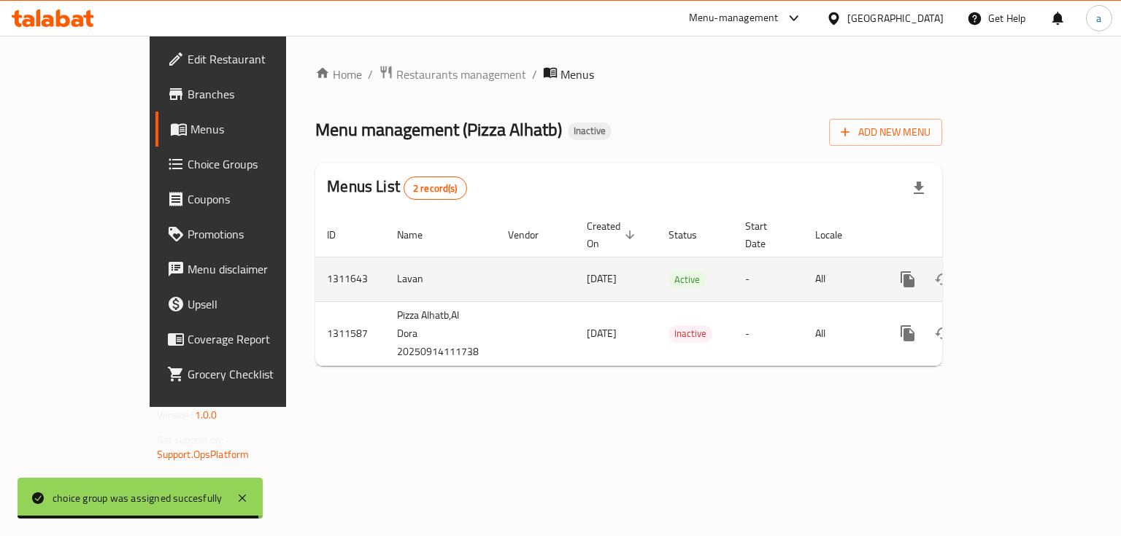
click at [1021, 271] on icon "enhanced table" at bounding box center [1013, 280] width 18 height 18
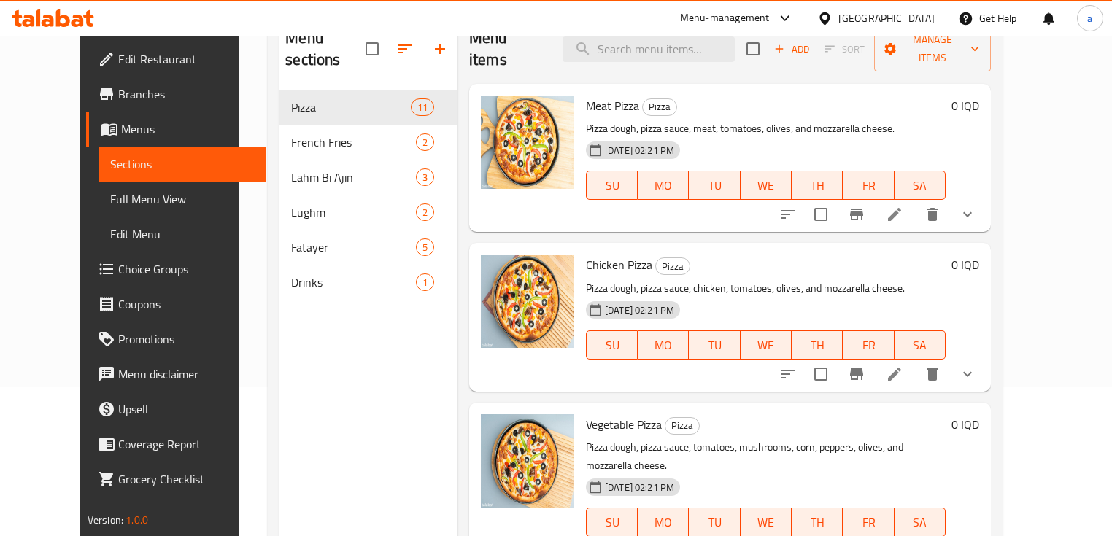
scroll to position [204, 0]
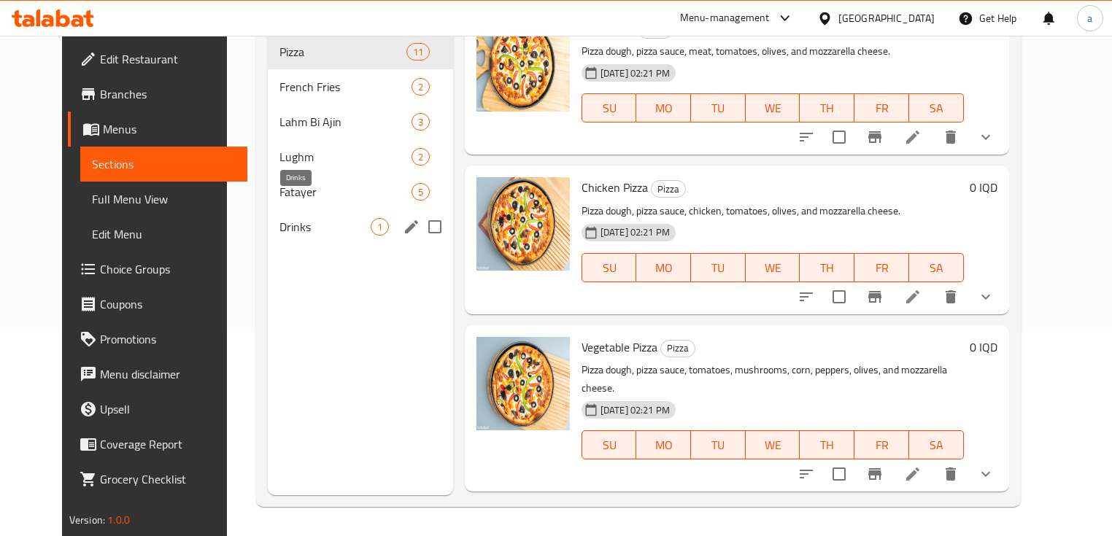
click at [317, 218] on span "Drinks" at bounding box center [324, 227] width 91 height 18
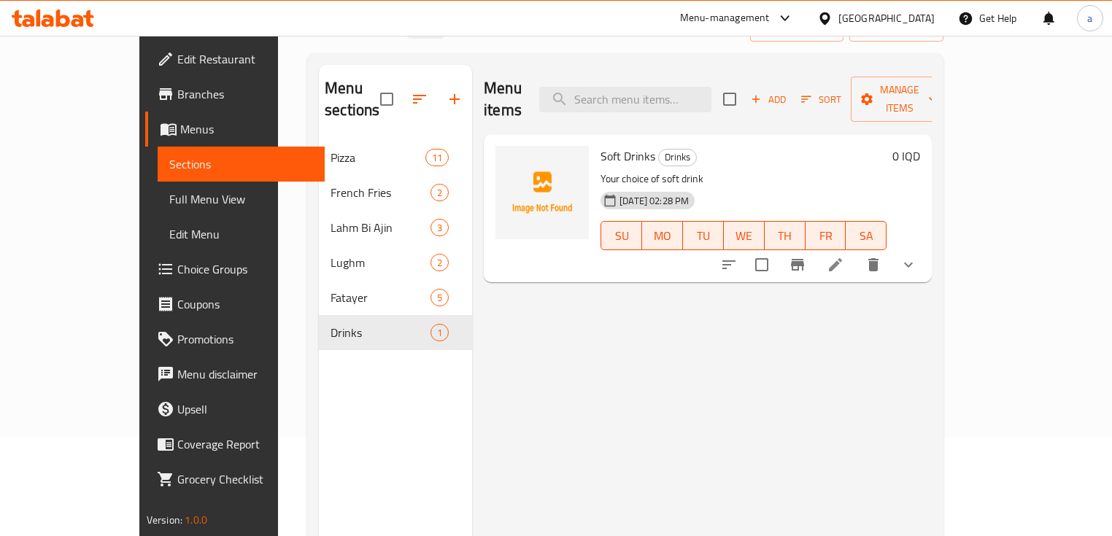
scroll to position [29, 0]
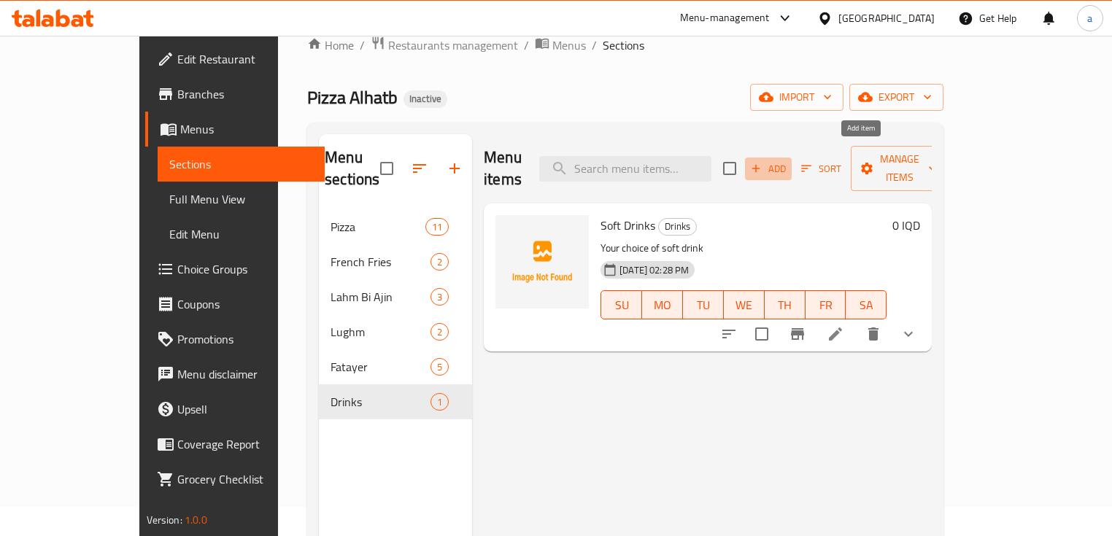
click at [760, 165] on icon "button" at bounding box center [756, 169] width 8 height 8
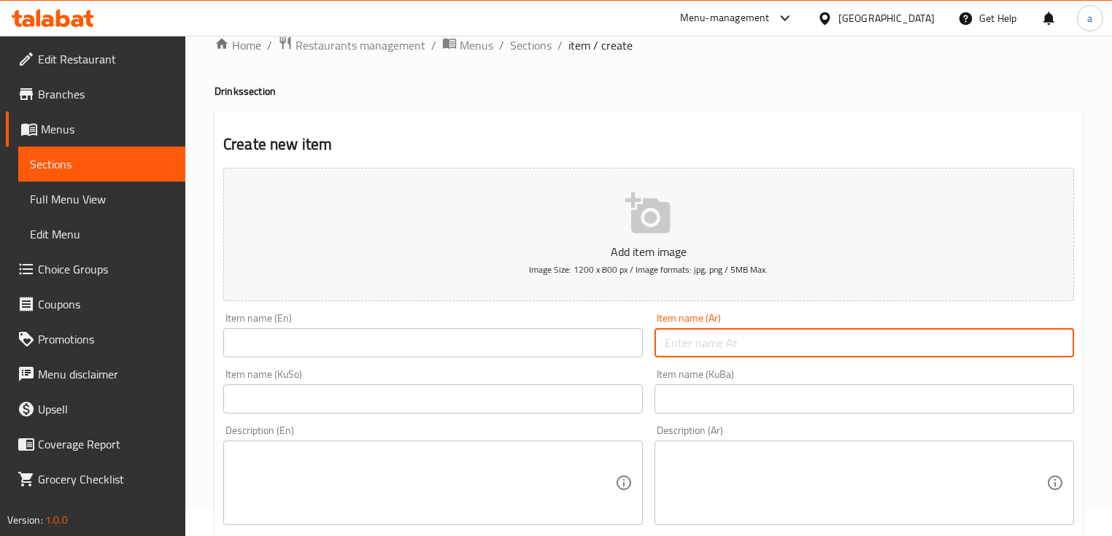
click at [715, 350] on input "text" at bounding box center [863, 342] width 419 height 29
paste input "لبن"
type input "لبن"
click at [535, 356] on input "text" at bounding box center [432, 342] width 419 height 29
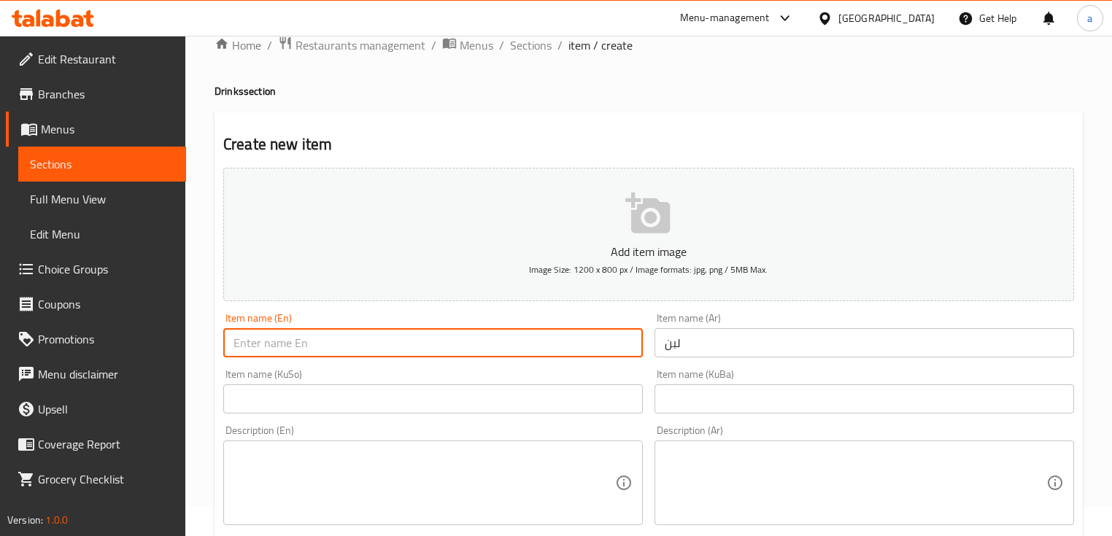
paste input "Ayran"
type input "Ayran"
click at [427, 414] on input "text" at bounding box center [432, 398] width 419 height 29
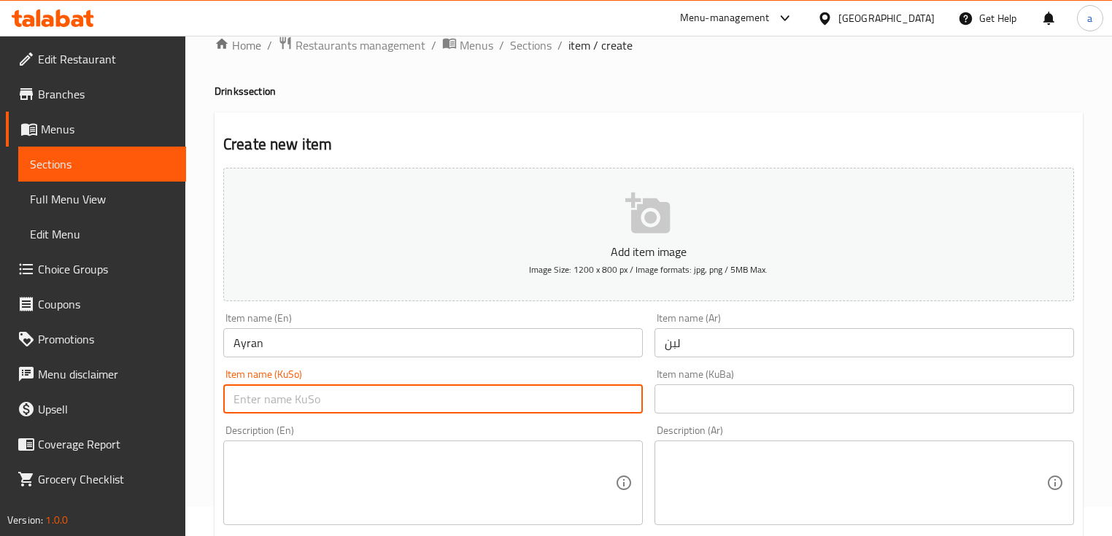
paste input "ماستاو"
type input "ماستاو"
drag, startPoint x: 674, startPoint y: 396, endPoint x: 589, endPoint y: 371, distance: 89.1
click at [674, 396] on input "text" at bounding box center [863, 398] width 419 height 29
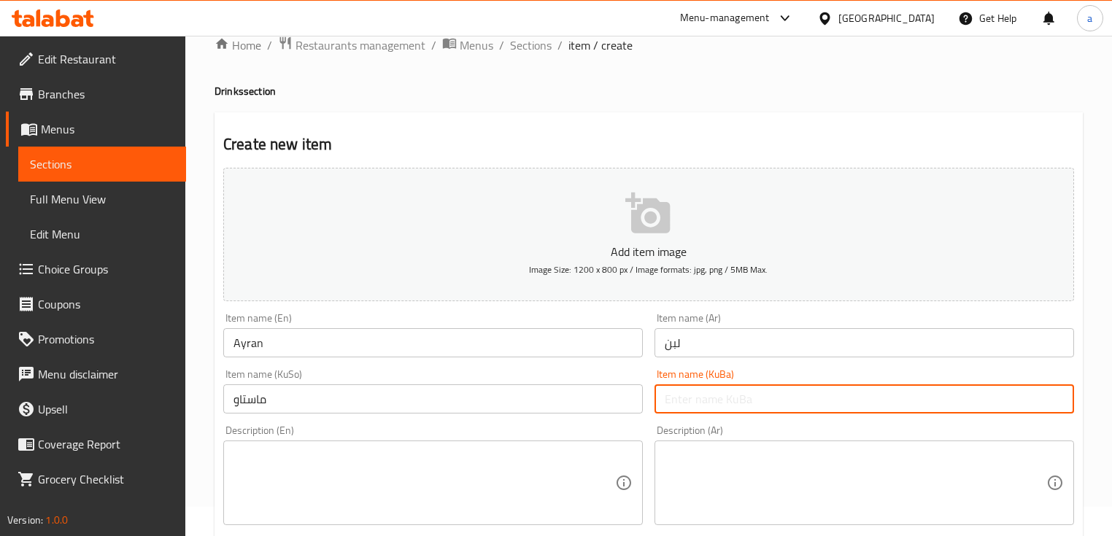
paste input "ماستاو"
type input "ماستاو"
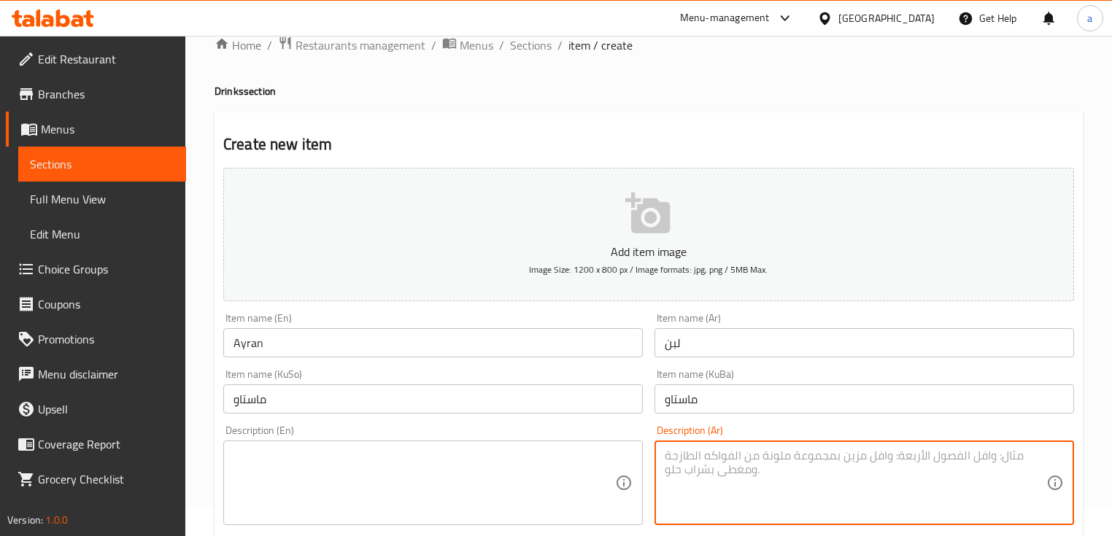
click at [678, 461] on textarea at bounding box center [856, 483] width 382 height 69
click at [527, 455] on textarea at bounding box center [424, 483] width 382 height 69
paste textarea "Whipped milk"
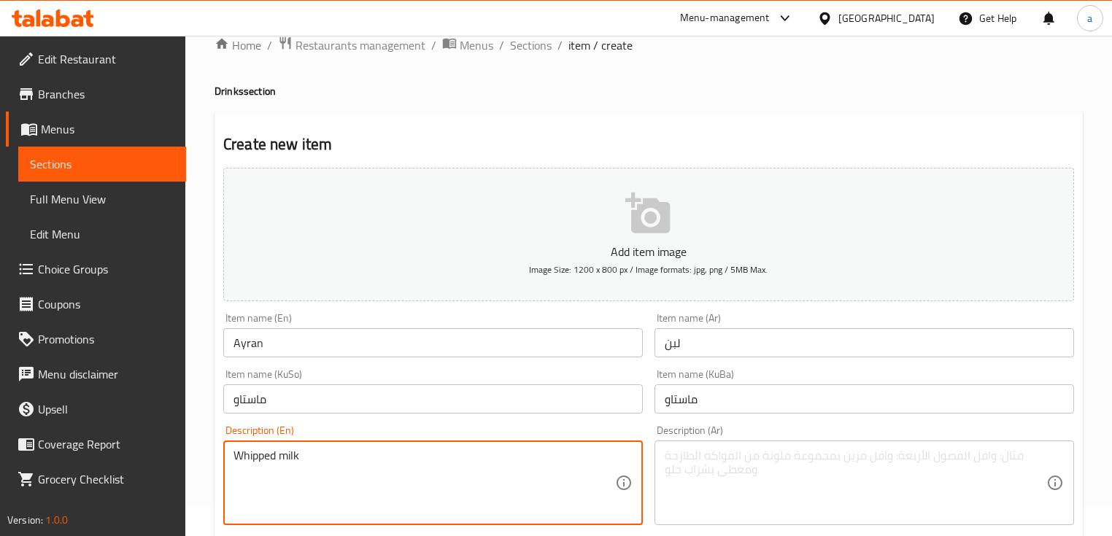
type textarea "Whipped milk"
click at [721, 463] on textarea at bounding box center [856, 483] width 382 height 69
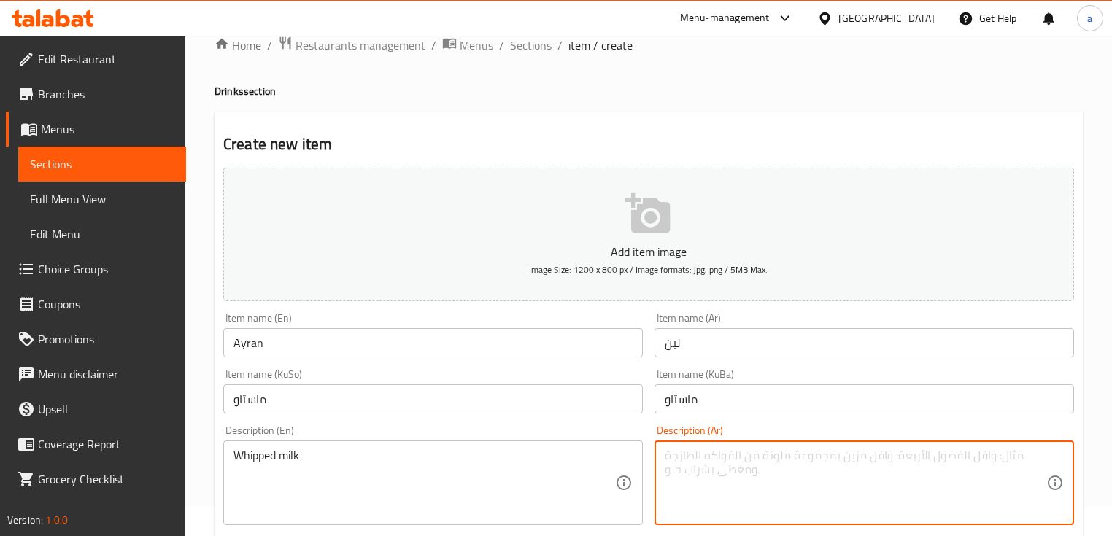
paste textarea "لبن مخفوق"
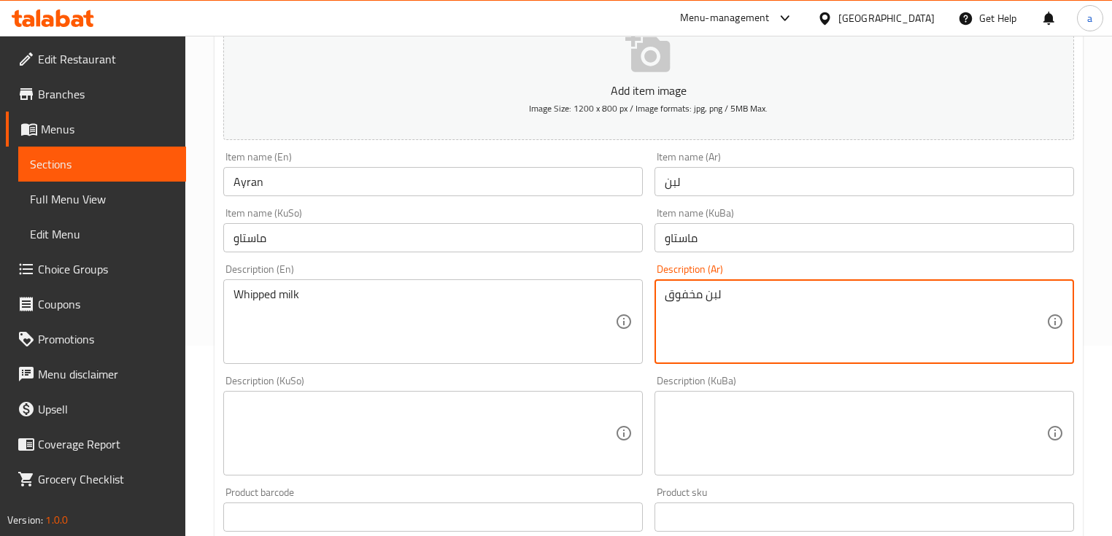
scroll to position [204, 0]
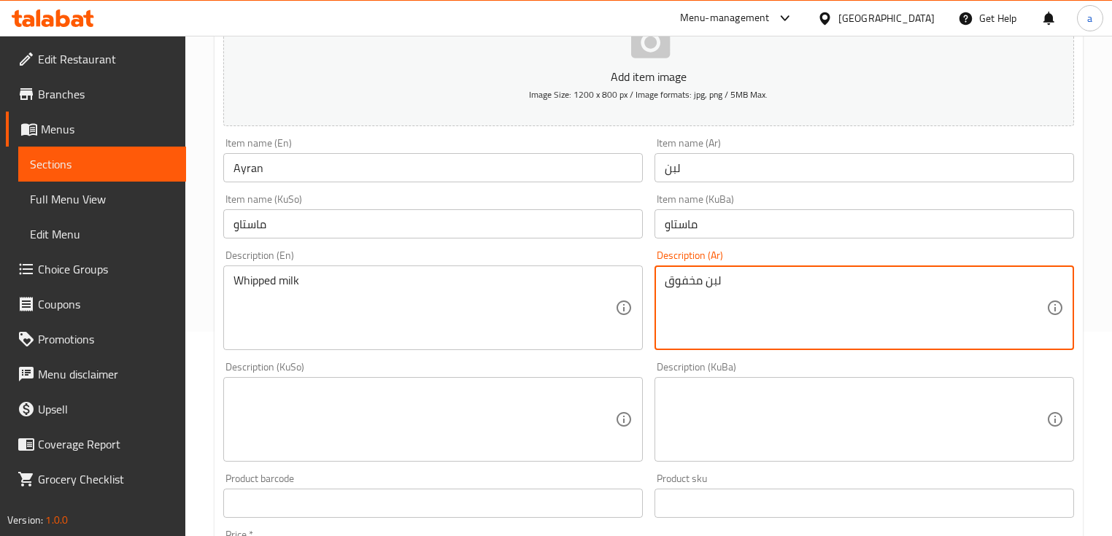
type textarea "لبن مخفوق"
click at [505, 397] on textarea at bounding box center [424, 419] width 382 height 69
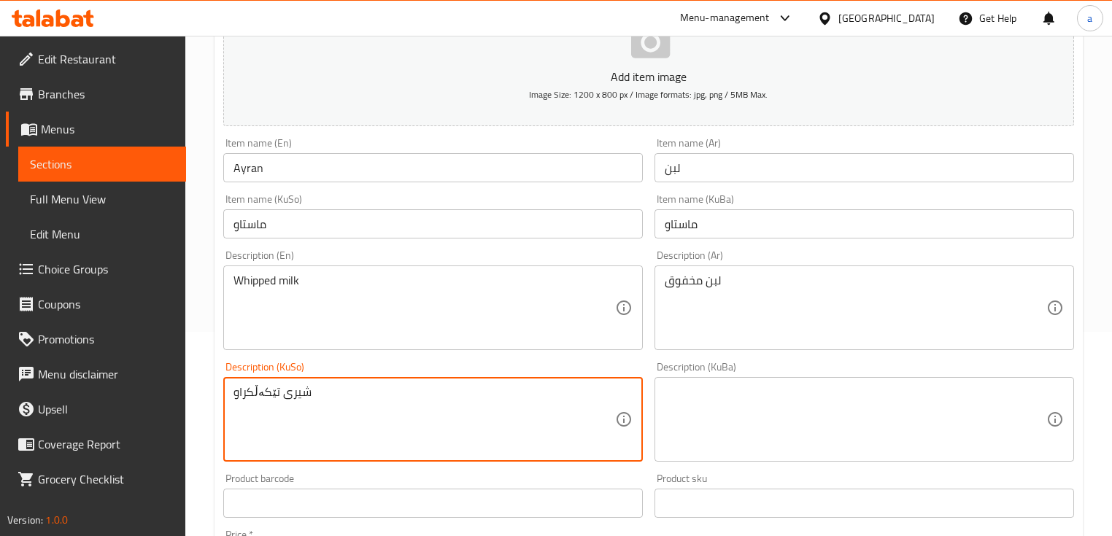
type textarea "شیری تێکەڵکراو"
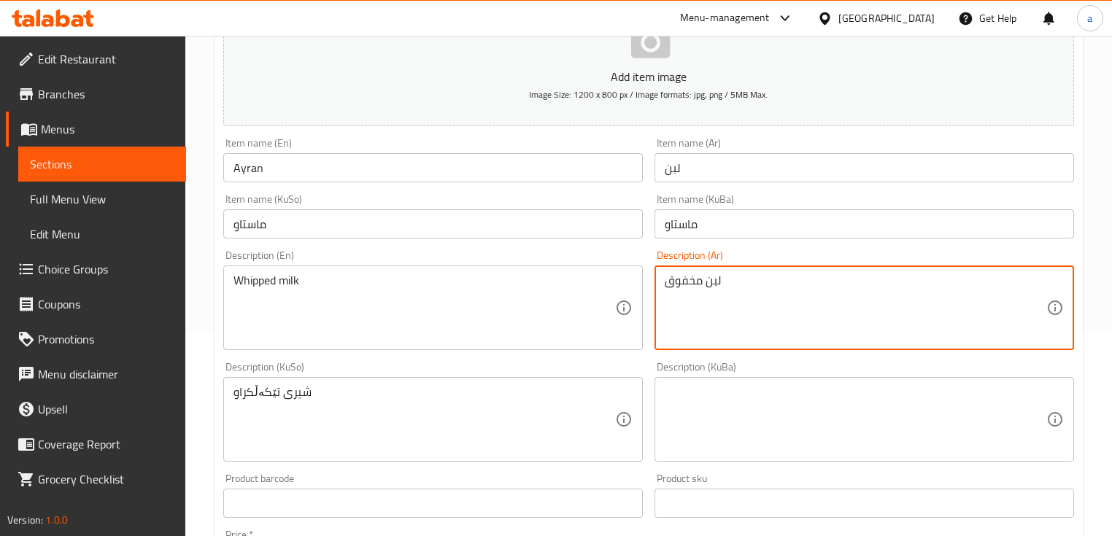
drag, startPoint x: 702, startPoint y: 280, endPoint x: 640, endPoint y: 285, distance: 62.2
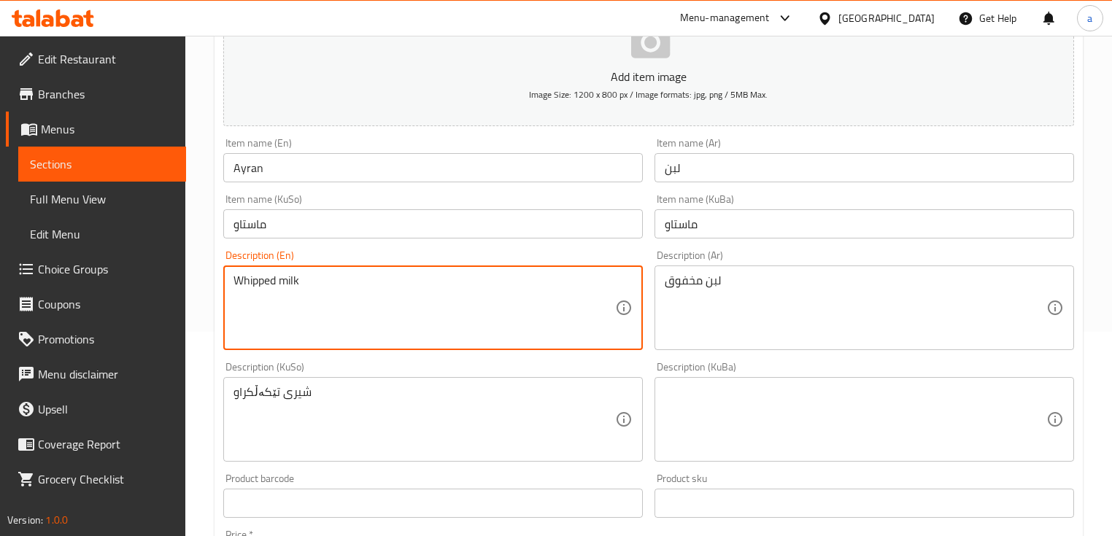
drag, startPoint x: 275, startPoint y: 285, endPoint x: 225, endPoint y: 286, distance: 49.6
paste textarea "Scrambl"
click at [295, 298] on textarea "Scrambled milk" at bounding box center [424, 308] width 382 height 69
click at [229, 305] on div "Scrambled milk Description (En)" at bounding box center [432, 308] width 419 height 85
click at [234, 306] on textarea "Scrambled milk" at bounding box center [424, 308] width 382 height 69
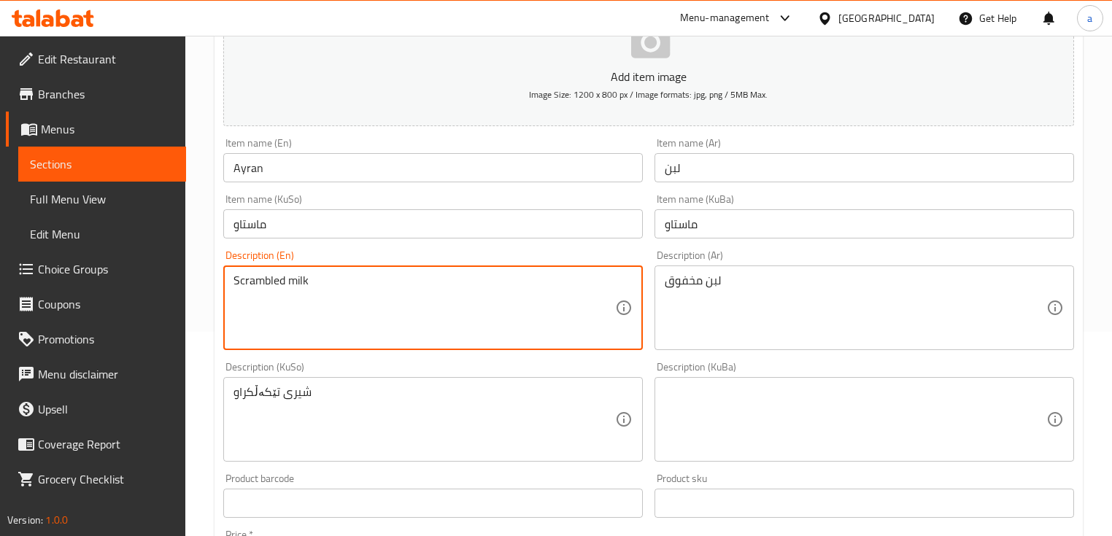
type textarea "Scrambled milk"
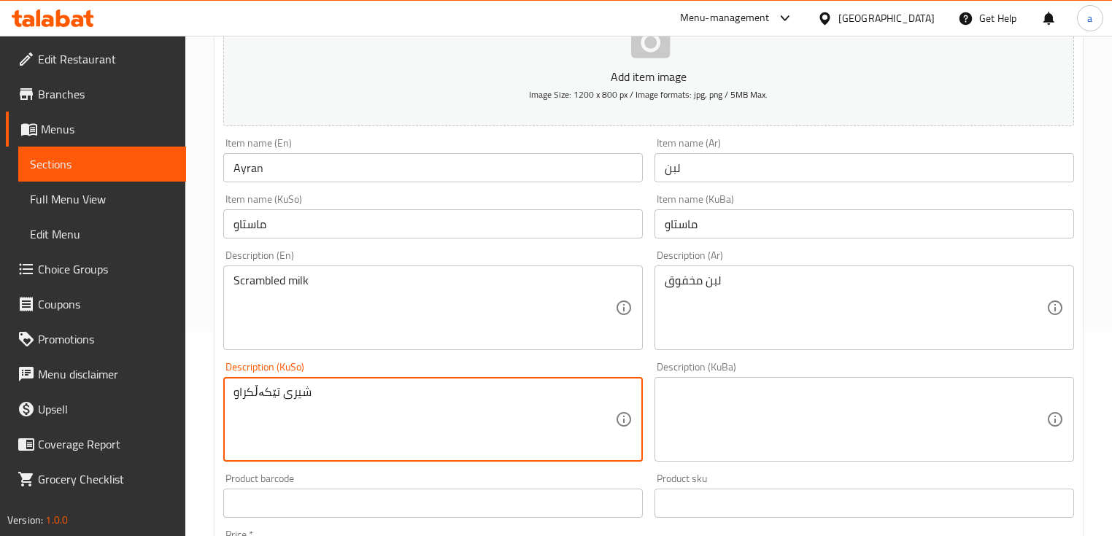
drag, startPoint x: 385, startPoint y: 404, endPoint x: 200, endPoint y: 393, distance: 185.7
click at [708, 393] on textarea at bounding box center [856, 419] width 382 height 69
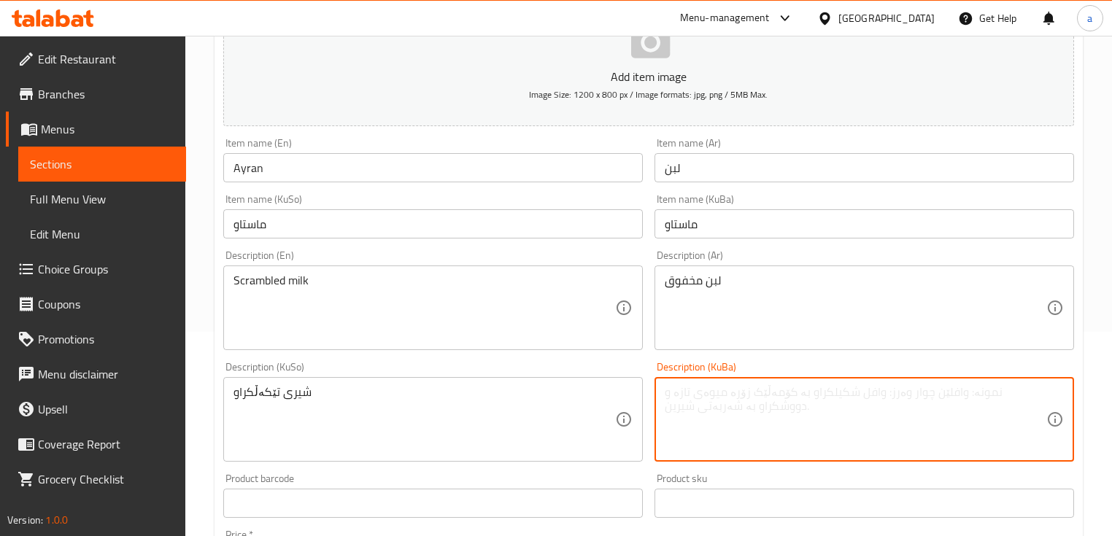
paste textarea "شیری تێکەڵکراو"
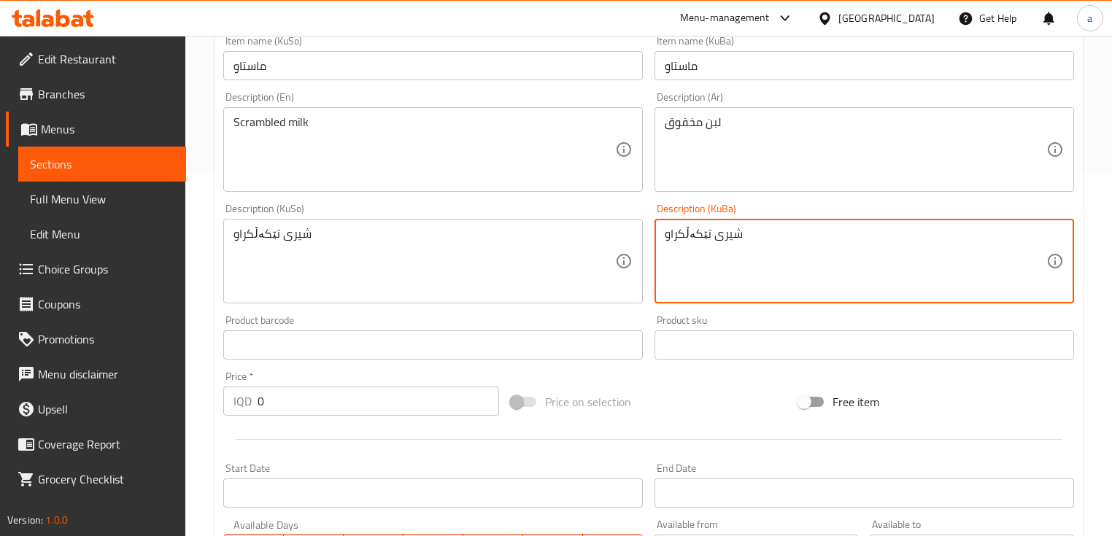
scroll to position [379, 0]
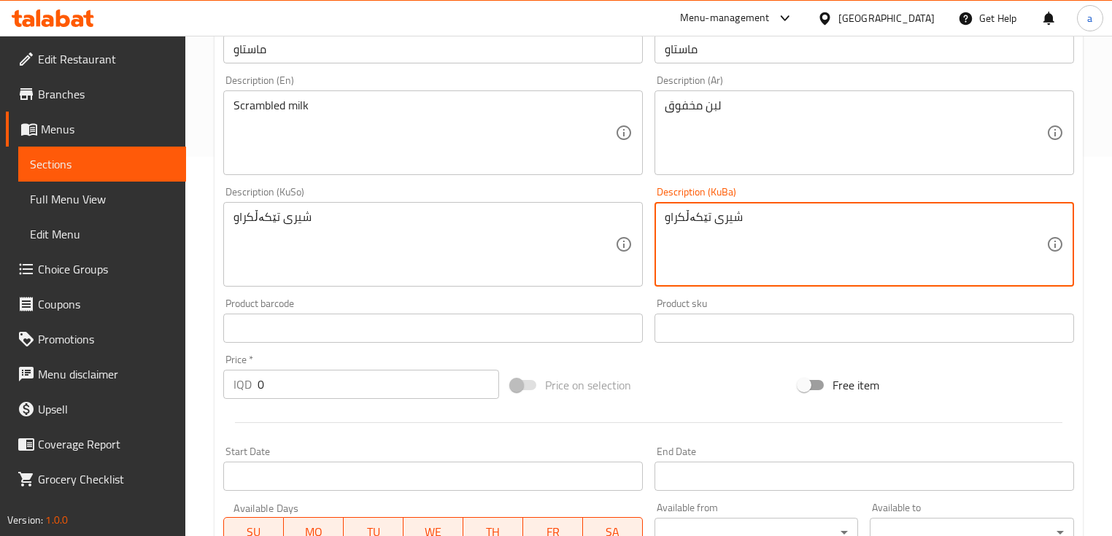
type textarea "شیری تێکەڵکراو"
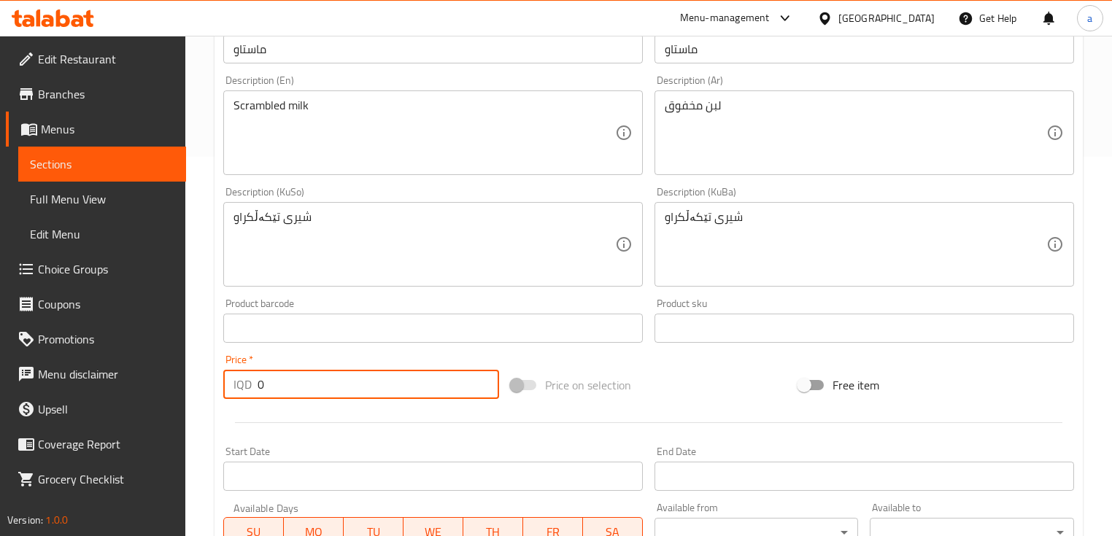
drag, startPoint x: 286, startPoint y: 396, endPoint x: 247, endPoint y: 402, distance: 39.1
click at [247, 402] on div "Price   * IQD 0 Price *" at bounding box center [360, 377] width 287 height 56
paste input "75"
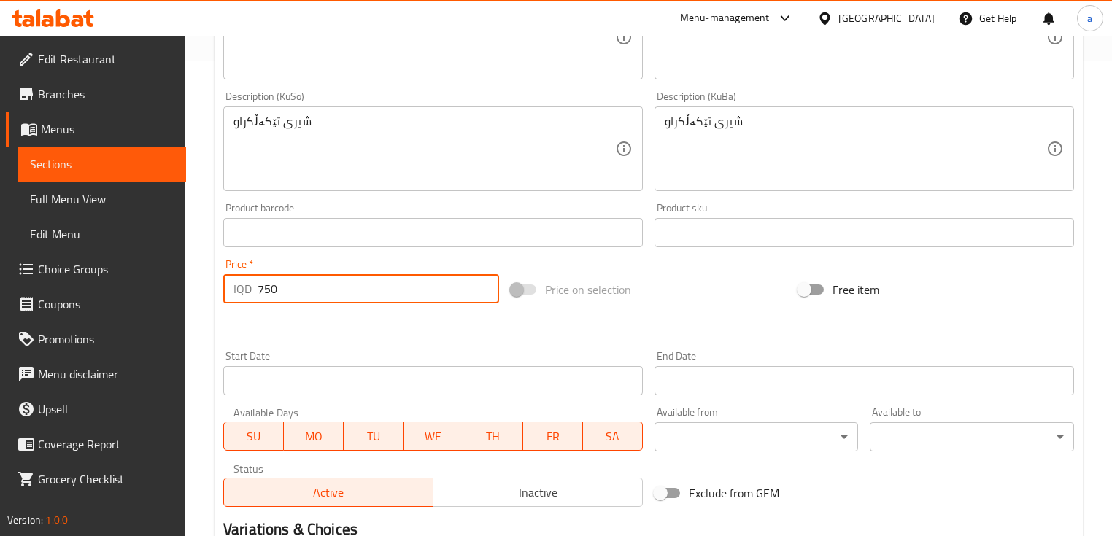
scroll to position [662, 0]
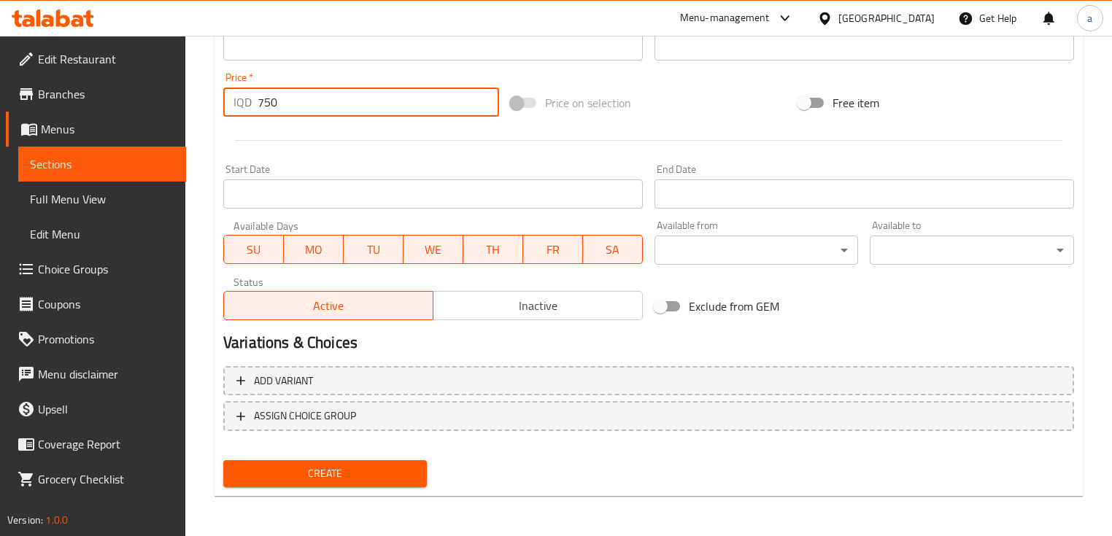
type input "750"
click at [353, 466] on span "Create" at bounding box center [325, 474] width 180 height 18
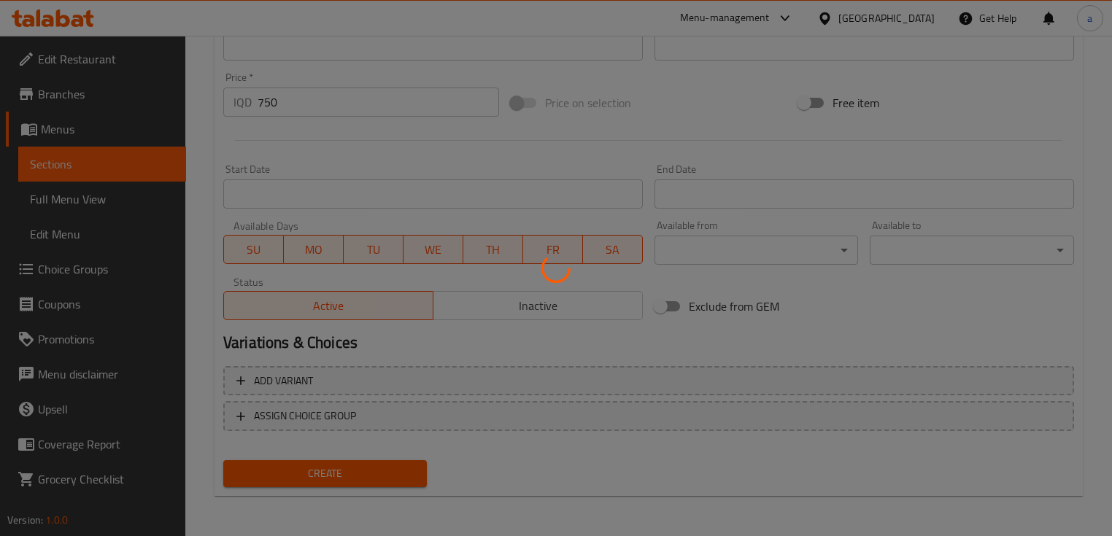
type input "0"
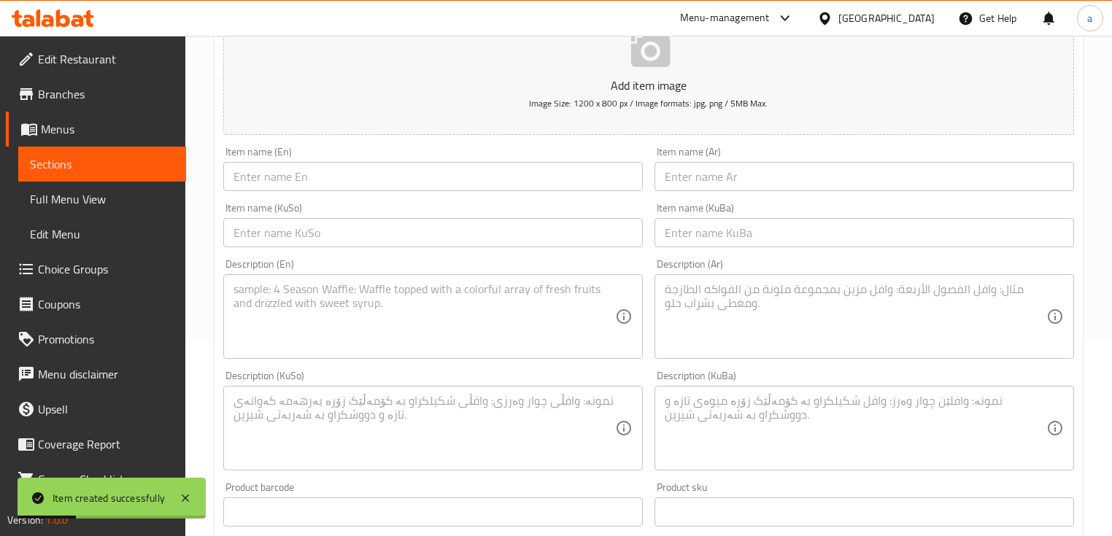
scroll to position [136, 0]
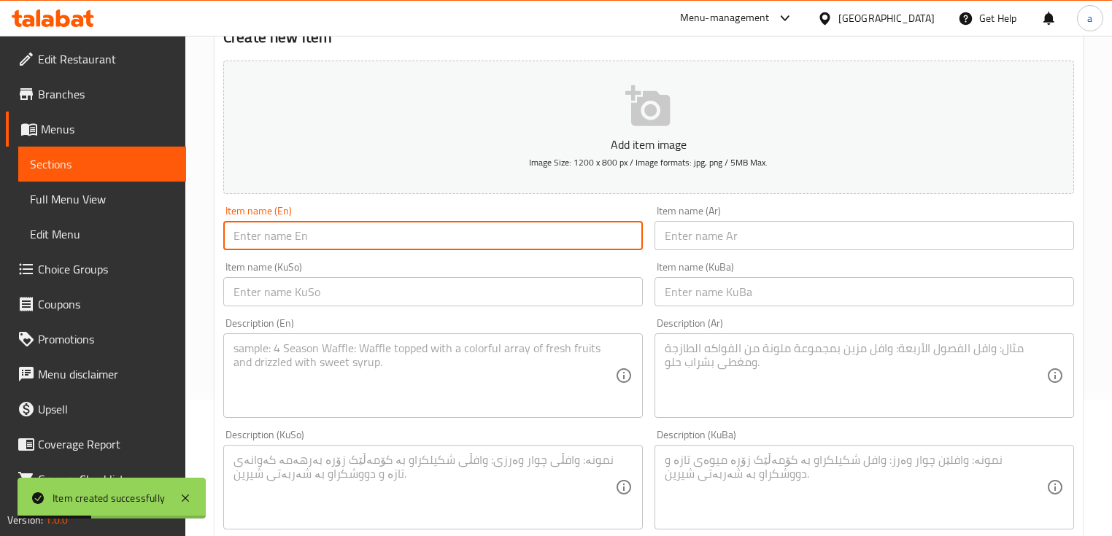
click at [295, 241] on input "text" at bounding box center [432, 235] width 419 height 29
paste input "Mineral Water"
type input "Mineral Water"
click at [722, 248] on input "text" at bounding box center [863, 235] width 419 height 29
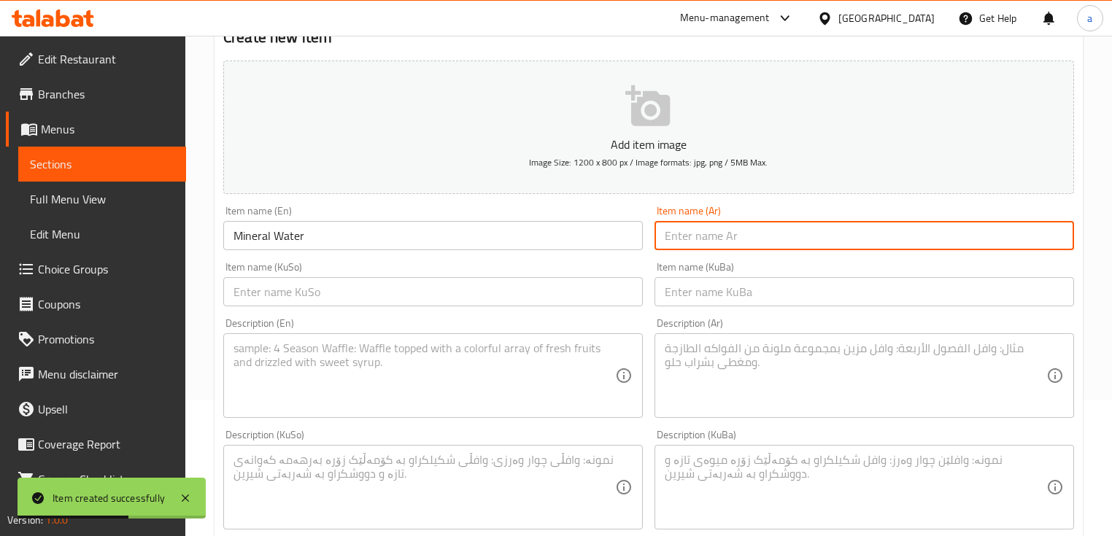
paste input "مياه معدنية"
type input "مياه معدنية"
click at [496, 291] on input "text" at bounding box center [432, 291] width 419 height 29
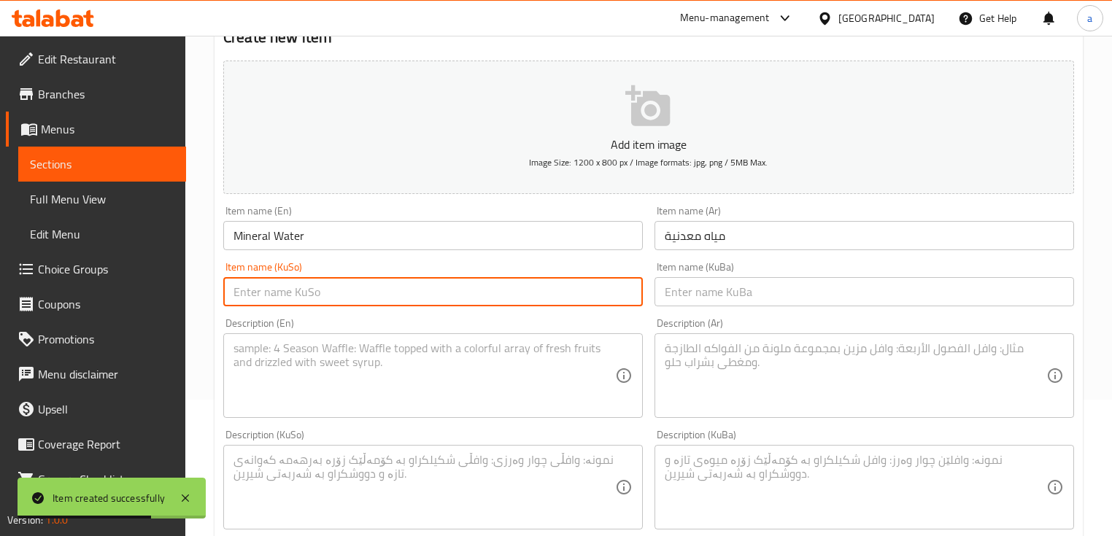
paste input "ئاویی کانزایی"
type input "ئاویی کانزایی"
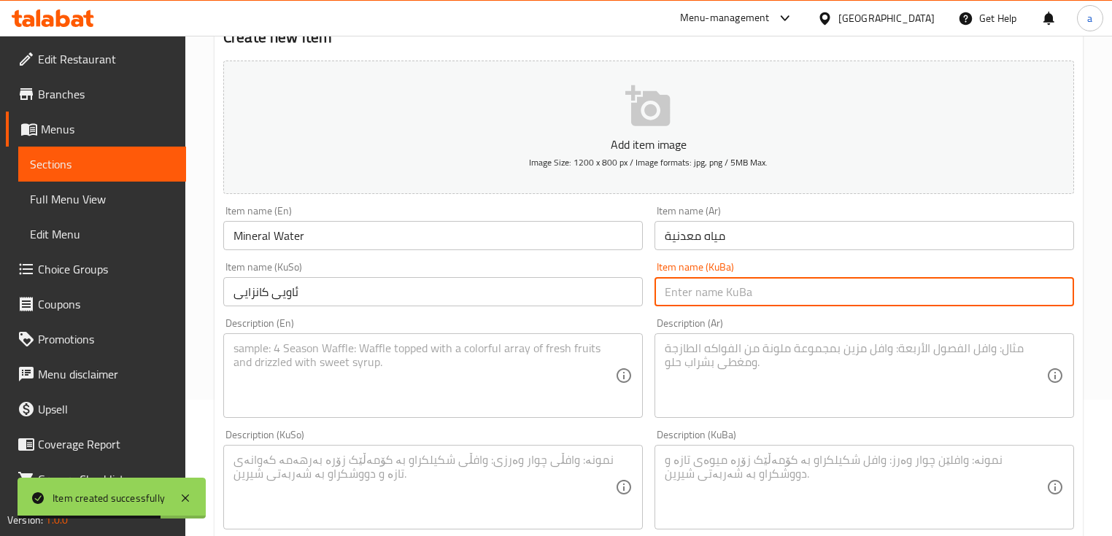
drag, startPoint x: 733, startPoint y: 293, endPoint x: 674, endPoint y: 317, distance: 63.5
click at [733, 293] on input "text" at bounding box center [863, 291] width 419 height 29
paste input "ئاویی کانزایی"
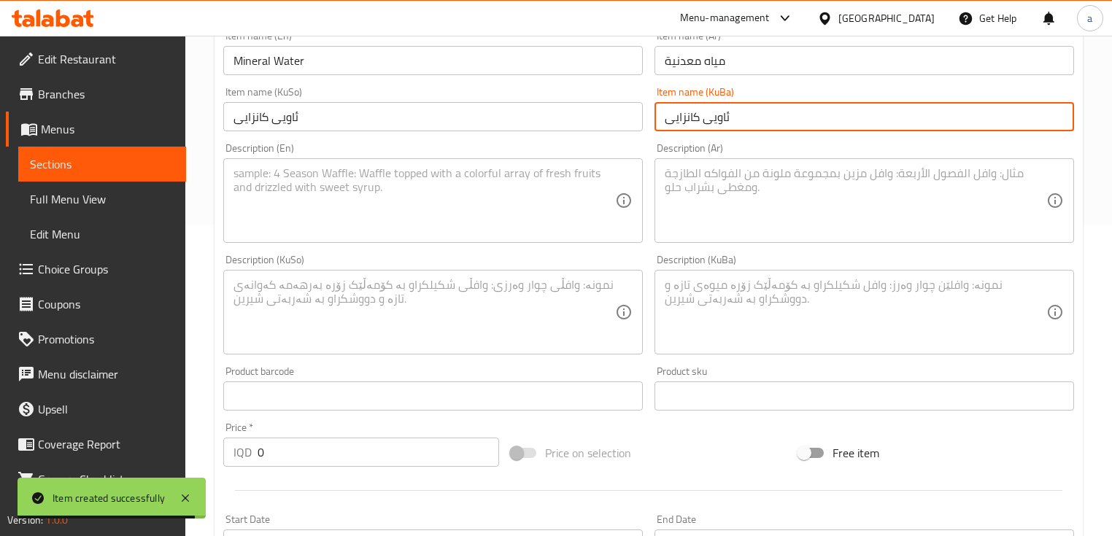
type input "ئاویی کانزایی"
drag, startPoint x: 263, startPoint y: 439, endPoint x: 238, endPoint y: 447, distance: 26.8
click at [238, 447] on div "Price   * IQD 0 Price *" at bounding box center [361, 444] width 276 height 45
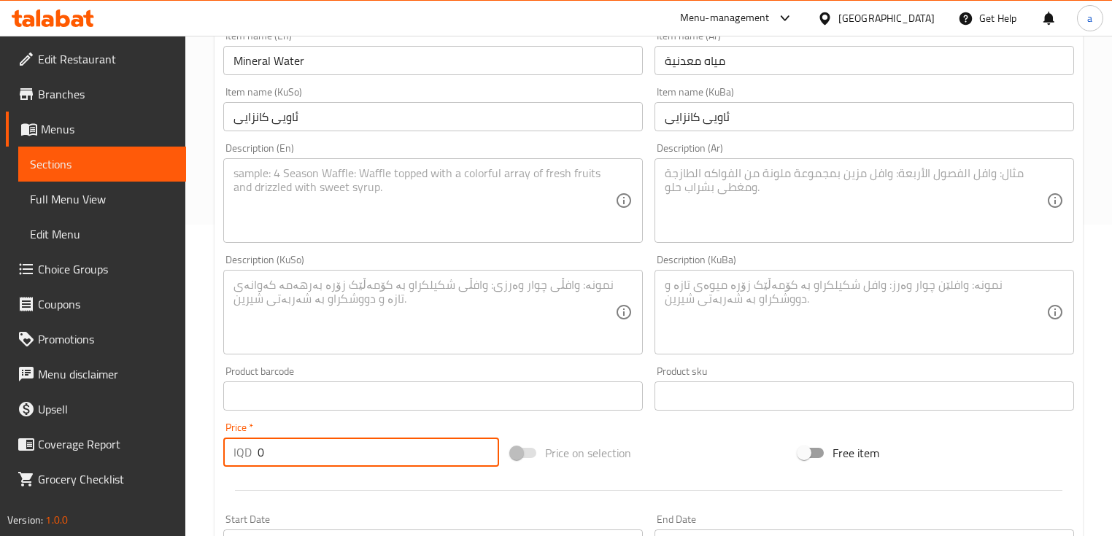
paste input "75"
drag, startPoint x: 374, startPoint y: 455, endPoint x: 262, endPoint y: 467, distance: 112.2
click at [262, 467] on input "750" at bounding box center [378, 452] width 241 height 29
drag, startPoint x: 262, startPoint y: 463, endPoint x: 254, endPoint y: 465, distance: 8.2
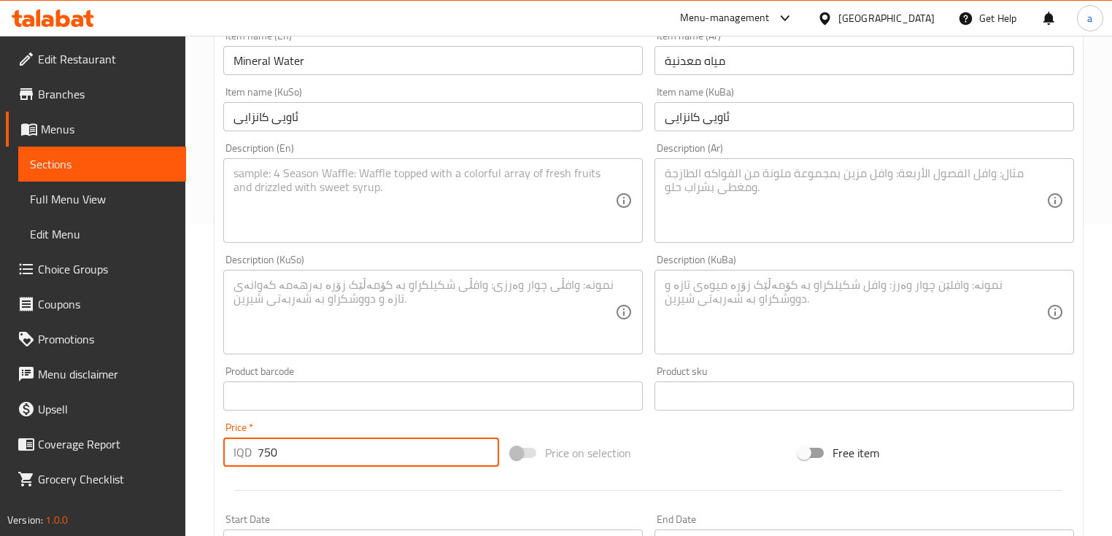
click at [254, 465] on div "IQD 750 Price *" at bounding box center [361, 452] width 276 height 29
paste input "50"
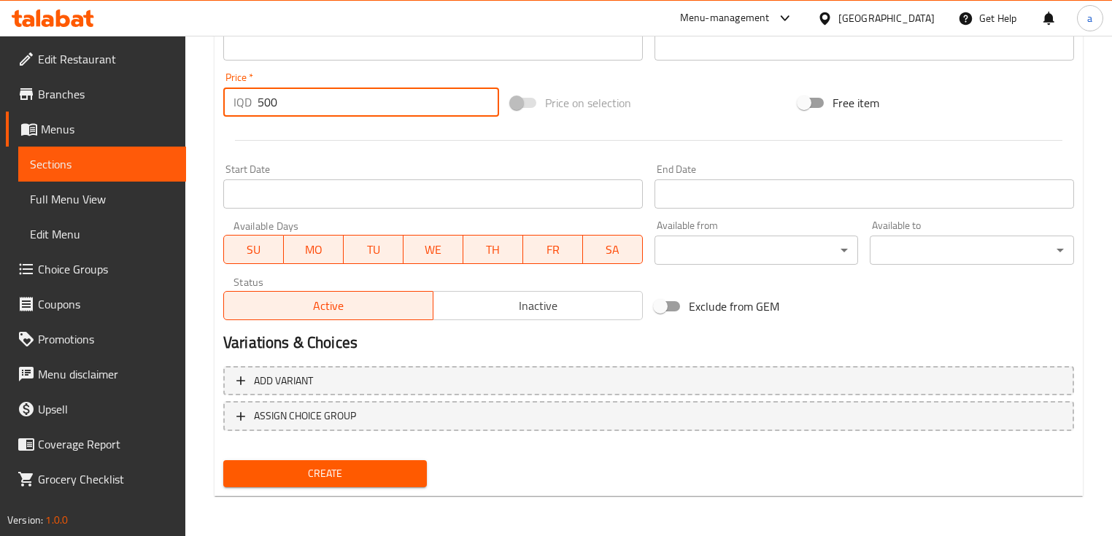
type input "500"
click at [353, 472] on span "Create" at bounding box center [325, 474] width 180 height 18
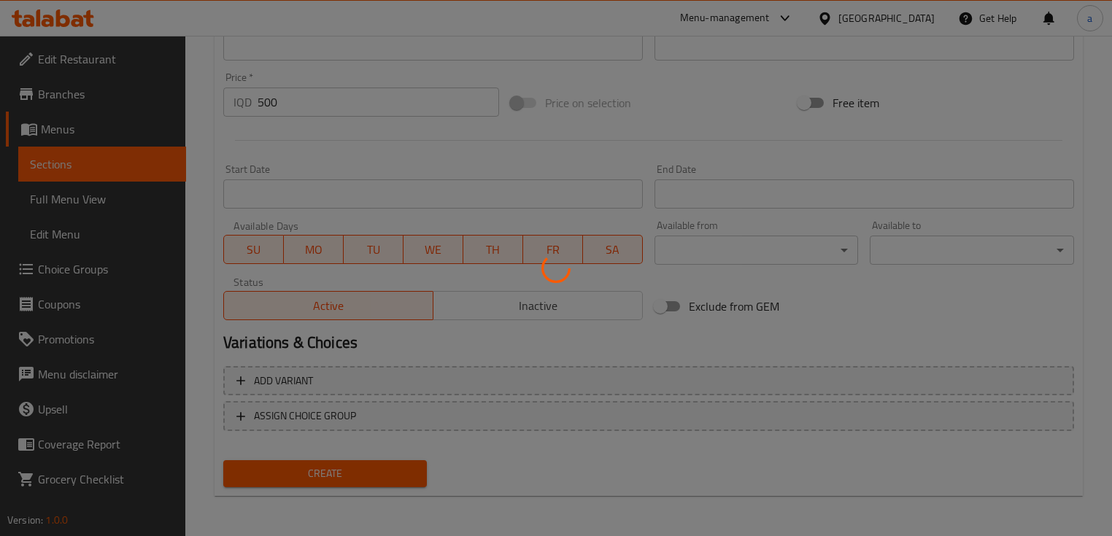
type input "0"
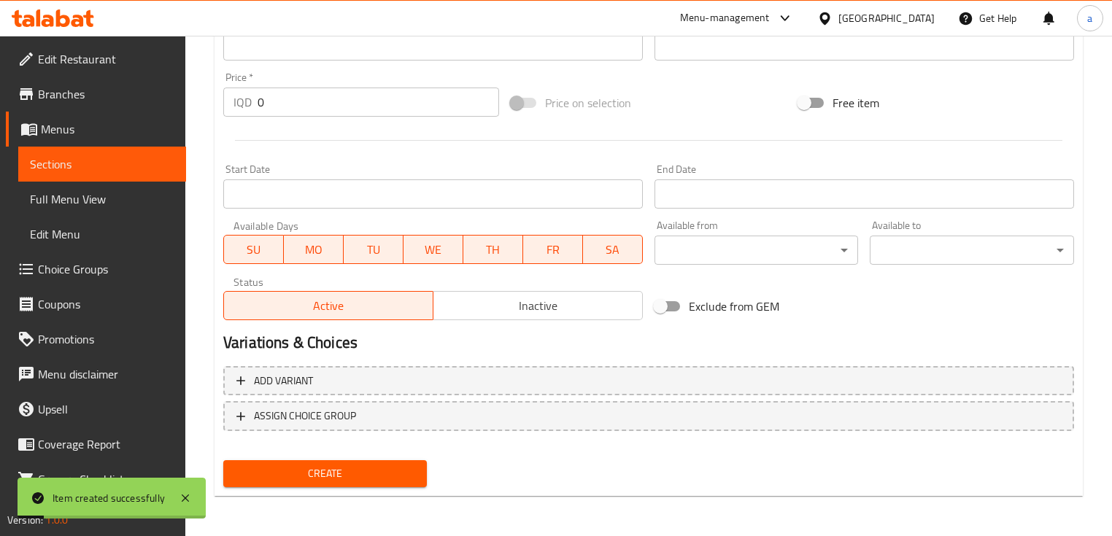
click at [122, 207] on span "Full Menu View" at bounding box center [102, 199] width 144 height 18
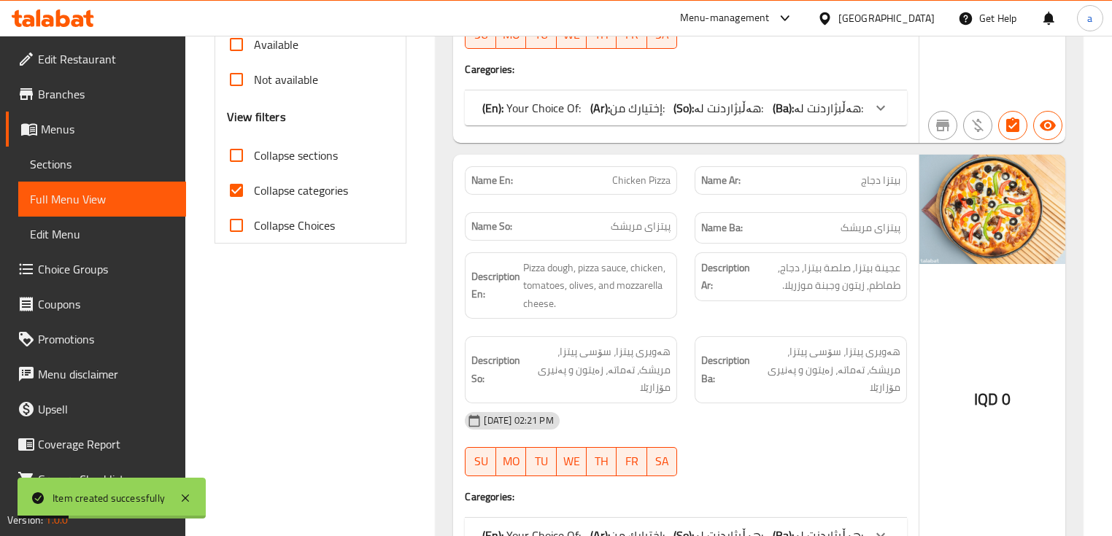
scroll to position [487, 0]
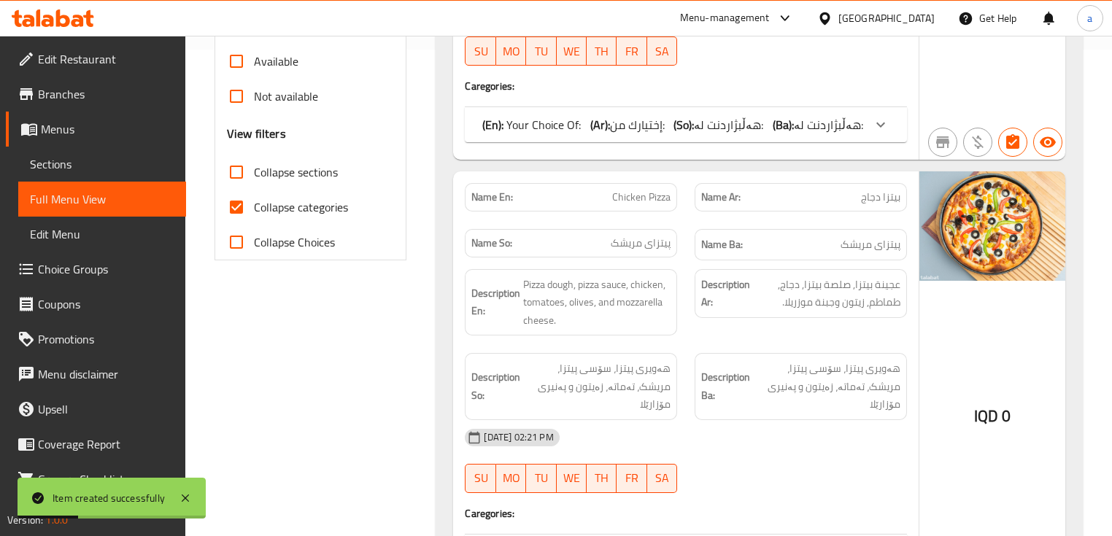
drag, startPoint x: 287, startPoint y: 191, endPoint x: 287, endPoint y: 204, distance: 12.4
click at [287, 192] on label "Collapse categories" at bounding box center [283, 207] width 129 height 35
click at [254, 192] on input "Collapse categories" at bounding box center [236, 207] width 35 height 35
click at [289, 201] on span "Collapse categories" at bounding box center [301, 207] width 94 height 18
click at [254, 201] on input "Collapse categories" at bounding box center [236, 207] width 35 height 35
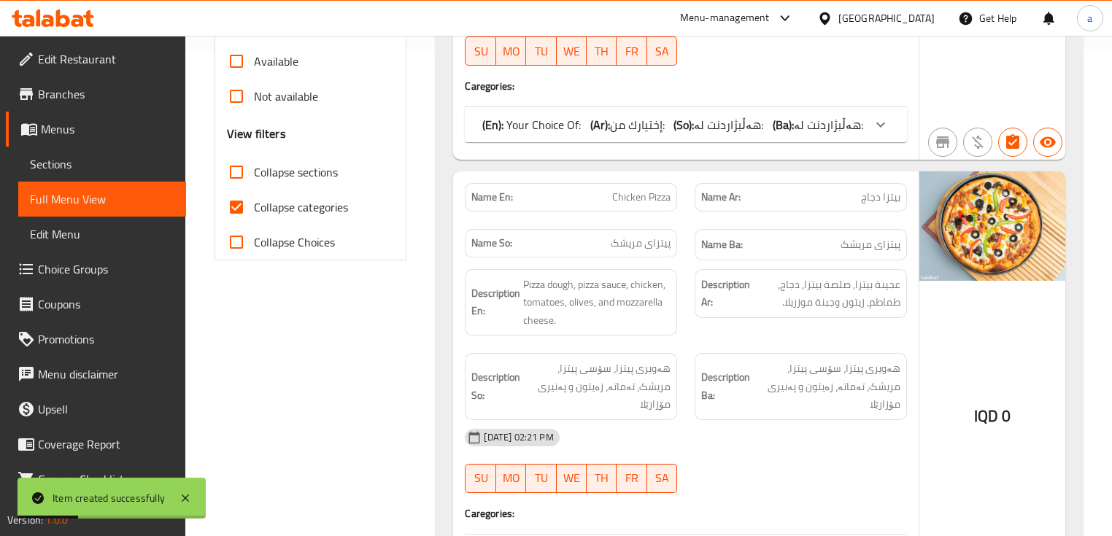
checkbox input "true"
click at [294, 169] on span "Collapse sections" at bounding box center [296, 172] width 84 height 18
click at [254, 169] on input "Collapse sections" at bounding box center [236, 172] width 35 height 35
checkbox input "true"
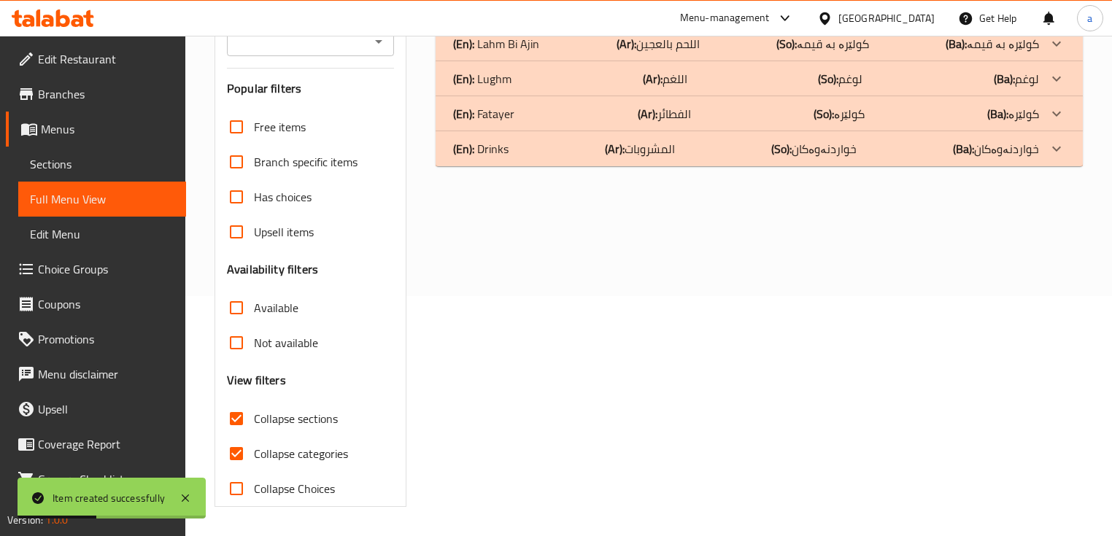
click at [291, 445] on span "Collapse categories" at bounding box center [301, 454] width 94 height 18
click at [254, 436] on input "Collapse categories" at bounding box center [236, 453] width 35 height 35
checkbox input "false"
drag, startPoint x: 1031, startPoint y: 152, endPoint x: 1014, endPoint y: 158, distance: 17.8
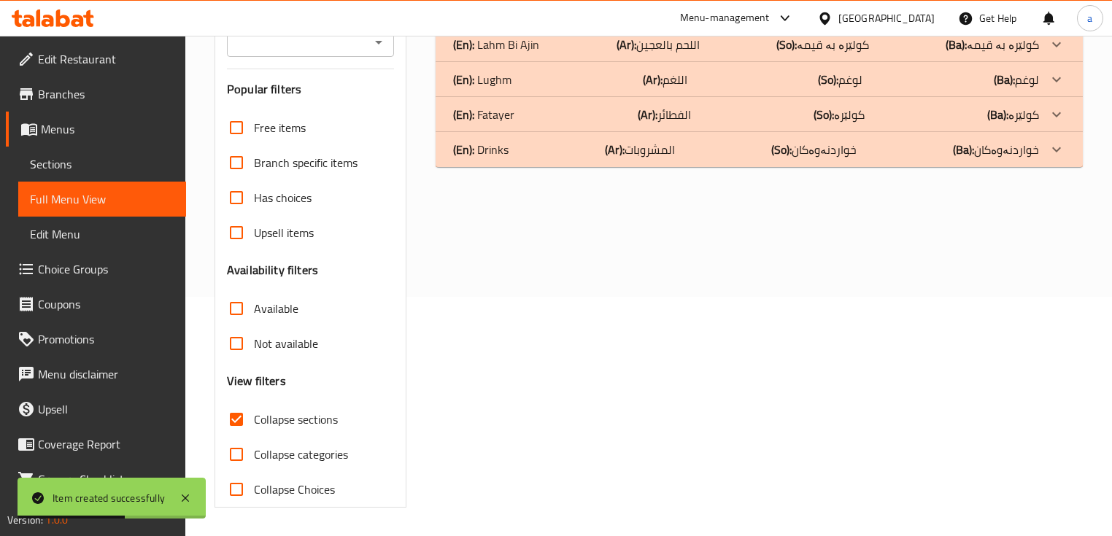
click at [1030, 152] on p "(Ba): خواردنەوەکان" at bounding box center [996, 150] width 86 height 18
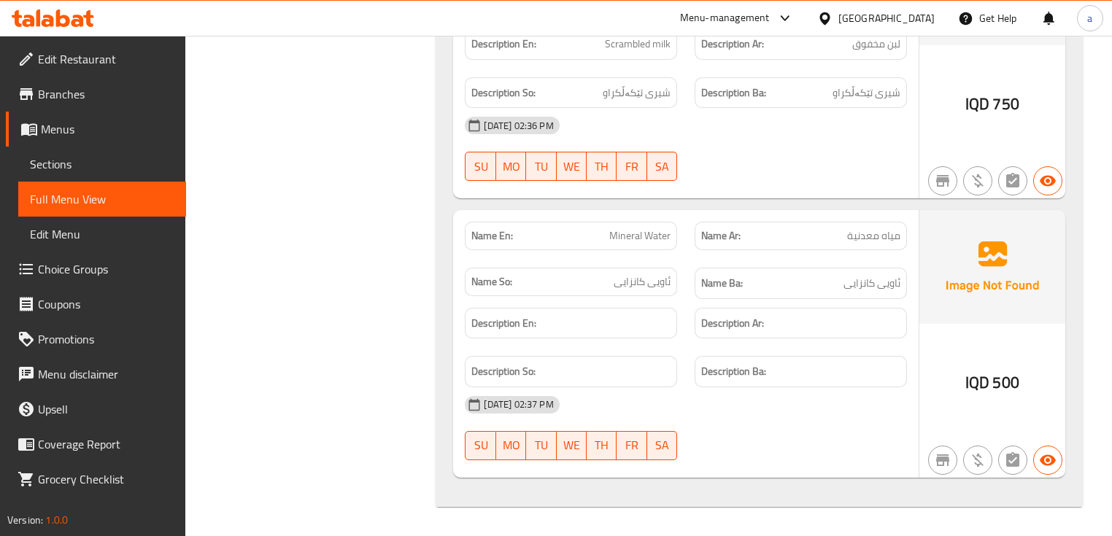
scroll to position [1210, 0]
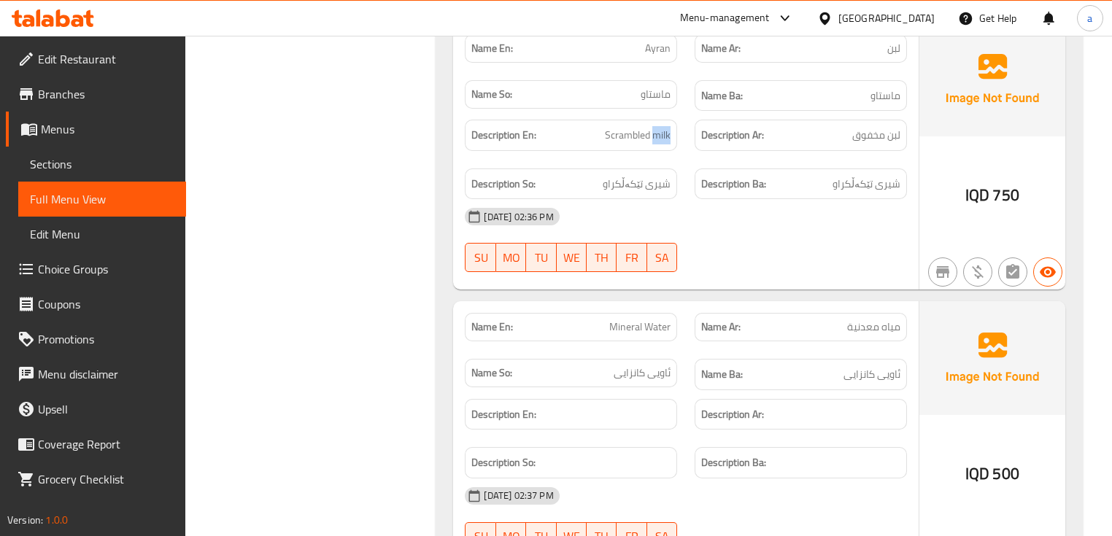
drag, startPoint x: 654, startPoint y: 220, endPoint x: 673, endPoint y: 221, distance: 19.7
click at [673, 151] on div "Description En: Scrambled milk" at bounding box center [571, 135] width 212 height 31
copy span "milk"
drag, startPoint x: 887, startPoint y: 220, endPoint x: 900, endPoint y: 224, distance: 13.6
click at [900, 151] on div "Description Ar: لبن مخفوق" at bounding box center [801, 135] width 212 height 31
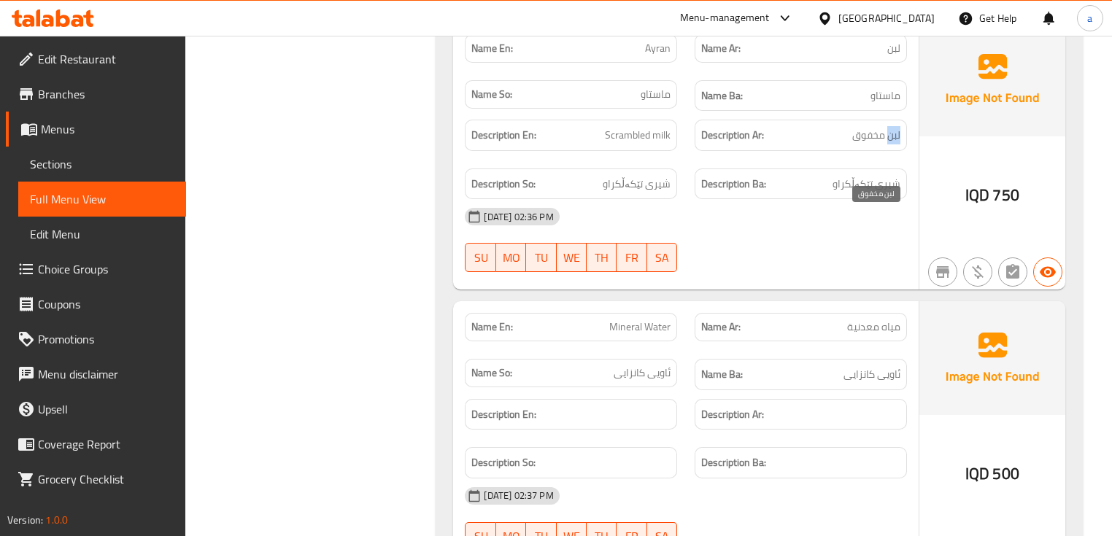
copy span "لبن"
click at [144, 156] on span "Sections" at bounding box center [102, 164] width 144 height 18
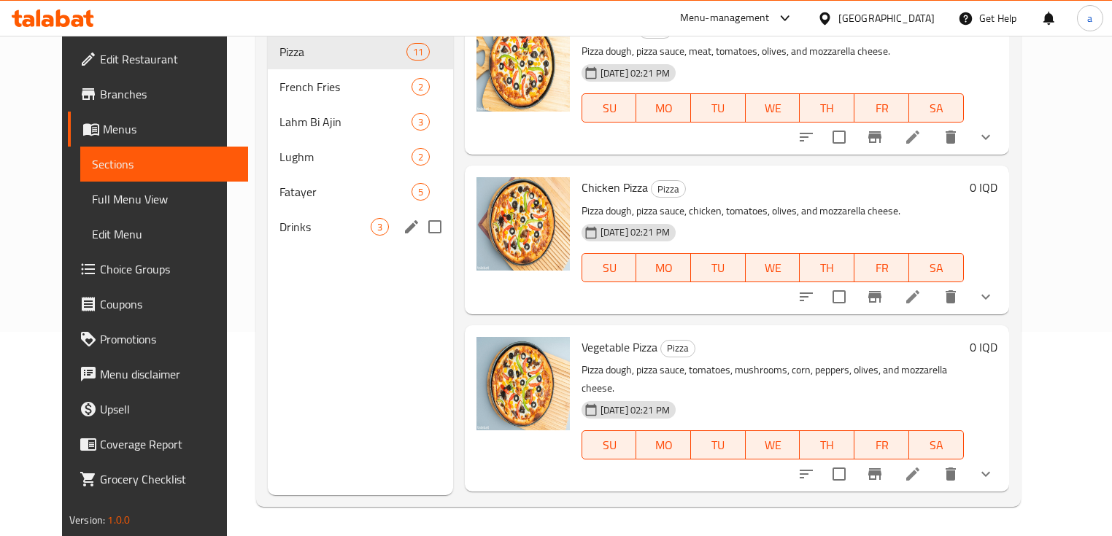
scroll to position [204, 0]
click at [268, 184] on div "Fatayer 5" at bounding box center [360, 191] width 185 height 35
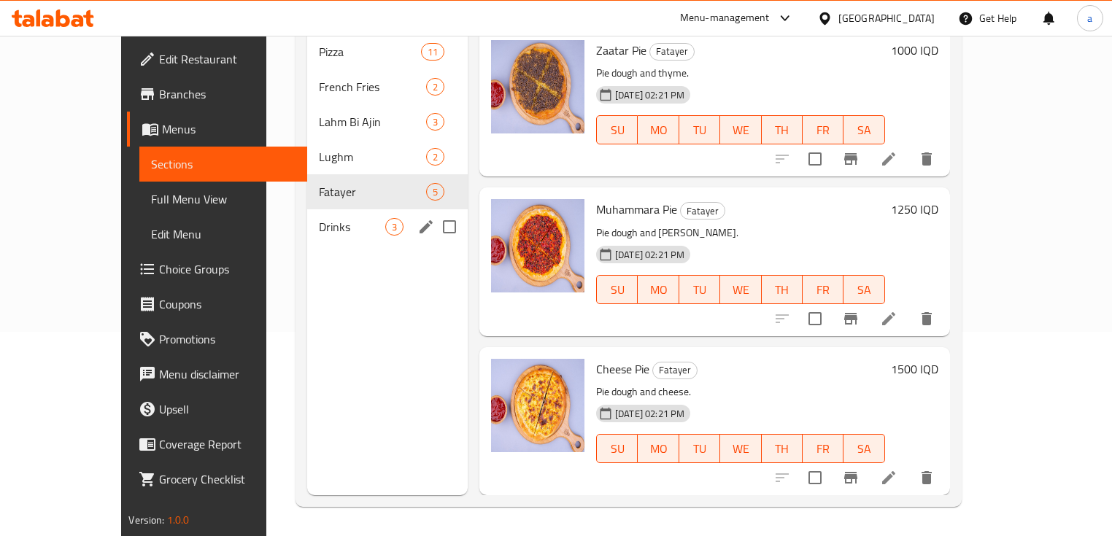
click at [307, 225] on nav "Pizza 11 French Fries 2 Lahm Bi Ajin 3 Lughm 2 Fatayer 5 Drinks 3" at bounding box center [387, 139] width 161 height 222
click at [307, 217] on div "Drinks 3" at bounding box center [387, 226] width 161 height 35
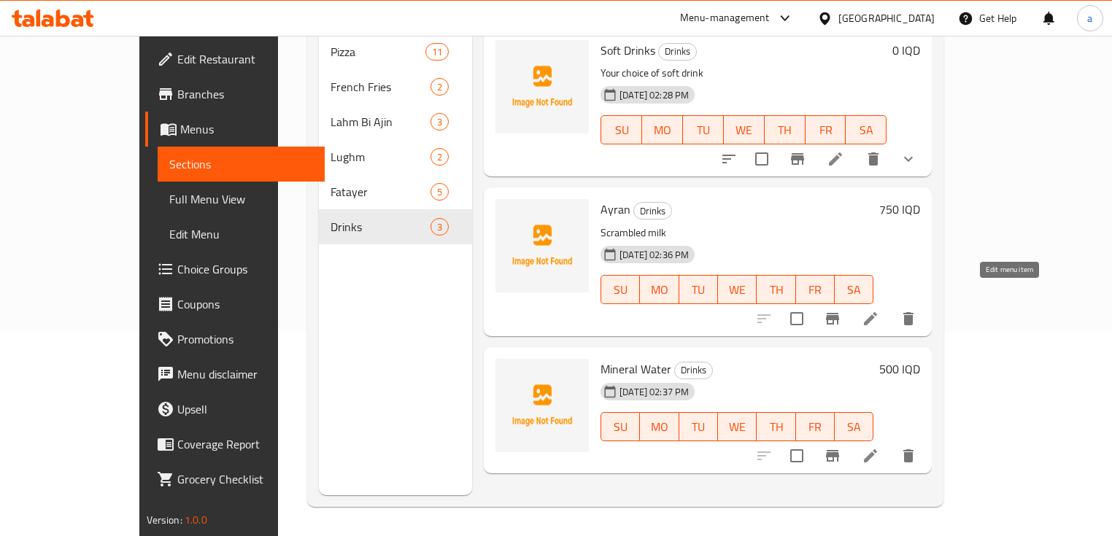
click at [879, 310] on icon at bounding box center [871, 319] width 18 height 18
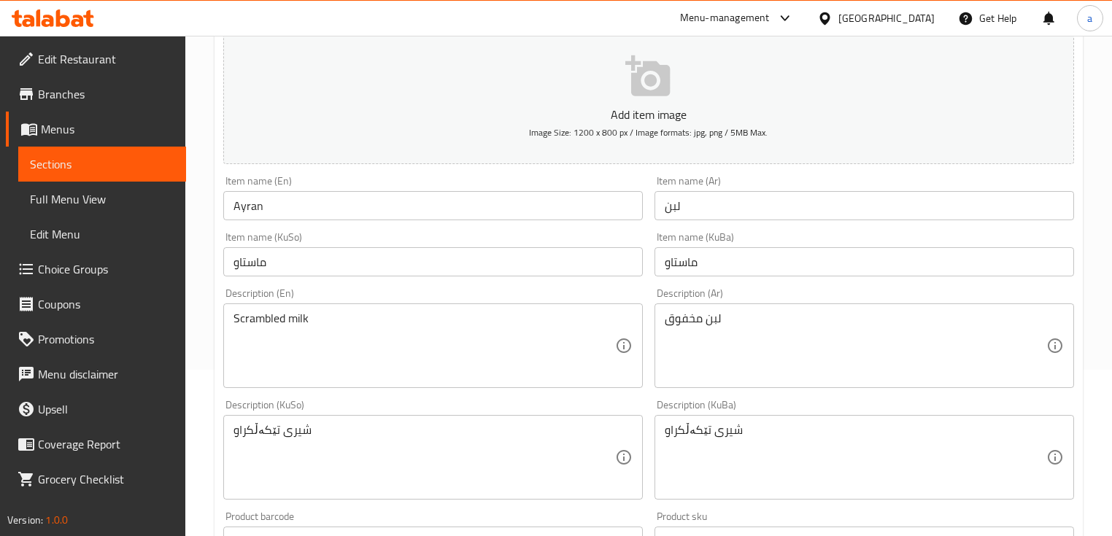
scroll to position [175, 0]
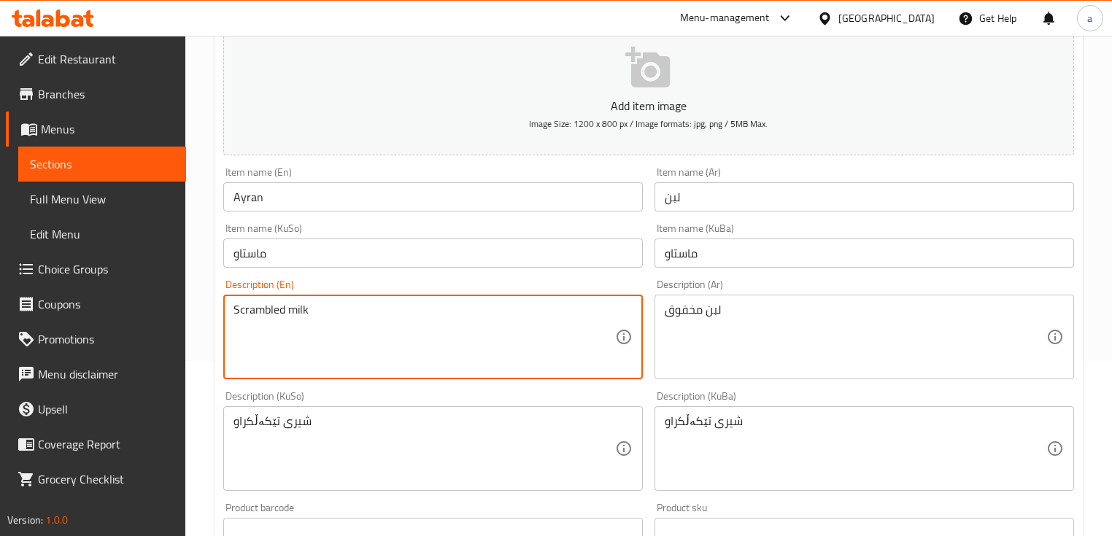
drag, startPoint x: 314, startPoint y: 314, endPoint x: 291, endPoint y: 312, distance: 22.7
type textarea "Scrambled yogurt"
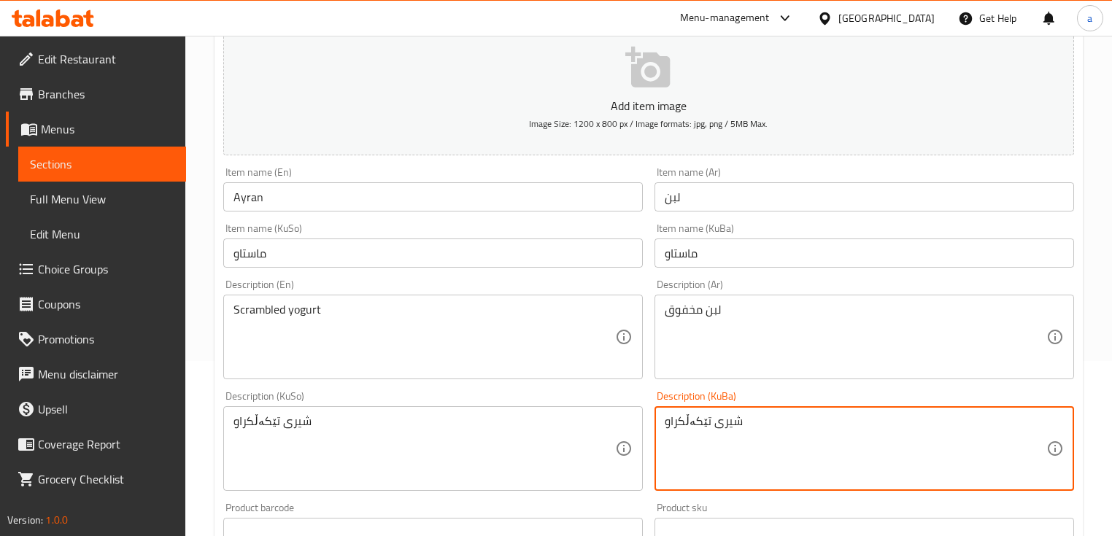
drag, startPoint x: 743, startPoint y: 423, endPoint x: 710, endPoint y: 429, distance: 33.3
paste textarea "ماست"
drag, startPoint x: 759, startPoint y: 419, endPoint x: 636, endPoint y: 413, distance: 122.7
click at [636, 413] on div "Add item image Image Size: 1200 x 800 px / Image formats: jpg, png / 5MB Max. I…" at bounding box center [648, 414] width 862 height 797
type textarea "ماستی تێکەڵکراو"
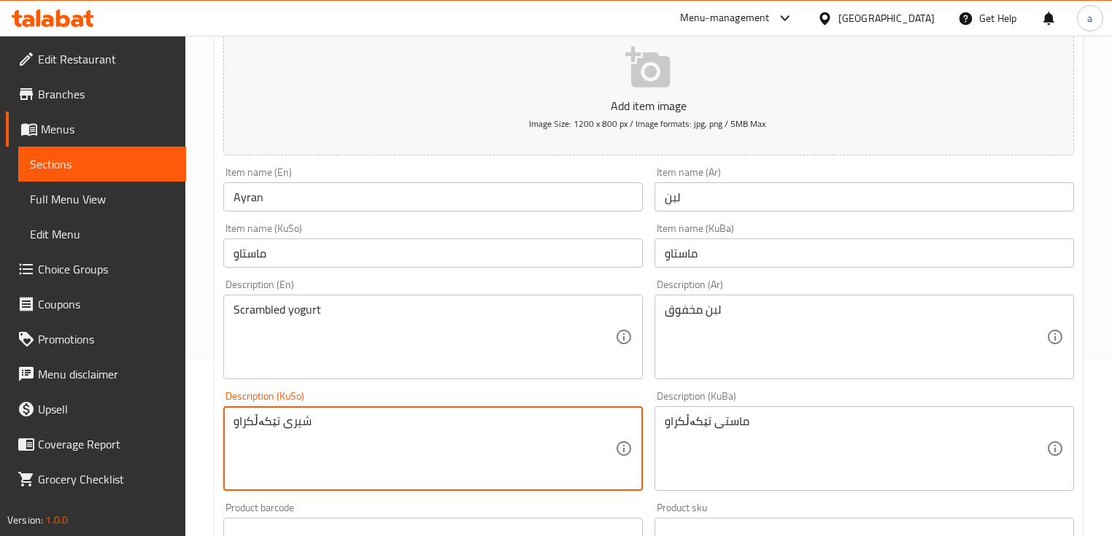
drag, startPoint x: 248, startPoint y: 409, endPoint x: 231, endPoint y: 414, distance: 18.5
paste textarea "ماست"
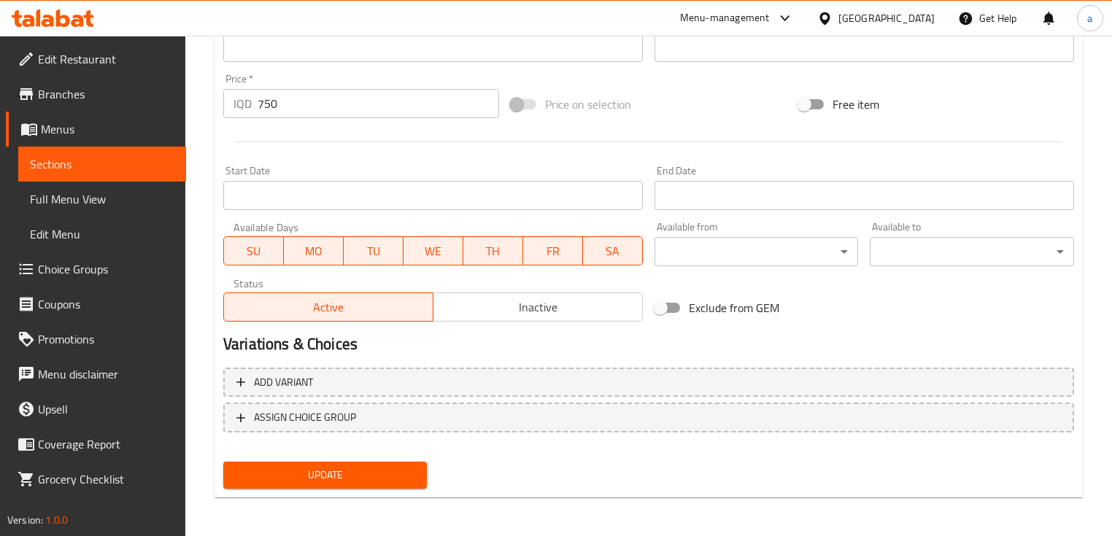
scroll to position [662, 0]
type textarea "ماستی تێکەڵکراو"
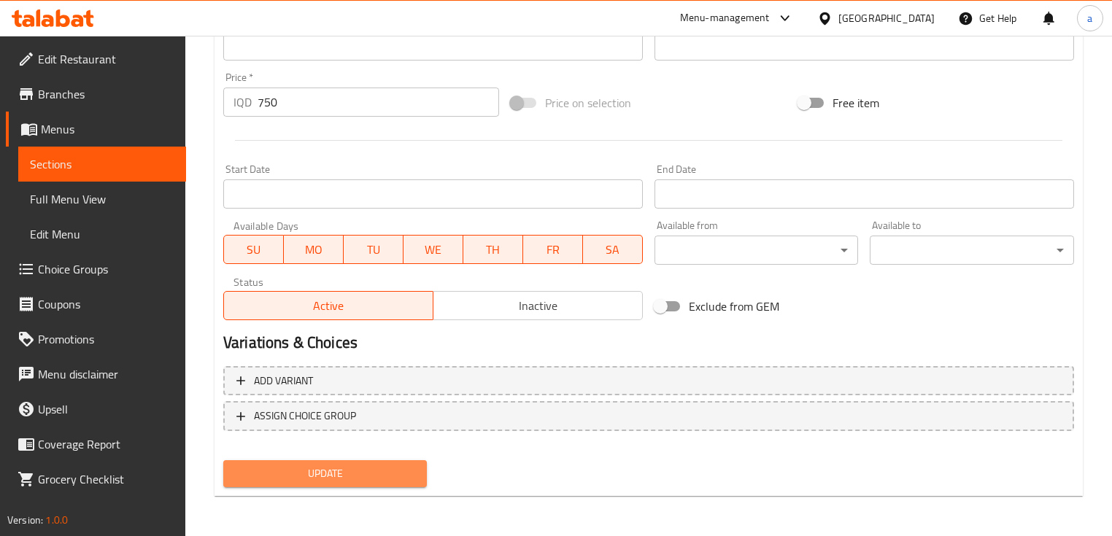
click at [353, 465] on span "Update" at bounding box center [325, 474] width 180 height 18
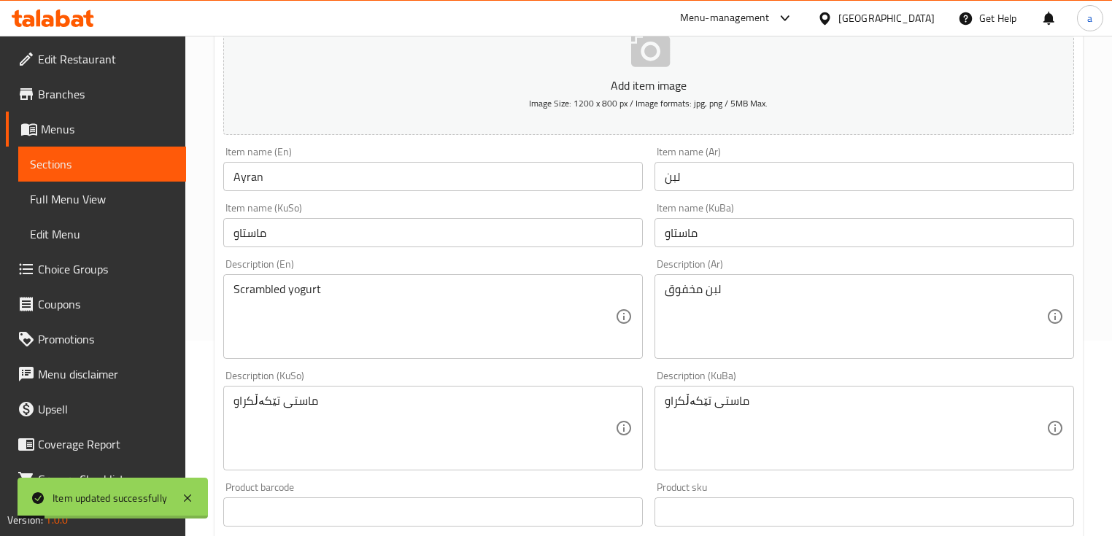
scroll to position [136, 0]
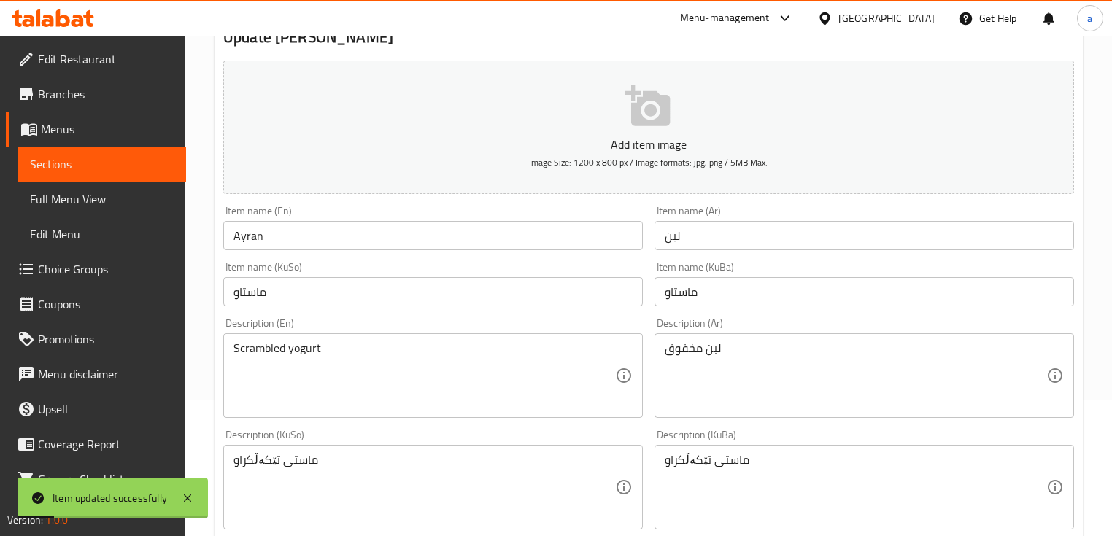
click at [119, 190] on span "Full Menu View" at bounding box center [102, 199] width 144 height 18
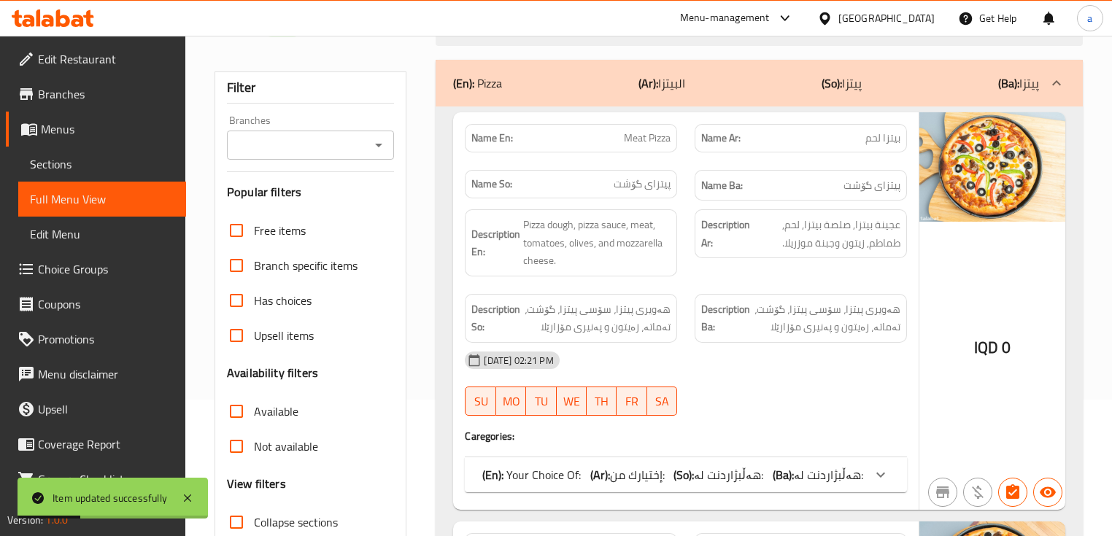
scroll to position [312, 0]
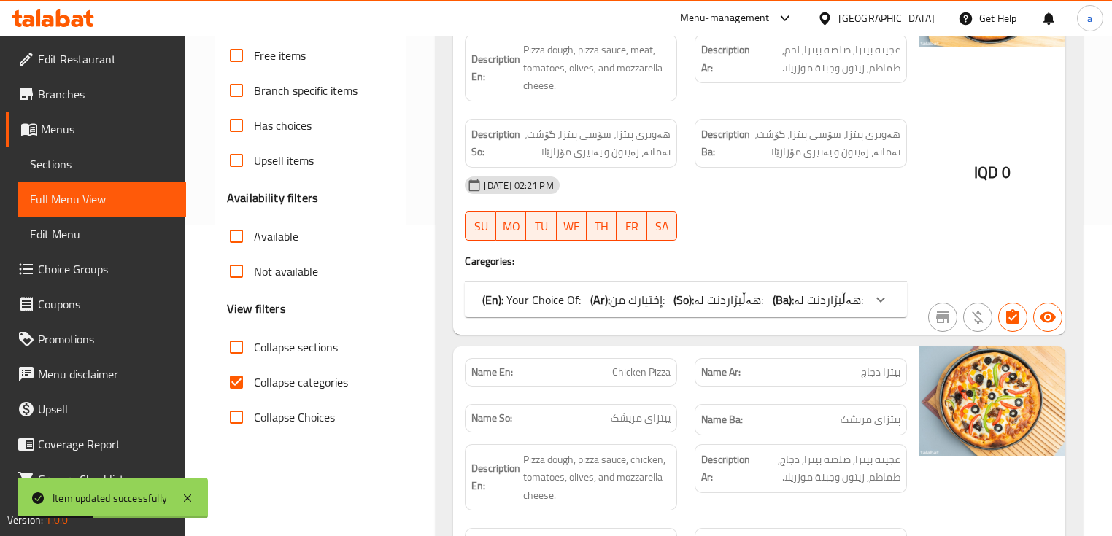
click at [98, 168] on span "Sections" at bounding box center [102, 164] width 144 height 18
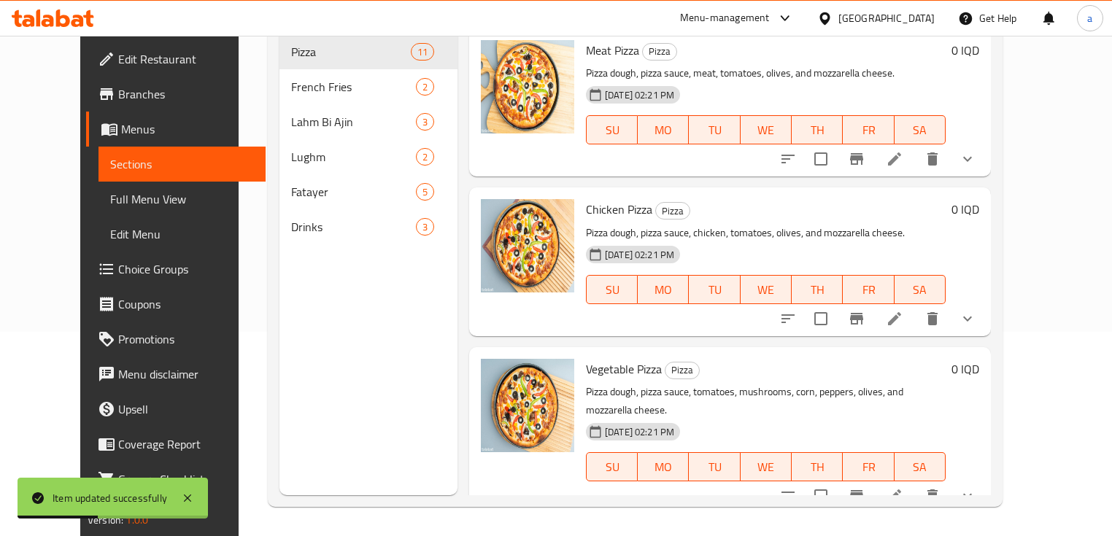
scroll to position [204, 0]
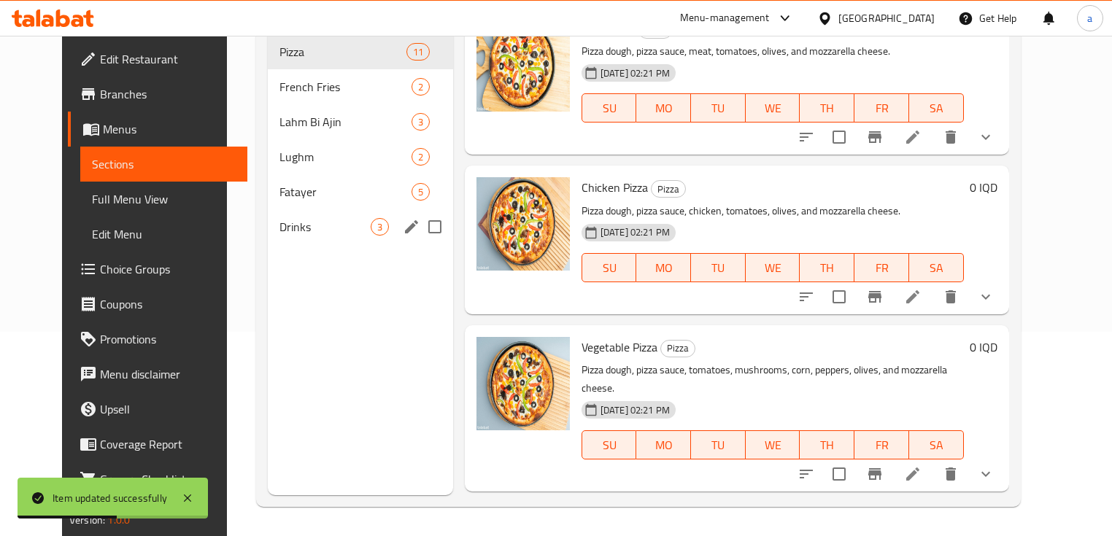
click at [329, 216] on div "Drinks 3" at bounding box center [360, 226] width 185 height 35
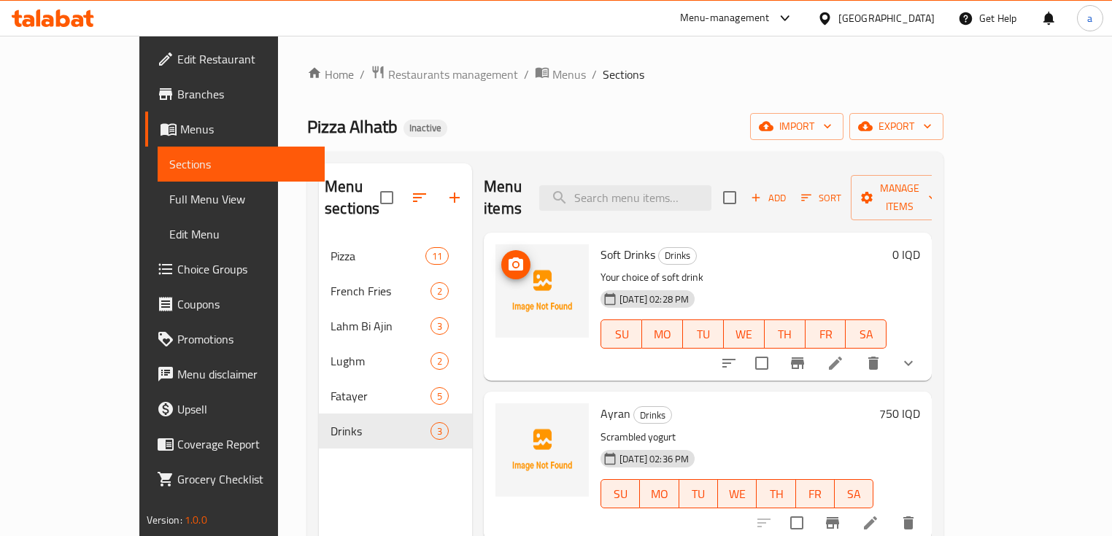
click at [498, 244] on img at bounding box center [541, 290] width 93 height 93
click at [501, 256] on span "upload picture" at bounding box center [515, 265] width 29 height 18
click at [501, 250] on img at bounding box center [541, 290] width 93 height 93
click at [507, 256] on icon "upload picture" at bounding box center [516, 265] width 18 height 18
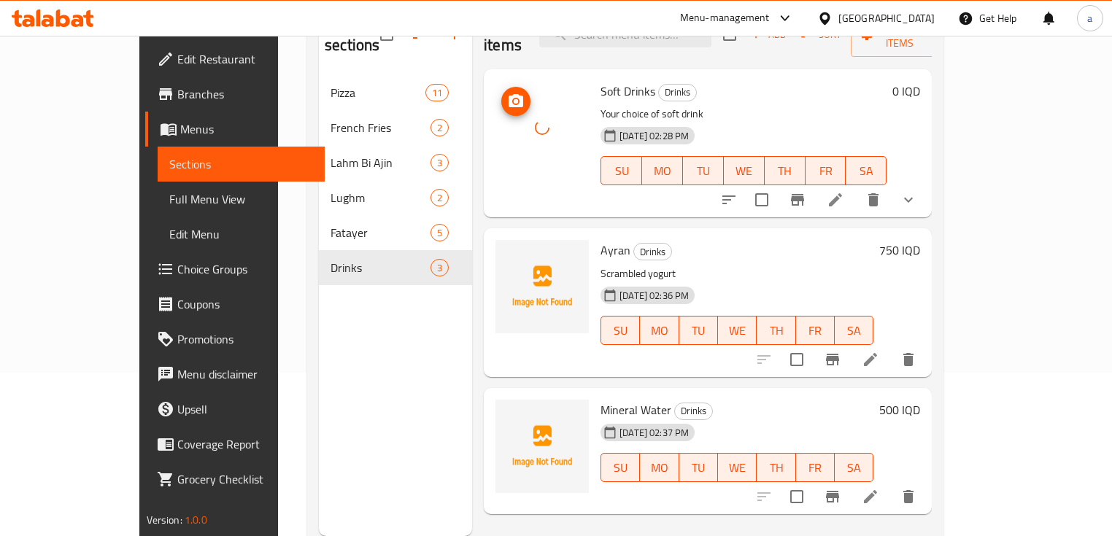
scroll to position [204, 0]
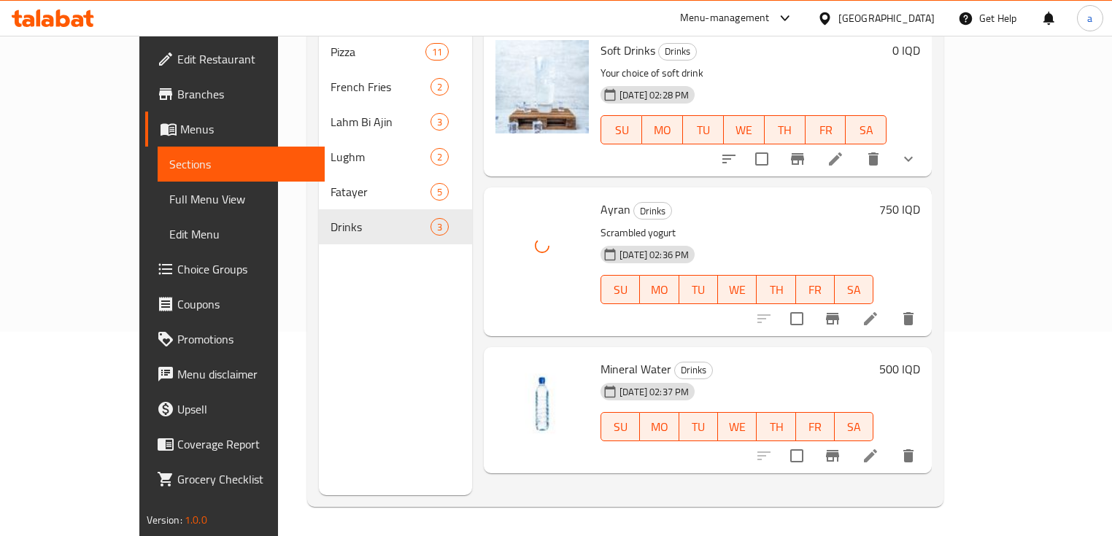
click at [158, 182] on link "Full Menu View" at bounding box center [242, 199] width 168 height 35
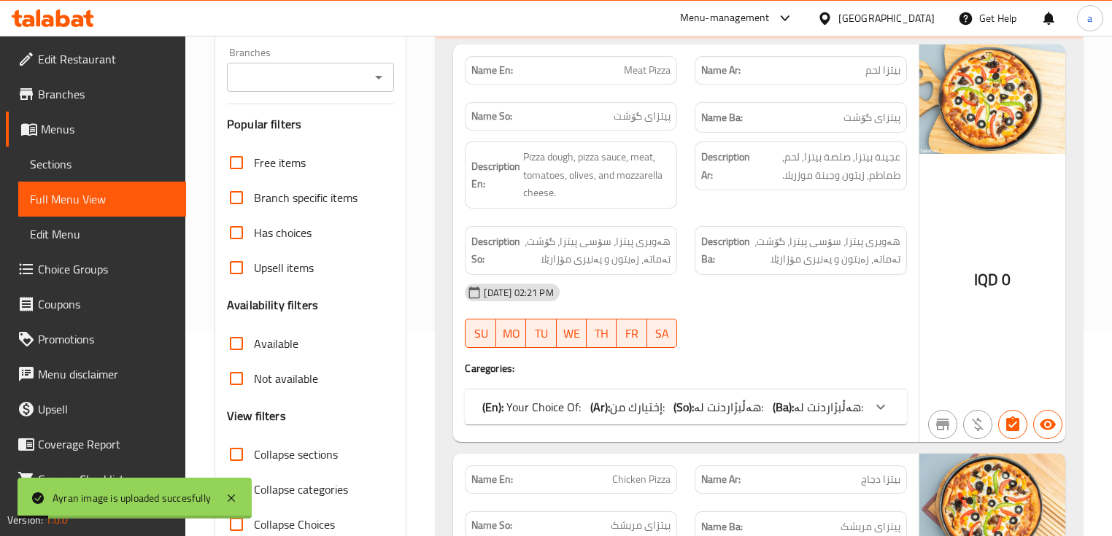
click at [389, 63] on div "Branches" at bounding box center [310, 77] width 167 height 29
click at [377, 82] on icon "Open" at bounding box center [379, 78] width 18 height 18
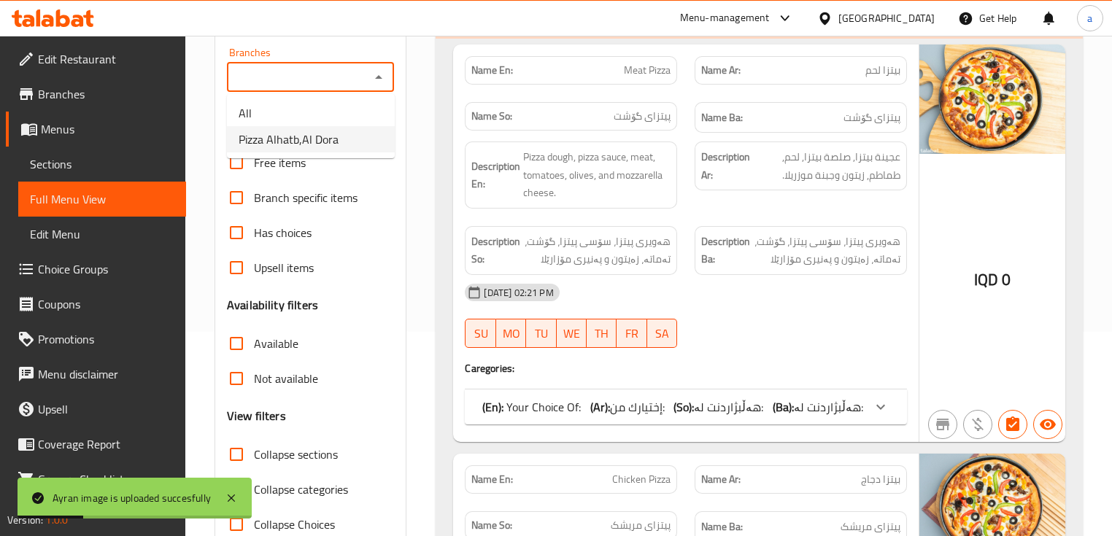
click at [337, 142] on span "Pizza Alhatb,Al Dora" at bounding box center [289, 140] width 100 height 18
type input "Pizza Alhatb,Al Dora"
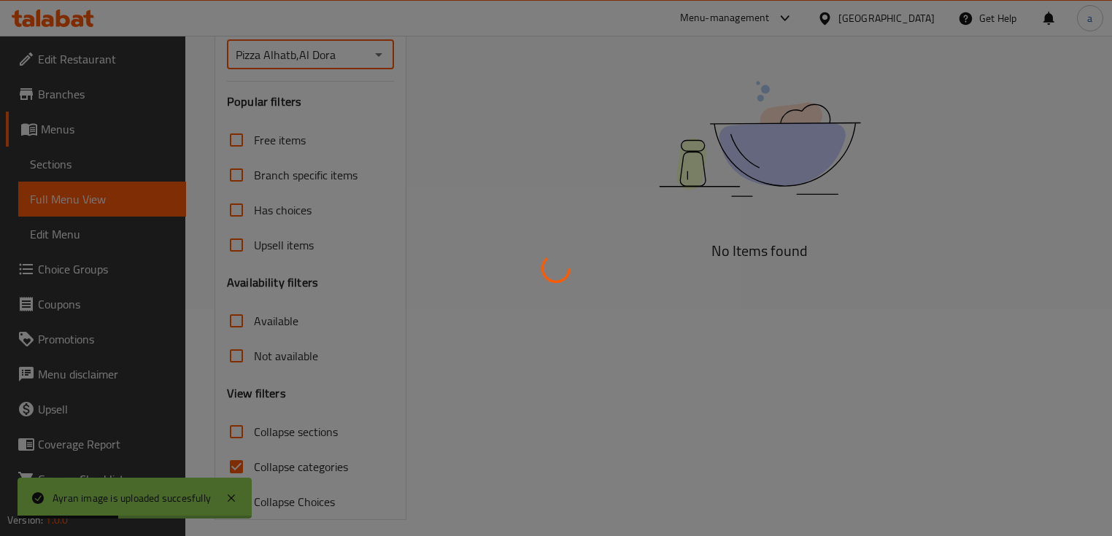
scroll to position [239, 0]
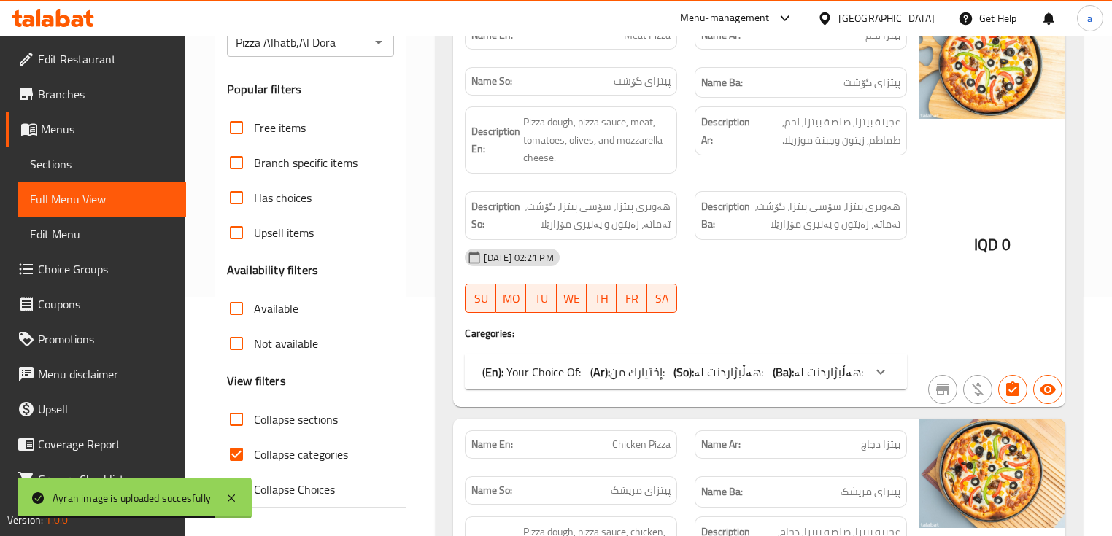
click at [286, 416] on span "Collapse sections" at bounding box center [296, 420] width 84 height 18
click at [254, 416] on input "Collapse sections" at bounding box center [236, 419] width 35 height 35
checkbox input "true"
click at [295, 441] on label "Collapse categories" at bounding box center [283, 454] width 129 height 35
click at [254, 441] on input "Collapse categories" at bounding box center [236, 454] width 35 height 35
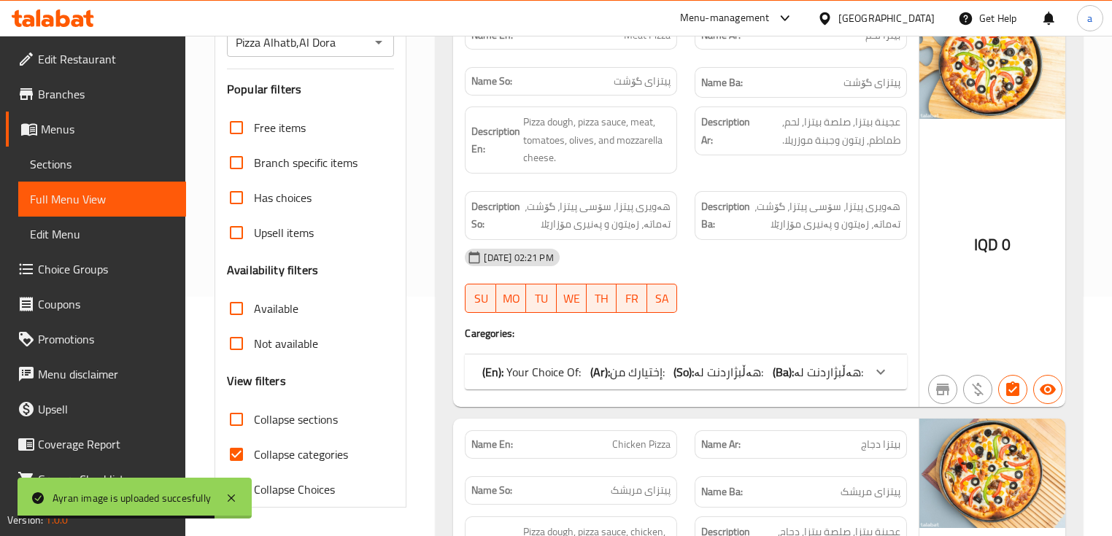
checkbox input "false"
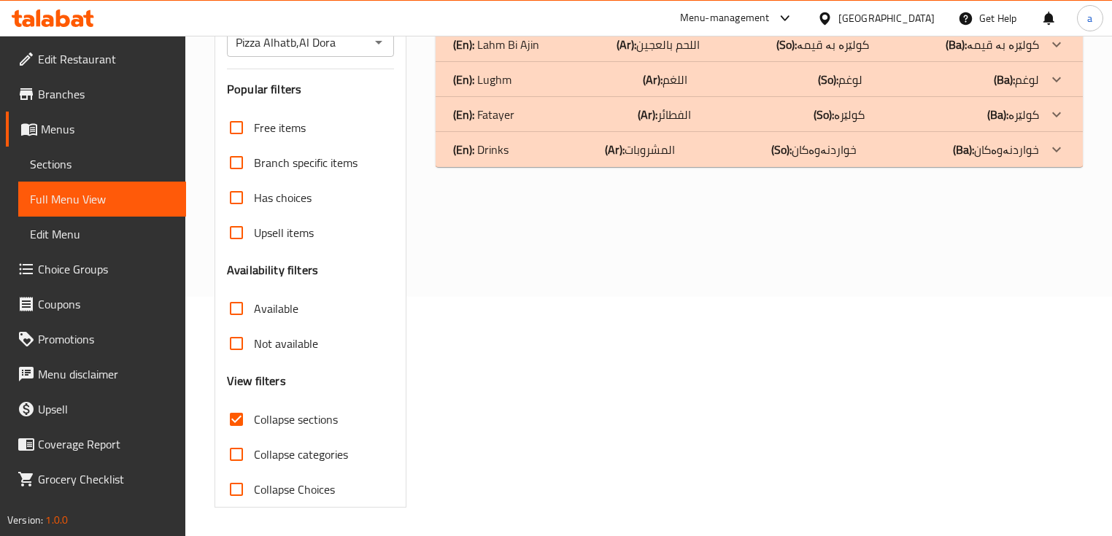
click at [865, 147] on div "(En): Drinks (Ar): المشروبات (So): خواردنەوەکان (Ba): خواردنەوەکان" at bounding box center [745, 150] width 585 height 18
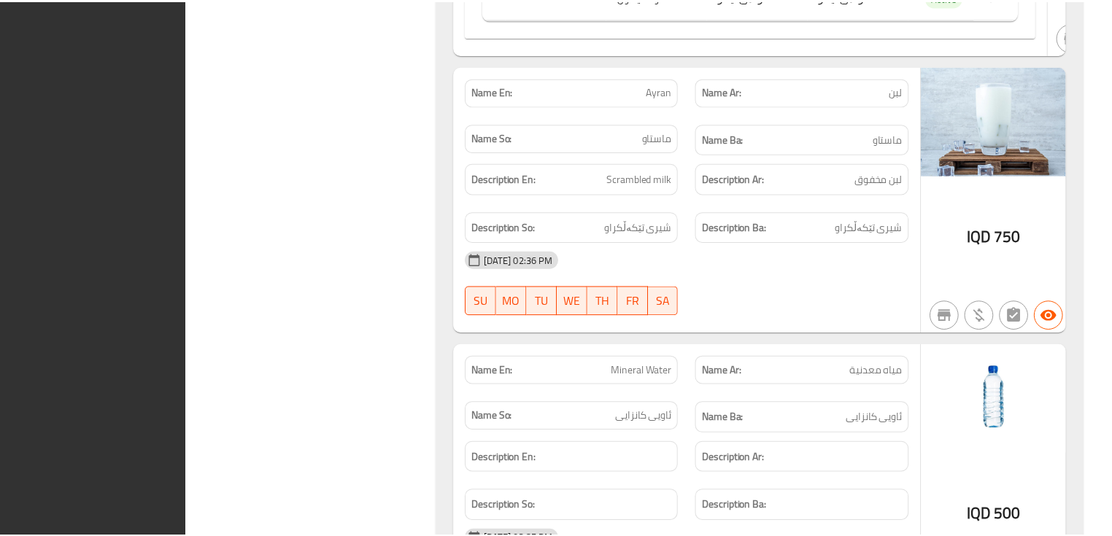
scroll to position [1385, 0]
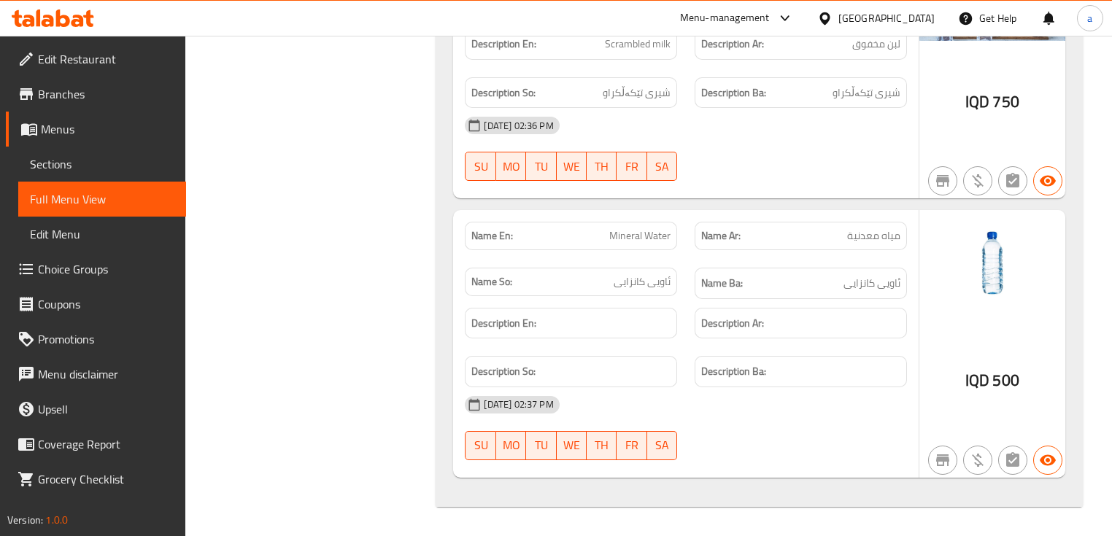
click at [127, 67] on span "Edit Restaurant" at bounding box center [106, 59] width 136 height 18
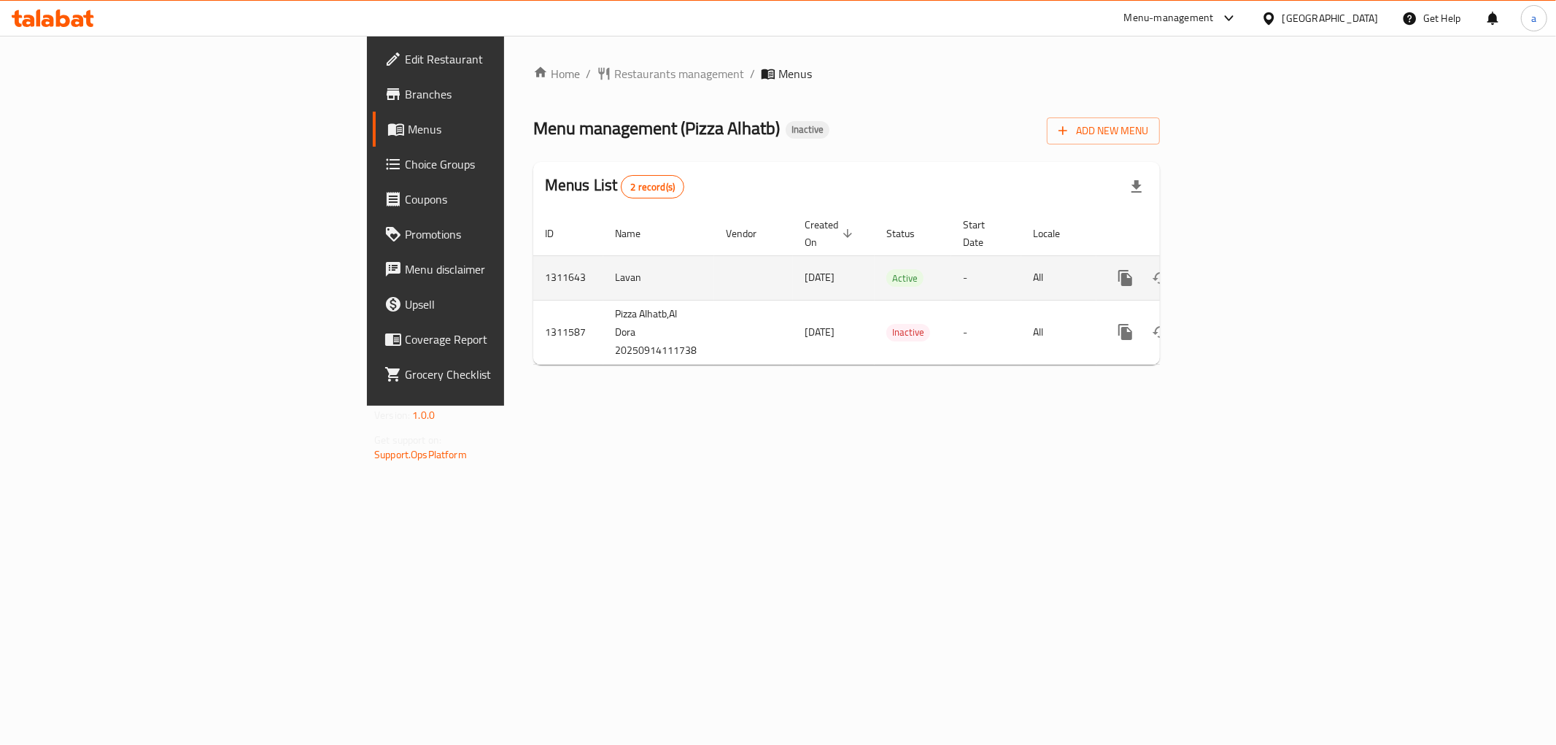
click at [1240, 270] on icon "enhanced table" at bounding box center [1231, 278] width 18 height 18
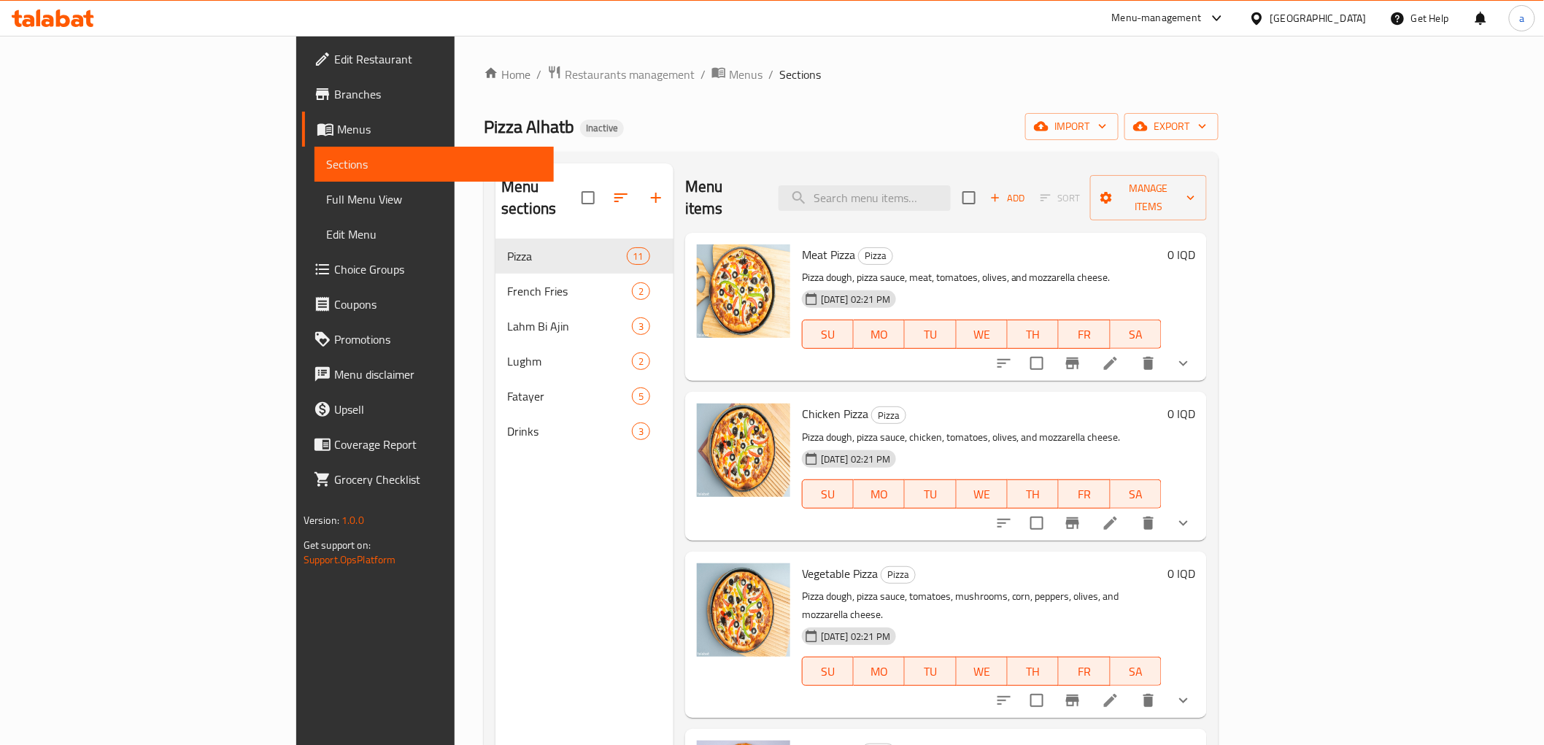
click at [314, 209] on link "Full Menu View" at bounding box center [433, 199] width 239 height 35
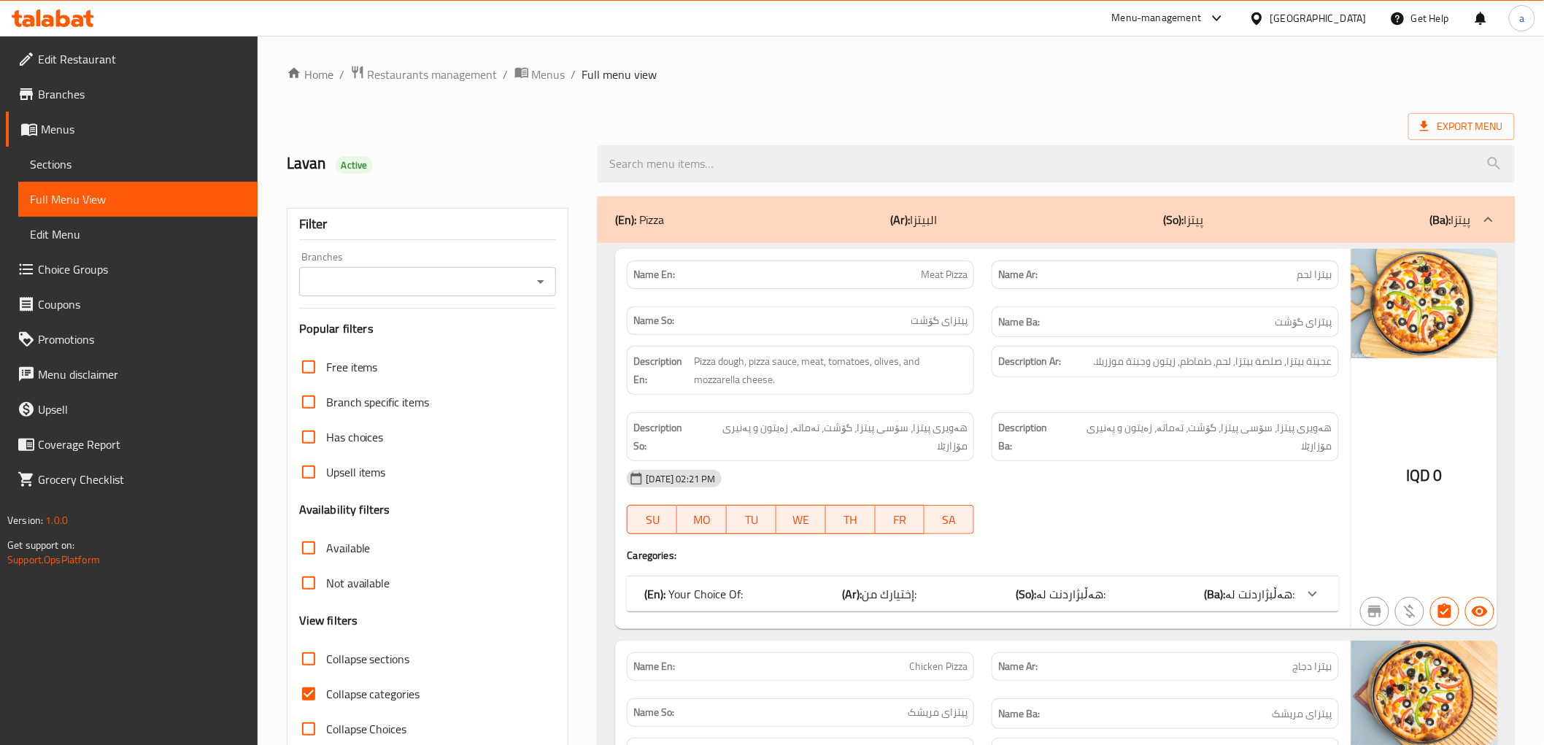
click at [541, 286] on icon "Open" at bounding box center [541, 282] width 18 height 18
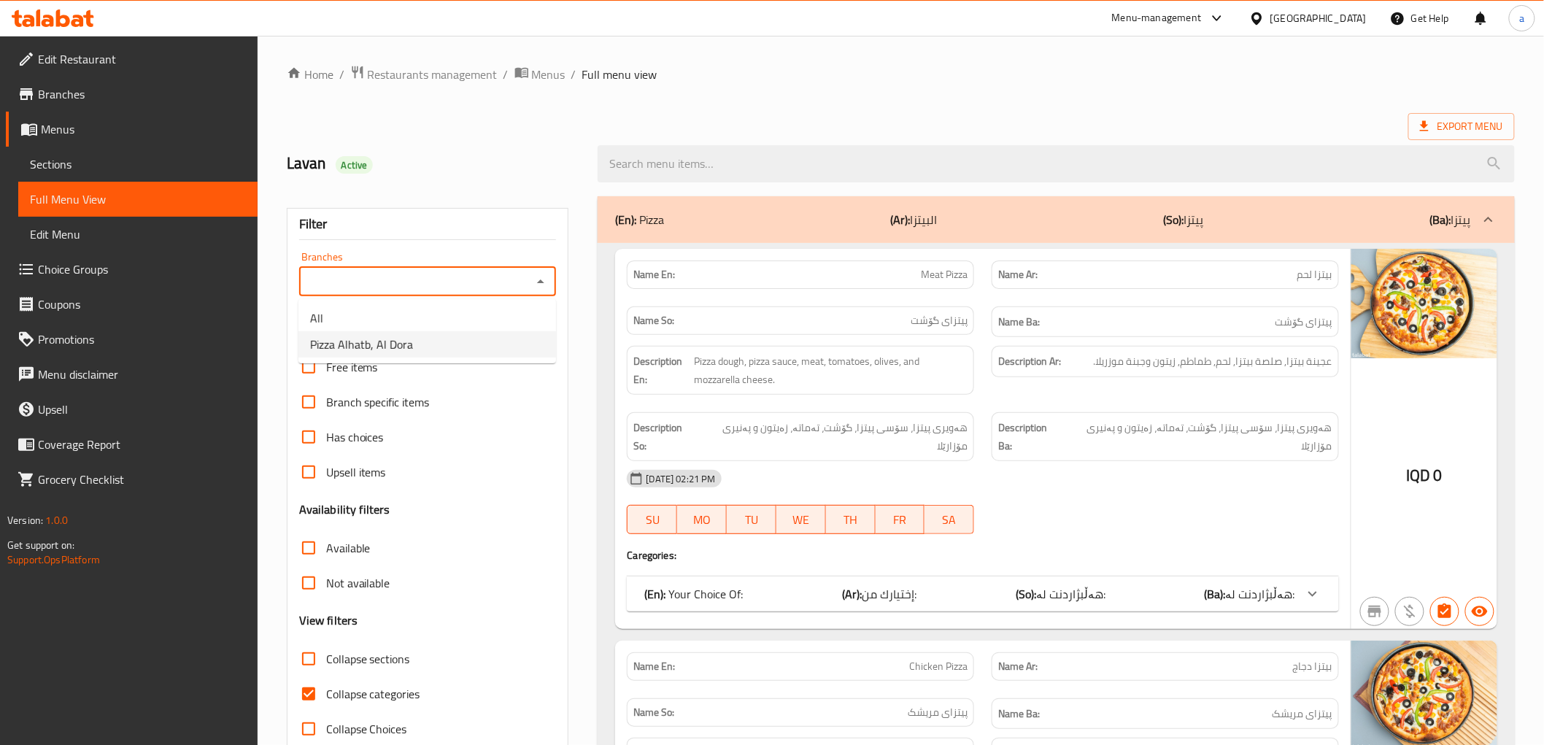
click at [514, 340] on li "Pizza Alhatb, Al Dora" at bounding box center [427, 344] width 258 height 26
type input "Pizza Alhatb, Al Dora"
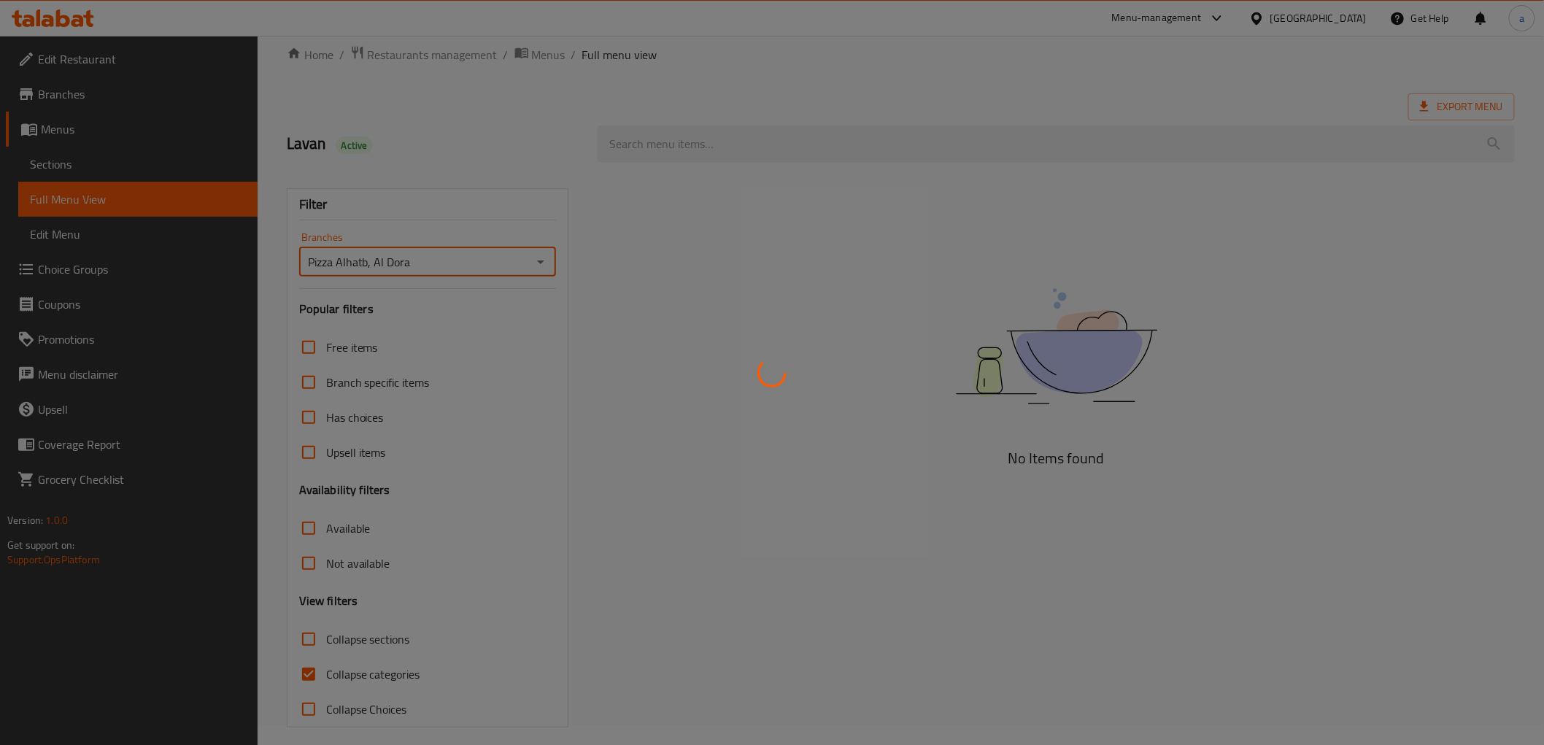
scroll to position [31, 0]
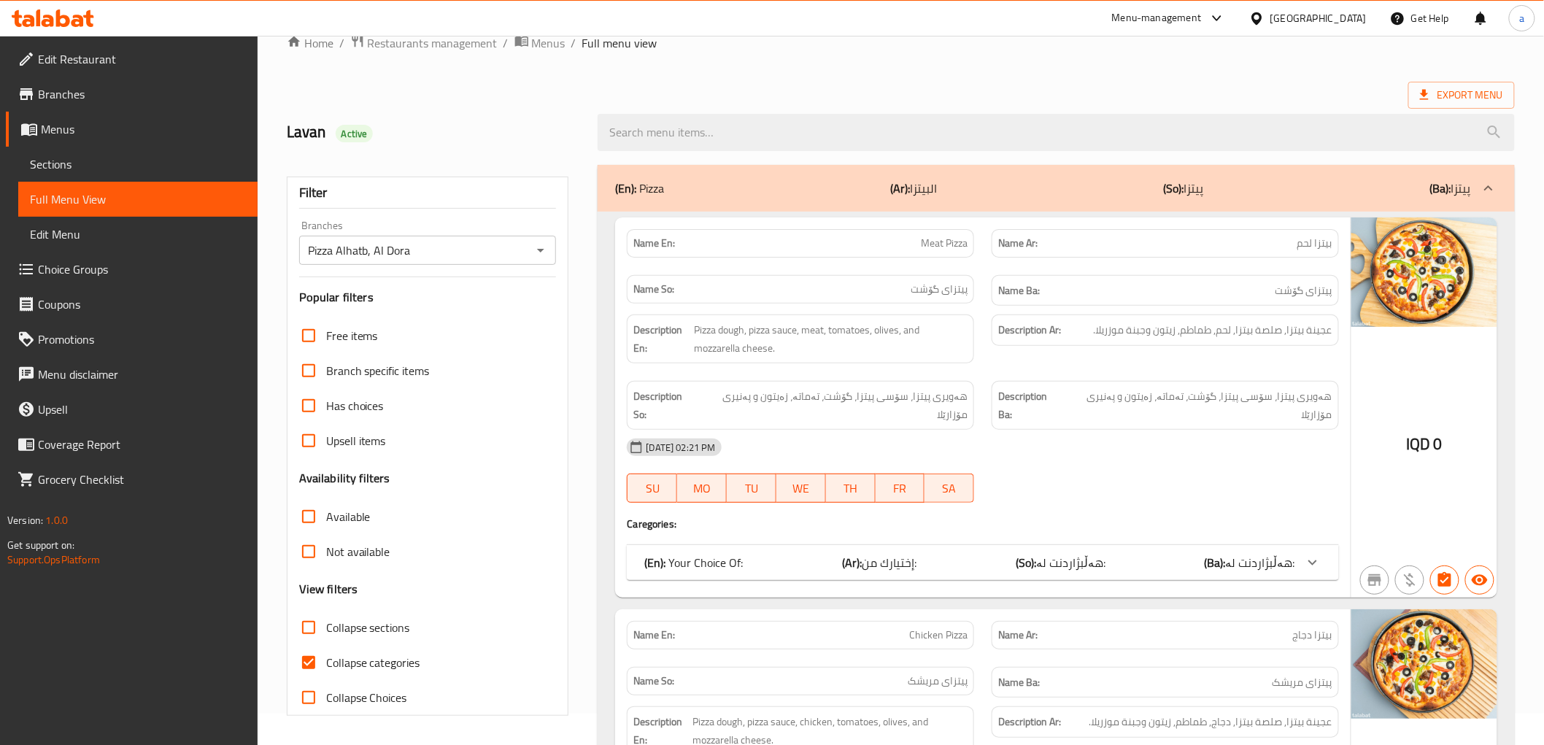
click at [340, 654] on span "Collapse categories" at bounding box center [373, 663] width 94 height 18
click at [326, 651] on input "Collapse categories" at bounding box center [308, 662] width 35 height 35
checkbox input "false"
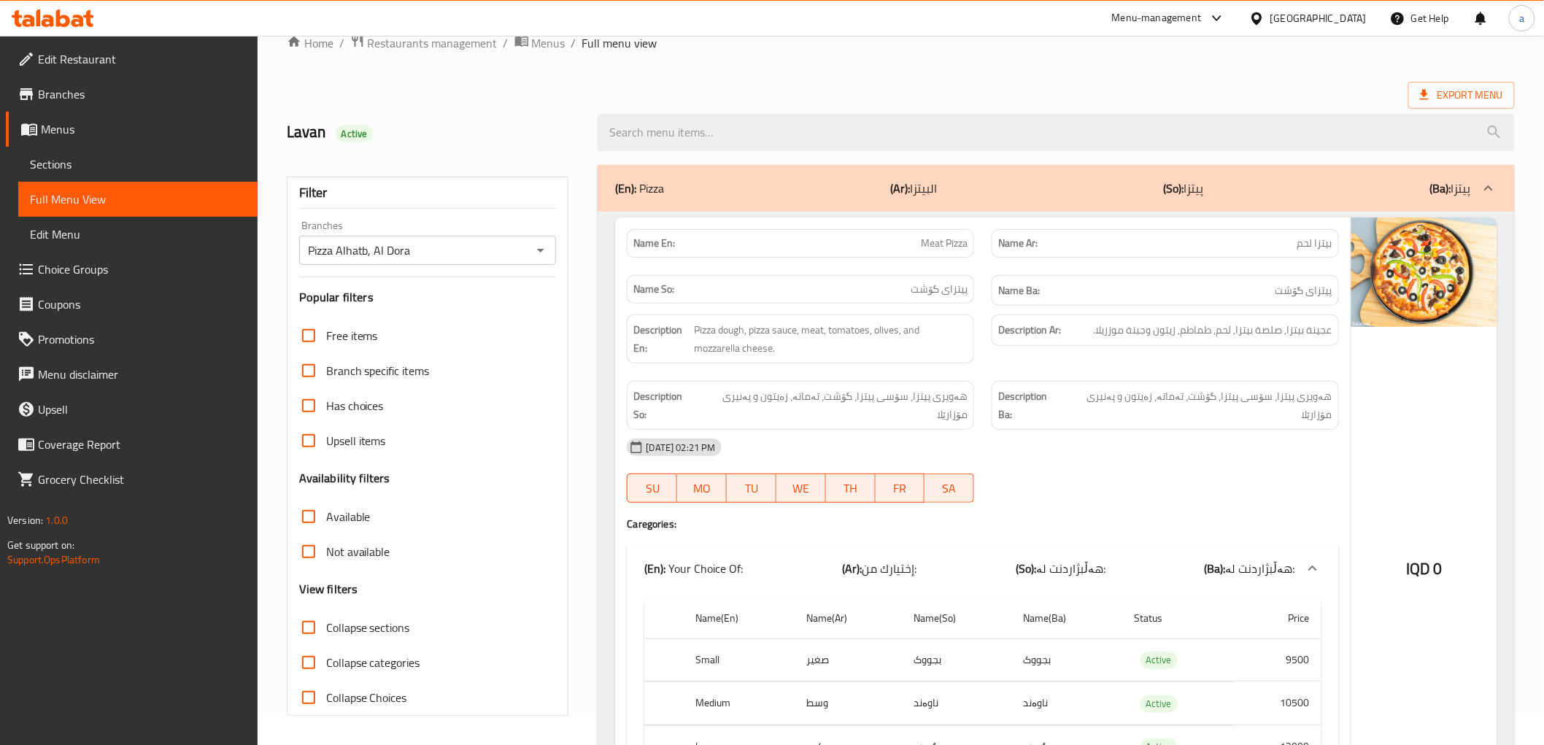
click at [357, 632] on span "Collapse sections" at bounding box center [368, 628] width 84 height 18
click at [326, 632] on input "Collapse sections" at bounding box center [308, 627] width 35 height 35
checkbox input "true"
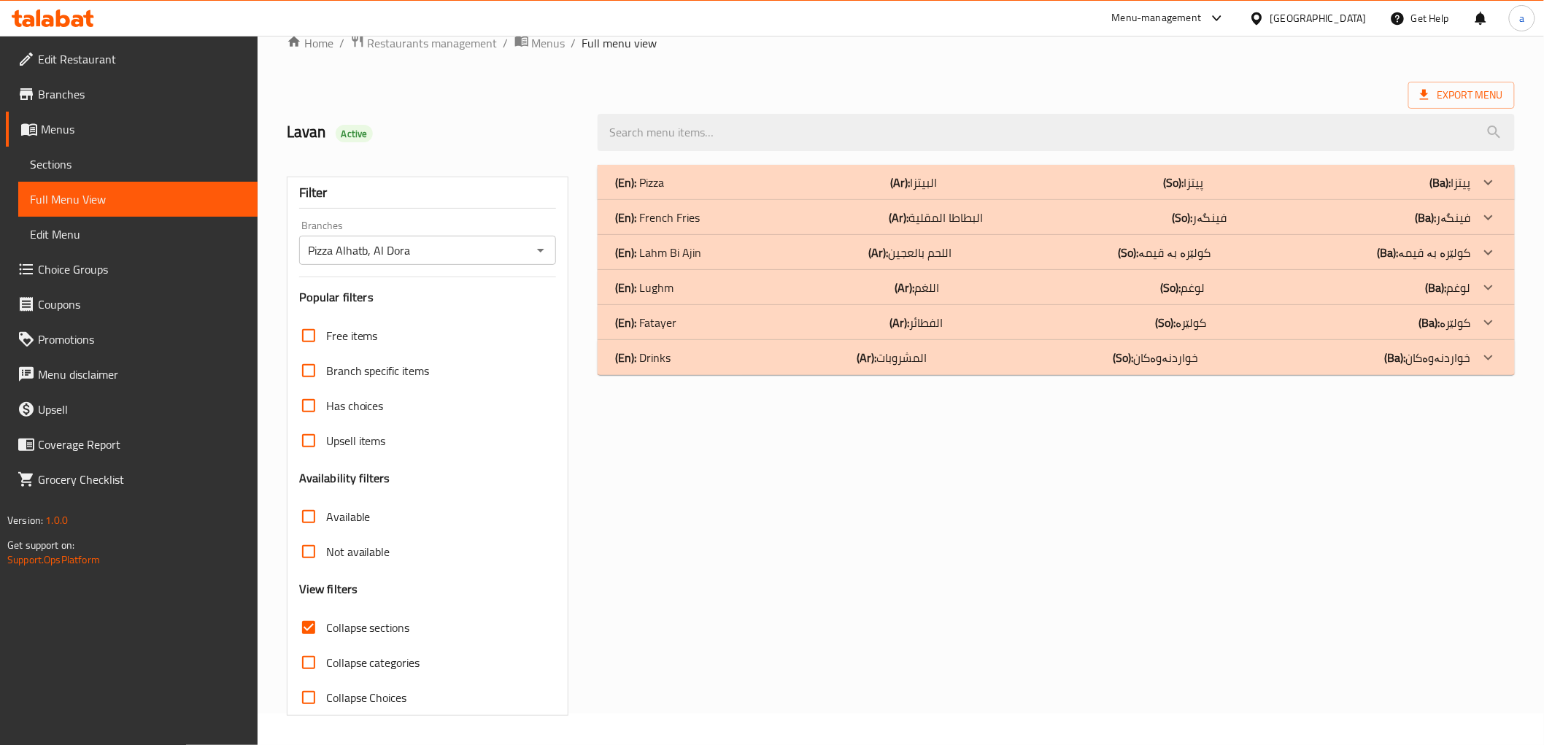
click at [1450, 355] on p "(Ba): خواردنەوەکان" at bounding box center [1428, 358] width 86 height 18
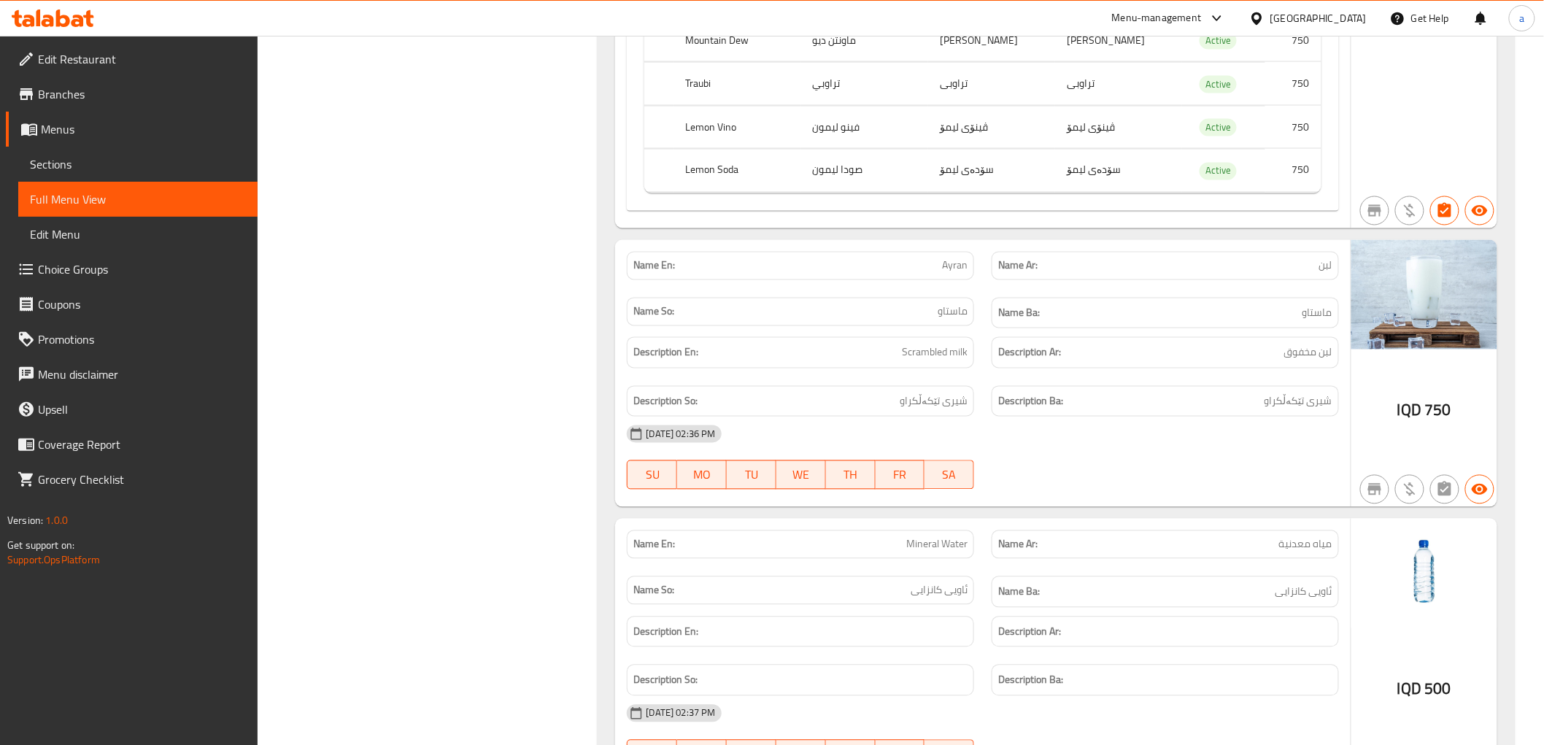
scroll to position [1004, 0]
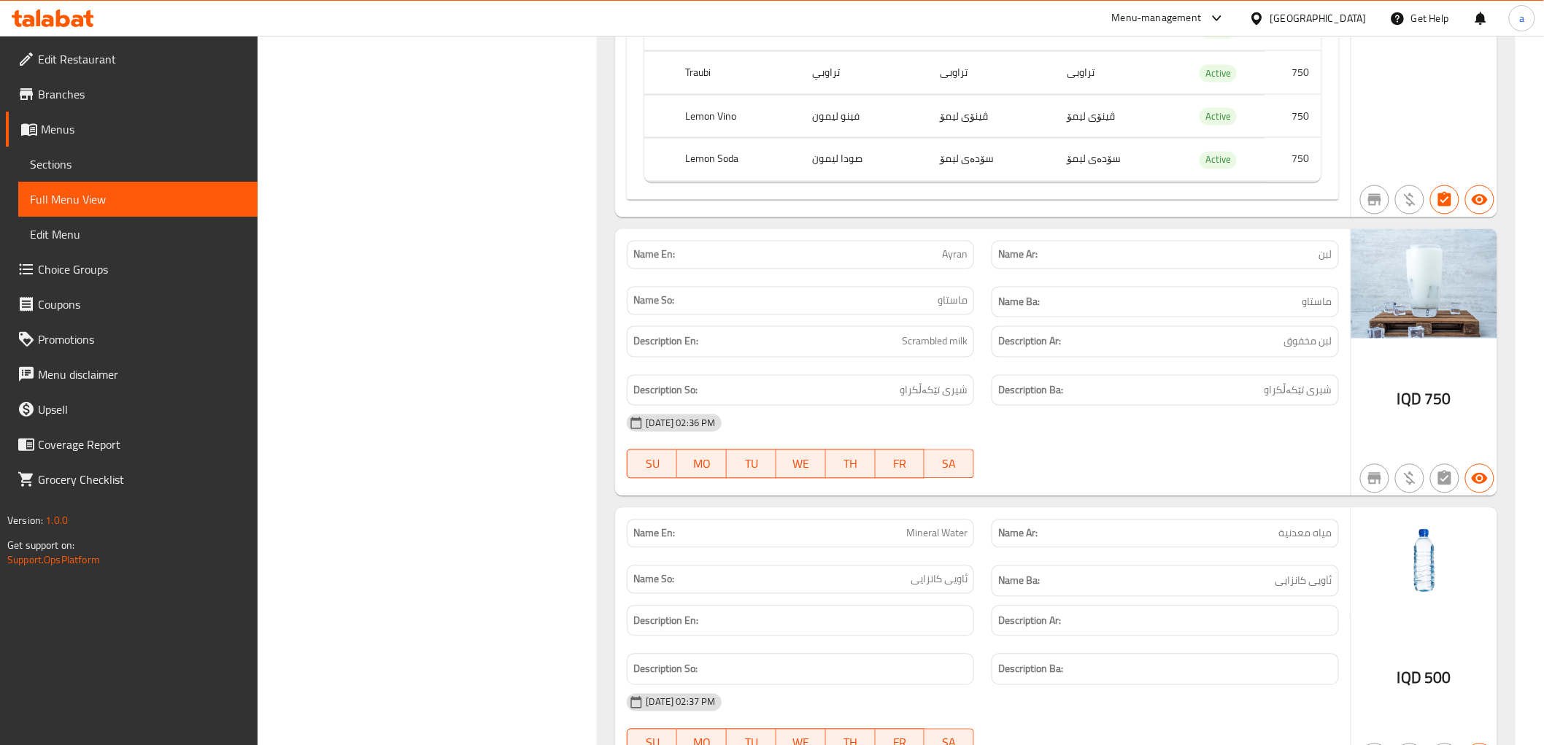
click at [73, 161] on span "Sections" at bounding box center [138, 164] width 216 height 18
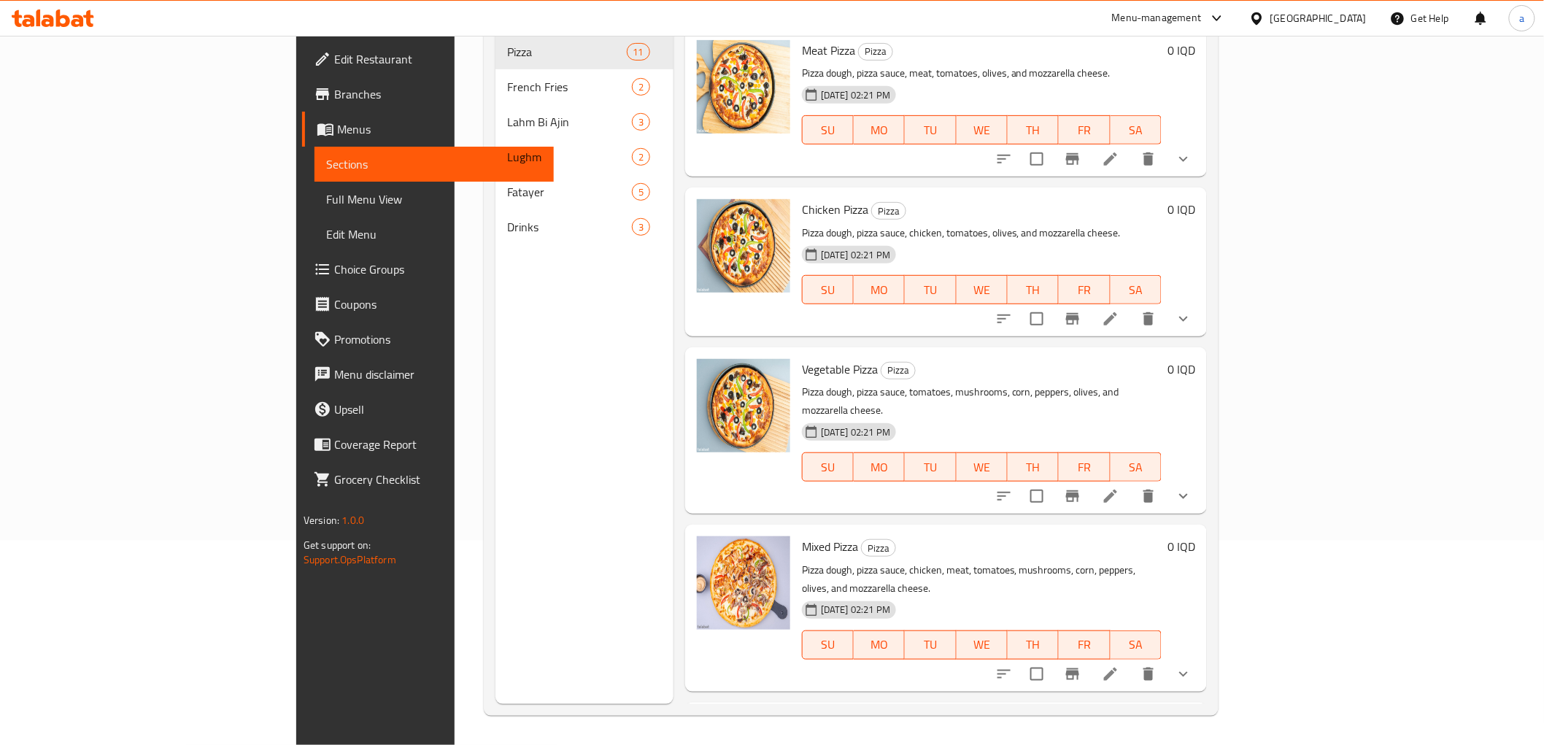
scroll to position [204, 0]
click at [495, 222] on div "Drinks 3" at bounding box center [584, 226] width 178 height 35
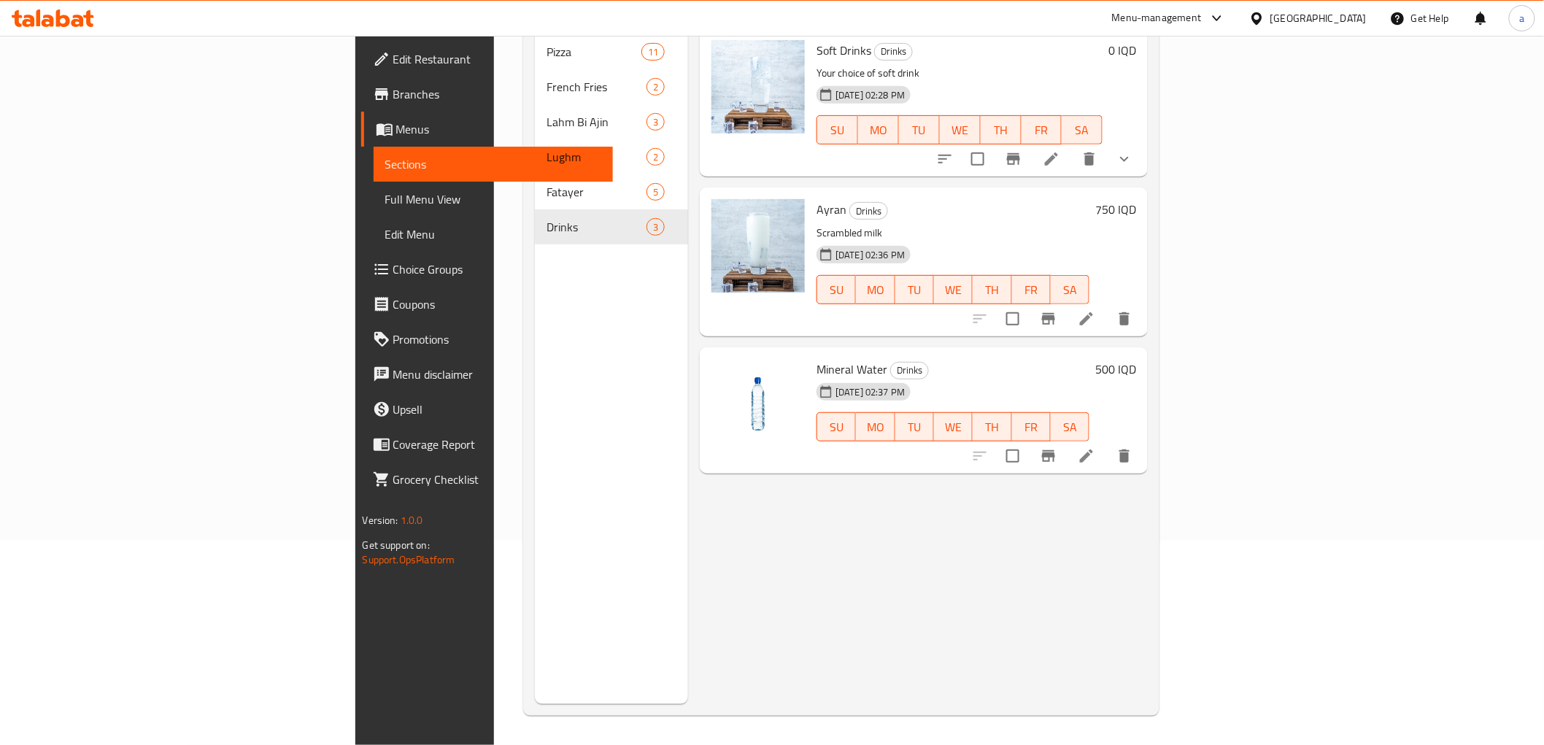
click at [1095, 310] on icon at bounding box center [1087, 319] width 18 height 18
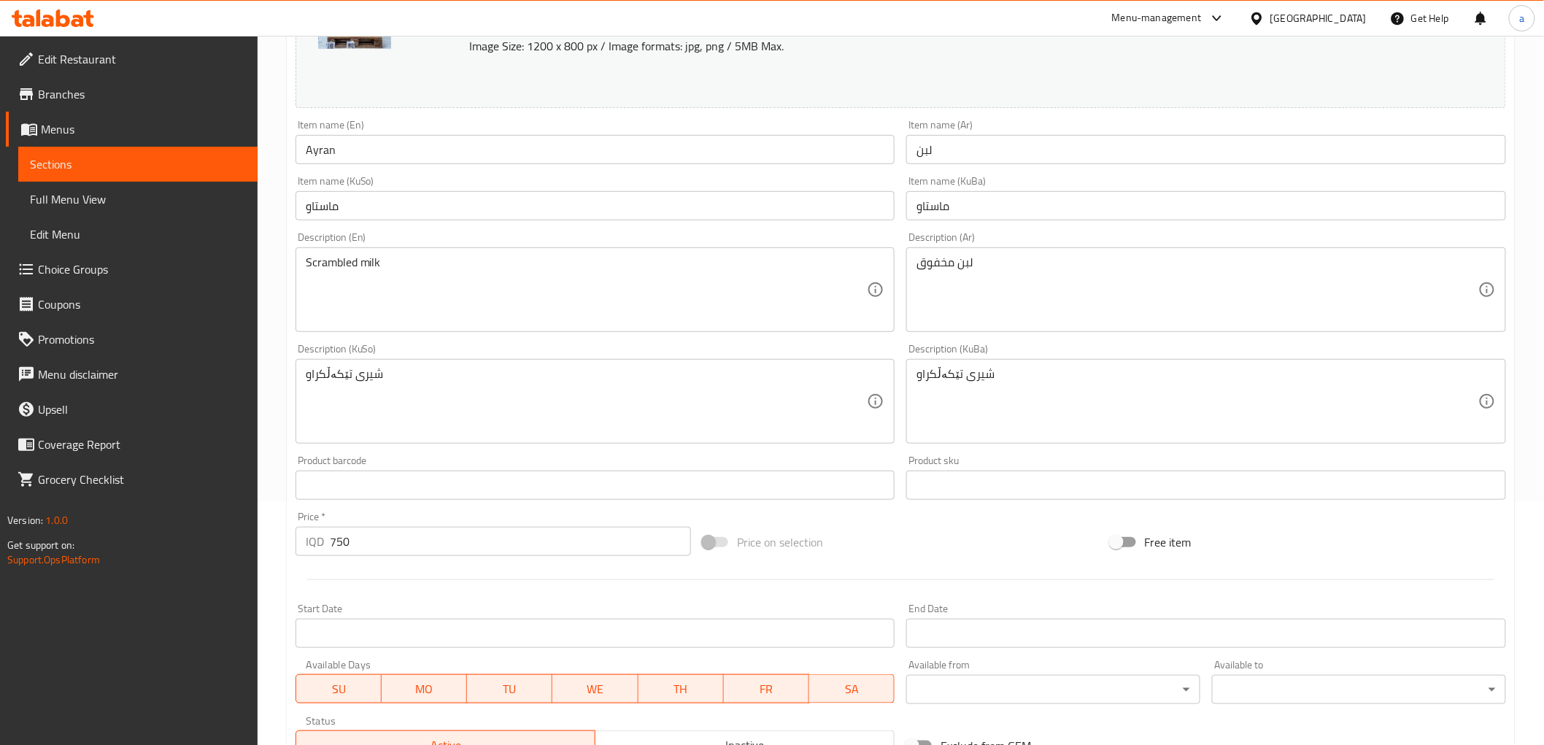
scroll to position [229, 0]
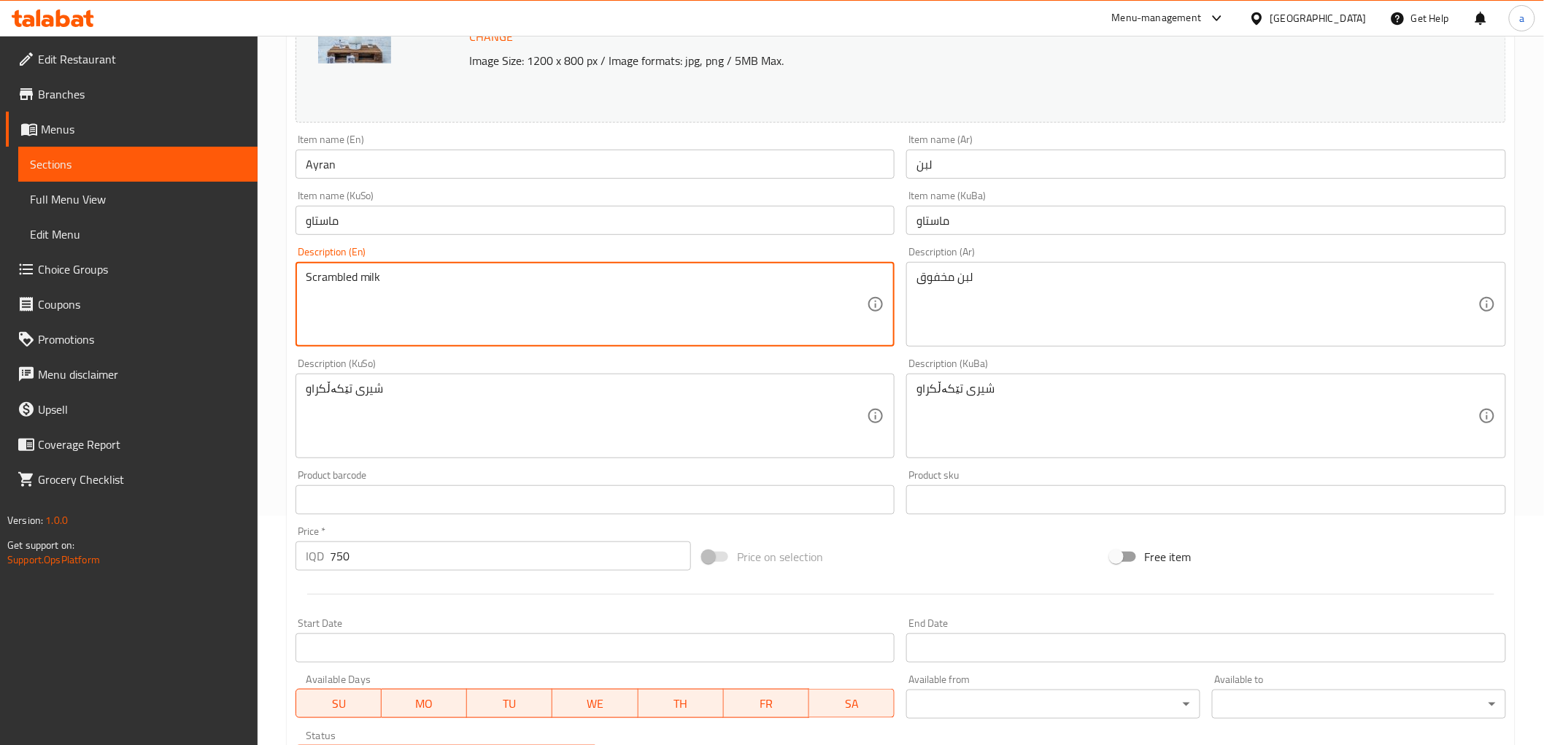
drag, startPoint x: 390, startPoint y: 271, endPoint x: 358, endPoint y: 285, distance: 35.0
type textarea "Scrambled yogurt"
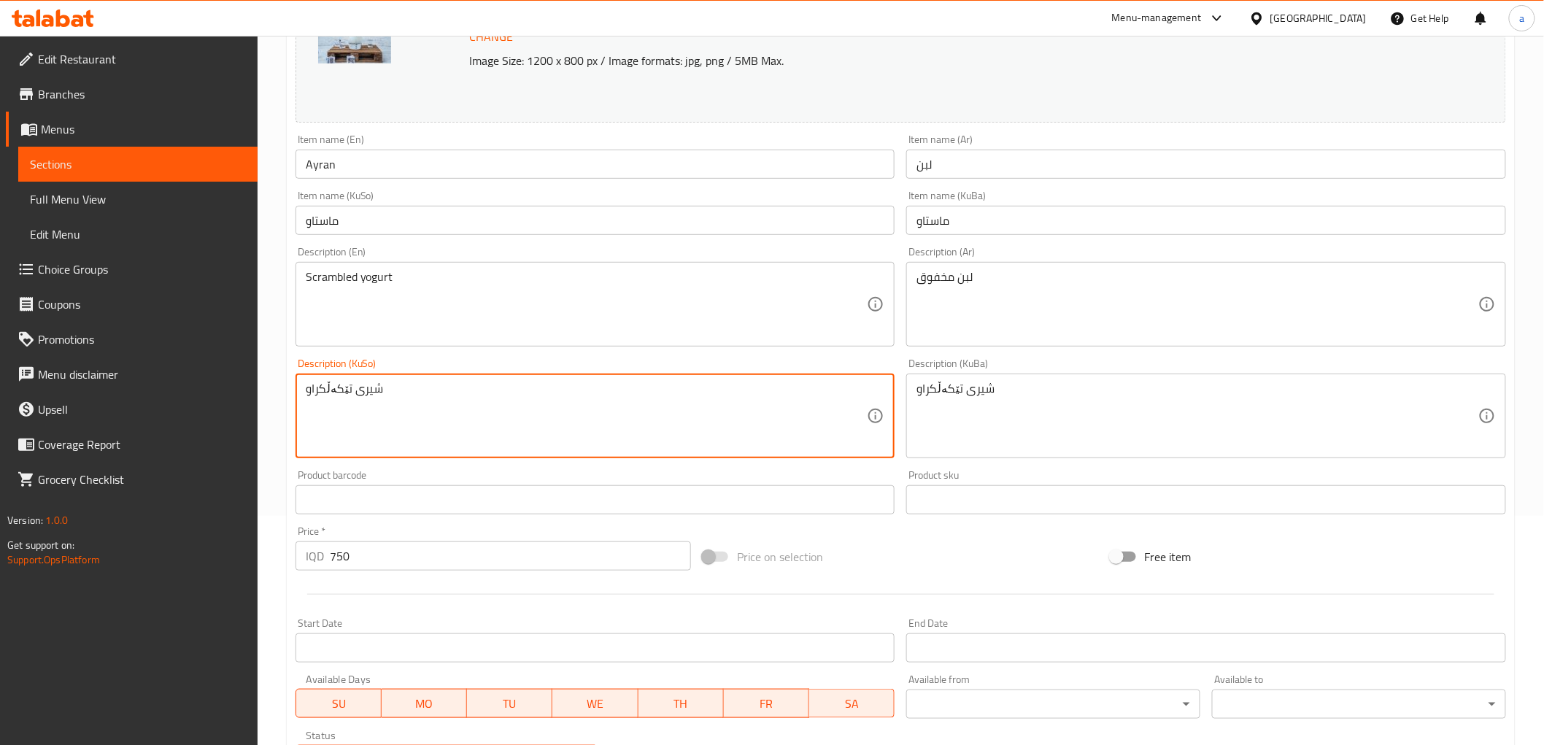
drag, startPoint x: 382, startPoint y: 391, endPoint x: 350, endPoint y: 398, distance: 32.1
drag, startPoint x: 351, startPoint y: 387, endPoint x: 246, endPoint y: 377, distance: 105.5
click at [246, 377] on div "Edit Restaurant Branches Menus Sections Full Menu View Edit Menu Choice Groups …" at bounding box center [772, 399] width 1544 height 1184
type textarea "ماستی تێکەڵکراو"
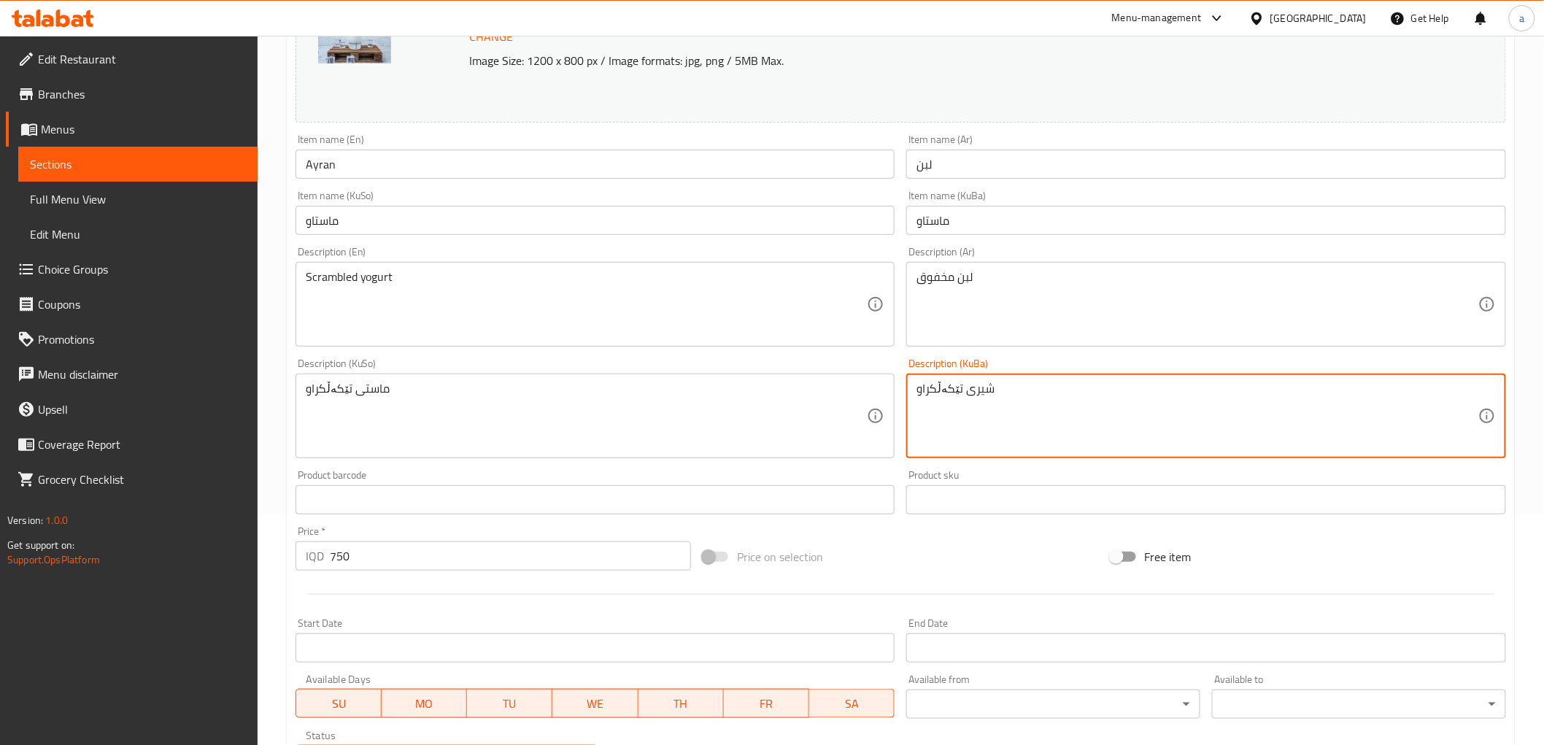
drag, startPoint x: 1026, startPoint y: 392, endPoint x: 886, endPoint y: 388, distance: 140.9
paste textarea "ماست"
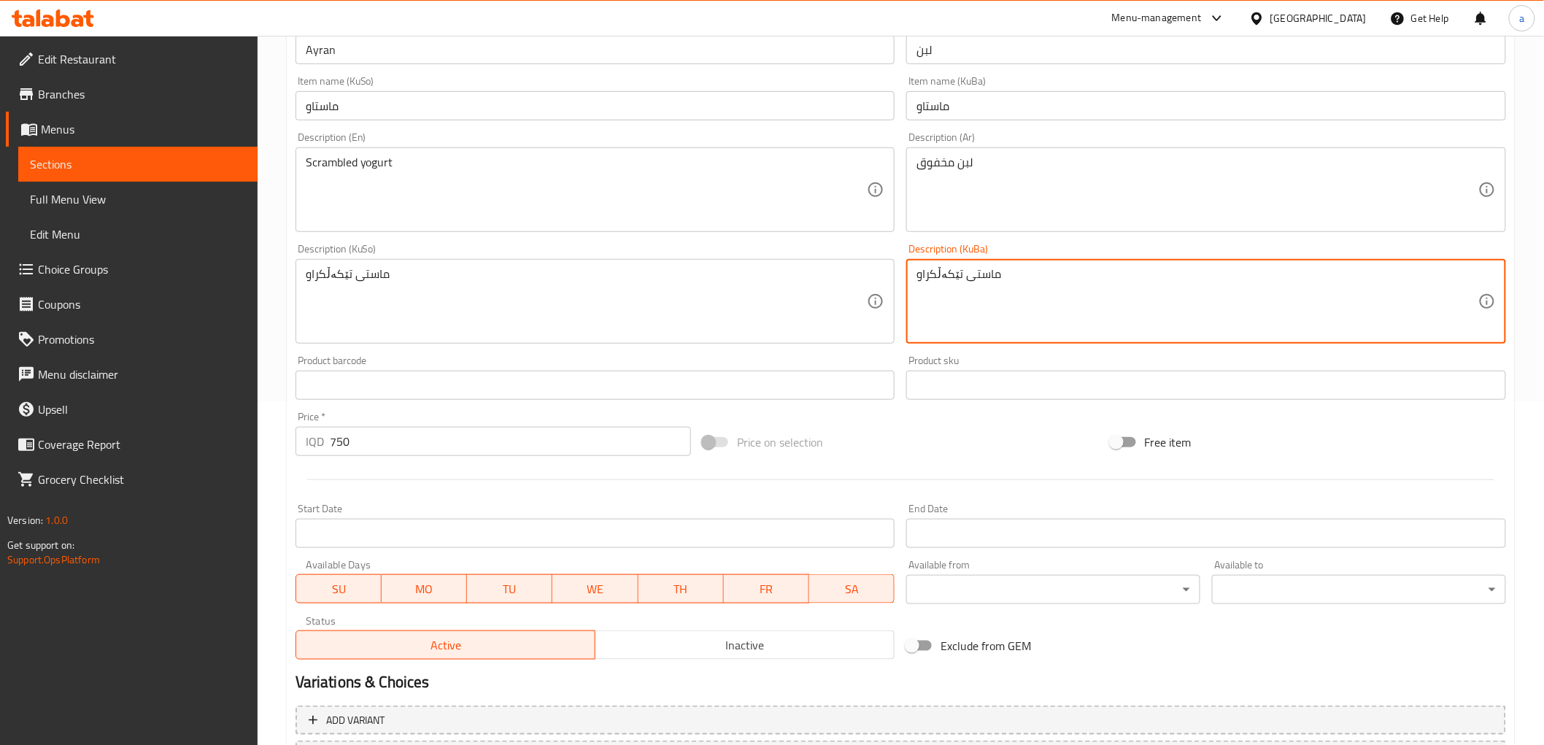
scroll to position [472, 0]
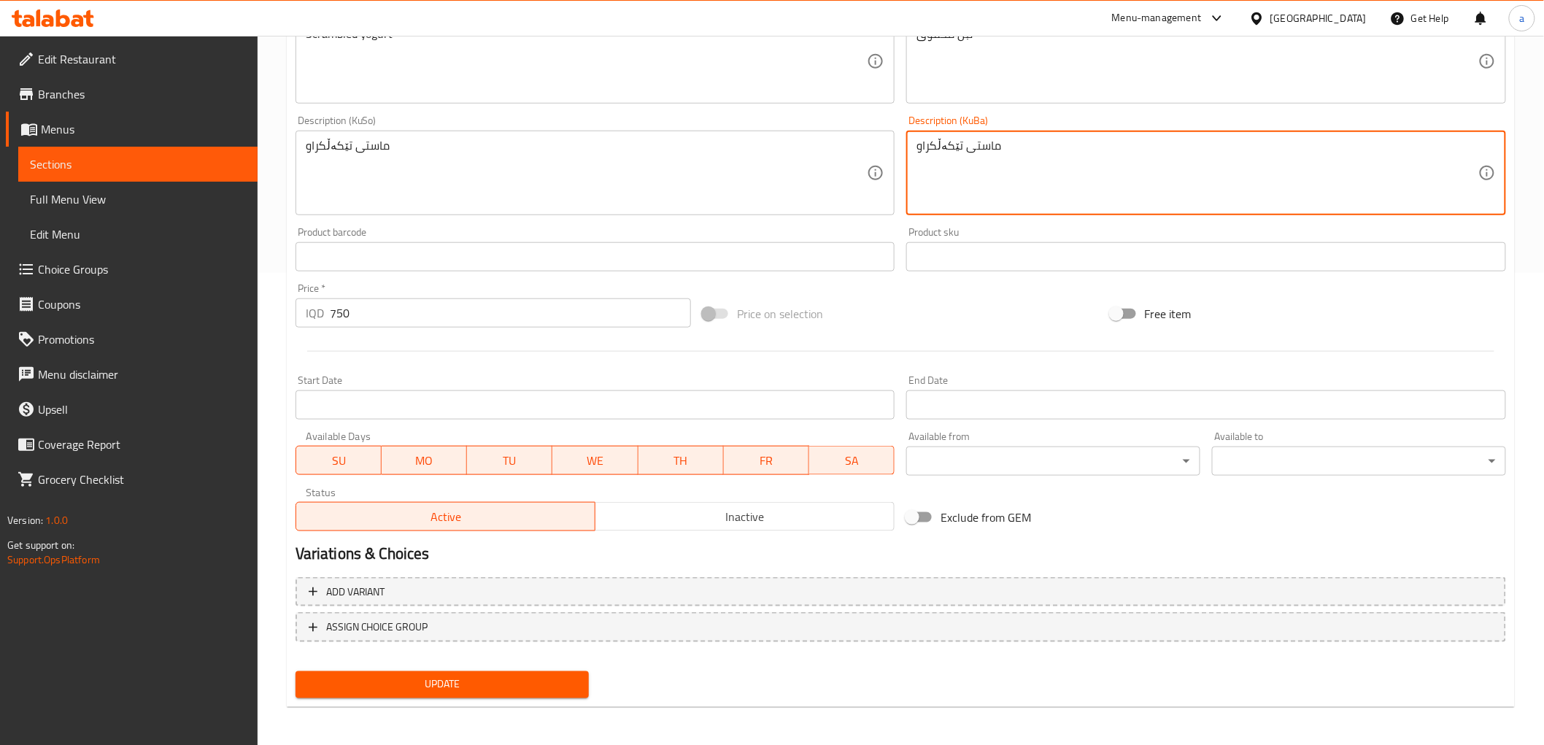
type textarea "ماستی تێکەڵکراو"
click at [479, 689] on span "Update" at bounding box center [442, 685] width 271 height 18
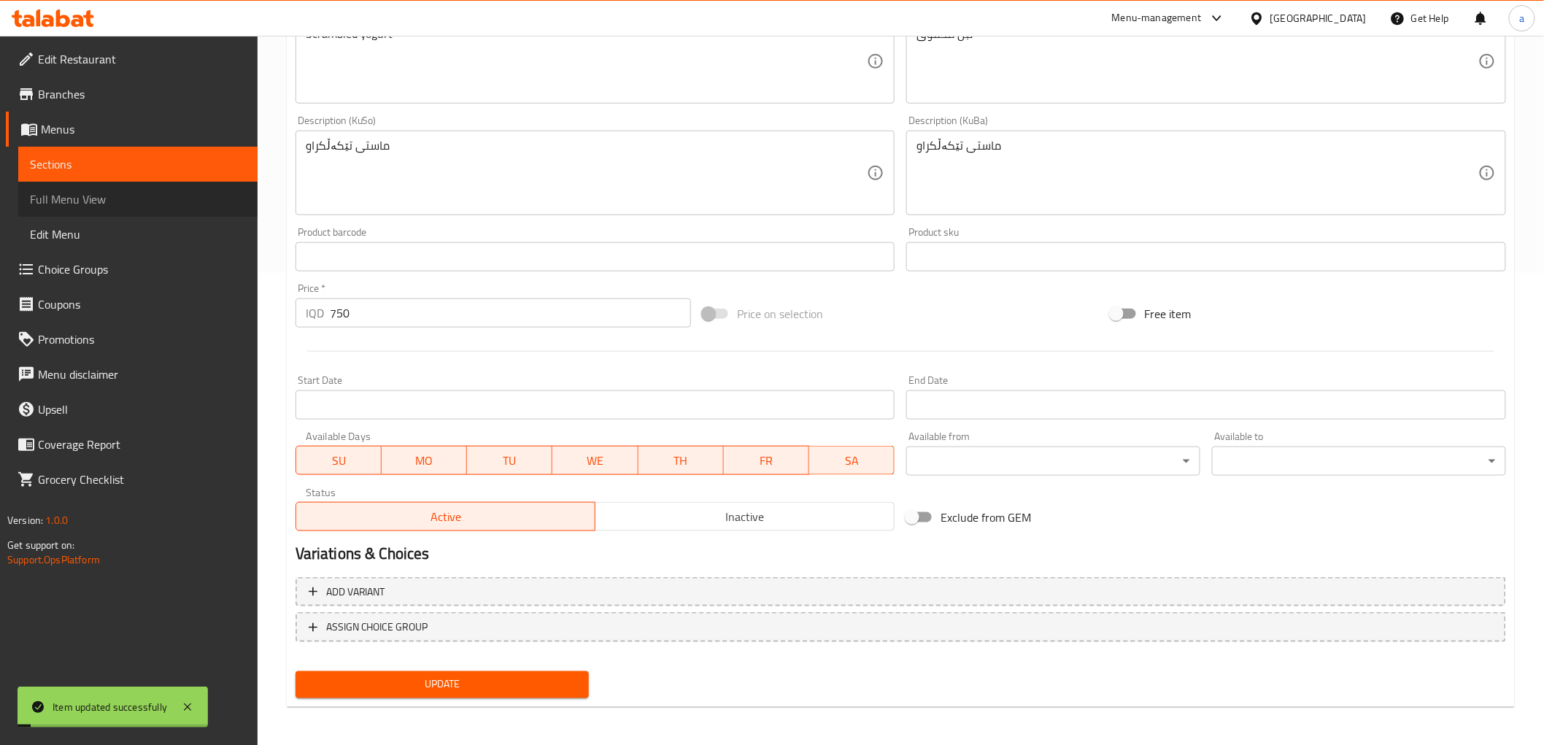
click at [201, 205] on span "Full Menu View" at bounding box center [138, 199] width 216 height 18
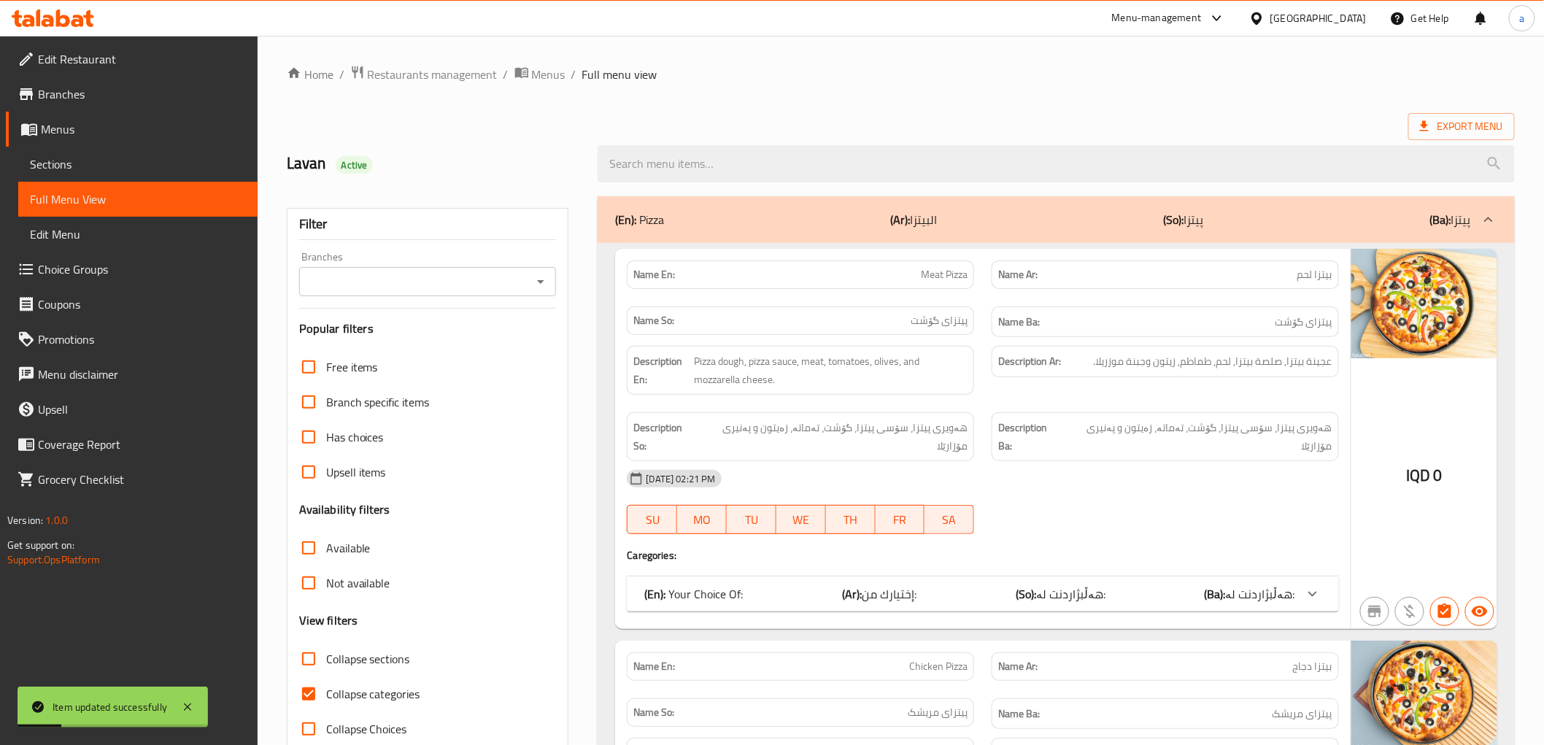
click at [542, 267] on div "Branches" at bounding box center [428, 281] width 258 height 29
click at [542, 285] on icon "Open" at bounding box center [541, 282] width 18 height 18
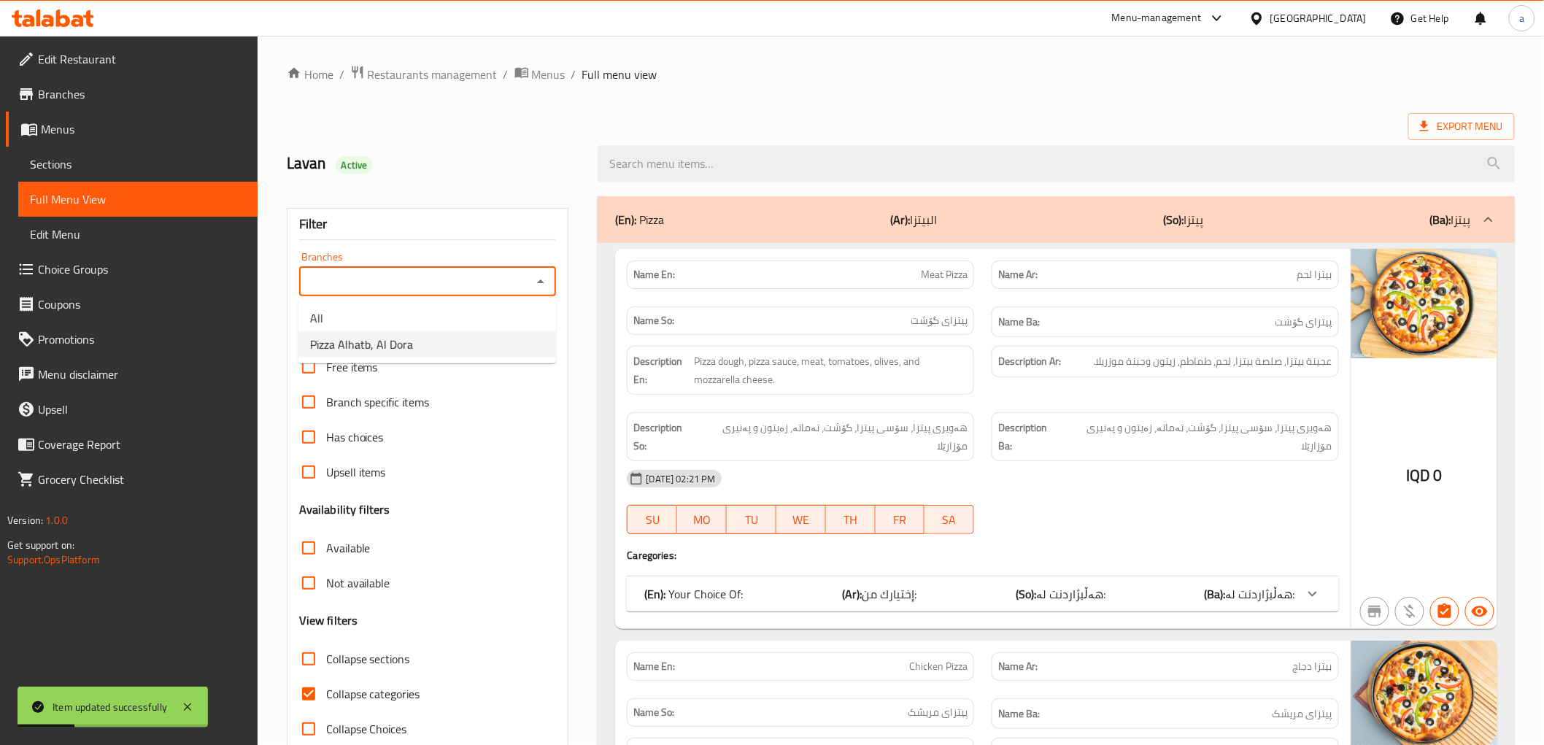
click at [509, 336] on li "Pizza Alhatb, Al Dora" at bounding box center [427, 344] width 258 height 26
type input "Pizza Alhatb, Al Dora"
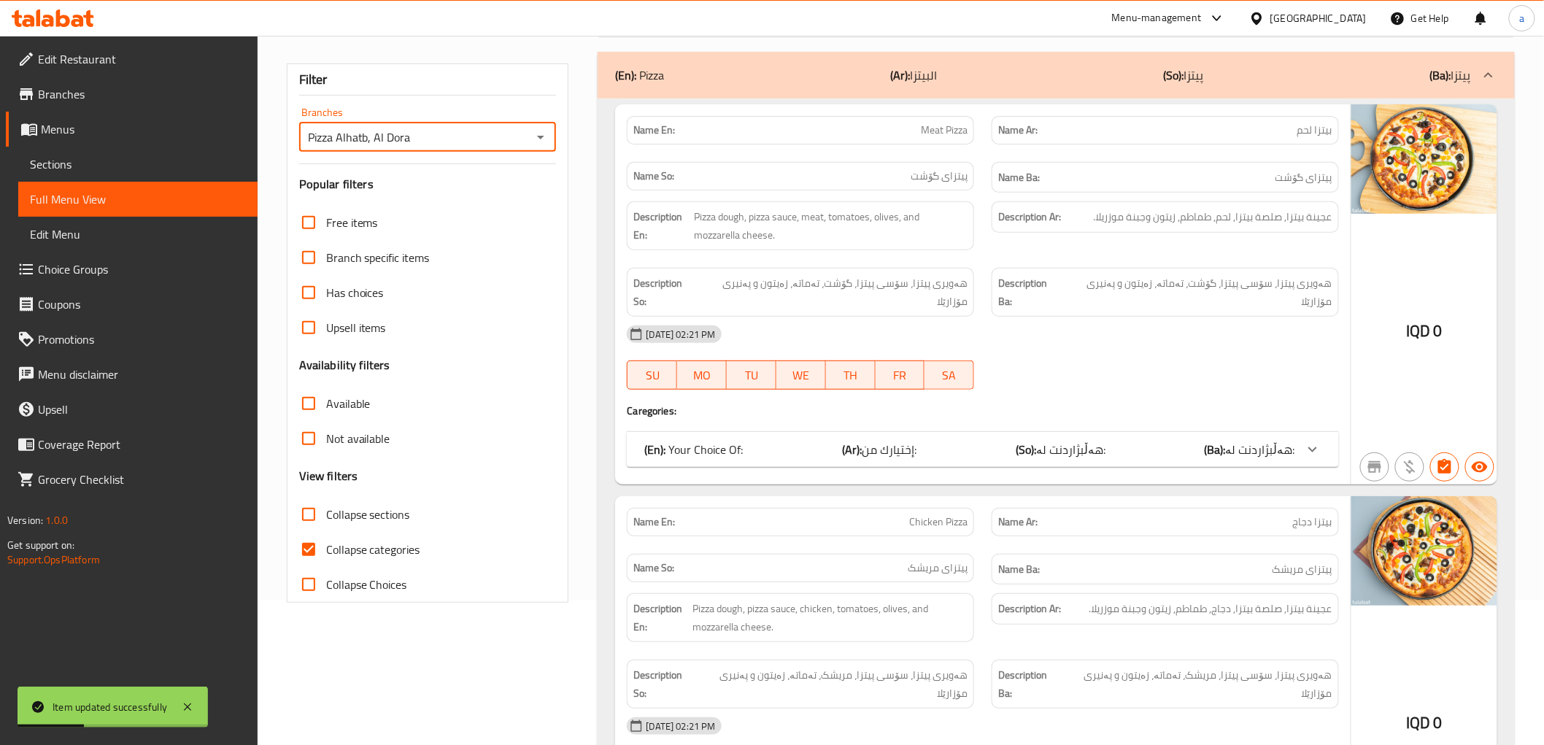
scroll to position [243, 0]
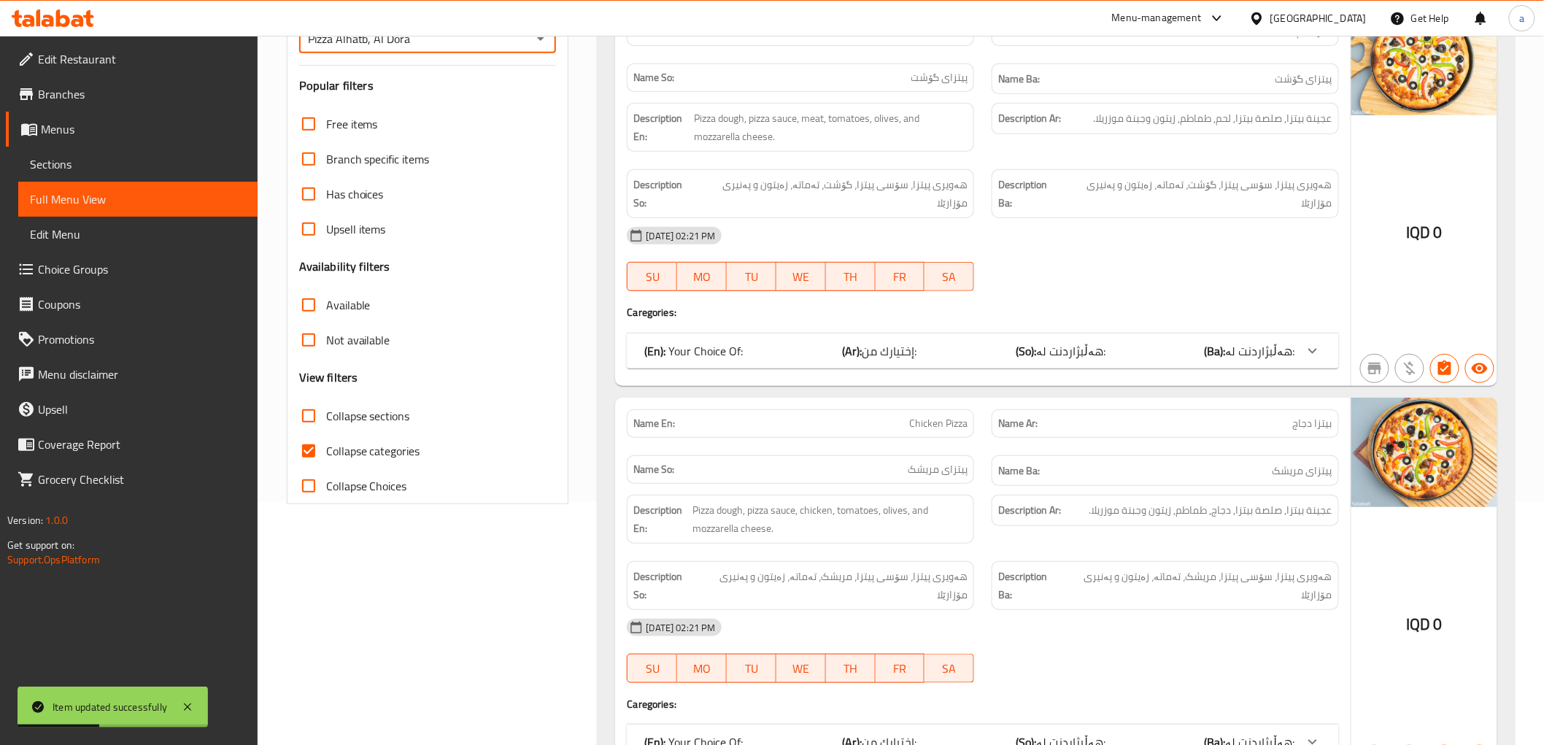
click at [360, 443] on span "Collapse categories" at bounding box center [373, 451] width 94 height 18
click at [326, 443] on input "Collapse categories" at bounding box center [308, 450] width 35 height 35
checkbox input "false"
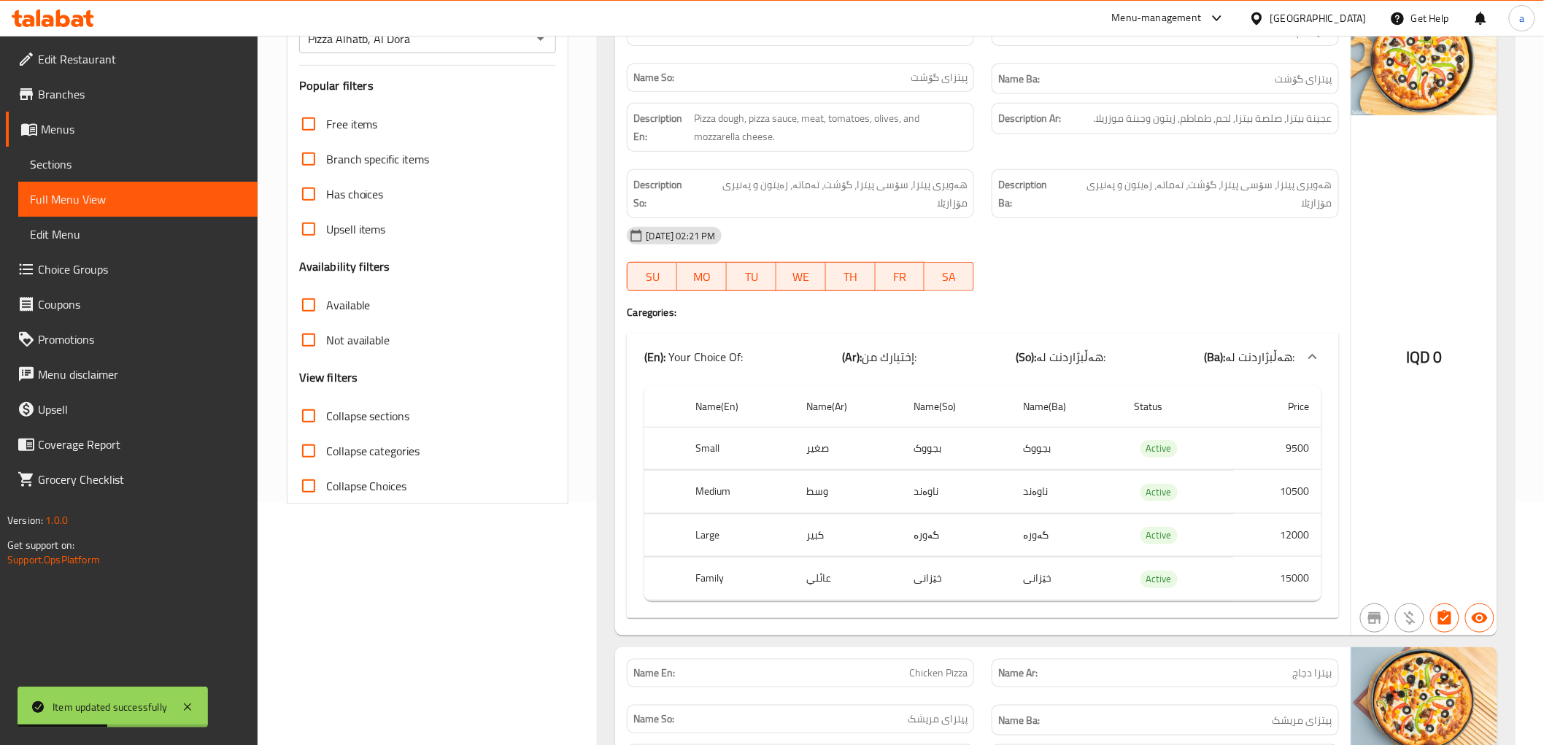
click at [384, 414] on span "Collapse sections" at bounding box center [368, 416] width 84 height 18
click at [326, 414] on input "Collapse sections" at bounding box center [308, 415] width 35 height 35
checkbox input "true"
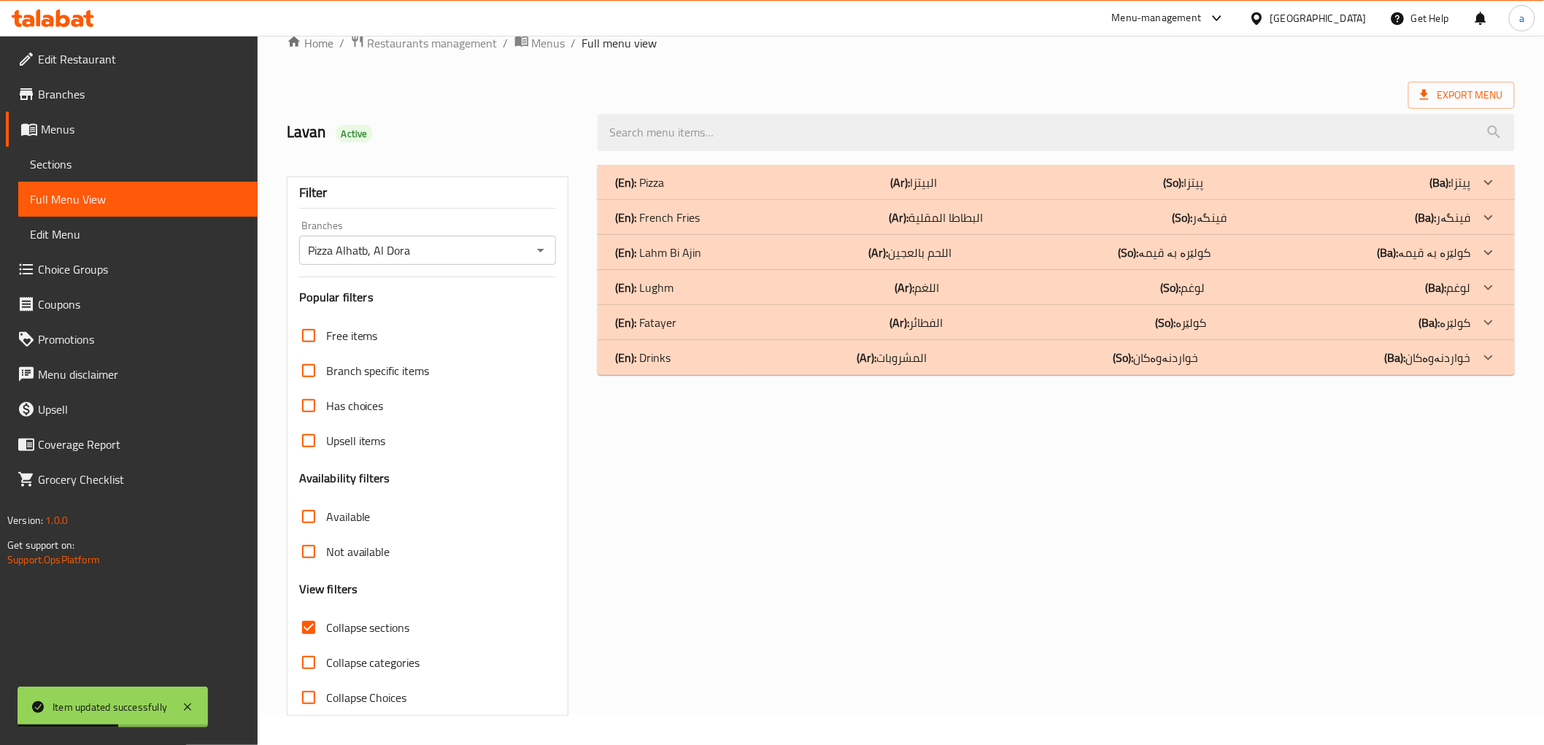
scroll to position [31, 0]
click at [1452, 359] on p "(Ba): خواردنەوەکان" at bounding box center [1428, 358] width 86 height 18
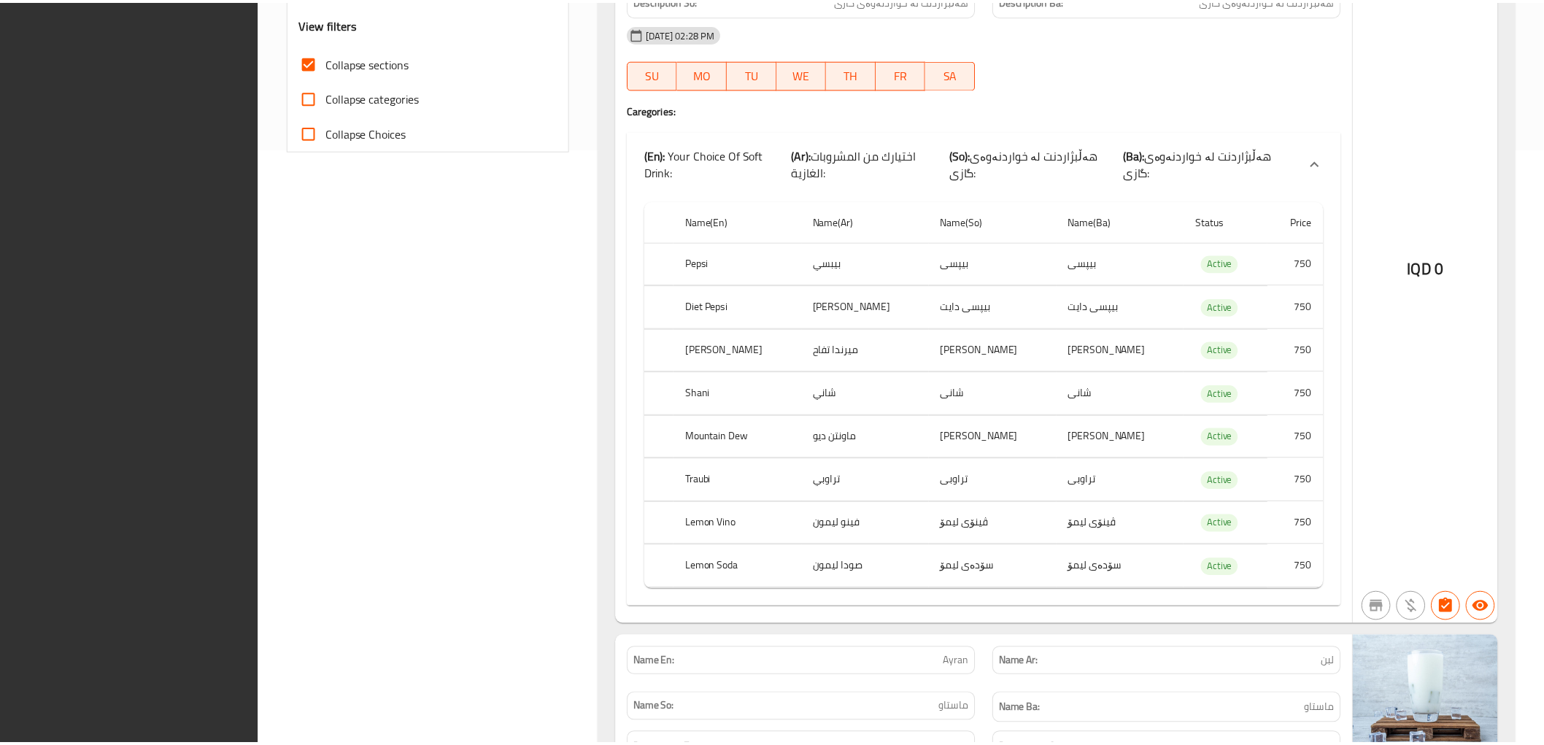
scroll to position [1075, 0]
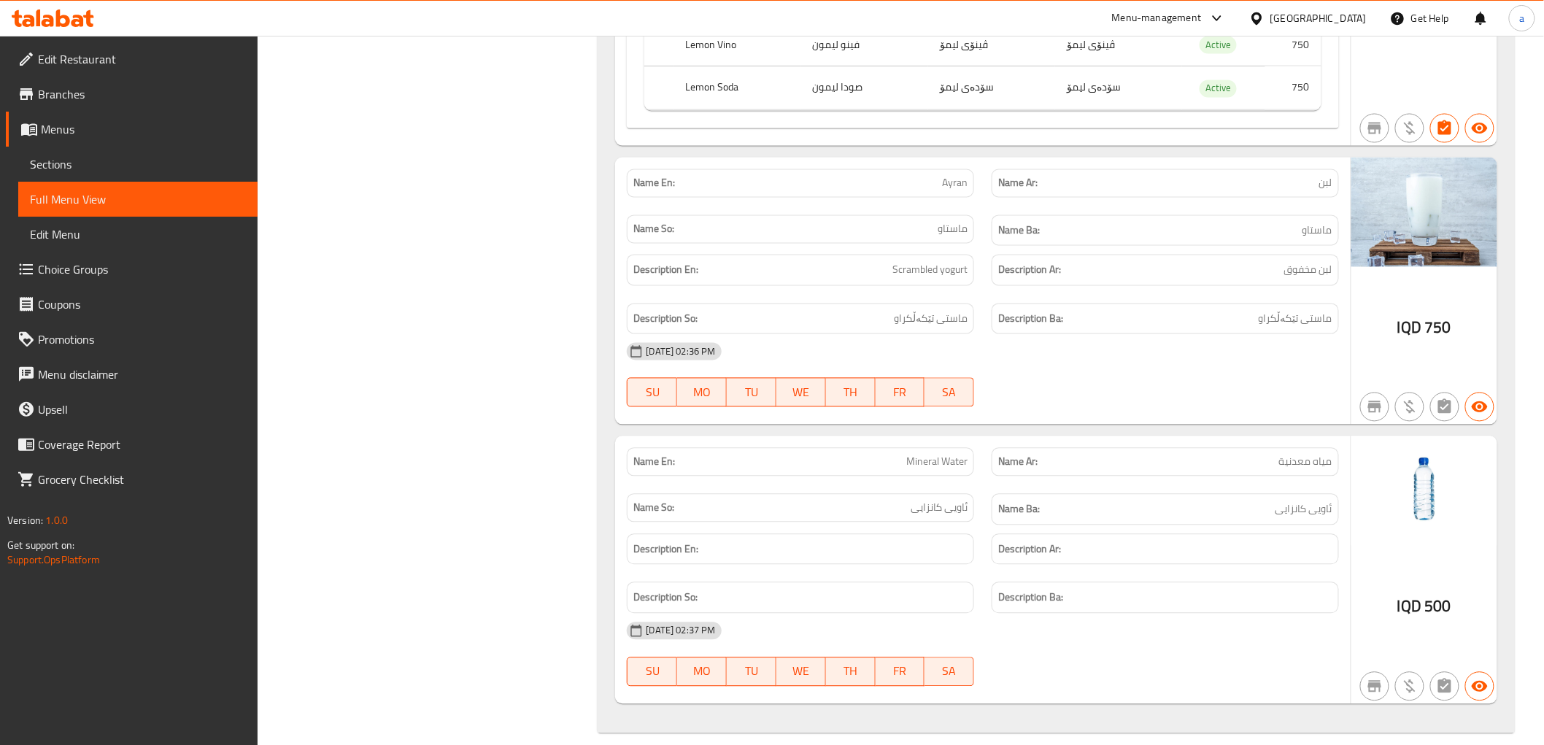
click at [136, 74] on link "Edit Restaurant" at bounding box center [132, 59] width 252 height 35
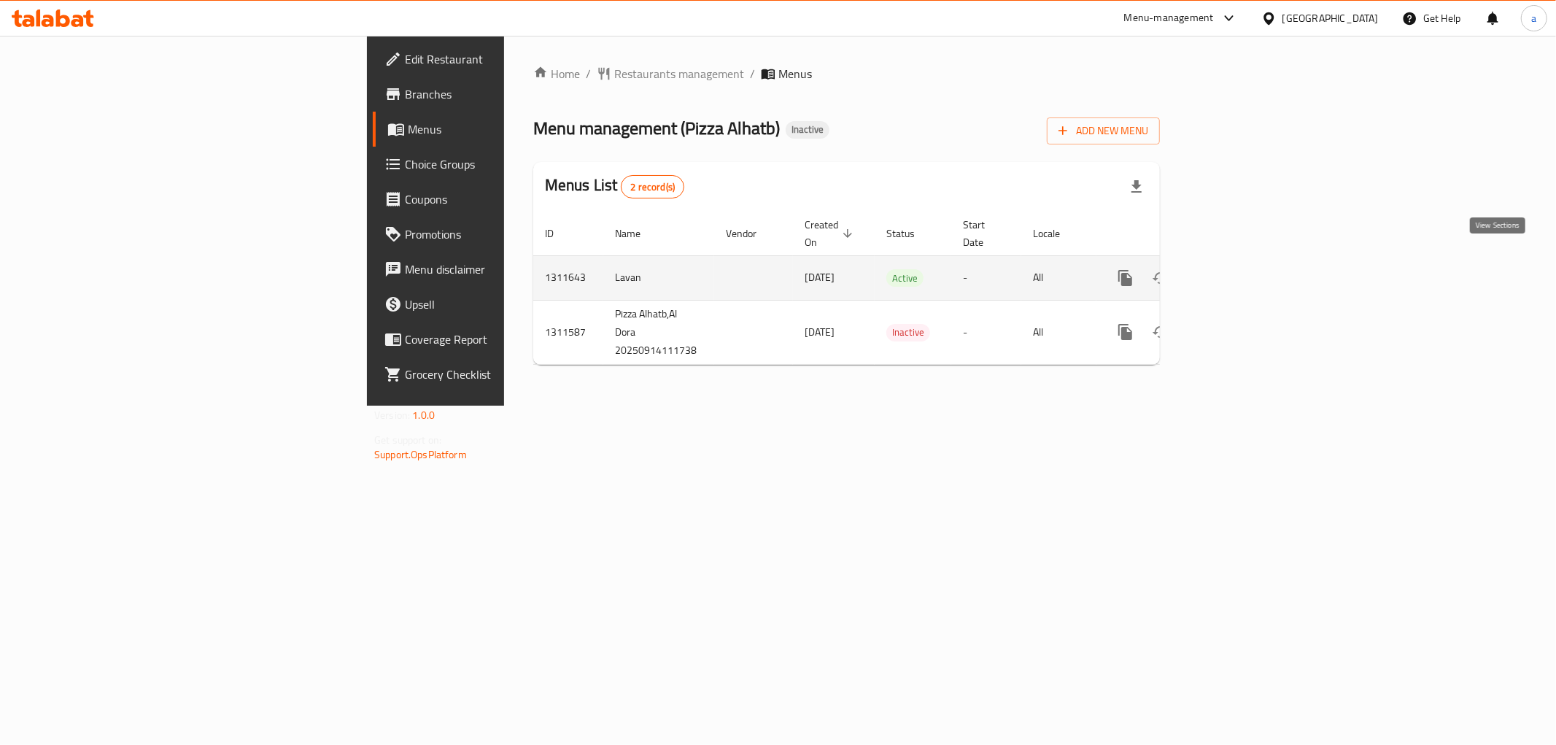
click at [1237, 271] on icon "enhanced table" at bounding box center [1230, 277] width 13 height 13
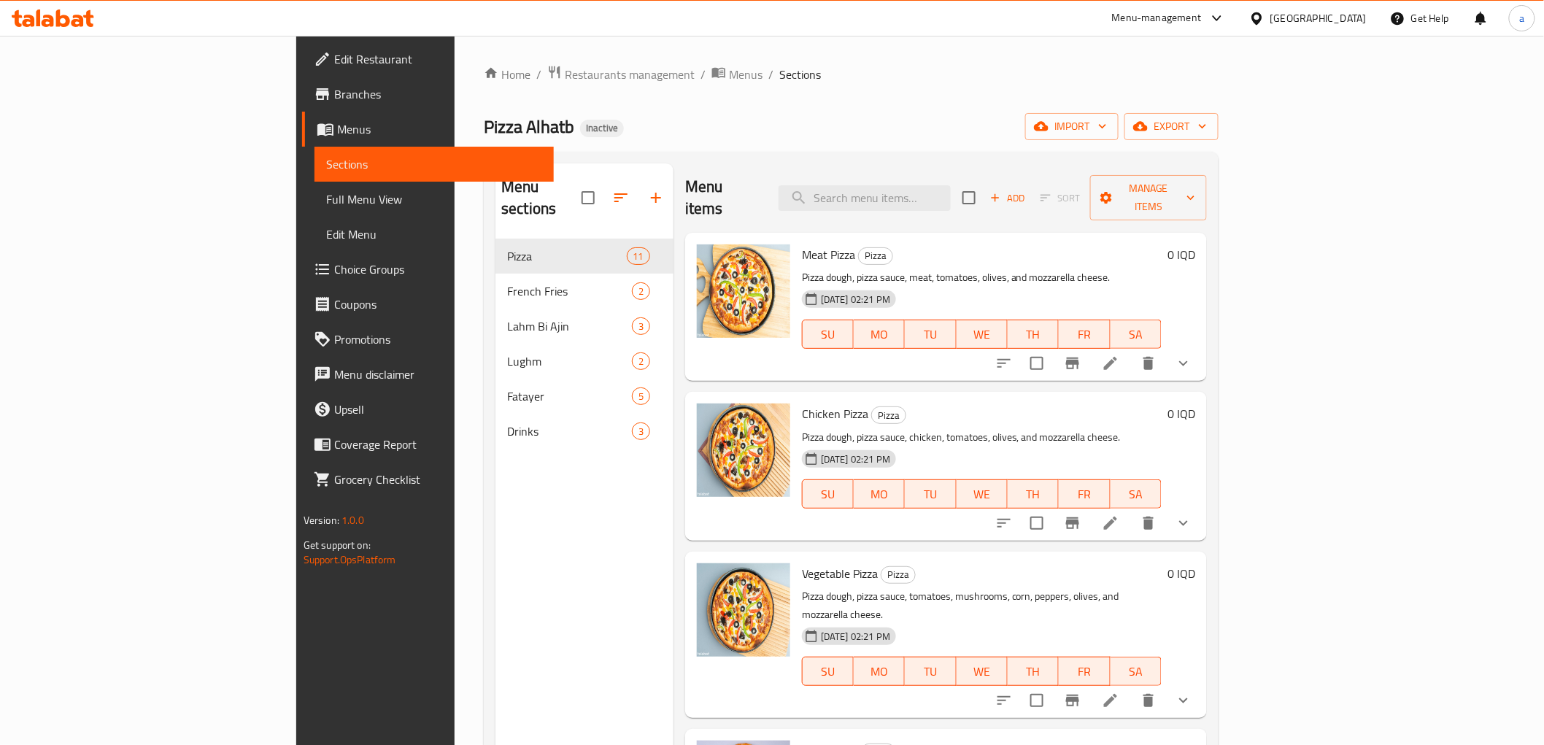
click at [326, 198] on span "Full Menu View" at bounding box center [434, 199] width 216 height 18
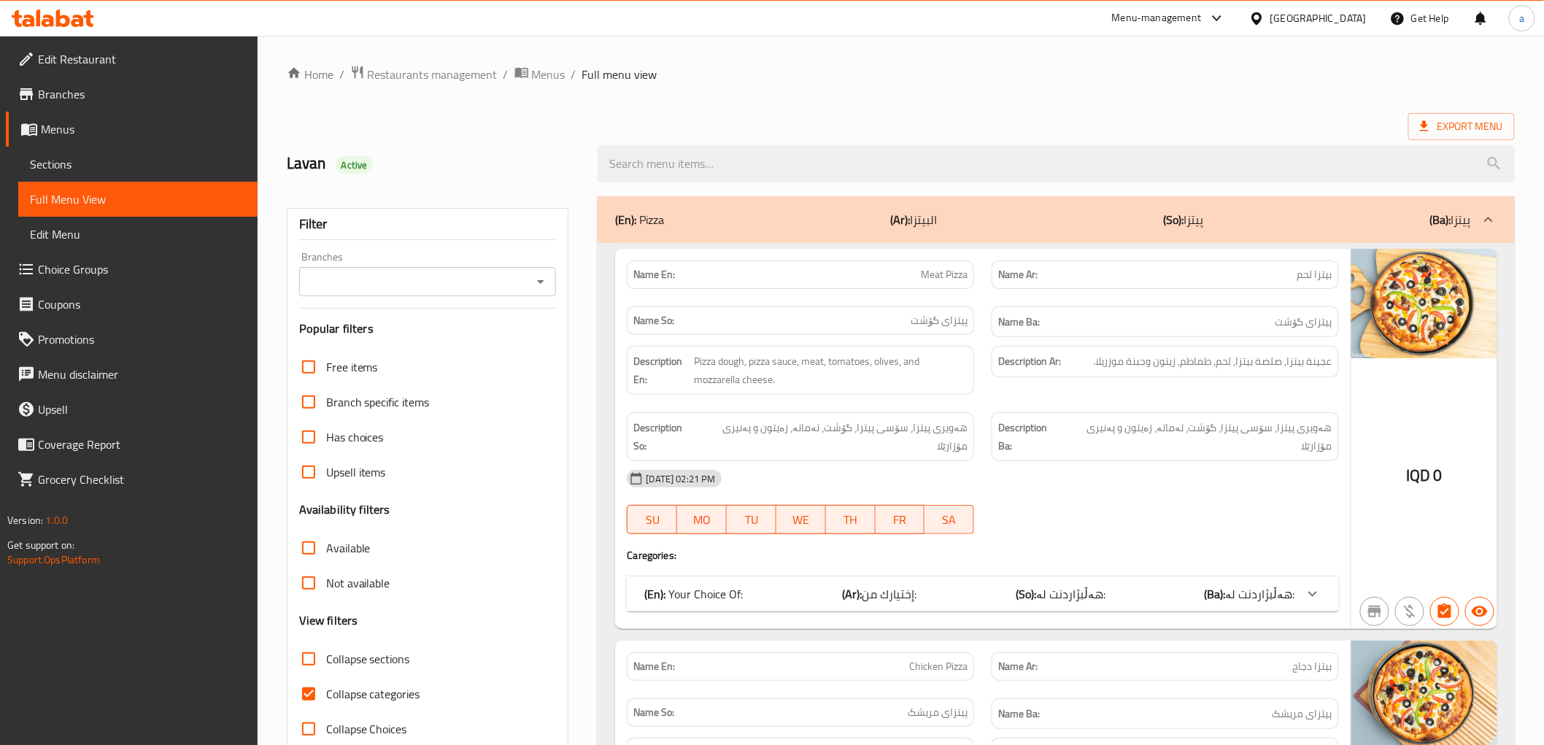
click at [174, 223] on link "Edit Menu" at bounding box center [137, 234] width 239 height 35
